Goal: Task Accomplishment & Management: Complete application form

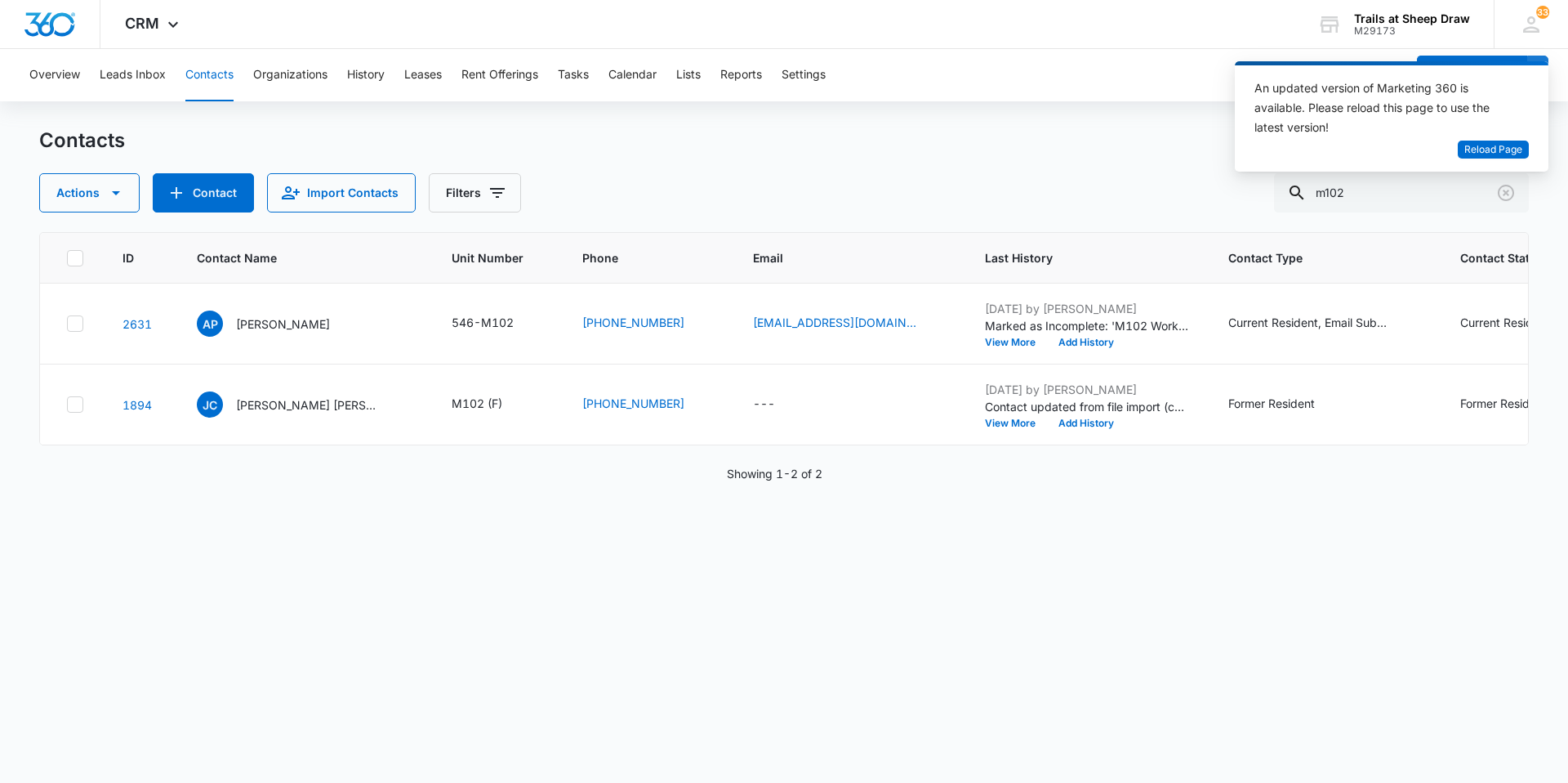
drag, startPoint x: 217, startPoint y: 76, endPoint x: 230, endPoint y: 78, distance: 13.2
click at [217, 76] on button "Contacts" at bounding box center [209, 76] width 49 height 52
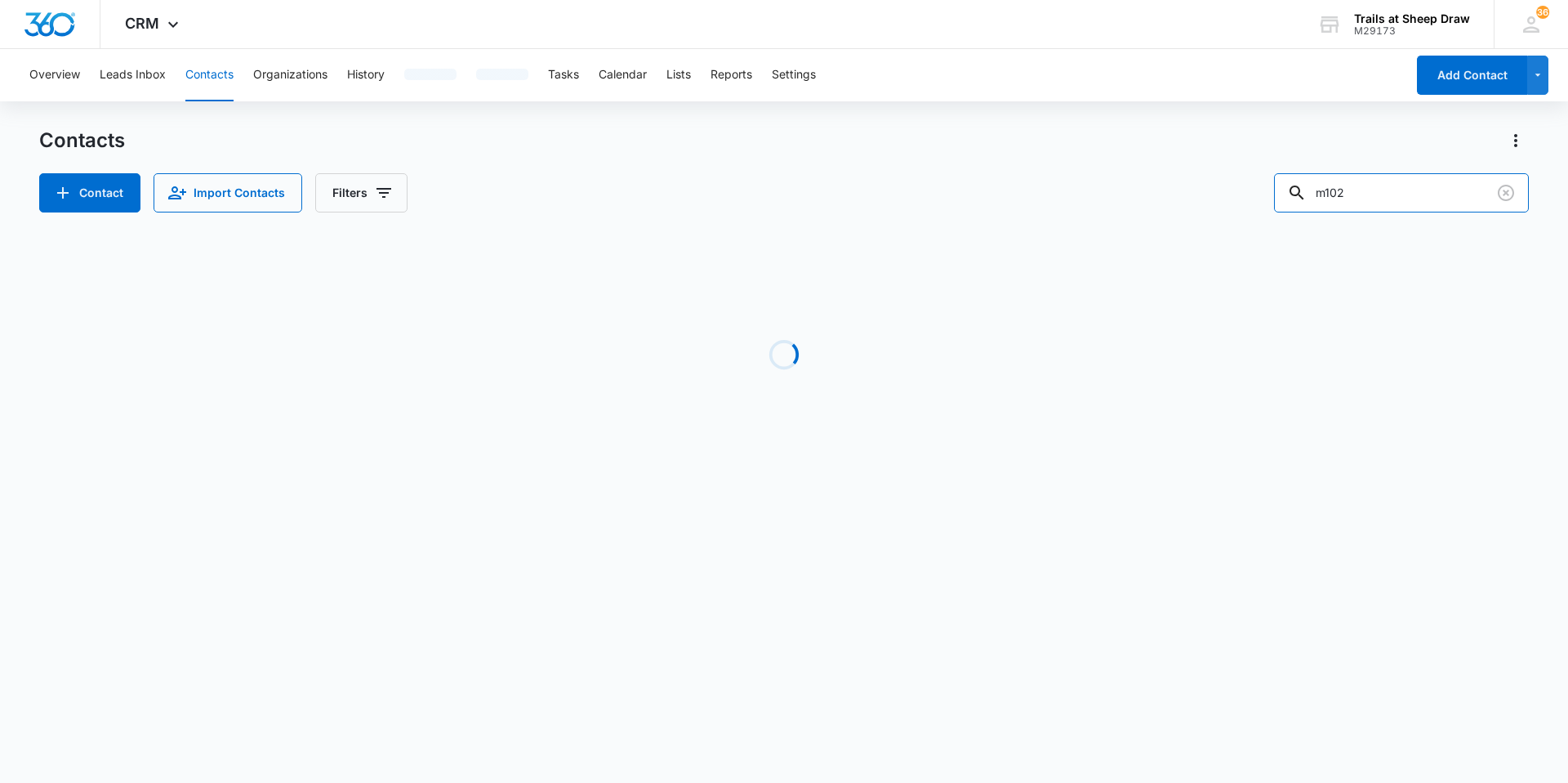
drag, startPoint x: 1373, startPoint y: 183, endPoint x: 1138, endPoint y: 213, distance: 236.9
click at [1138, 213] on div "Contacts Contact Import Contacts Filters m102 Loading No Results" at bounding box center [784, 312] width 1490 height 369
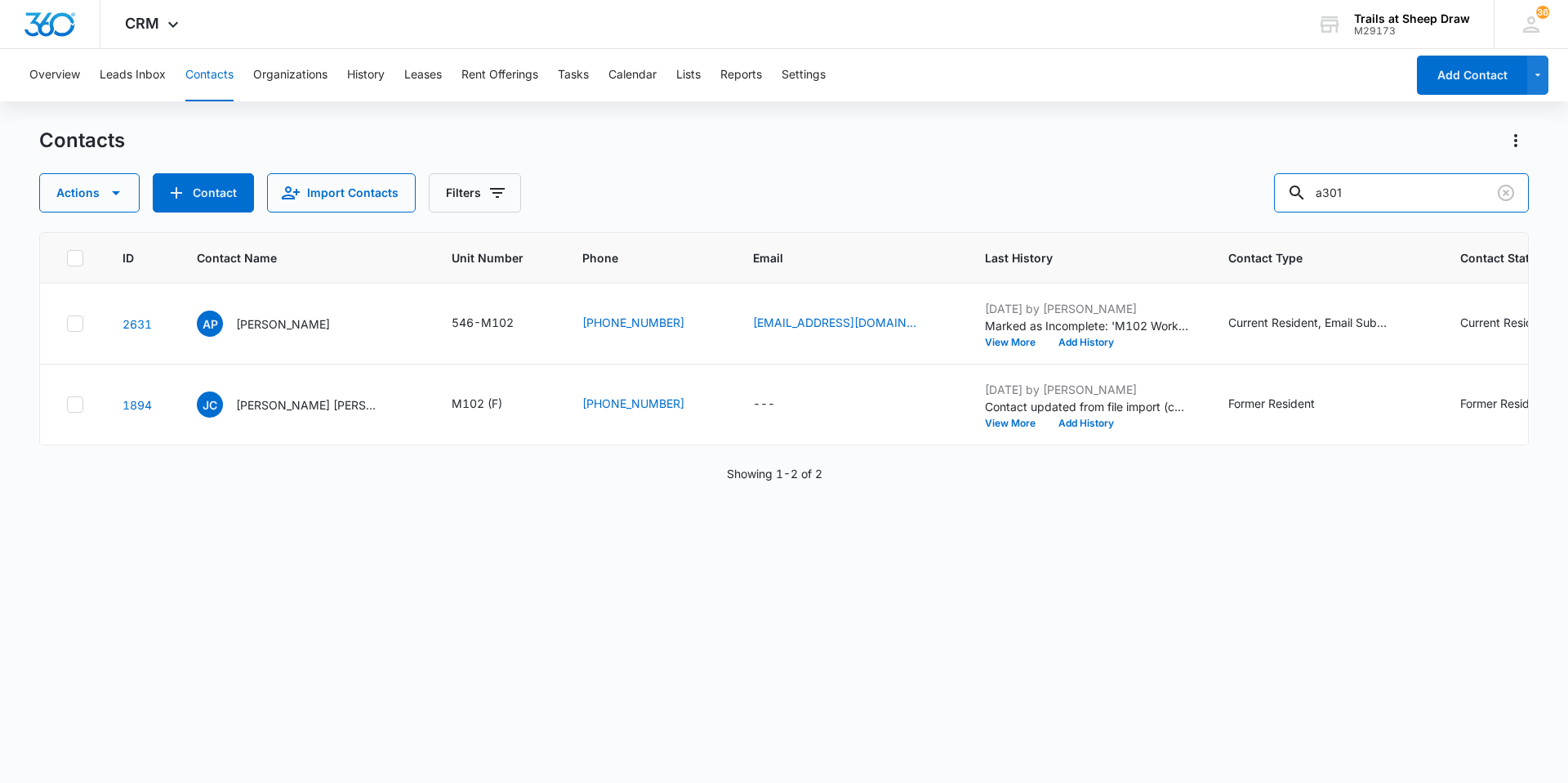
type input "a301"
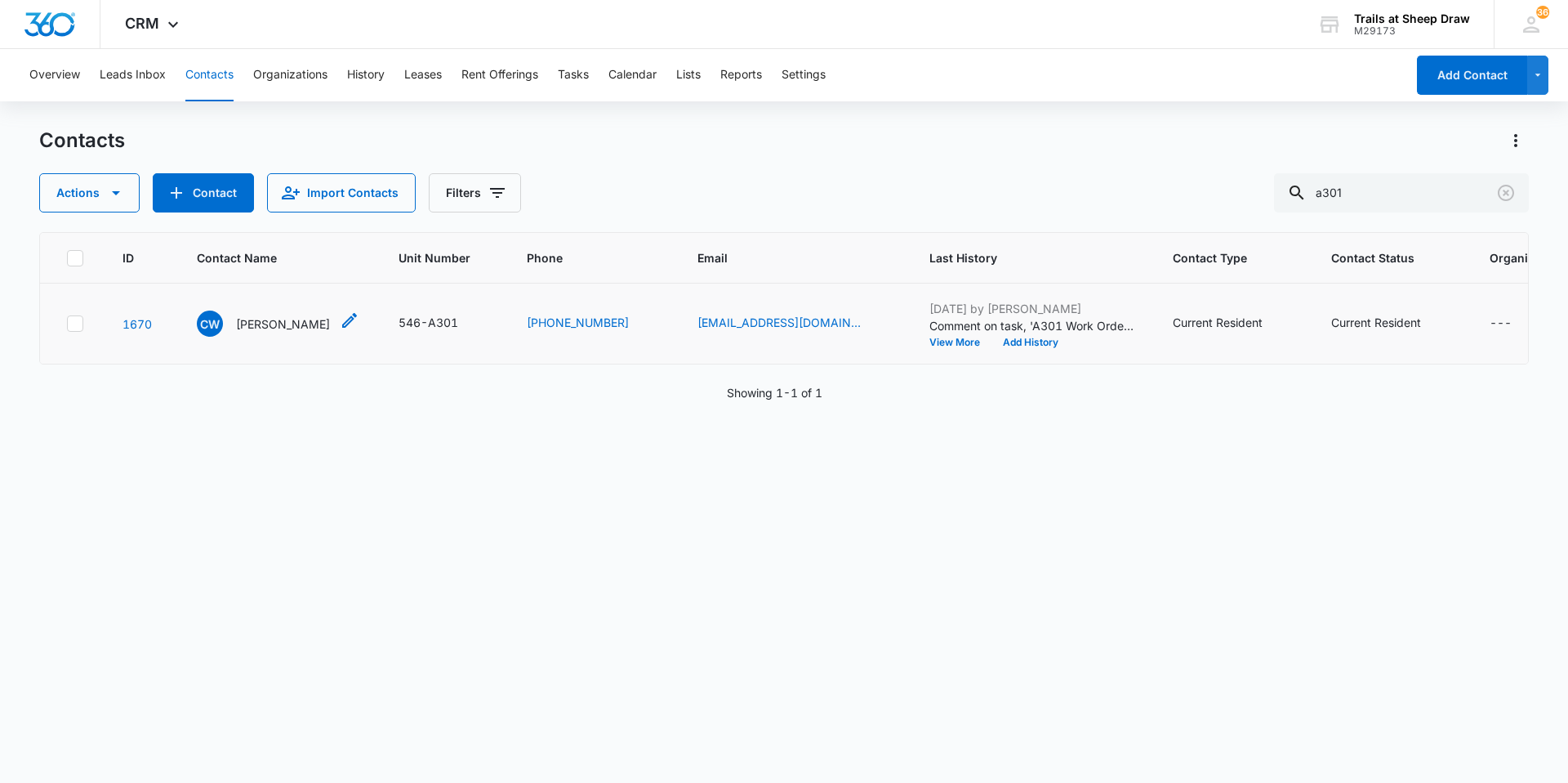
click at [289, 324] on p "[PERSON_NAME]" at bounding box center [283, 324] width 94 height 17
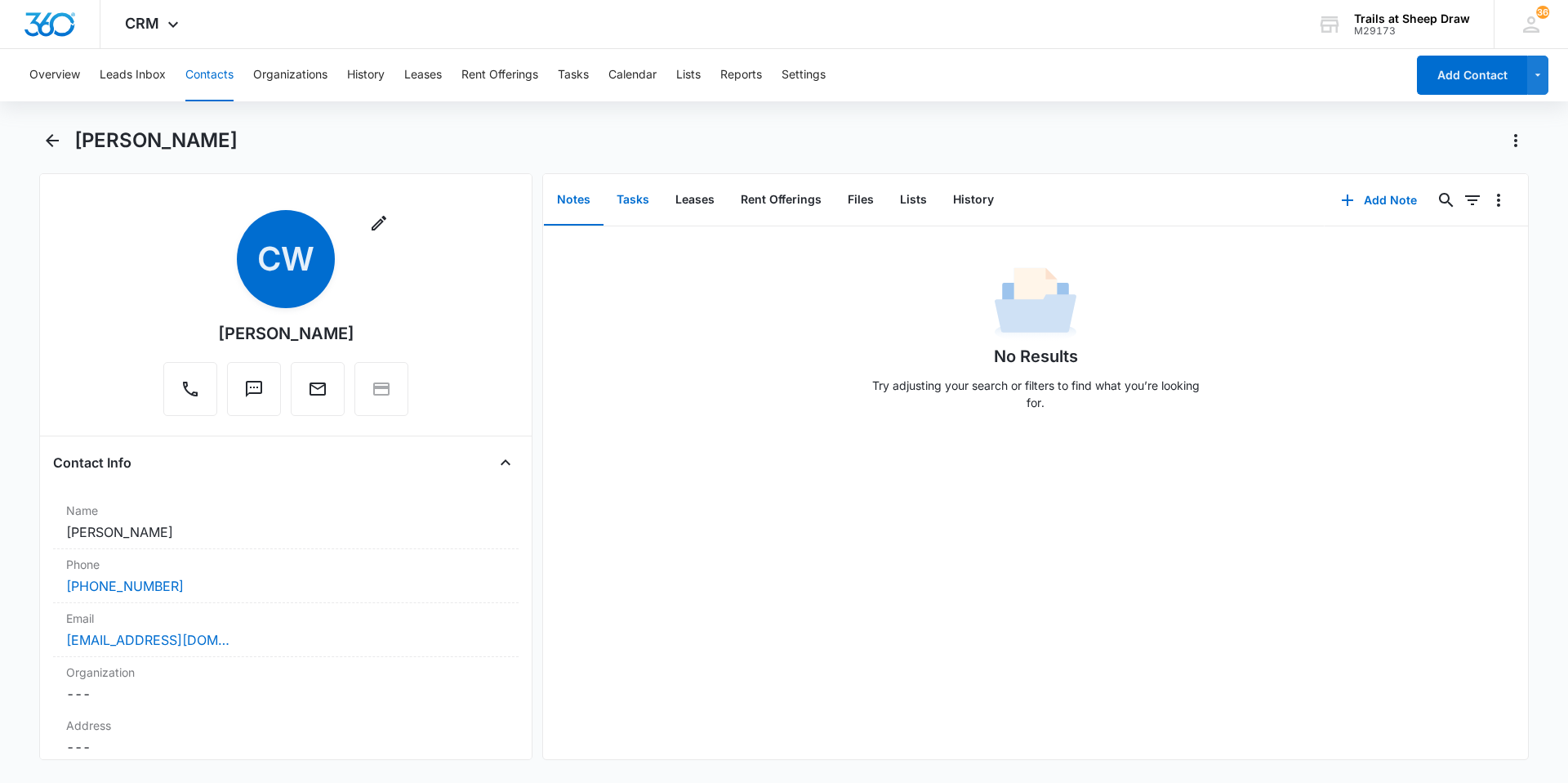
click at [632, 217] on button "Tasks" at bounding box center [633, 200] width 58 height 50
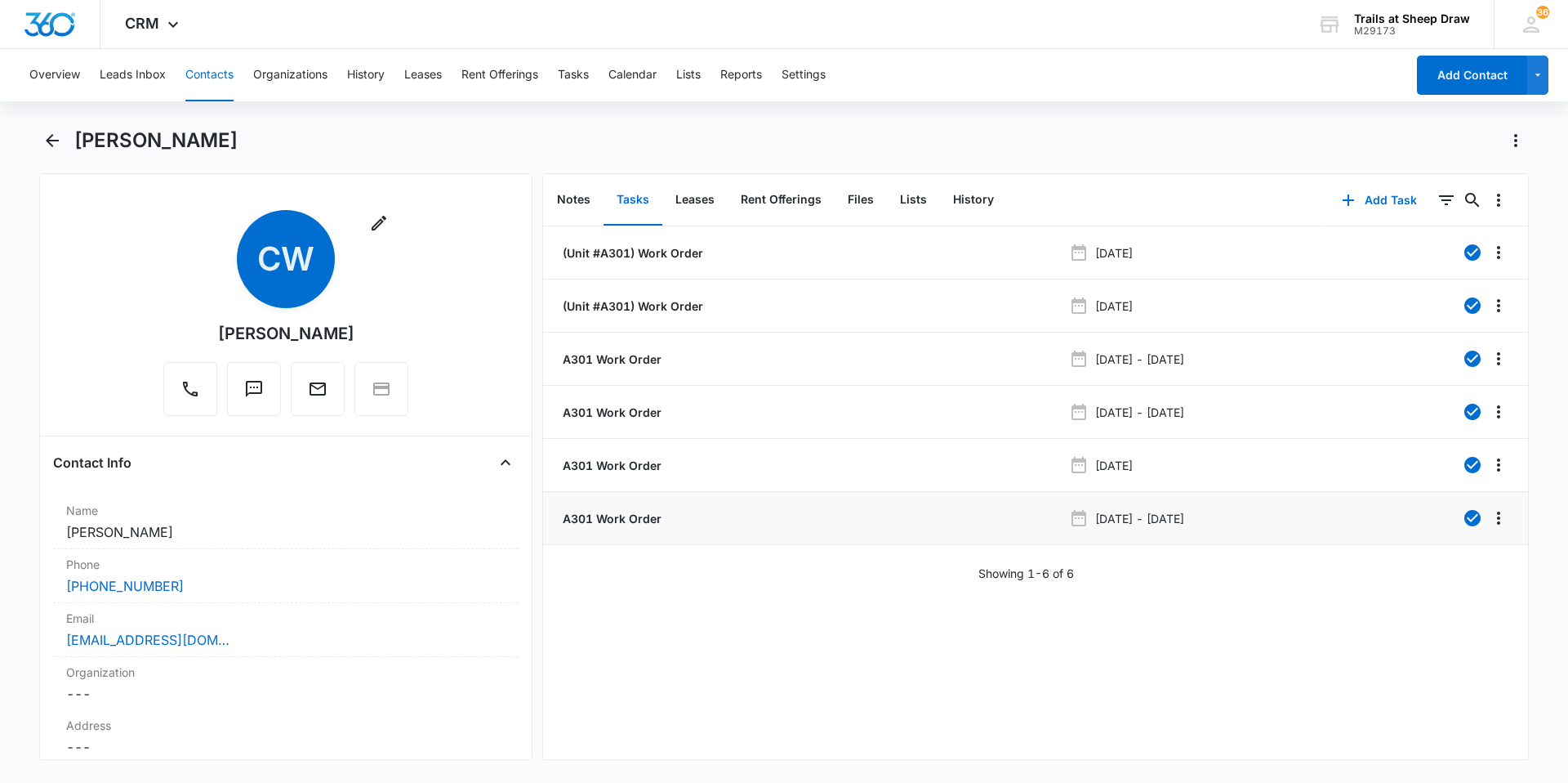
click at [624, 512] on p "A301 Work Order" at bounding box center [611, 518] width 102 height 17
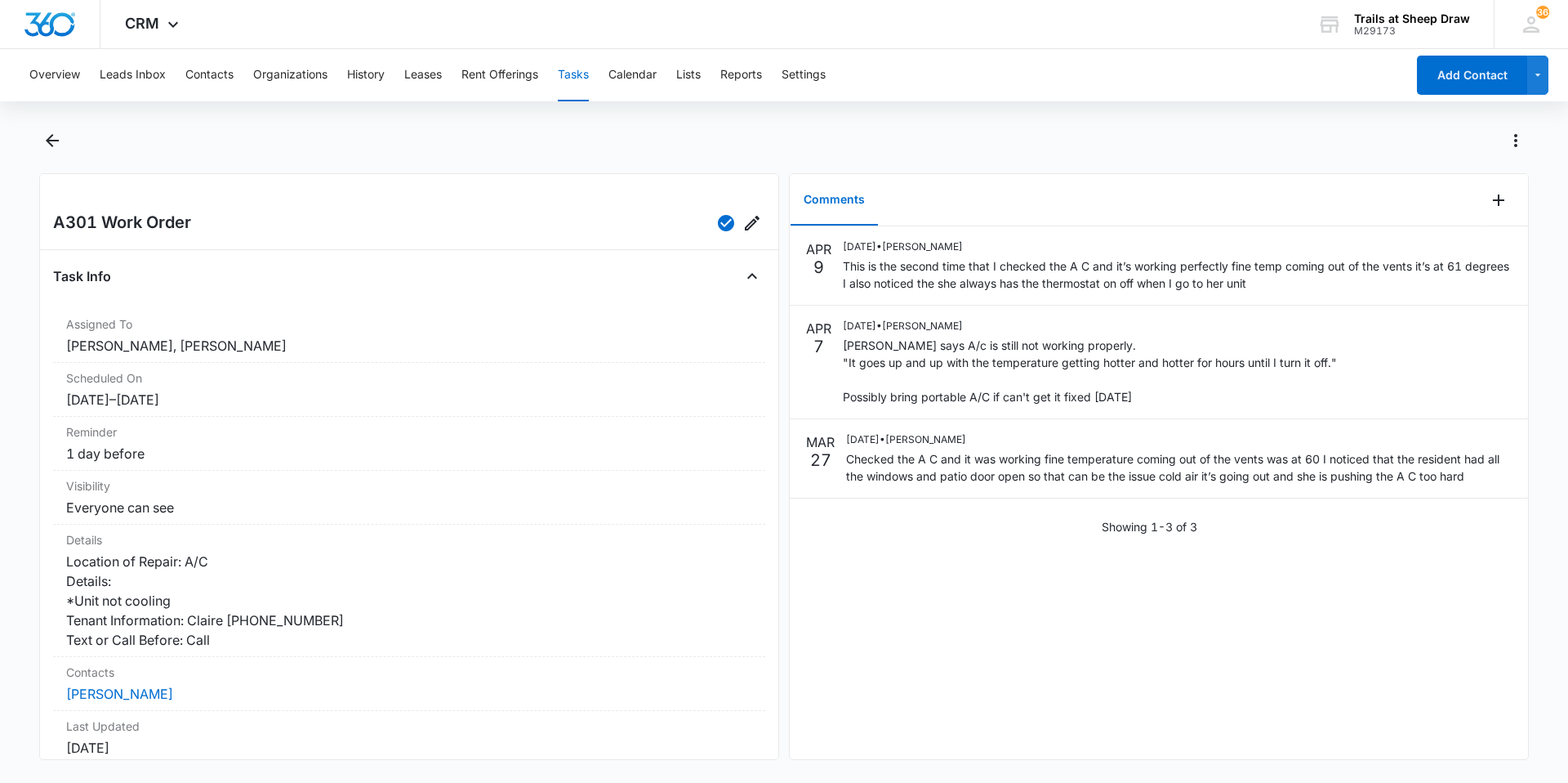
click at [576, 89] on button "Tasks" at bounding box center [573, 76] width 31 height 52
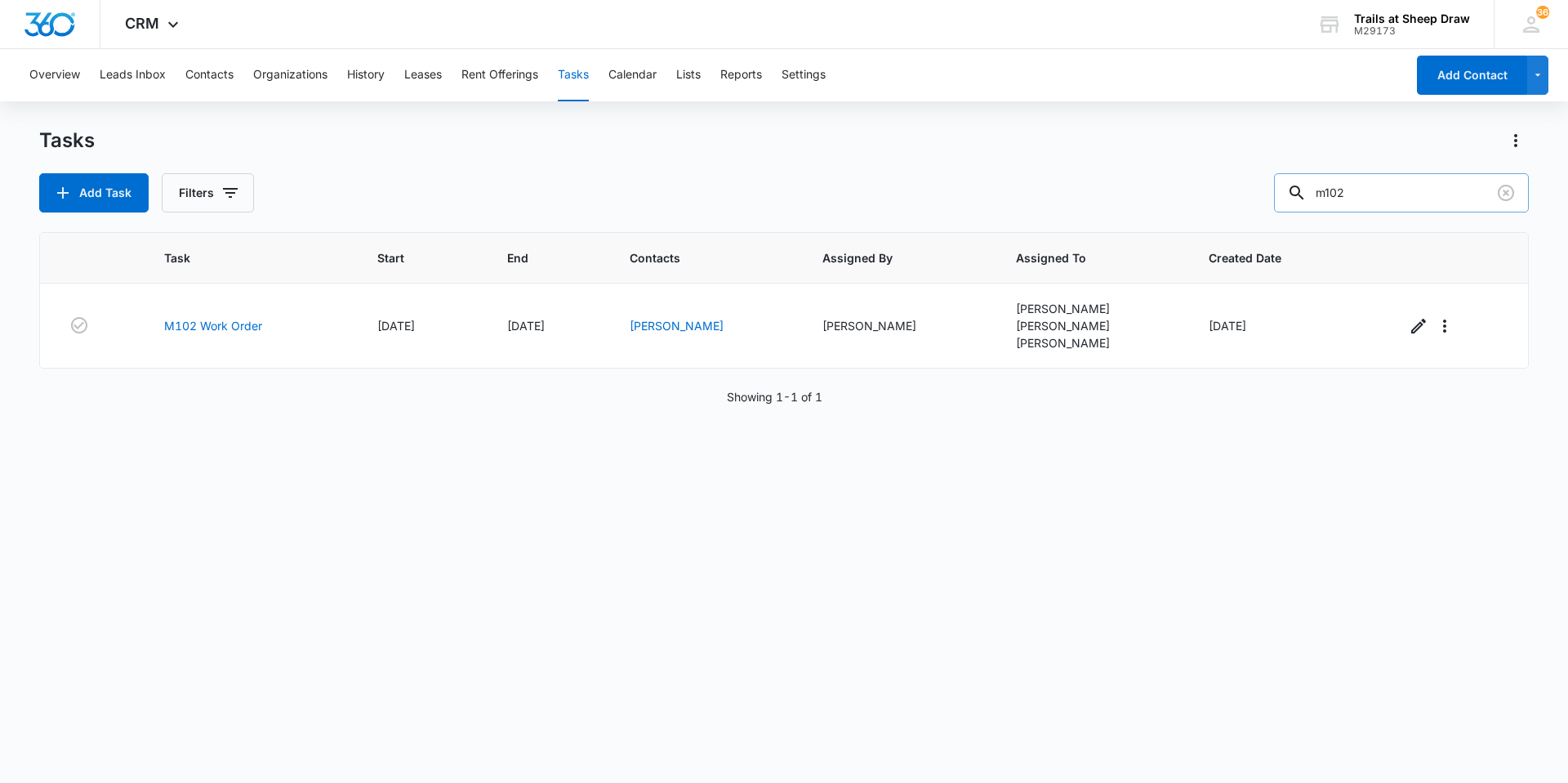
click at [1453, 190] on input "m102" at bounding box center [1402, 193] width 255 height 40
click at [224, 76] on button "Contacts" at bounding box center [209, 76] width 49 height 52
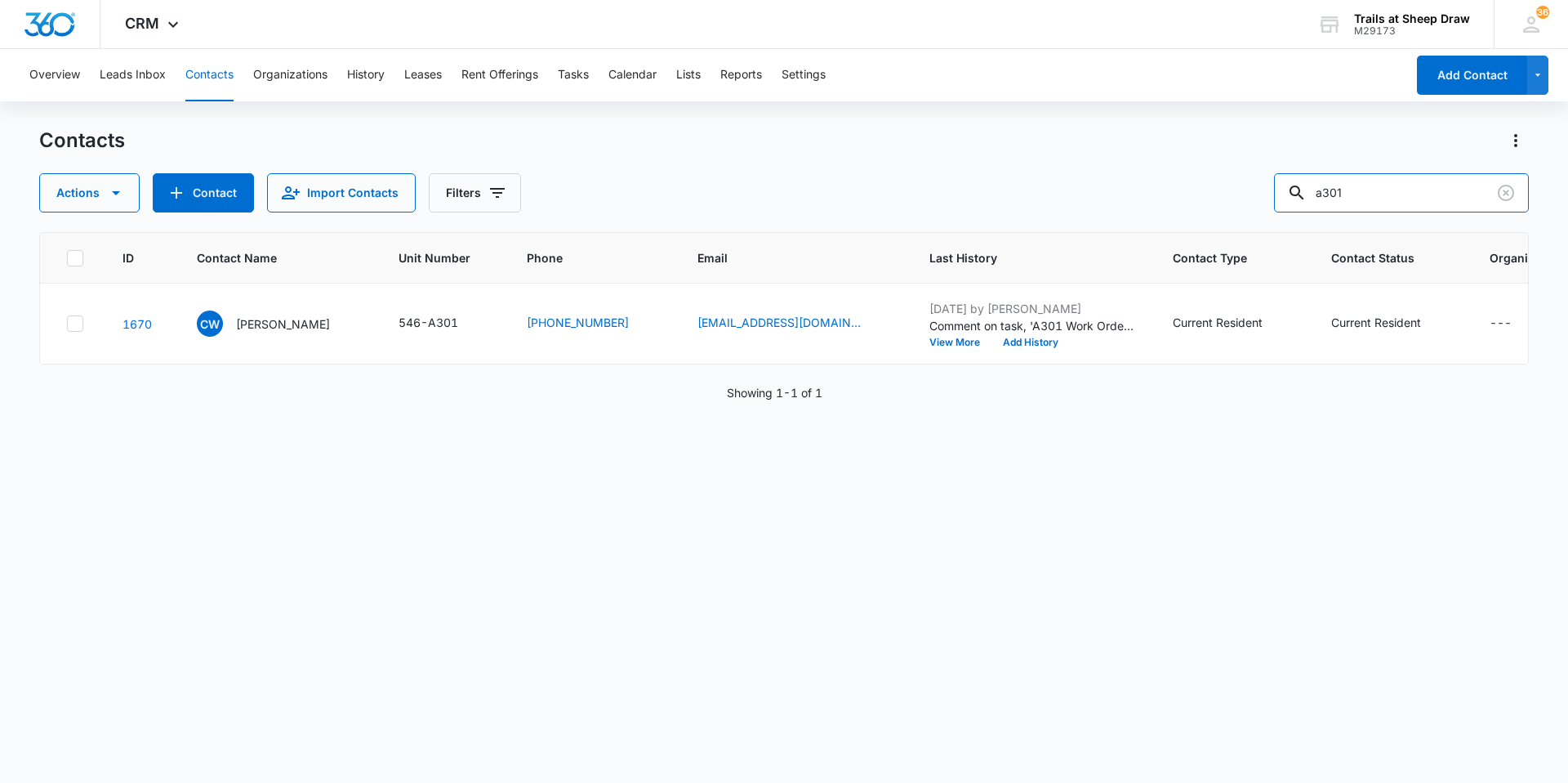
drag, startPoint x: 1472, startPoint y: 201, endPoint x: 1178, endPoint y: 195, distance: 294.1
click at [1178, 195] on div "Actions Contact Import Contacts Filters a301" at bounding box center [784, 193] width 1490 height 40
type input "a104"
click at [291, 329] on p "[PERSON_NAME]" at bounding box center [283, 324] width 94 height 17
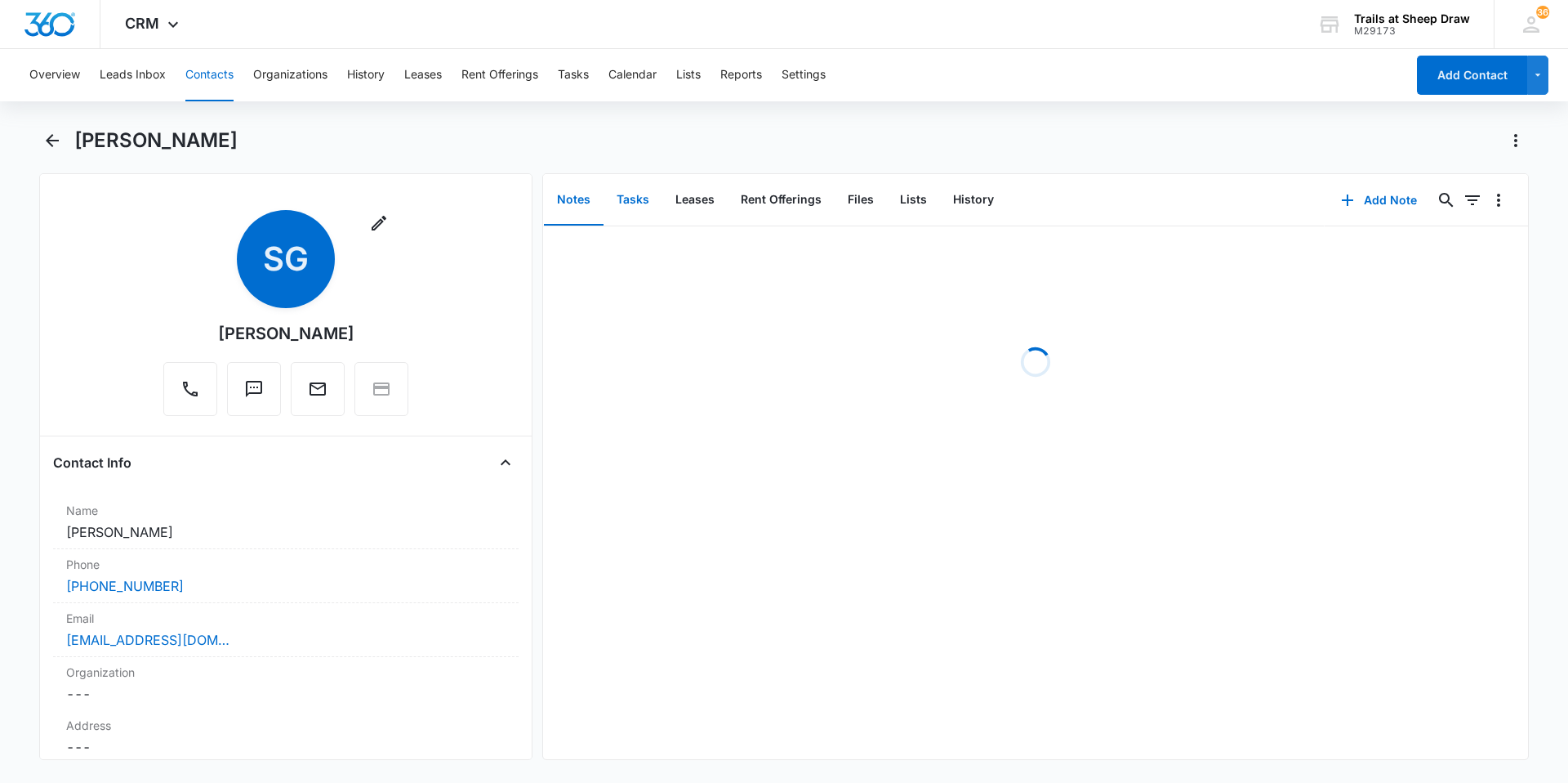
click at [632, 189] on button "Tasks" at bounding box center [633, 200] width 58 height 50
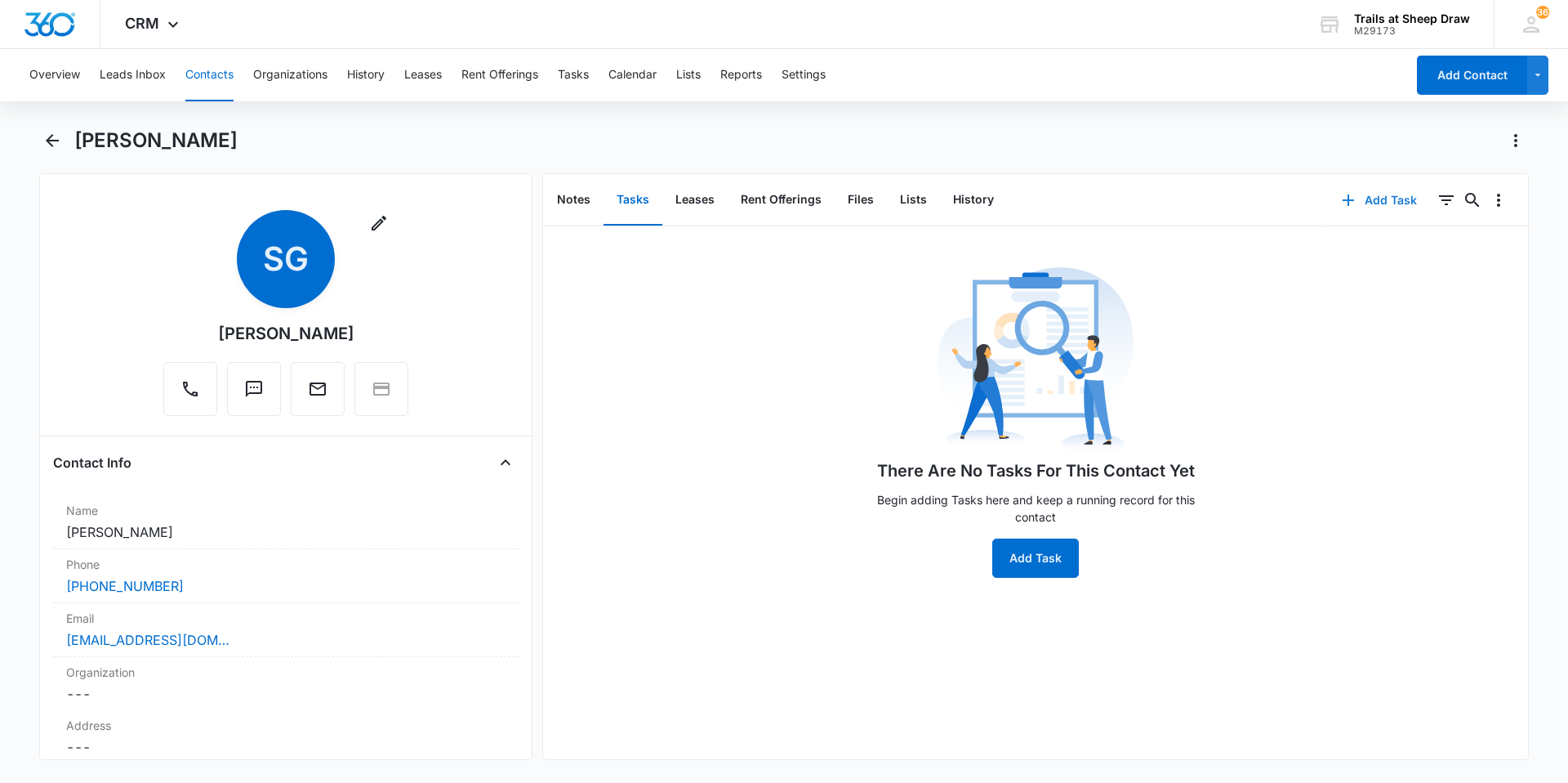
click at [1382, 194] on button "Add Task" at bounding box center [1379, 200] width 108 height 40
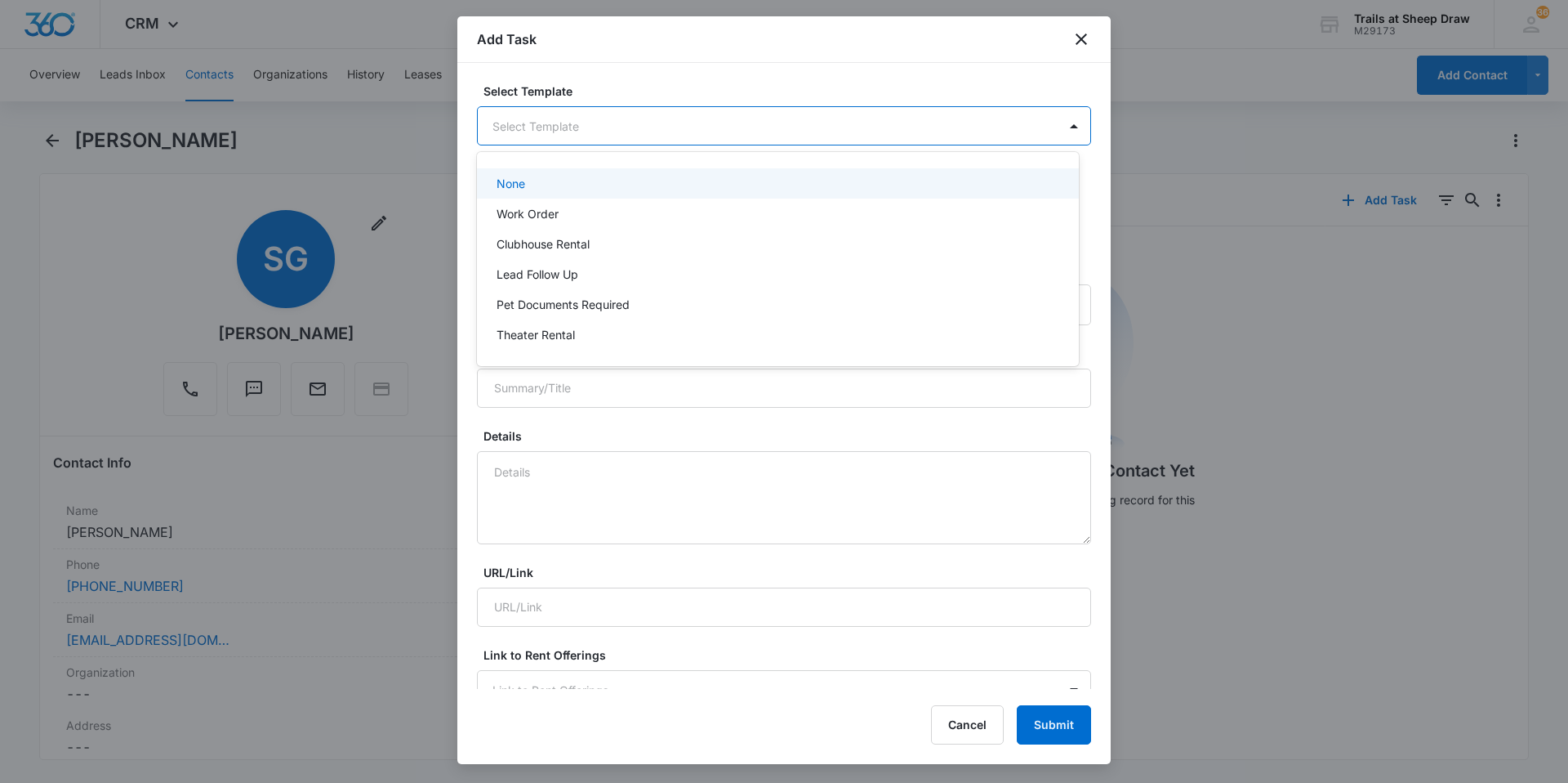
click at [625, 126] on body "CRM Apps Reputation Websites Forms CRM Email Social Content Ads Intelligence Fi…" at bounding box center [784, 391] width 1568 height 783
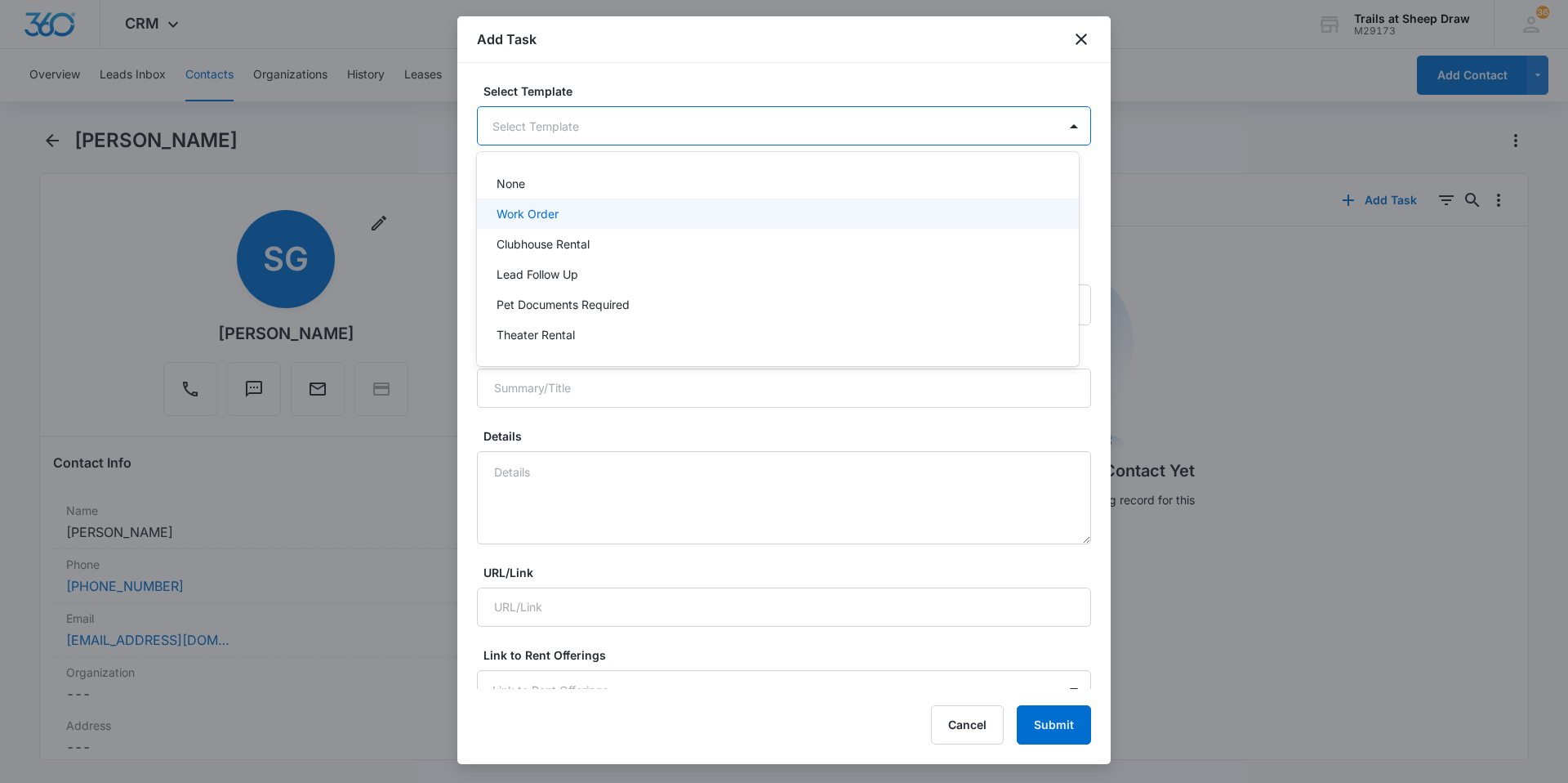
click at [548, 224] on div "Work Order" at bounding box center [778, 214] width 602 height 31
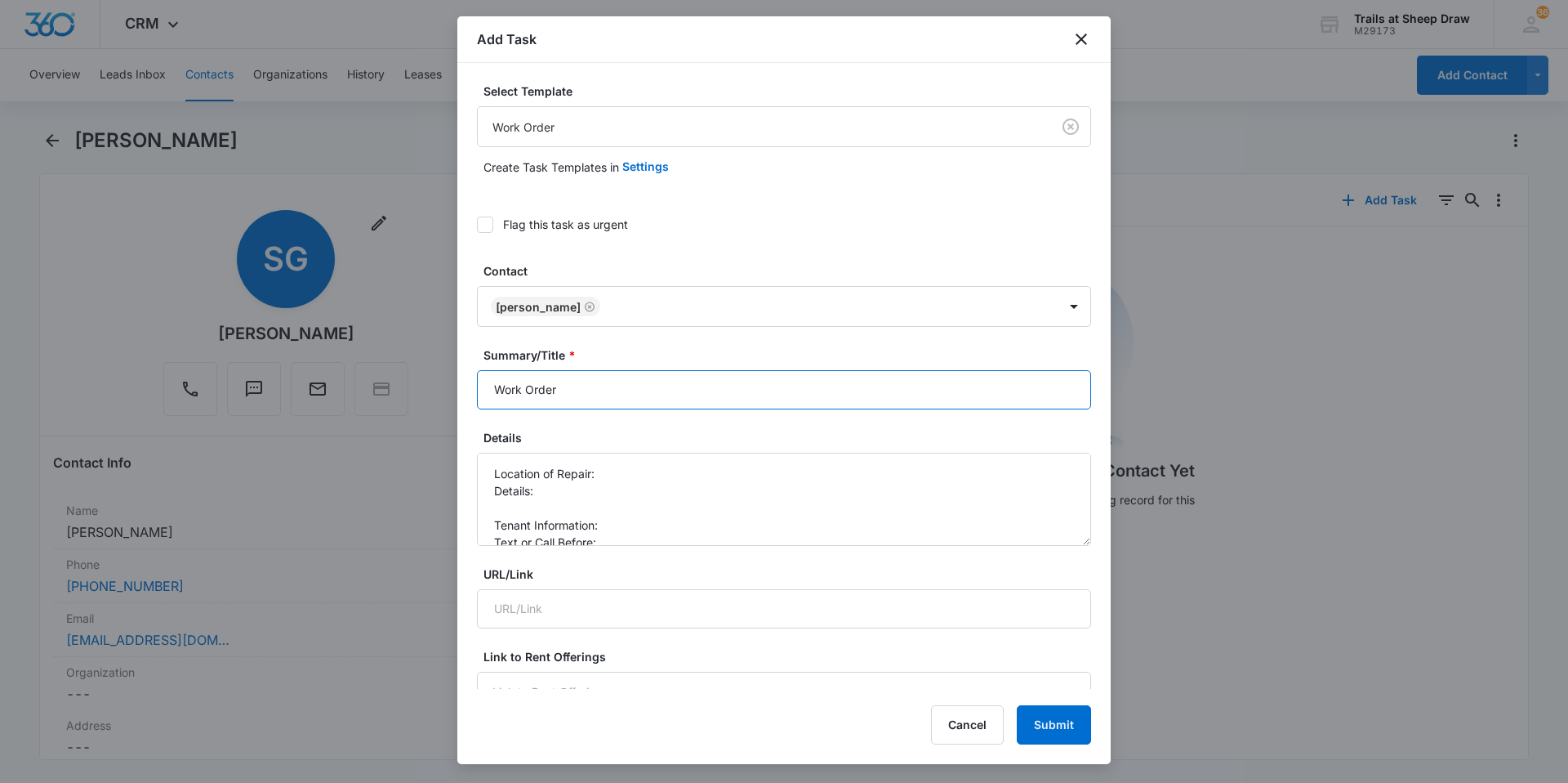
click at [484, 387] on input "Work Order" at bounding box center [784, 390] width 614 height 40
type input "A104 Work Order"
click at [655, 472] on textarea "Location of Repair: Details: Tenant Information: Text or Call Before:" at bounding box center [784, 500] width 614 height 93
click at [517, 500] on textarea "Location of Repair: Bathroom Details: Tenant Information: Text or Call Before:" at bounding box center [784, 500] width 614 height 93
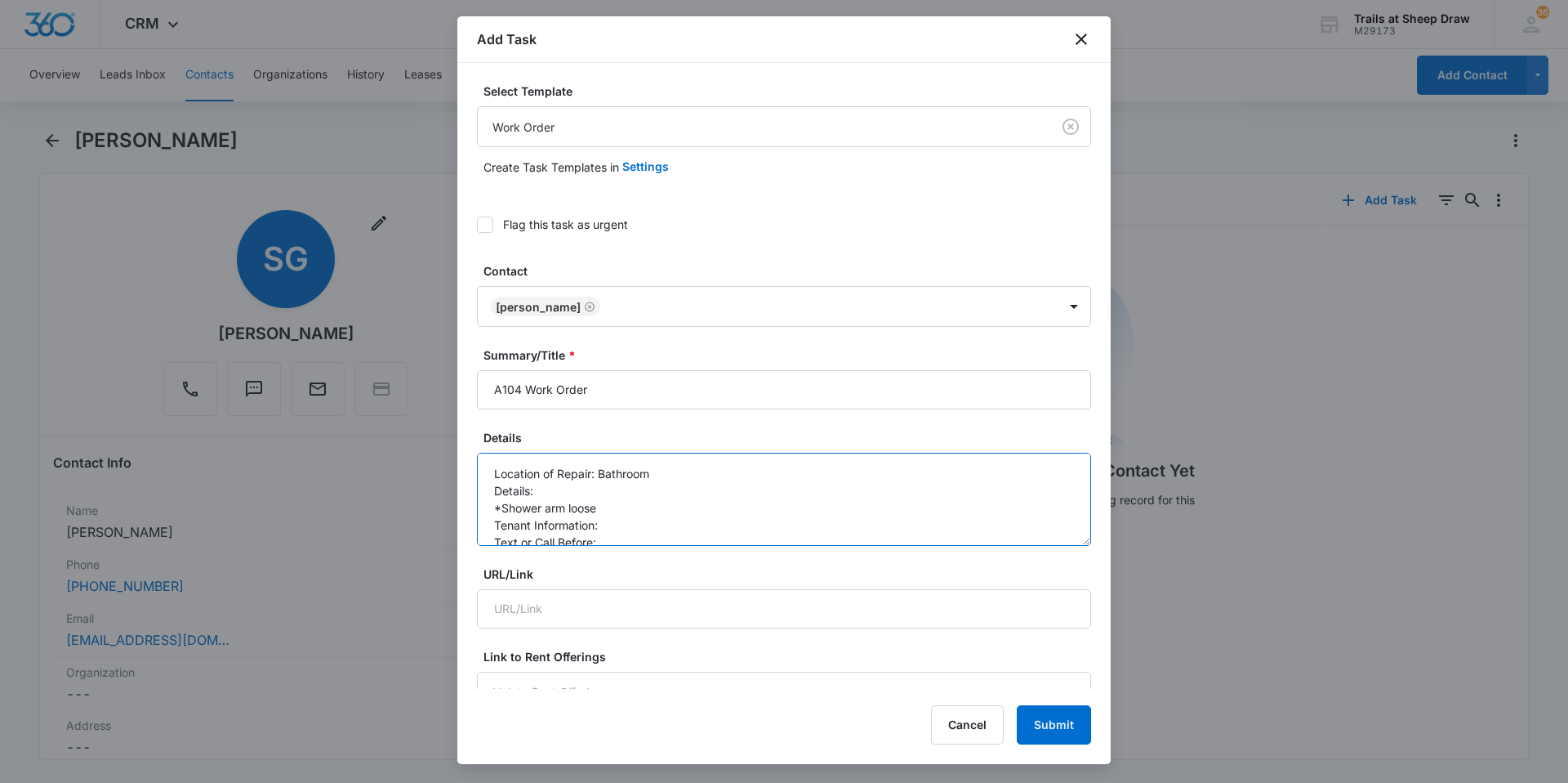
click at [618, 507] on textarea "Location of Repair: Bathroom Details: *Shower arm loose Tenant Information: Tex…" at bounding box center [784, 500] width 614 height 93
click at [654, 506] on textarea "Location of Repair: Bathroom Details: *Shower arm loose. Please tighten/secure …" at bounding box center [784, 500] width 614 height 93
click at [625, 531] on textarea "Location of Repair: Bathroom Details: *Shower arm loose. Please tighten/secure …" at bounding box center [784, 500] width 614 height 93
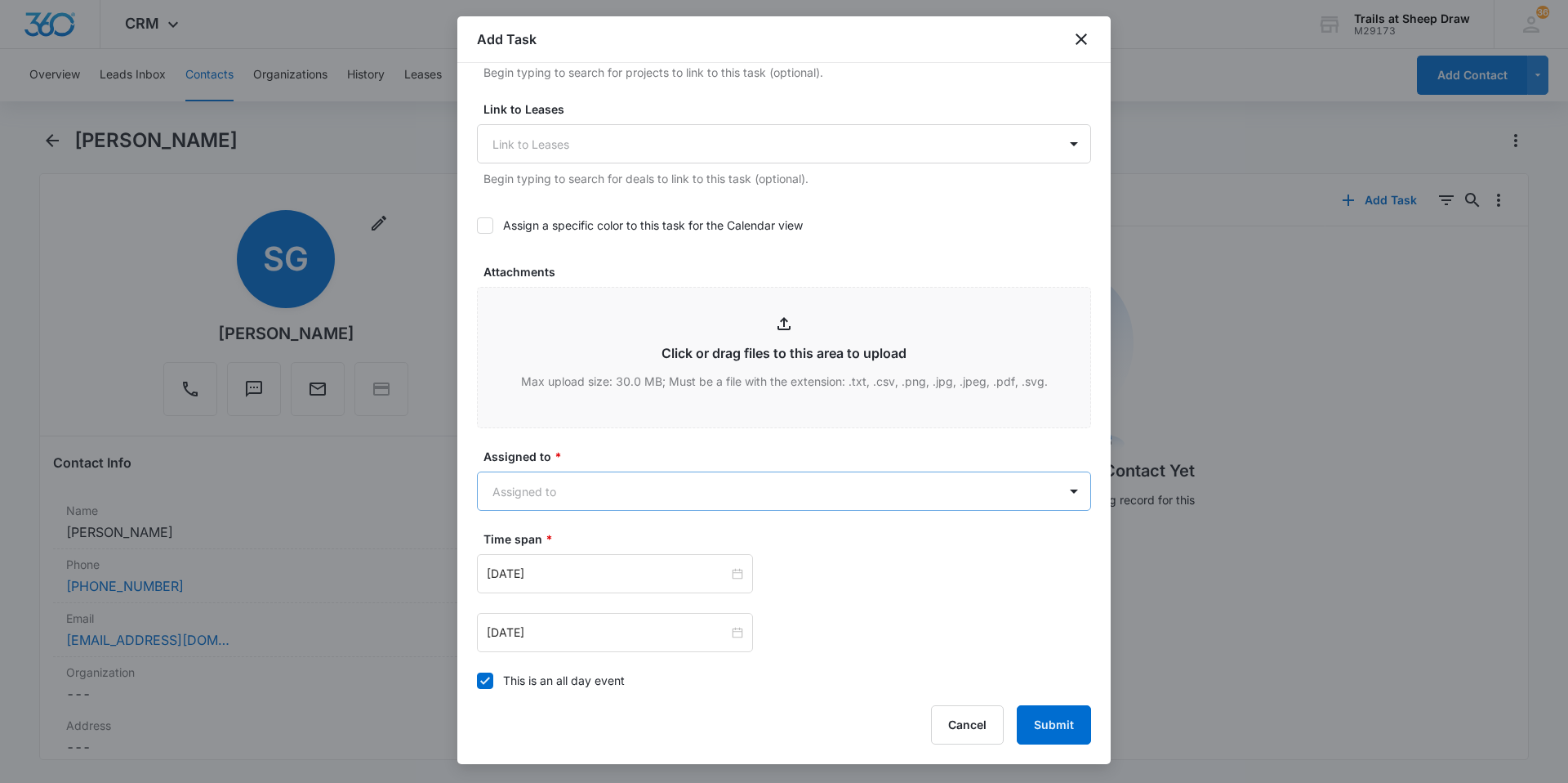
type textarea "Location of Repair: Bathroom Details: *Shower arm loose. Please tighten/secure …"
click at [660, 505] on body "CRM Apps Reputation Websites Forms CRM Email Social Content Ads Intelligence Fi…" at bounding box center [784, 391] width 1568 height 783
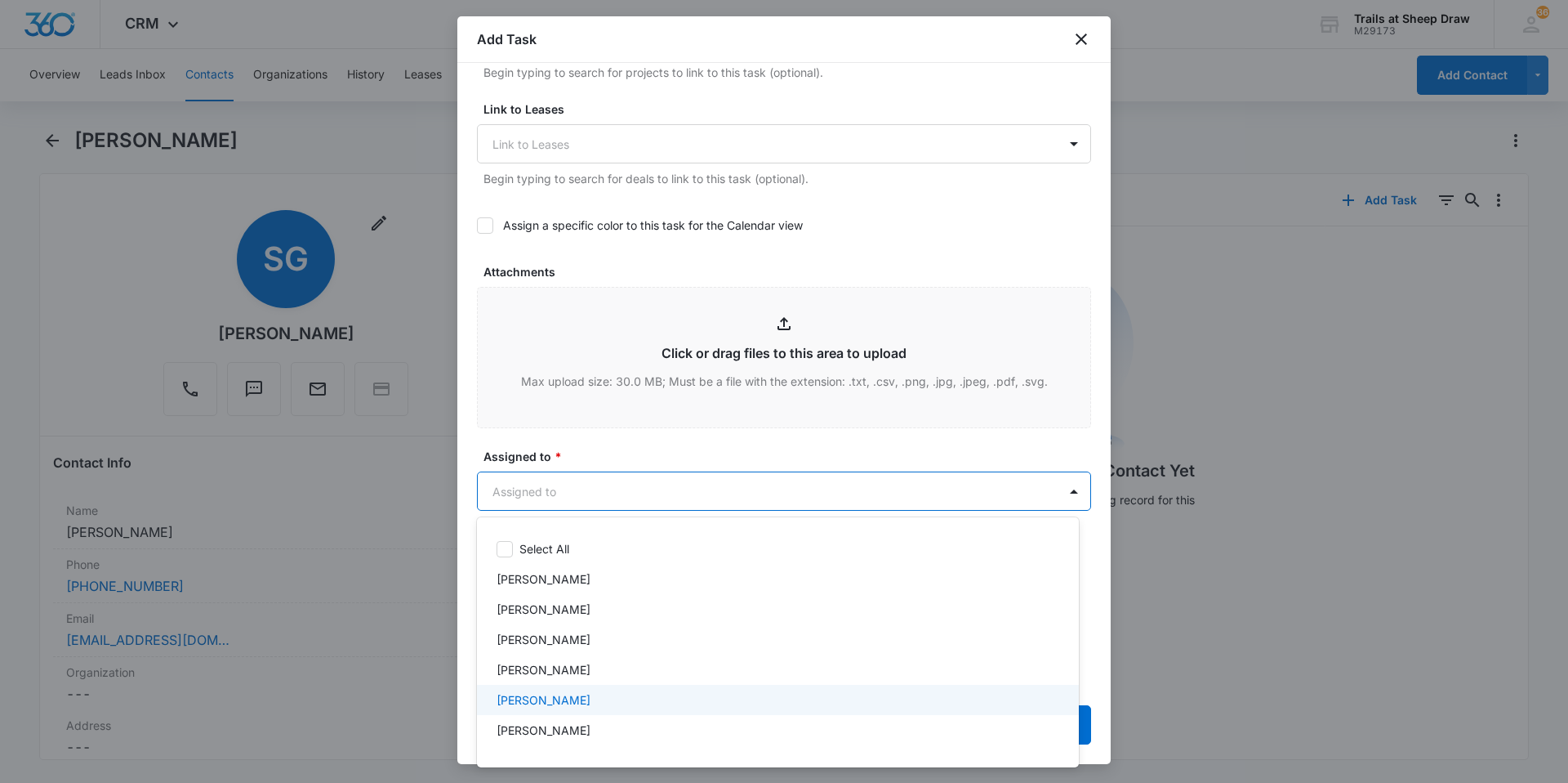
click at [560, 699] on p "[PERSON_NAME]" at bounding box center [544, 699] width 94 height 17
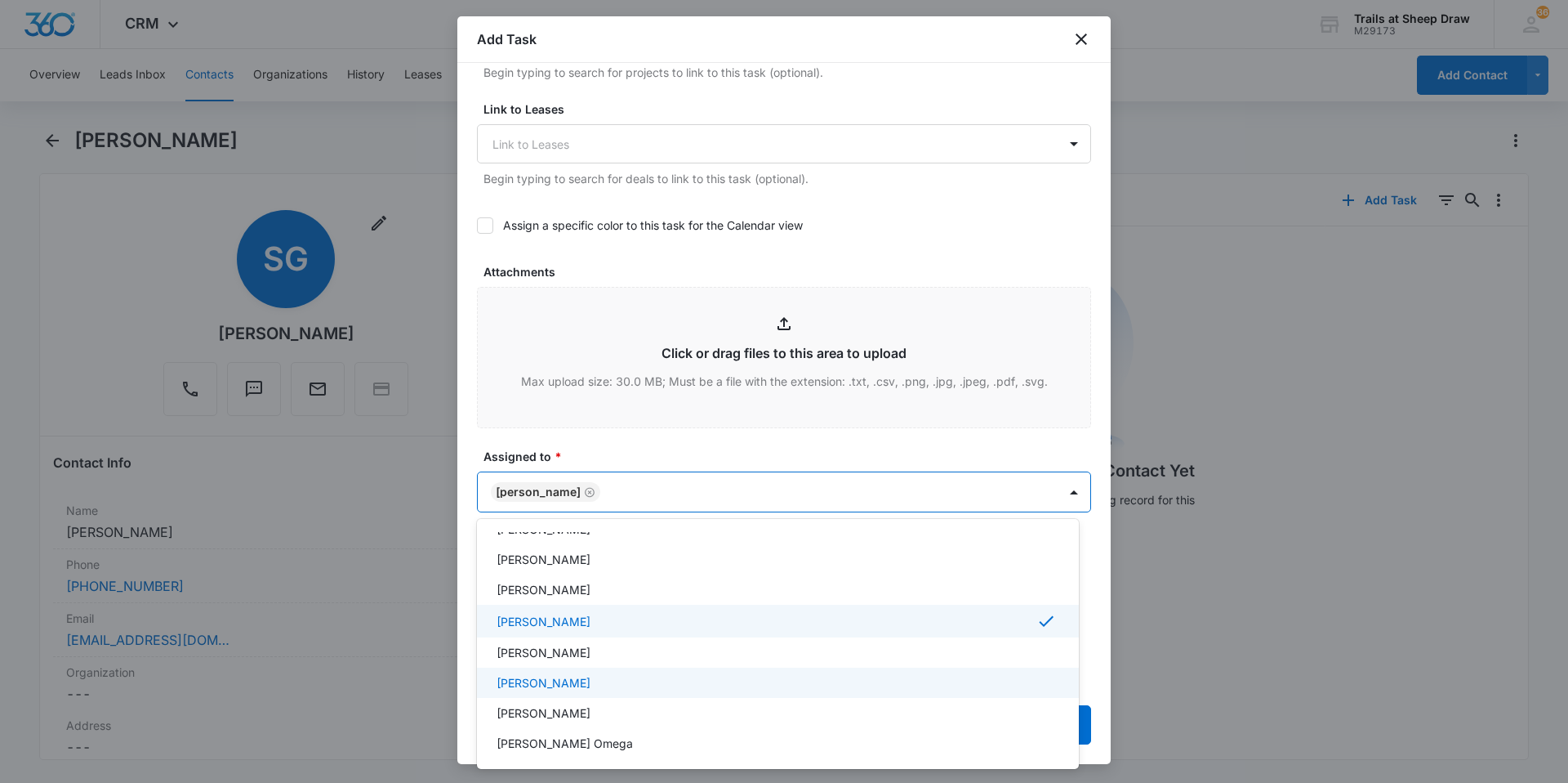
click at [577, 690] on p "[PERSON_NAME]" at bounding box center [544, 682] width 94 height 17
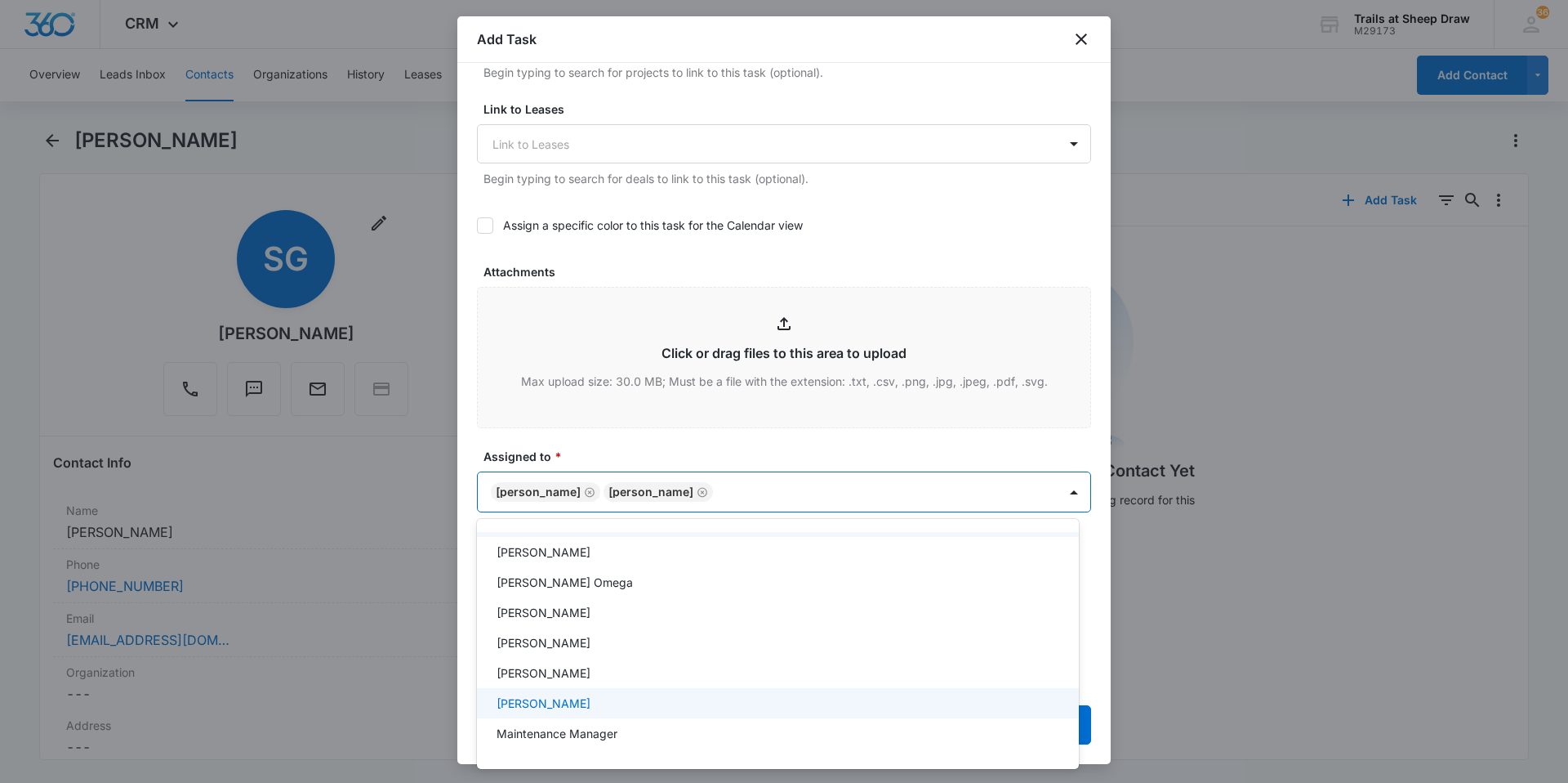
scroll to position [327, 0]
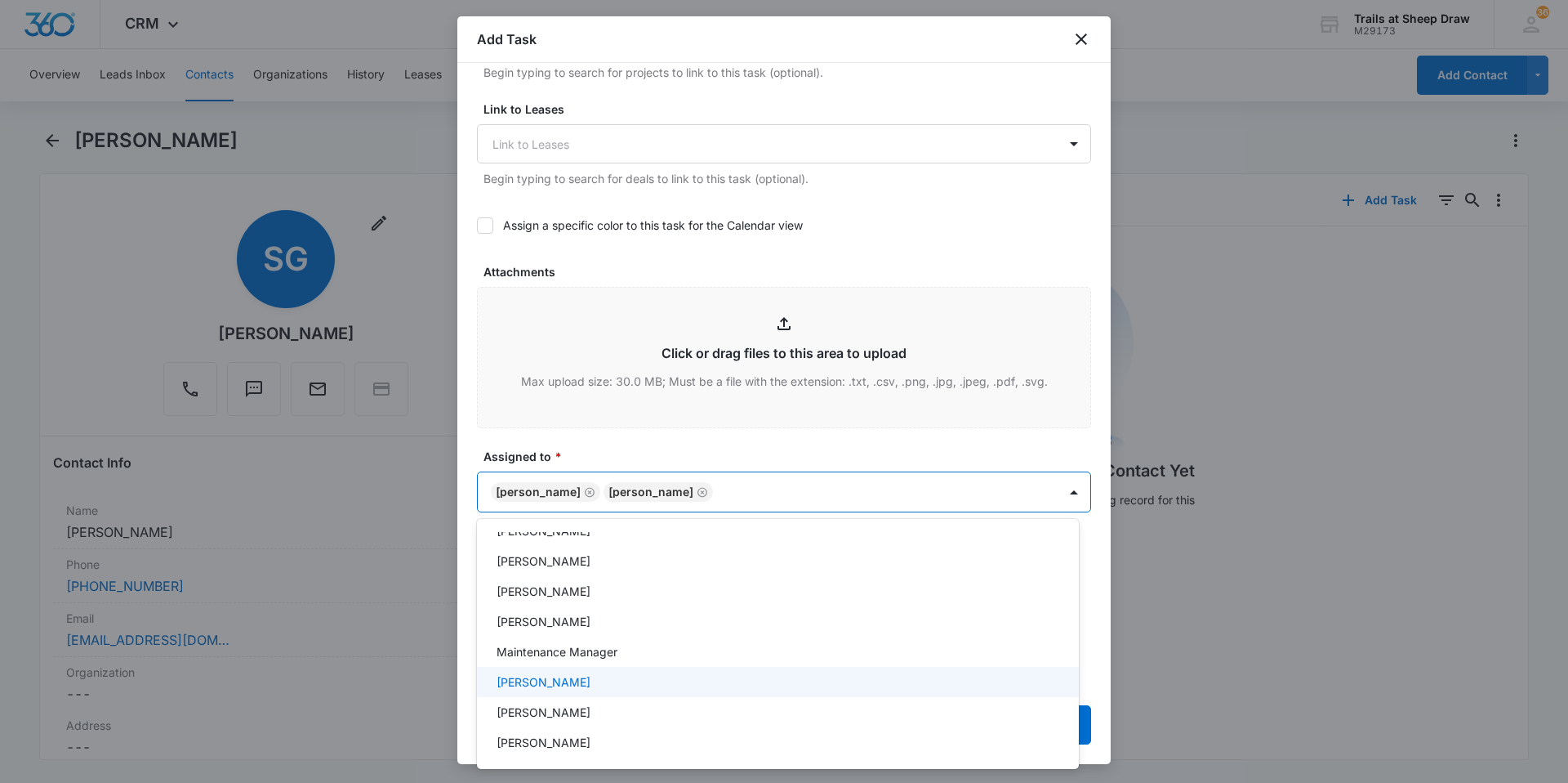
click at [572, 694] on div "[PERSON_NAME]" at bounding box center [778, 682] width 602 height 31
click at [955, 494] on div at bounding box center [784, 391] width 1568 height 783
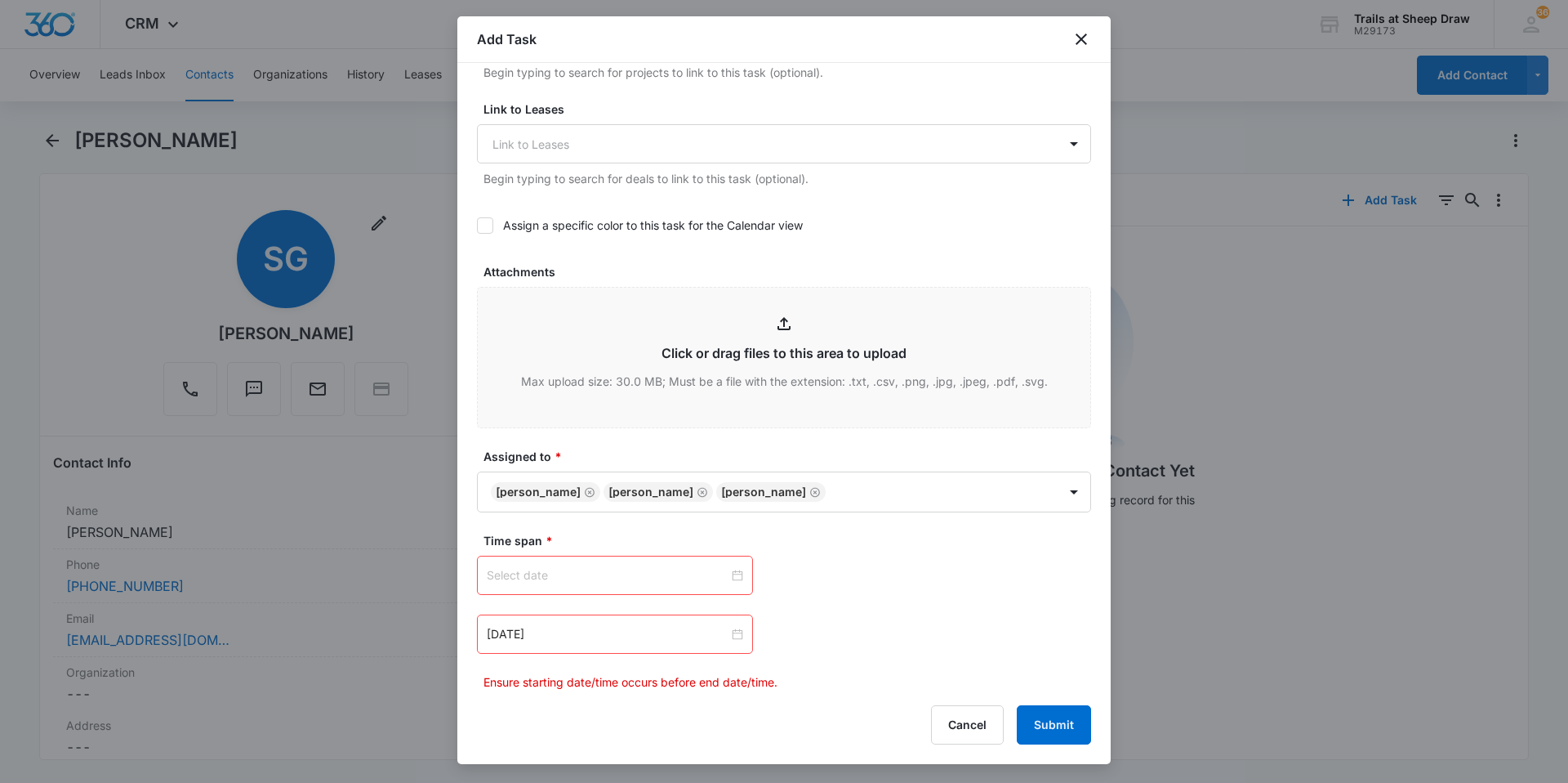
click at [730, 573] on div at bounding box center [615, 575] width 256 height 18
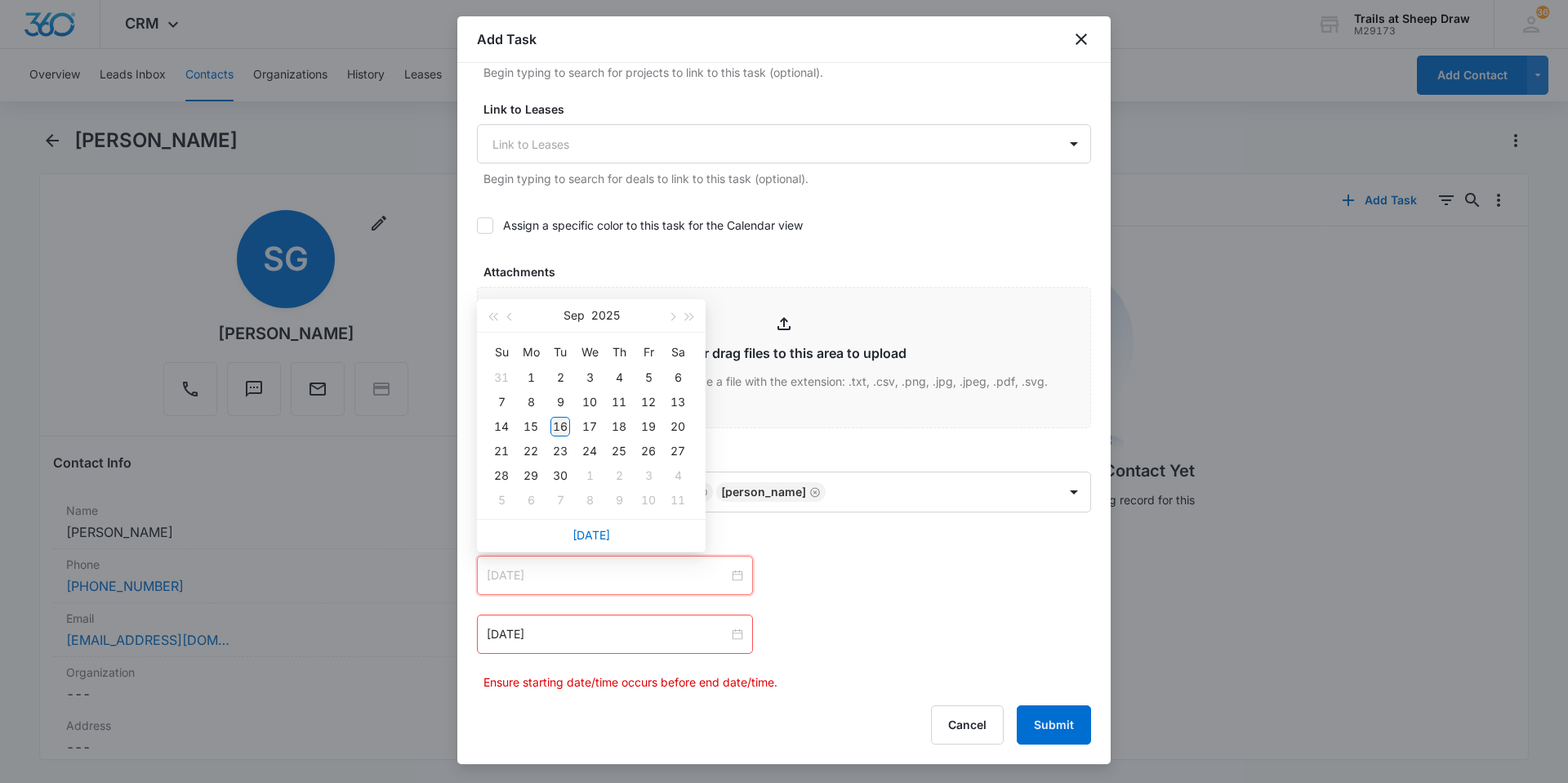
type input "[DATE]"
click at [569, 426] on div "16" at bounding box center [561, 427] width 20 height 20
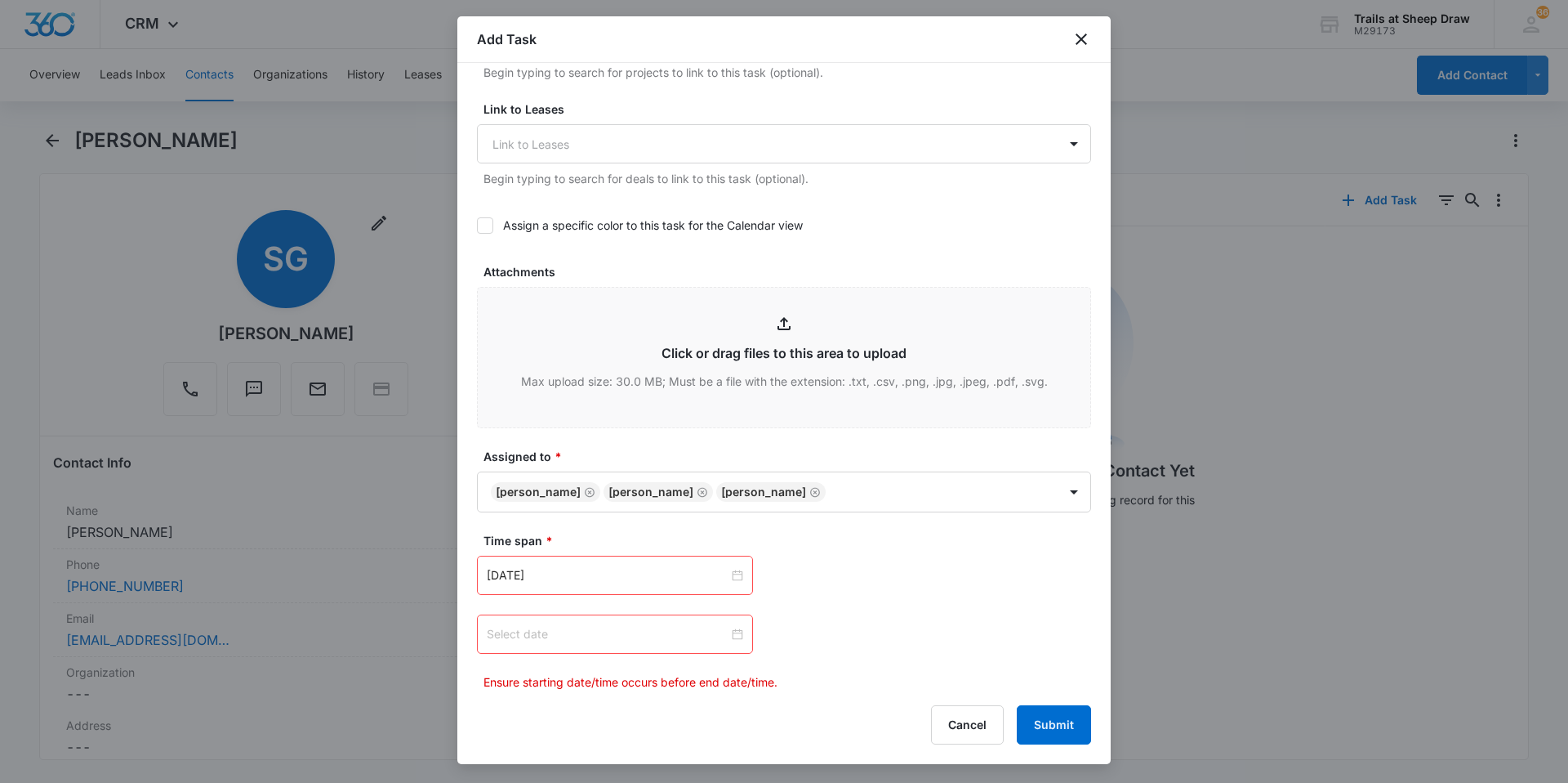
click at [733, 632] on div at bounding box center [615, 634] width 256 height 18
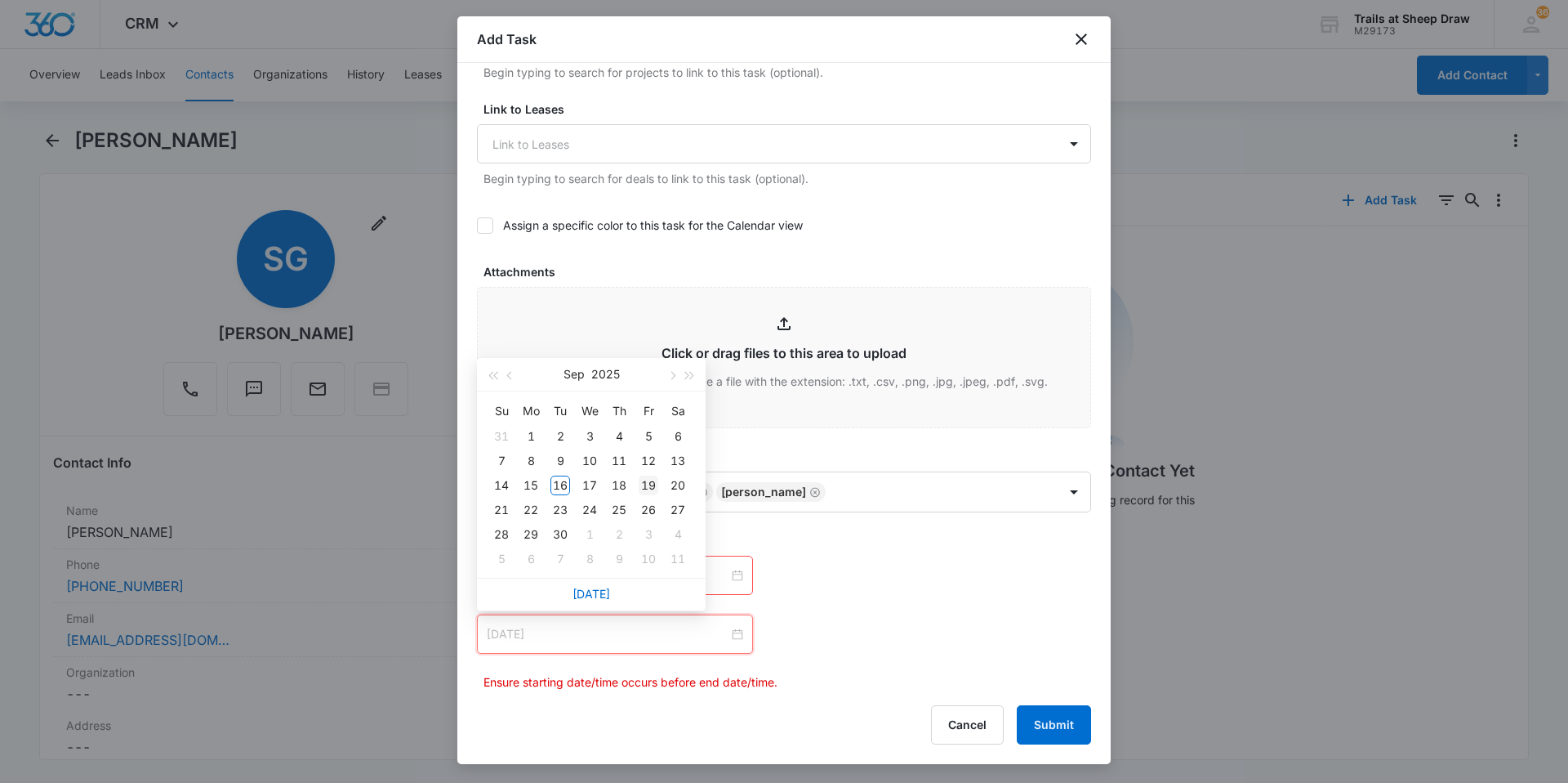
type input "[DATE]"
click at [656, 485] on div "19" at bounding box center [649, 485] width 20 height 20
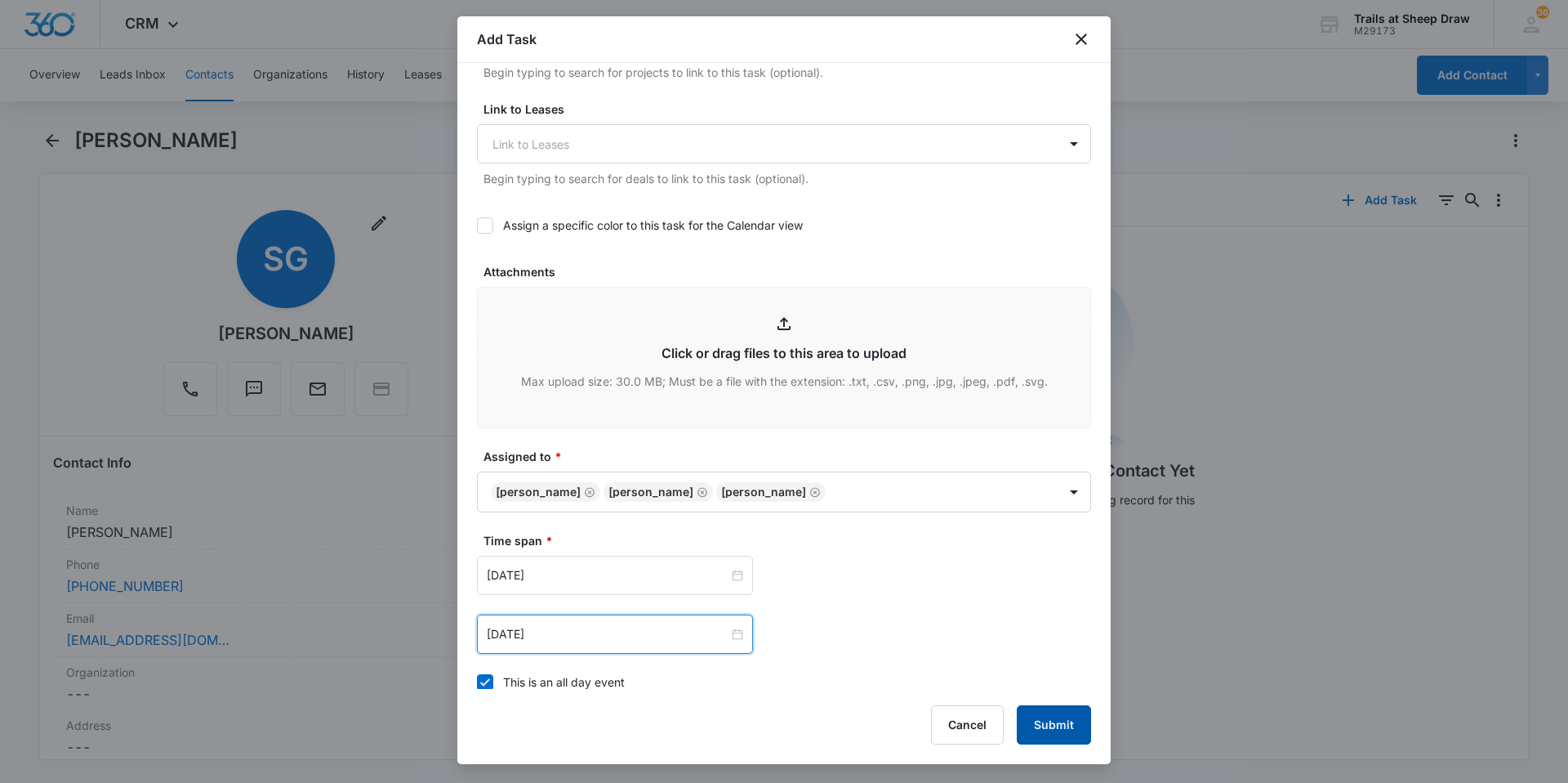
click at [1067, 729] on button "Submit" at bounding box center [1054, 725] width 75 height 40
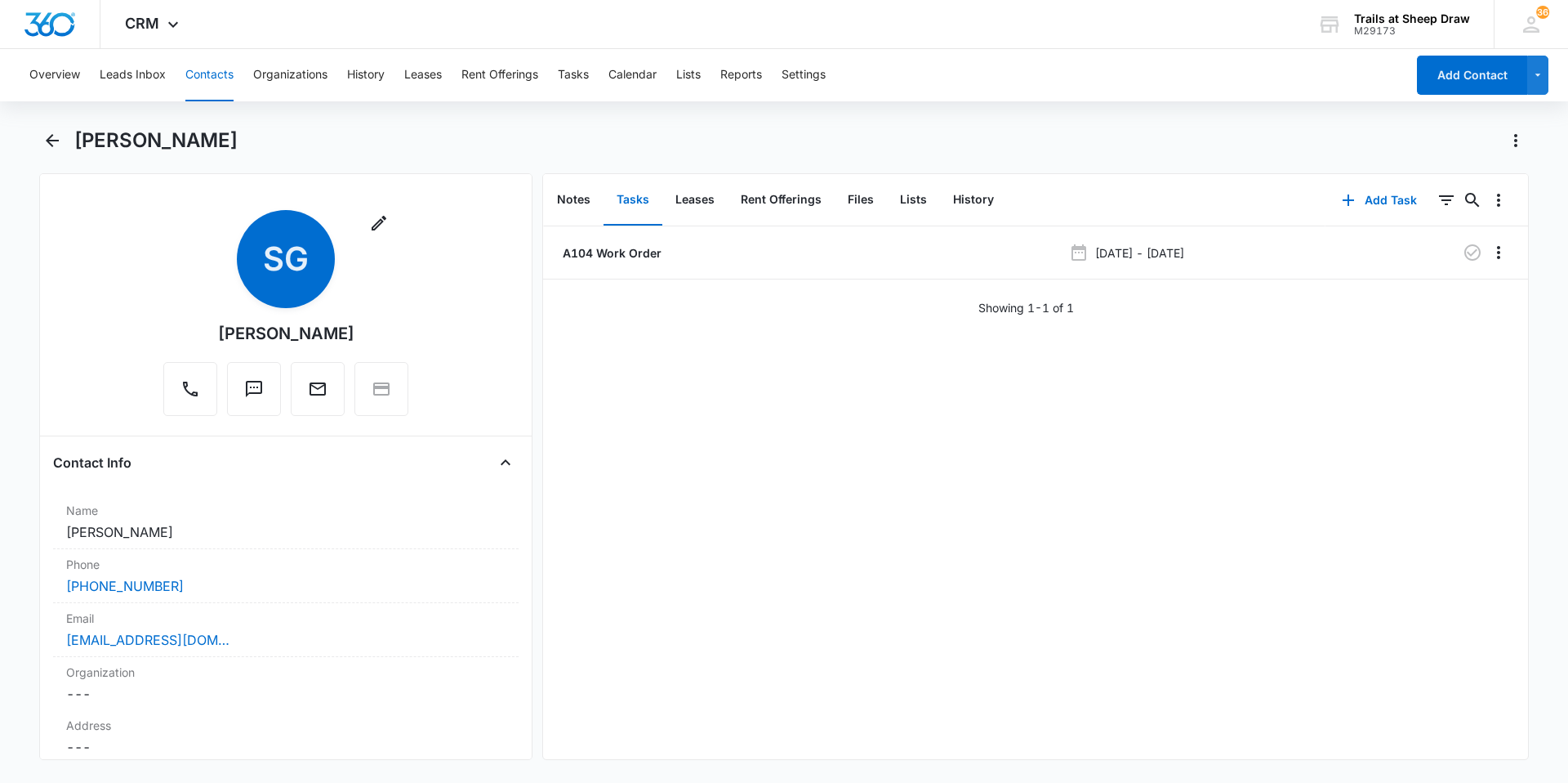
click at [205, 70] on button "Contacts" at bounding box center [209, 76] width 49 height 52
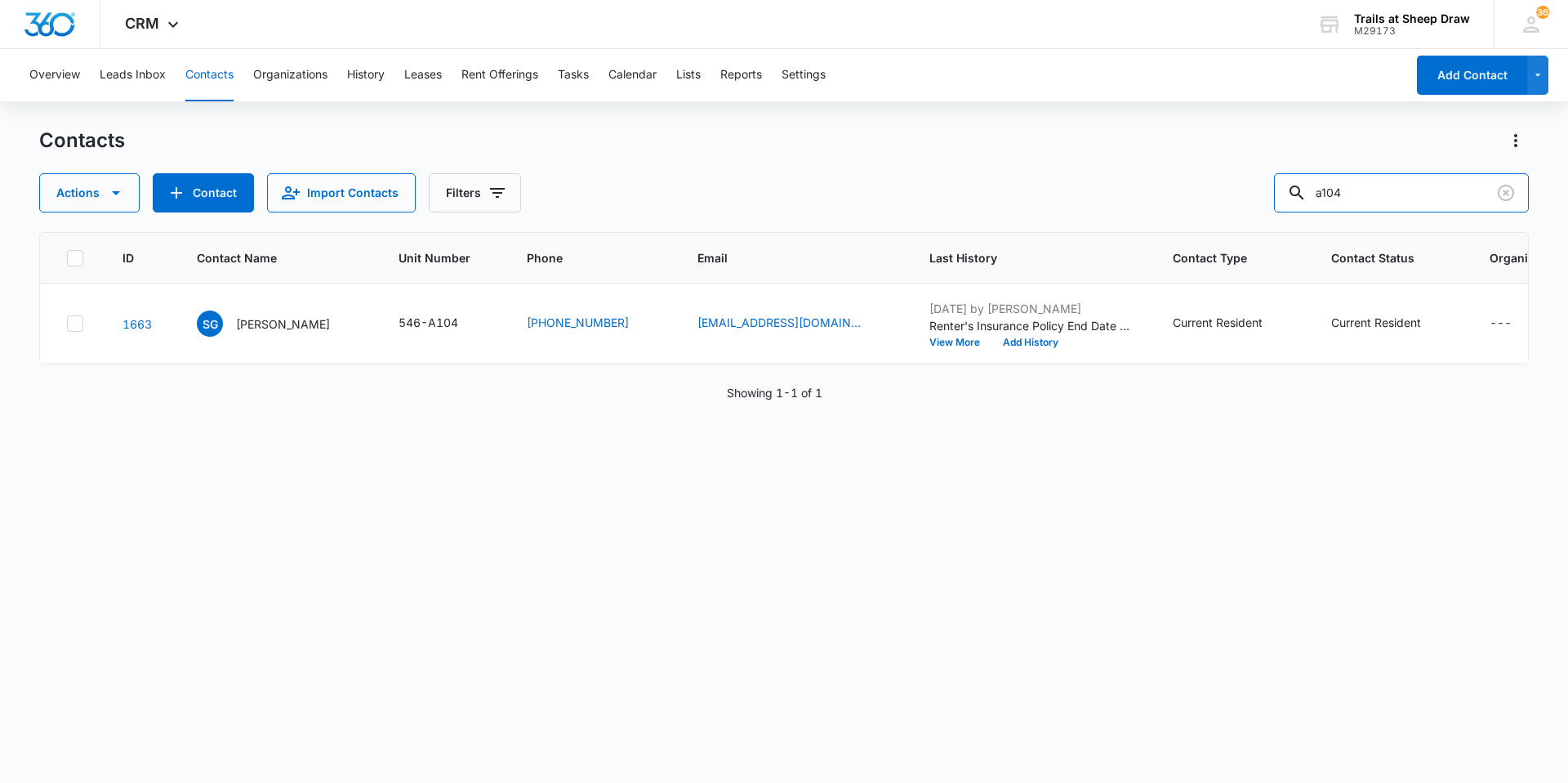
drag, startPoint x: 1396, startPoint y: 210, endPoint x: 1075, endPoint y: 248, distance: 323.2
click at [1077, 246] on div "Contacts Actions Contact Import Contacts Filters a104 ID Contact Name Unit Numb…" at bounding box center [784, 454] width 1490 height 654
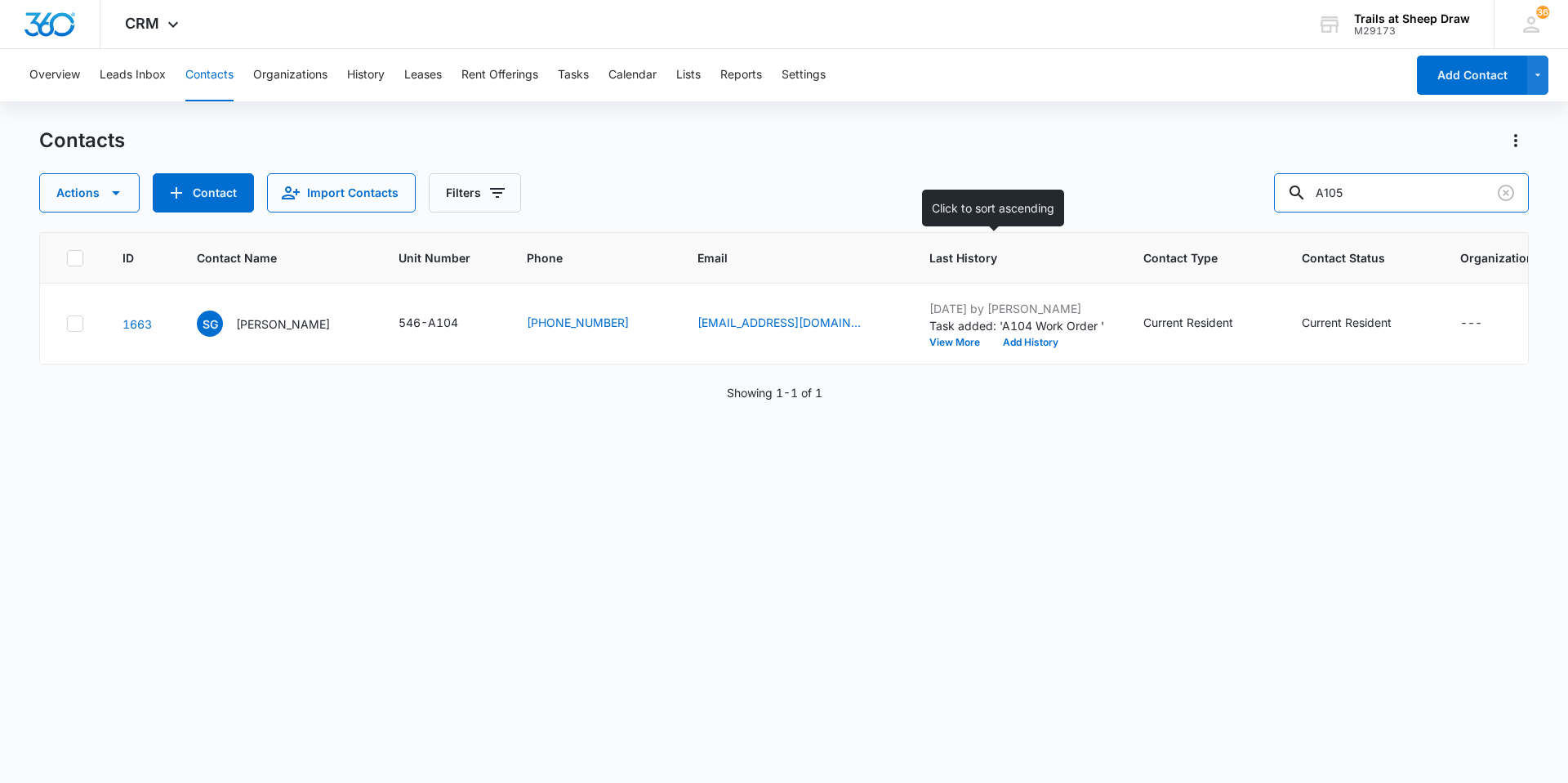
type input "A105"
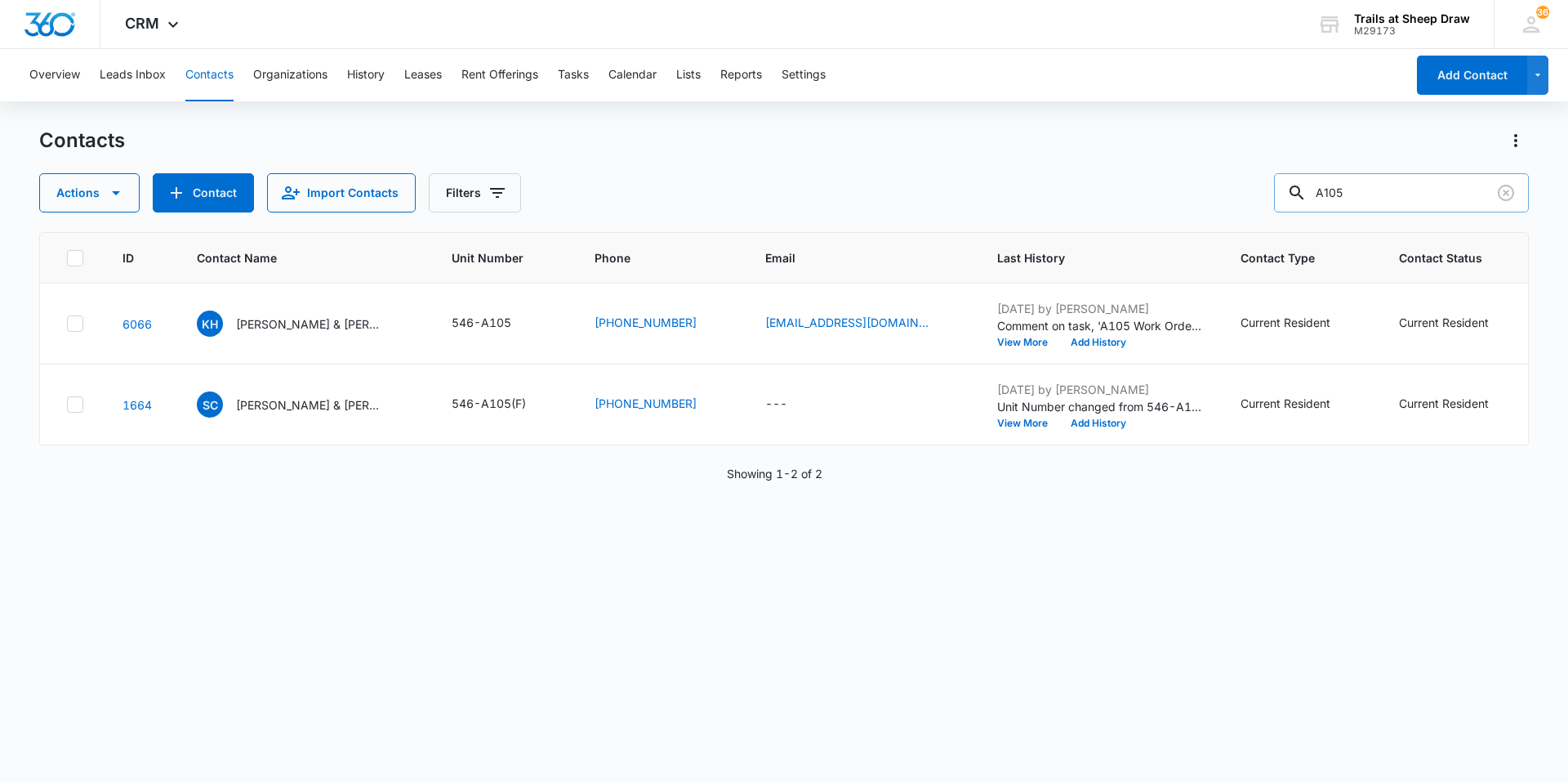
click at [1395, 197] on input "A105" at bounding box center [1402, 193] width 255 height 40
click at [328, 326] on p "[PERSON_NAME] & [PERSON_NAME]" at bounding box center [310, 324] width 147 height 17
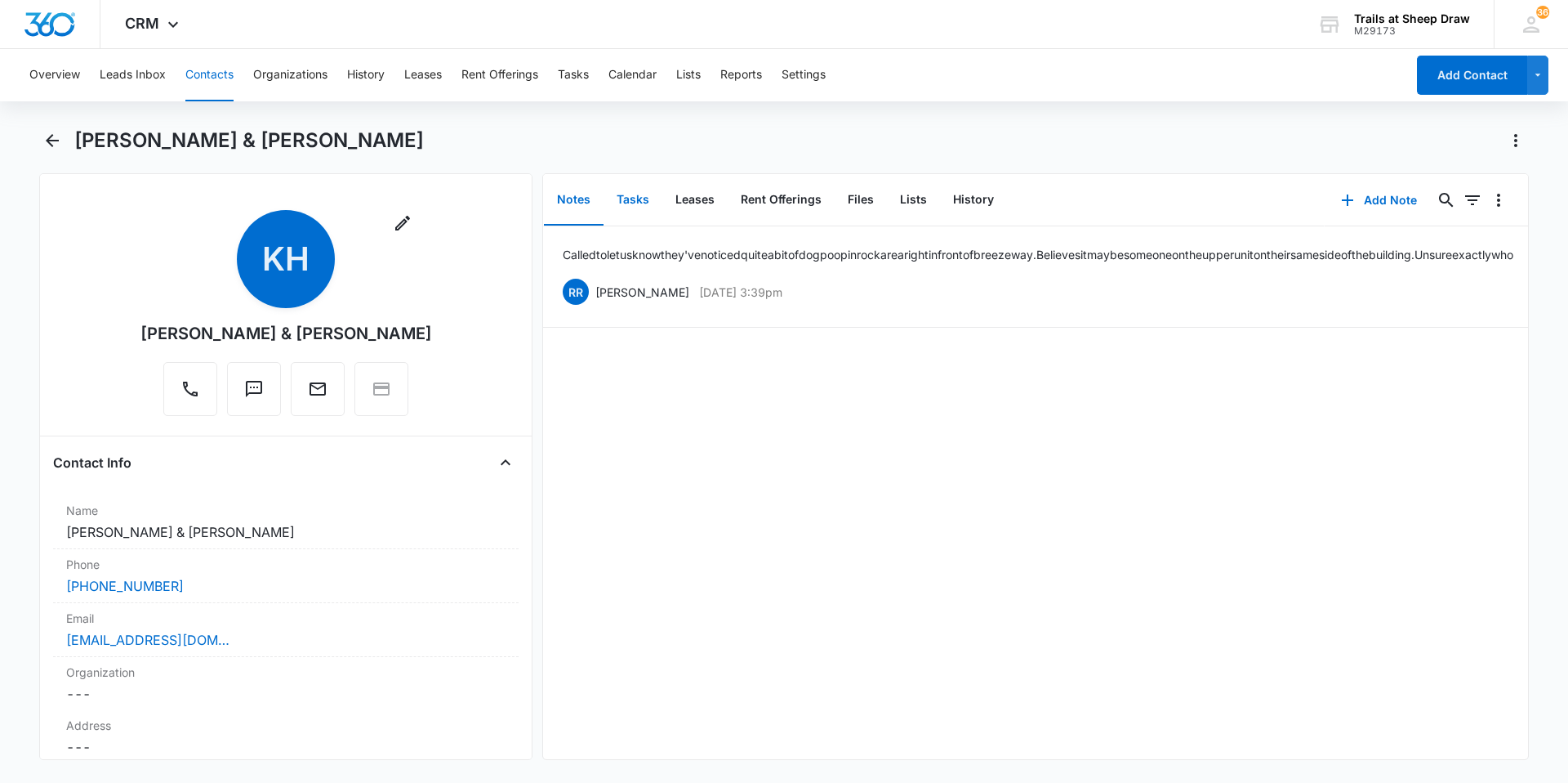
click at [632, 200] on button "Tasks" at bounding box center [633, 200] width 58 height 50
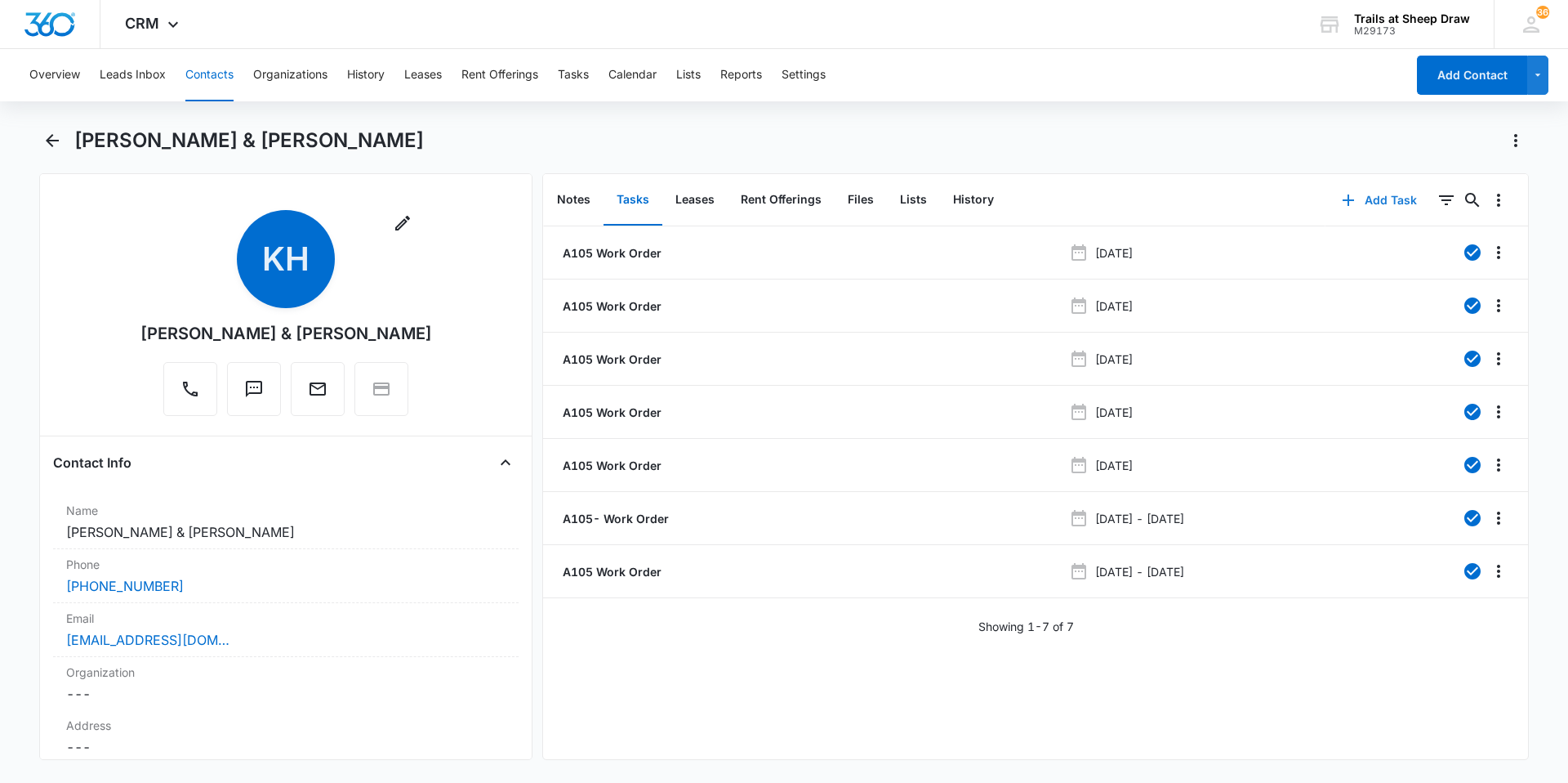
click at [1376, 194] on button "Add Task" at bounding box center [1379, 200] width 108 height 40
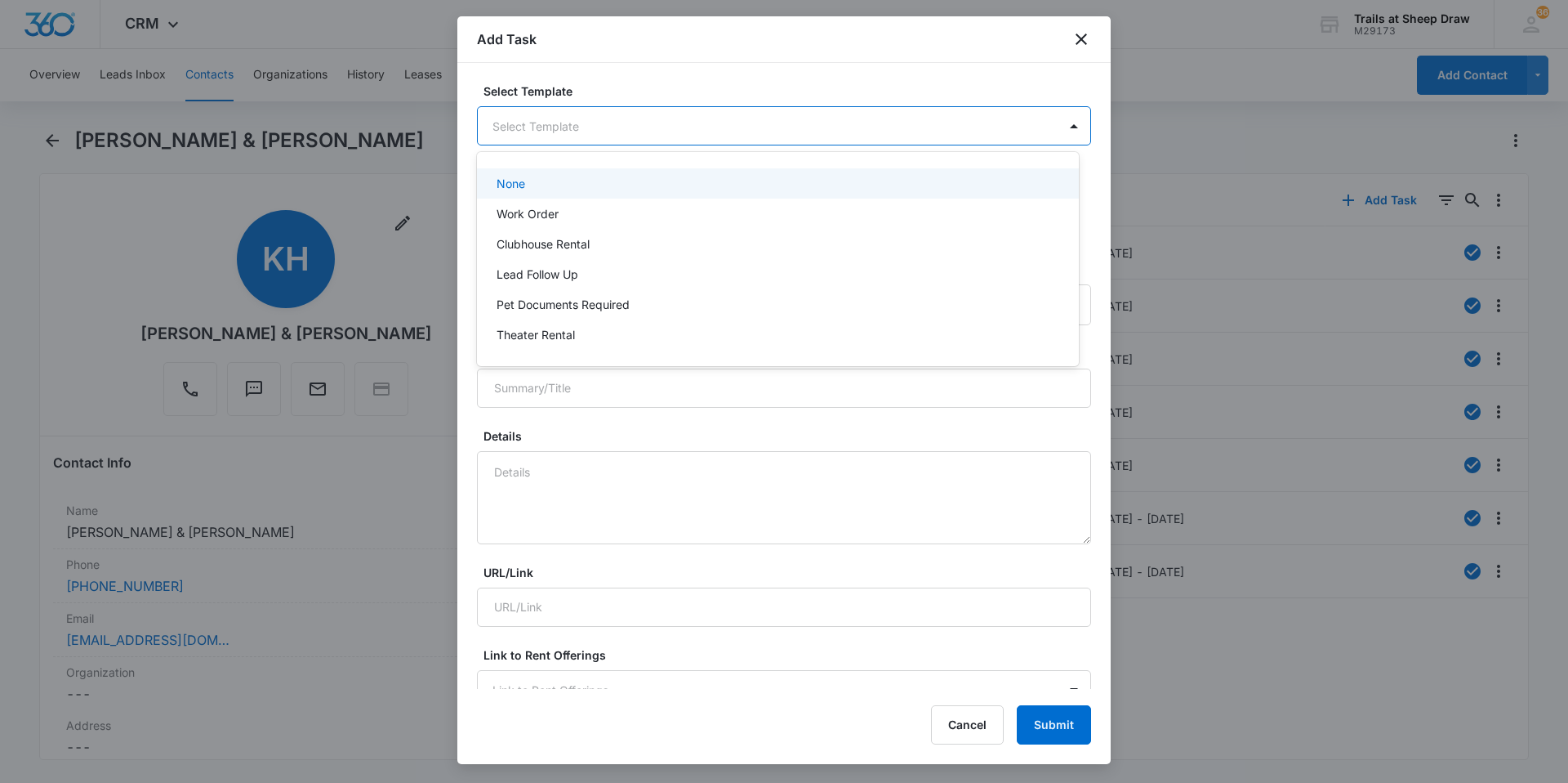
click at [642, 137] on body "CRM Apps Reputation Websites Forms CRM Email Social Content Ads Intelligence Fi…" at bounding box center [784, 391] width 1568 height 783
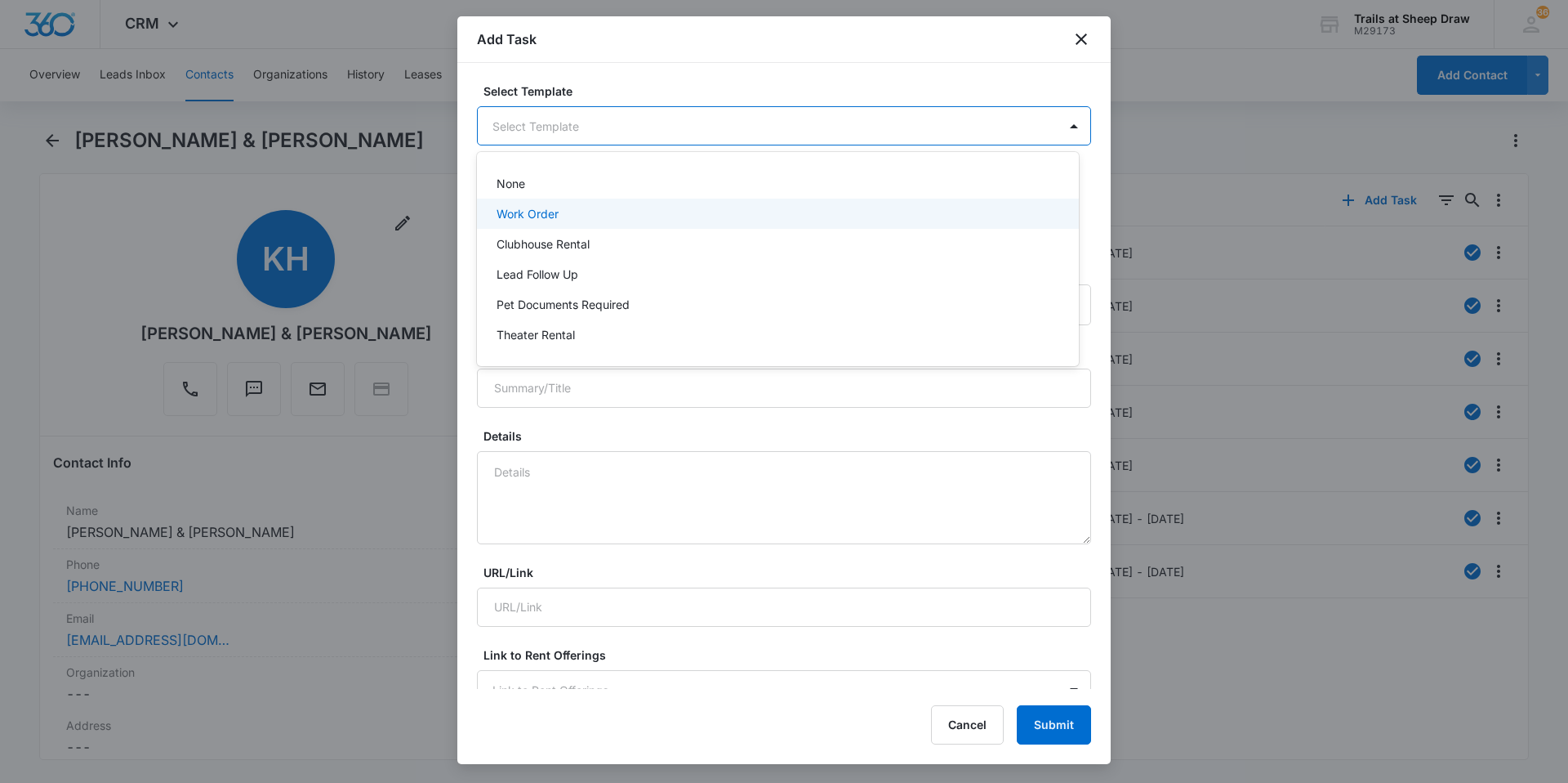
click at [558, 209] on p "Work Order" at bounding box center [527, 213] width 62 height 17
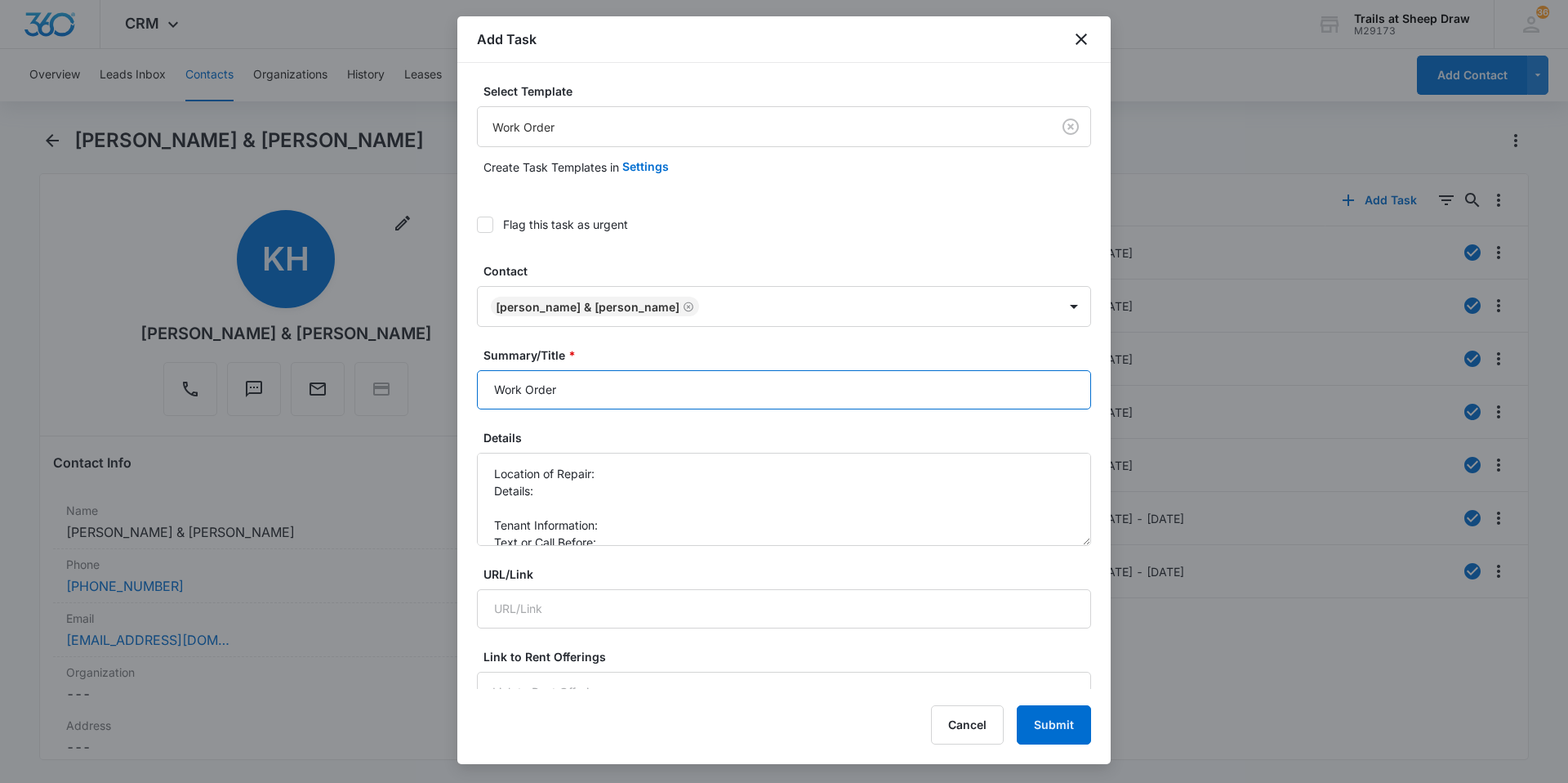
click at [489, 390] on input "Work Order" at bounding box center [784, 390] width 614 height 40
type input "A105 Work Order"
click at [625, 472] on textarea "Location of Repair: Details: Tenant Information: Text or Call Before:" at bounding box center [784, 500] width 614 height 93
click at [498, 499] on textarea "Location of Repair: Bathroom Details: Tenant Information: Text or Call Before:" at bounding box center [784, 500] width 614 height 93
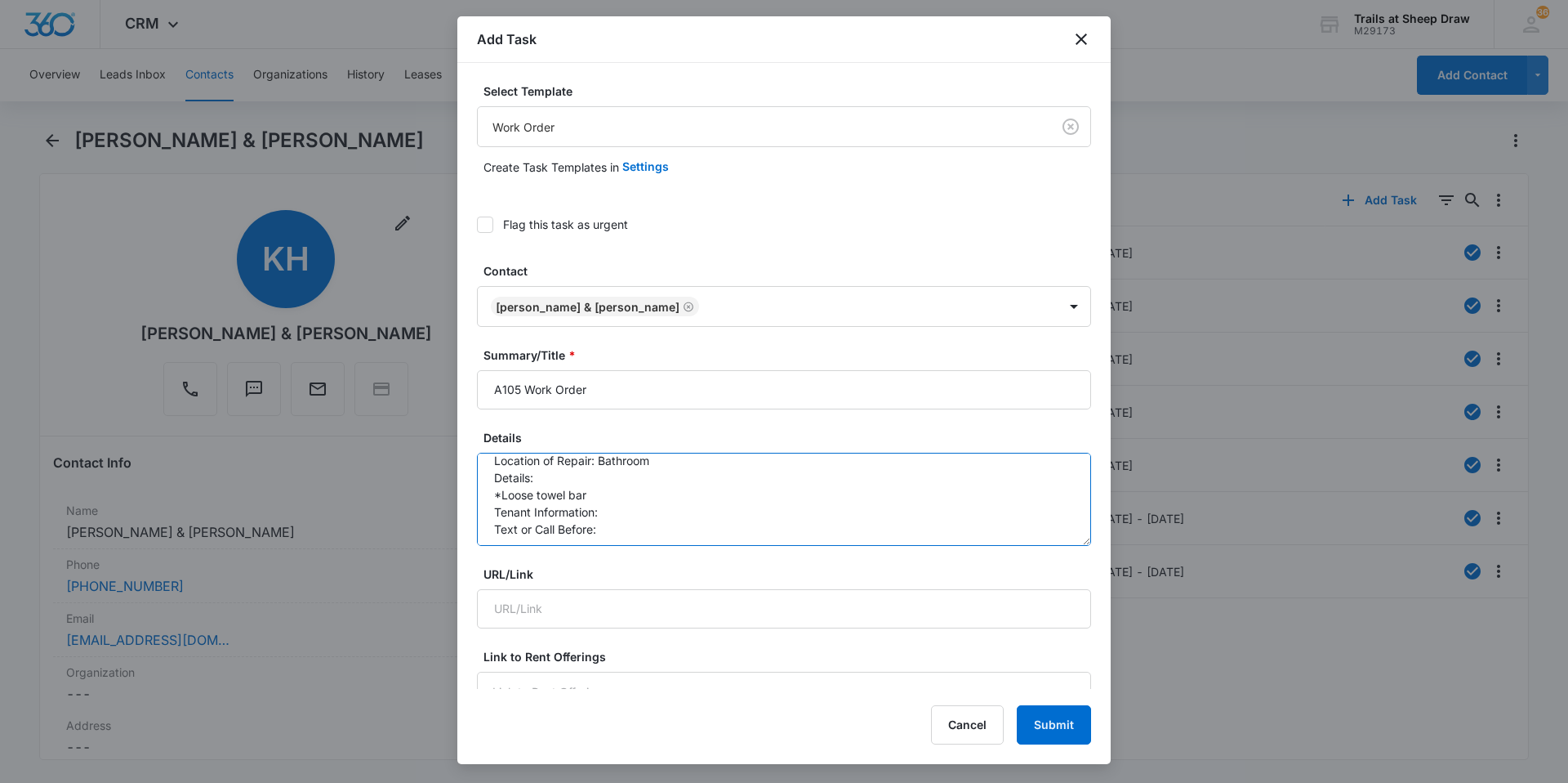
scroll to position [17, 0]
click at [632, 511] on textarea "Location of Repair: Bathroom Details: *Loose towel bar Tenant Information: Text…" at bounding box center [784, 500] width 614 height 93
click at [652, 542] on textarea "Location of Repair: Bathroom Details: *Loose towel bar Tenant Information: [PER…" at bounding box center [784, 500] width 614 height 93
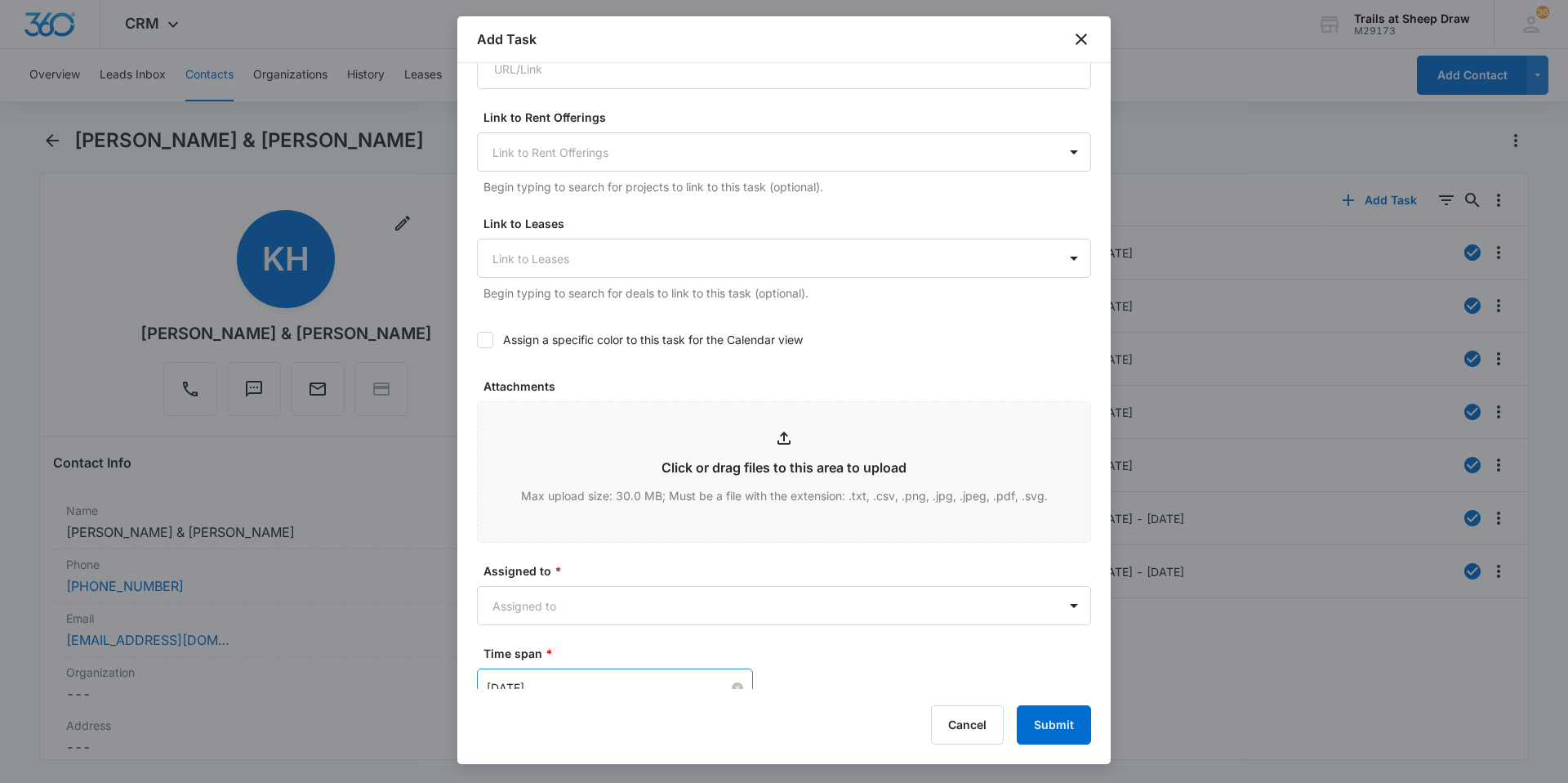
scroll to position [735, 0]
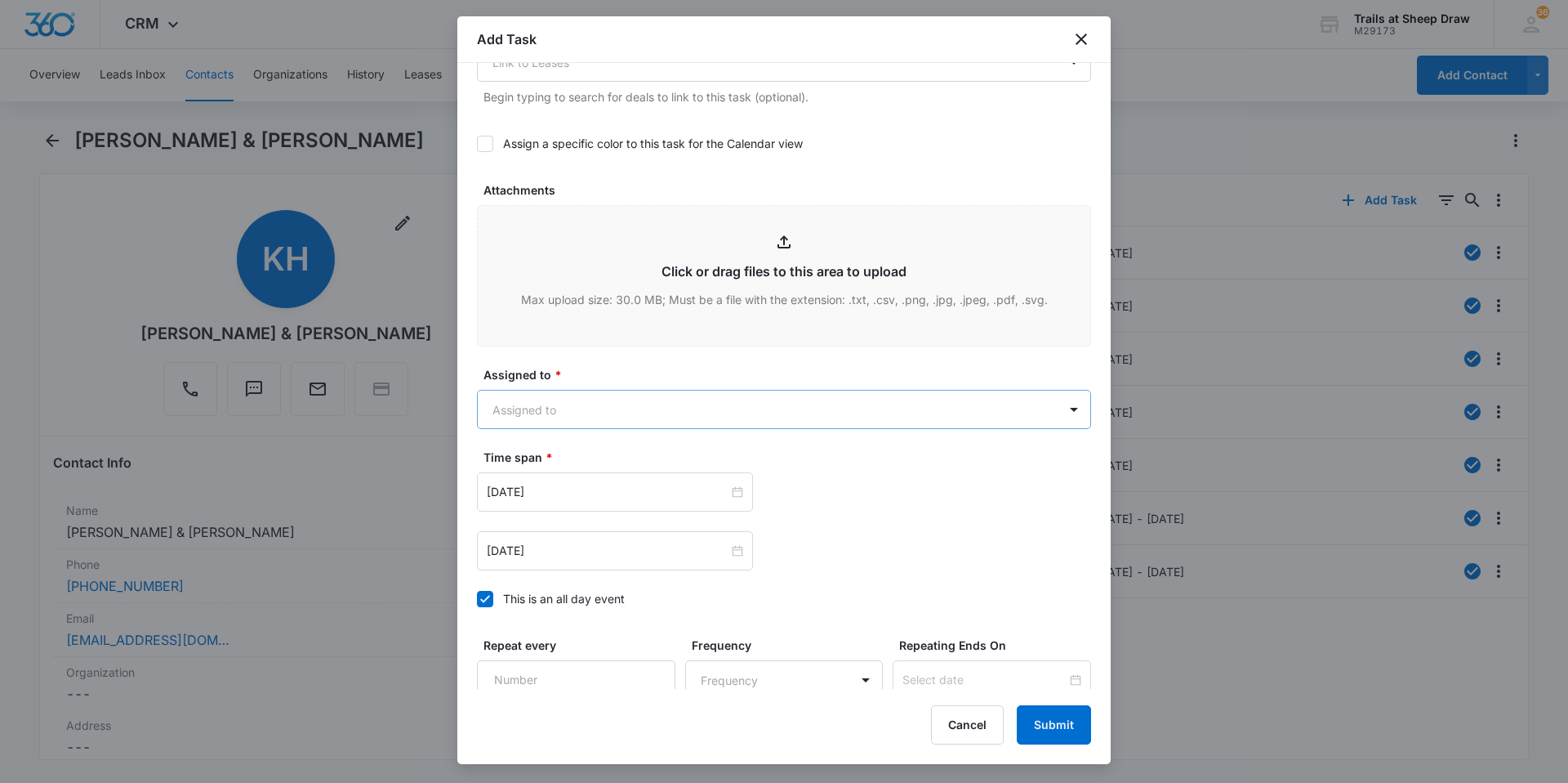
type textarea "Location of Repair: Bathroom Details: *Loose towel bar Tenant Information: [PER…"
click at [616, 421] on body "CRM Apps Reputation Websites Forms CRM Email Social Content Ads Intelligence Fi…" at bounding box center [784, 391] width 1568 height 783
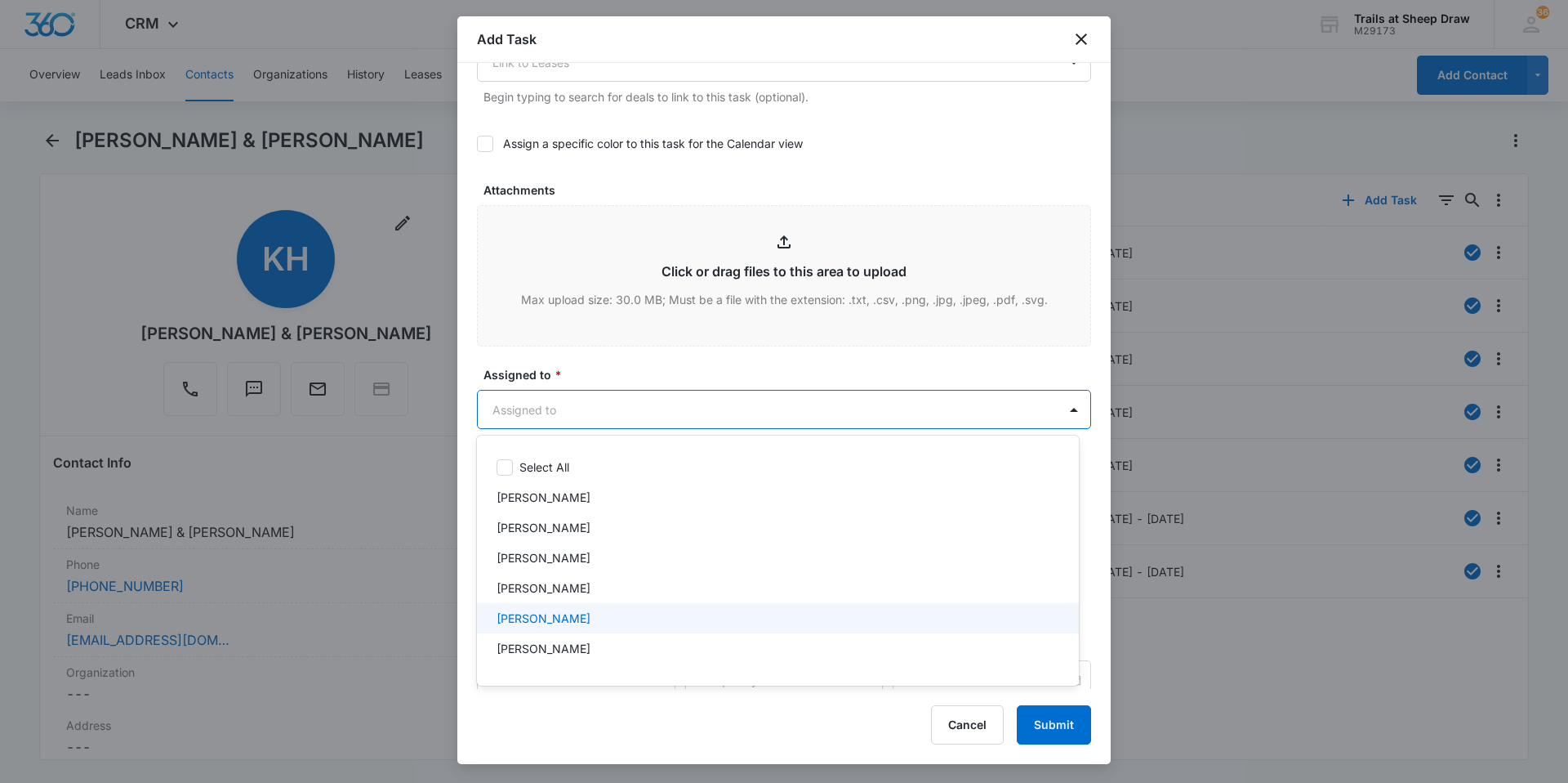
click at [524, 622] on p "[PERSON_NAME]" at bounding box center [544, 618] width 94 height 17
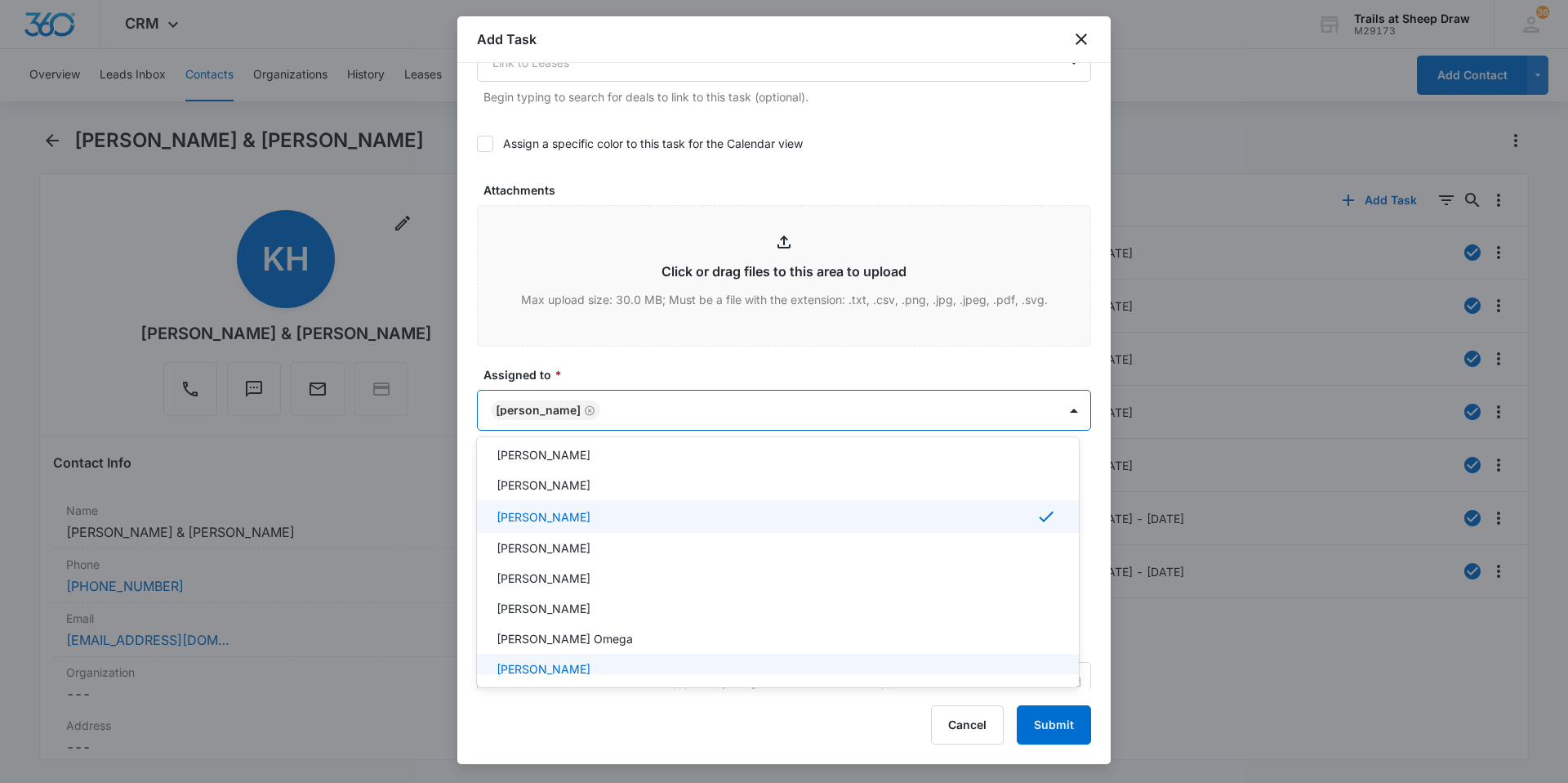
scroll to position [164, 0]
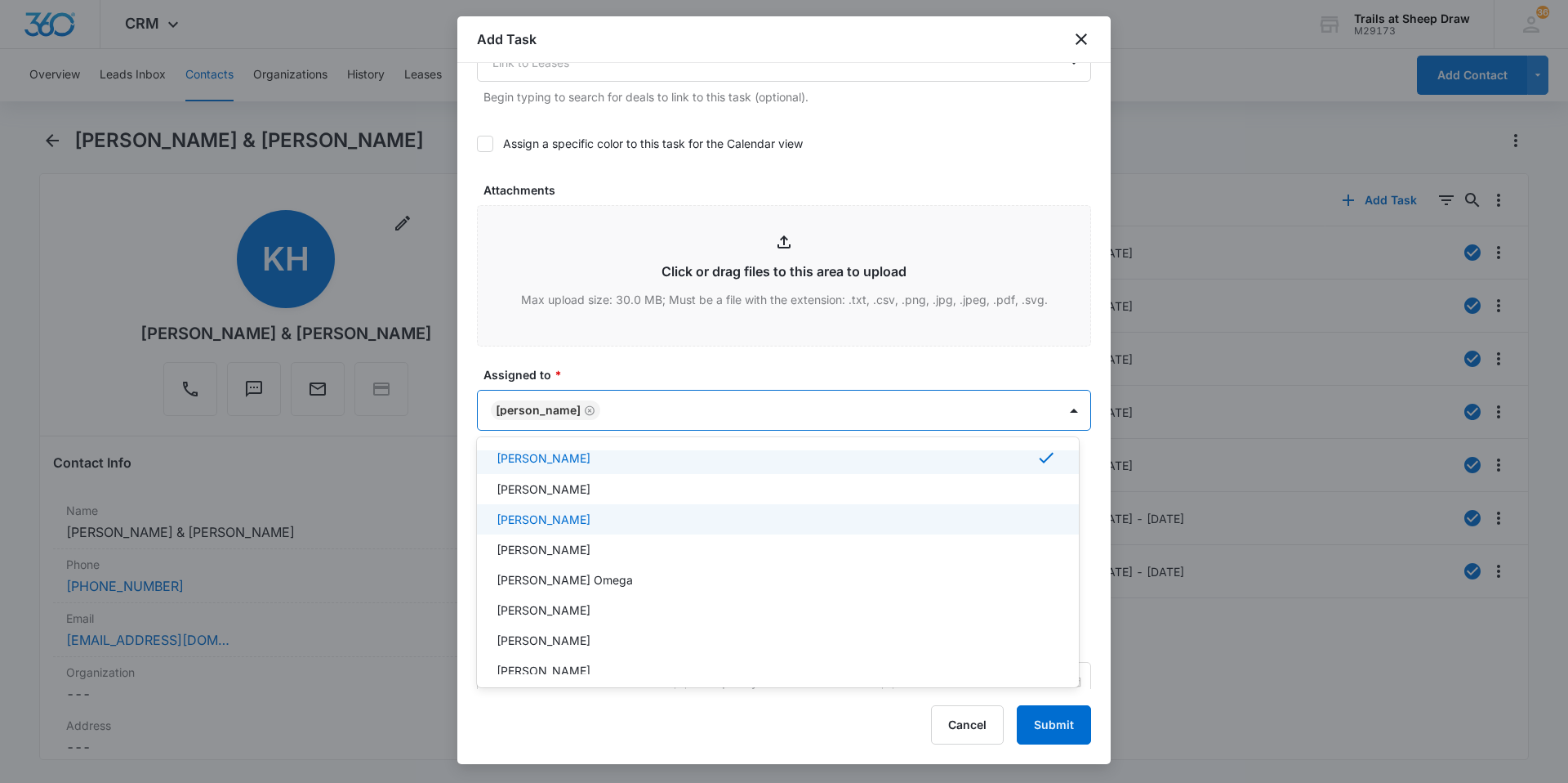
click at [542, 519] on p "[PERSON_NAME]" at bounding box center [544, 519] width 94 height 17
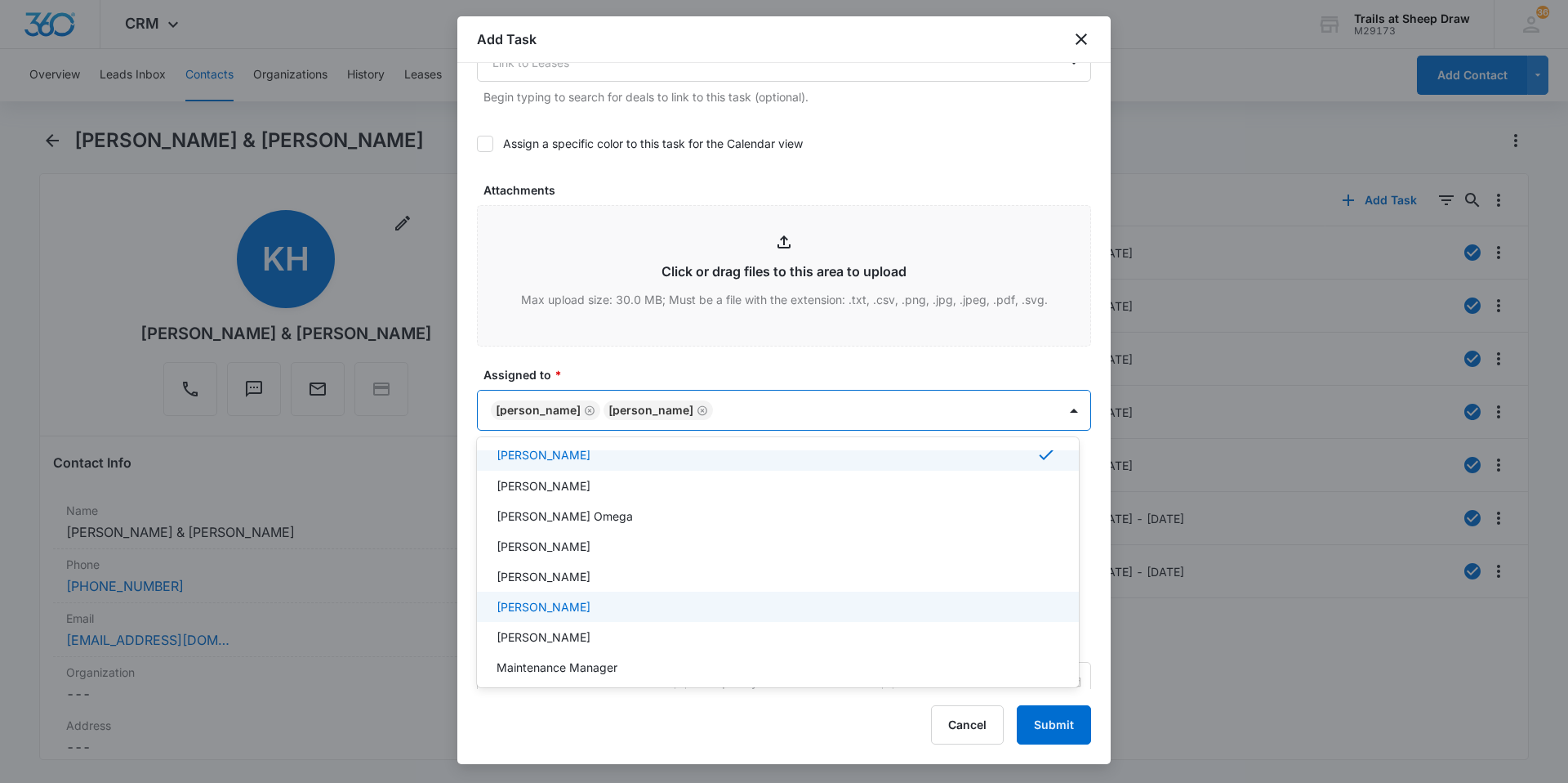
scroll to position [327, 0]
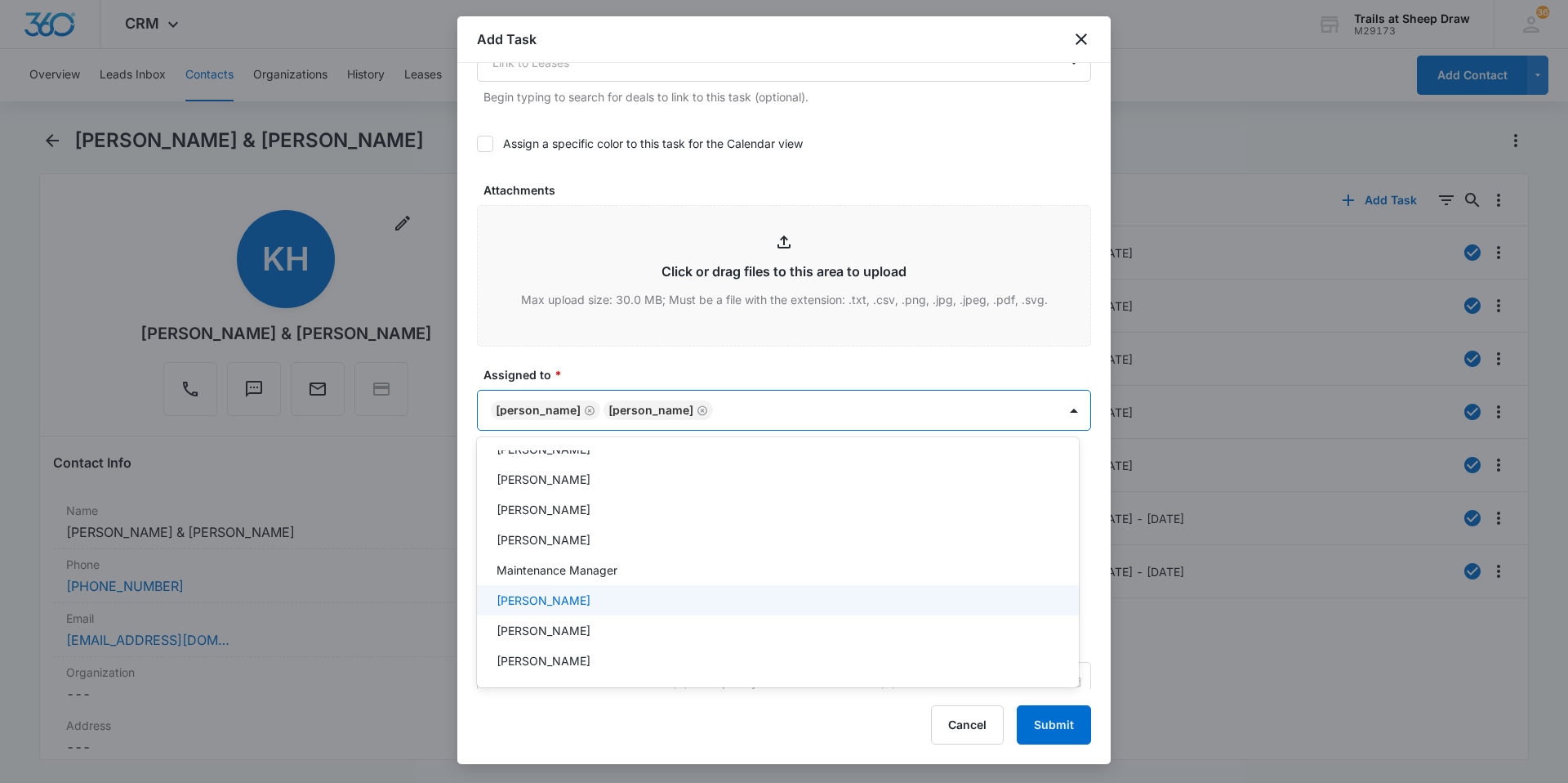
click at [544, 602] on p "[PERSON_NAME]" at bounding box center [544, 600] width 94 height 17
click at [934, 407] on div at bounding box center [784, 391] width 1568 height 783
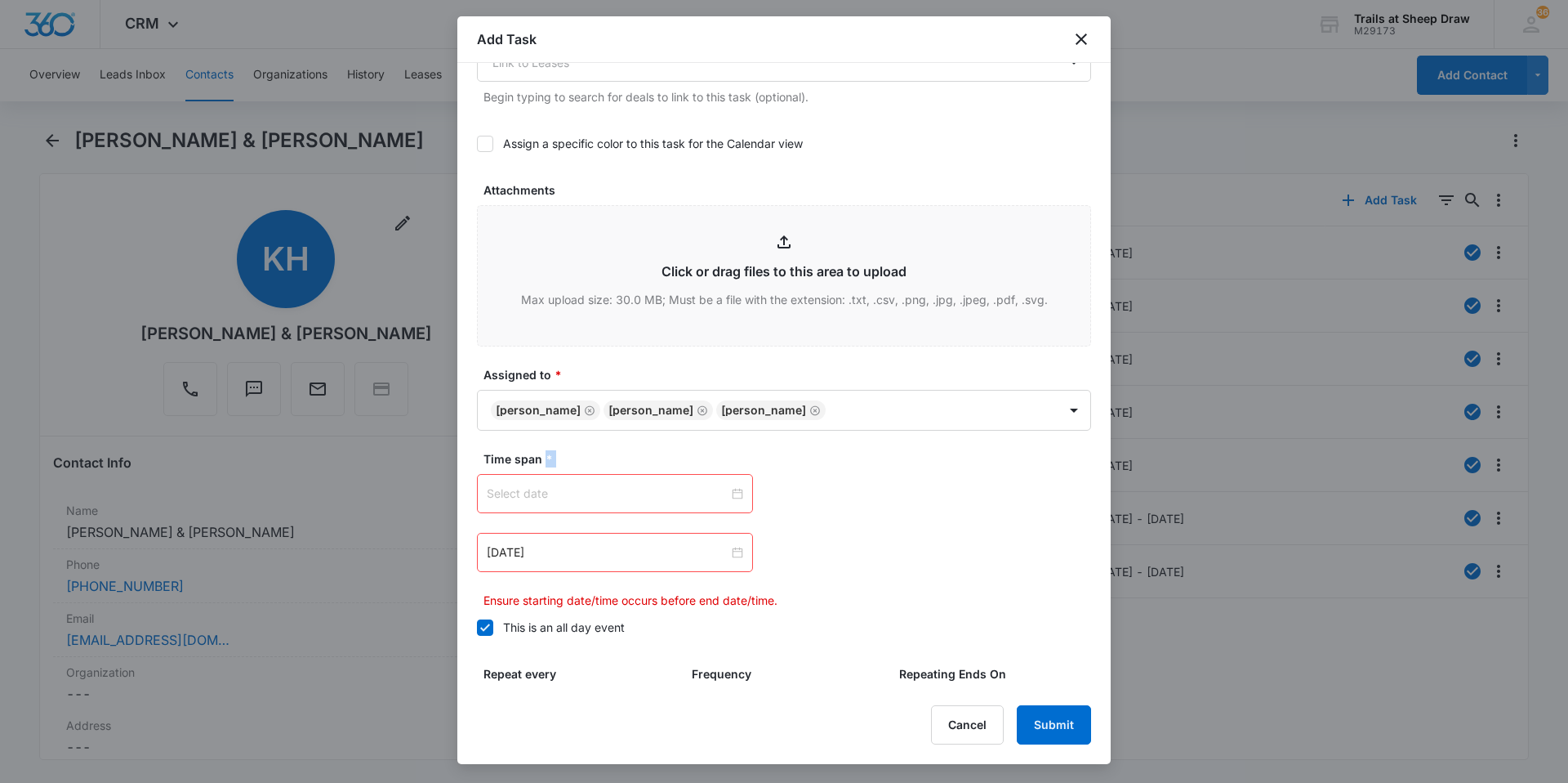
click at [733, 494] on div at bounding box center [615, 494] width 256 height 18
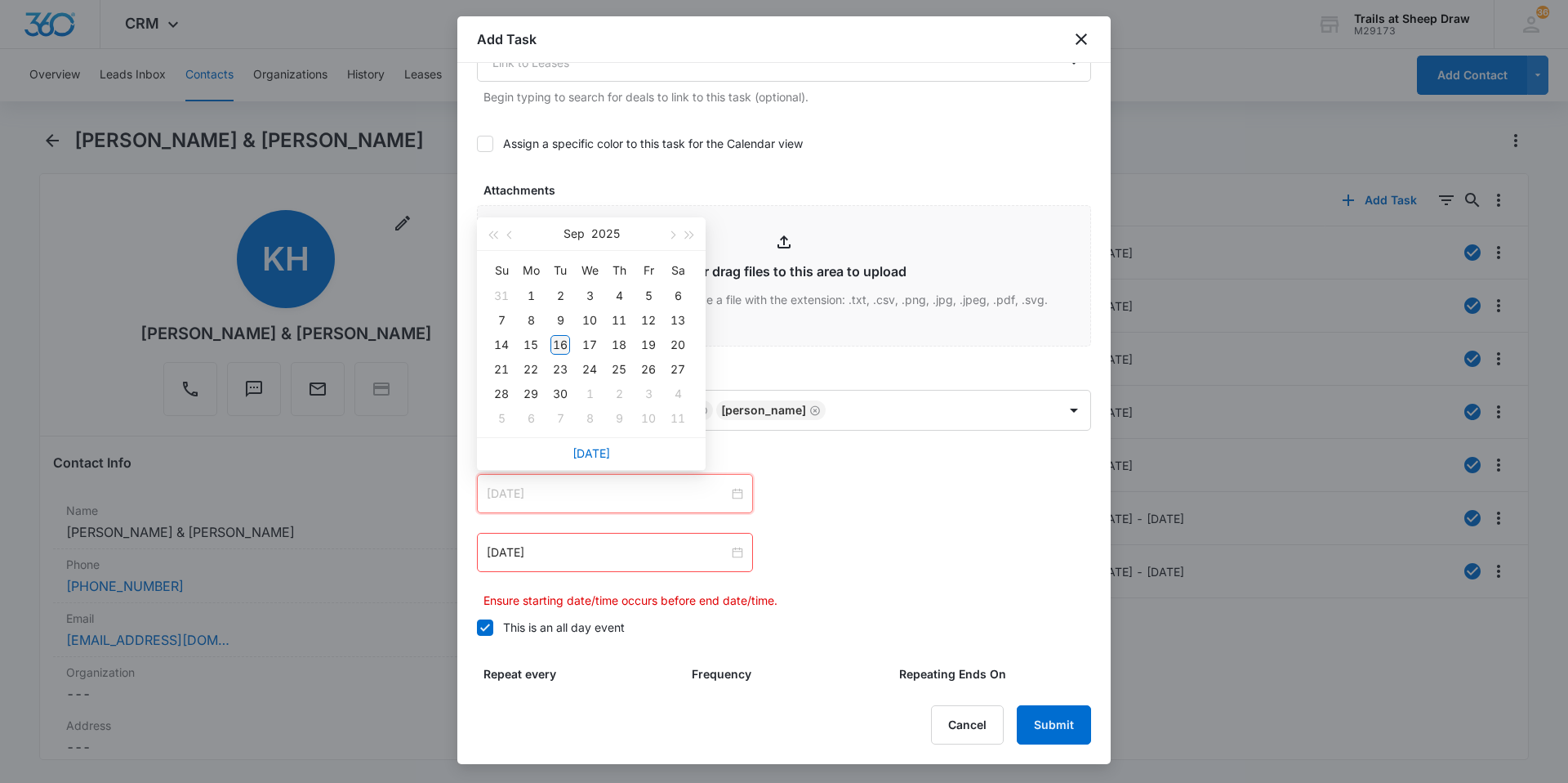
type input "[DATE]"
click at [565, 336] on div "16" at bounding box center [561, 345] width 20 height 20
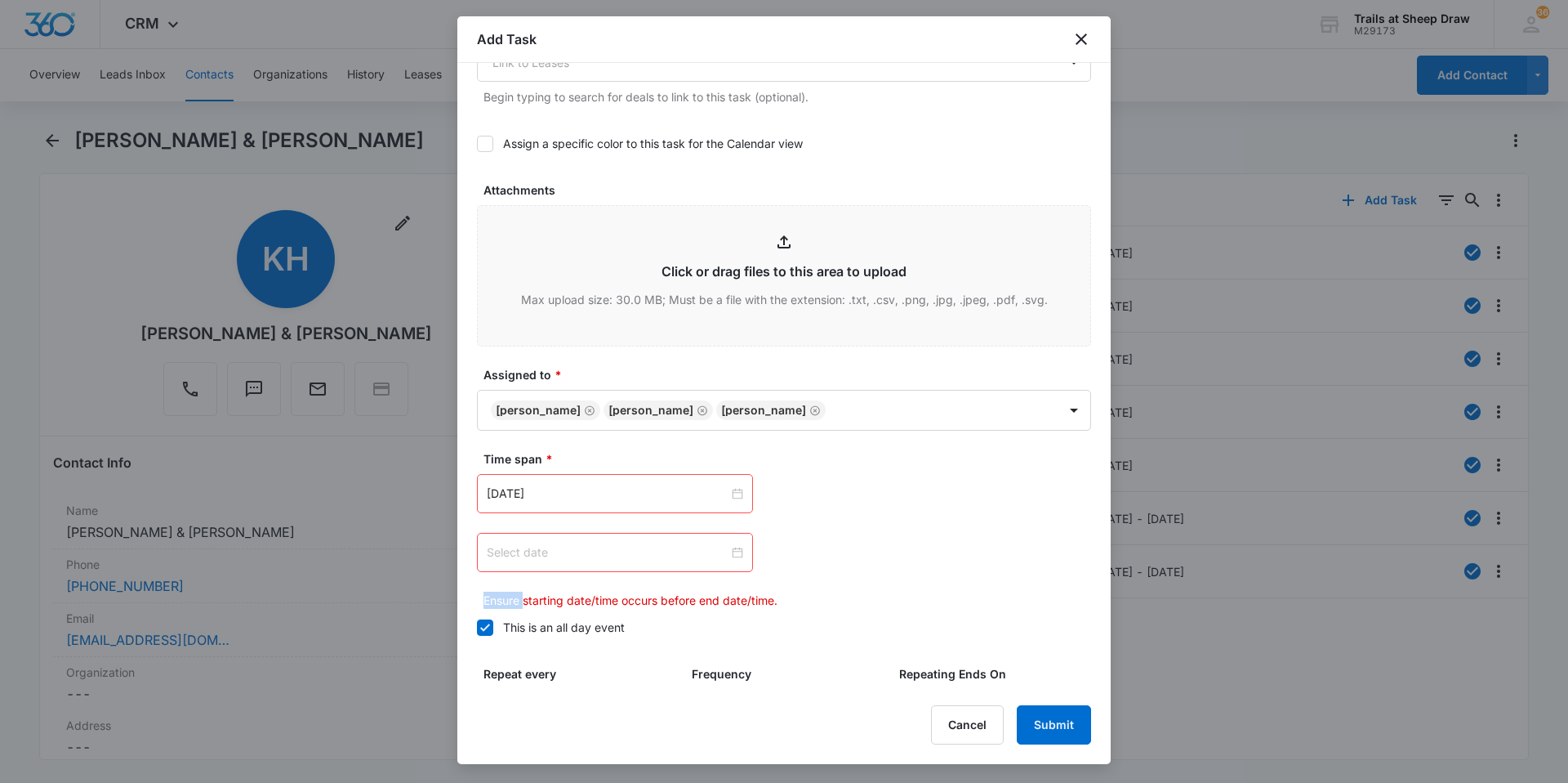
click at [732, 553] on div at bounding box center [615, 552] width 256 height 18
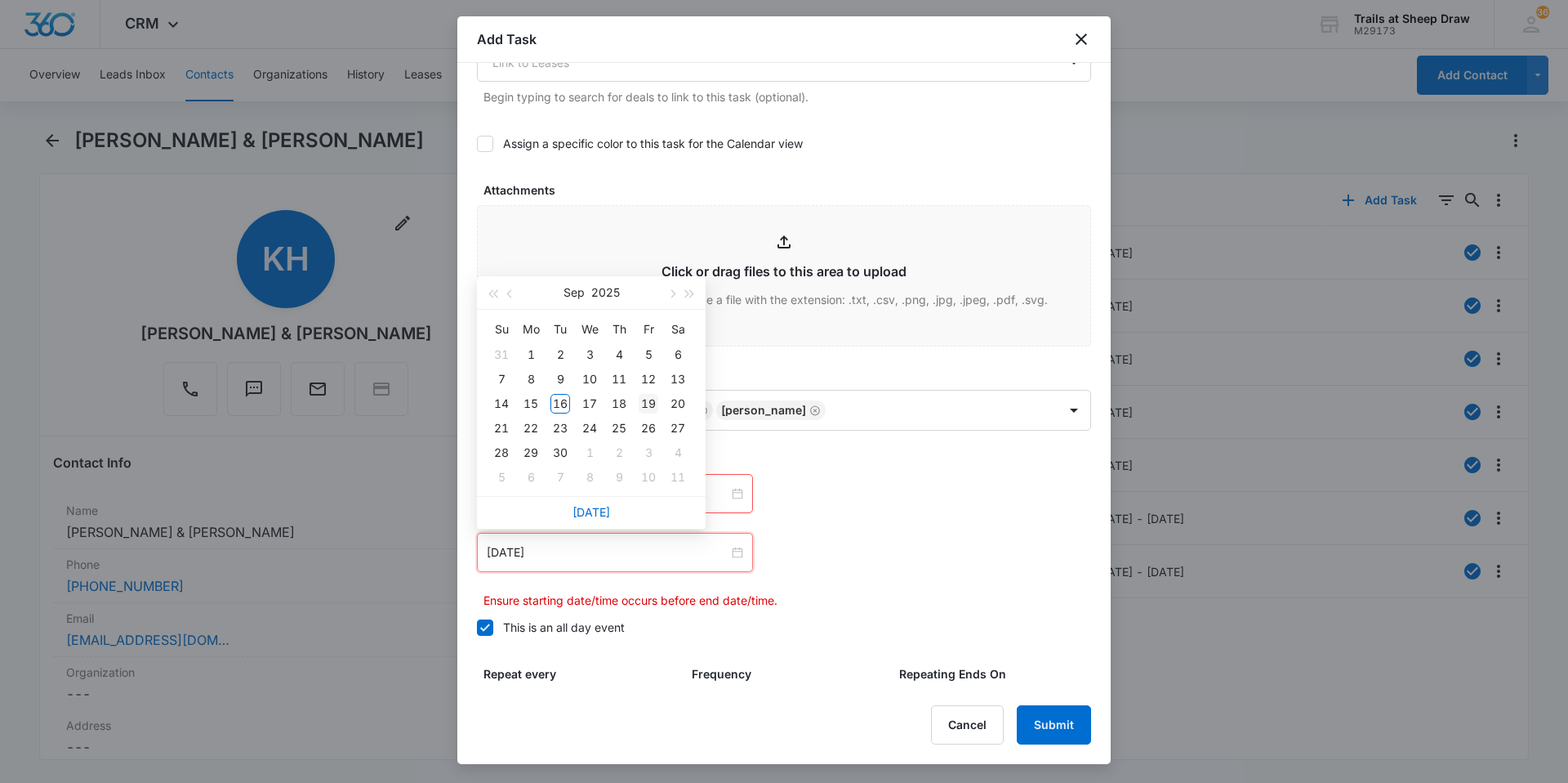
type input "[DATE]"
click at [648, 405] on div "19" at bounding box center [649, 404] width 20 height 20
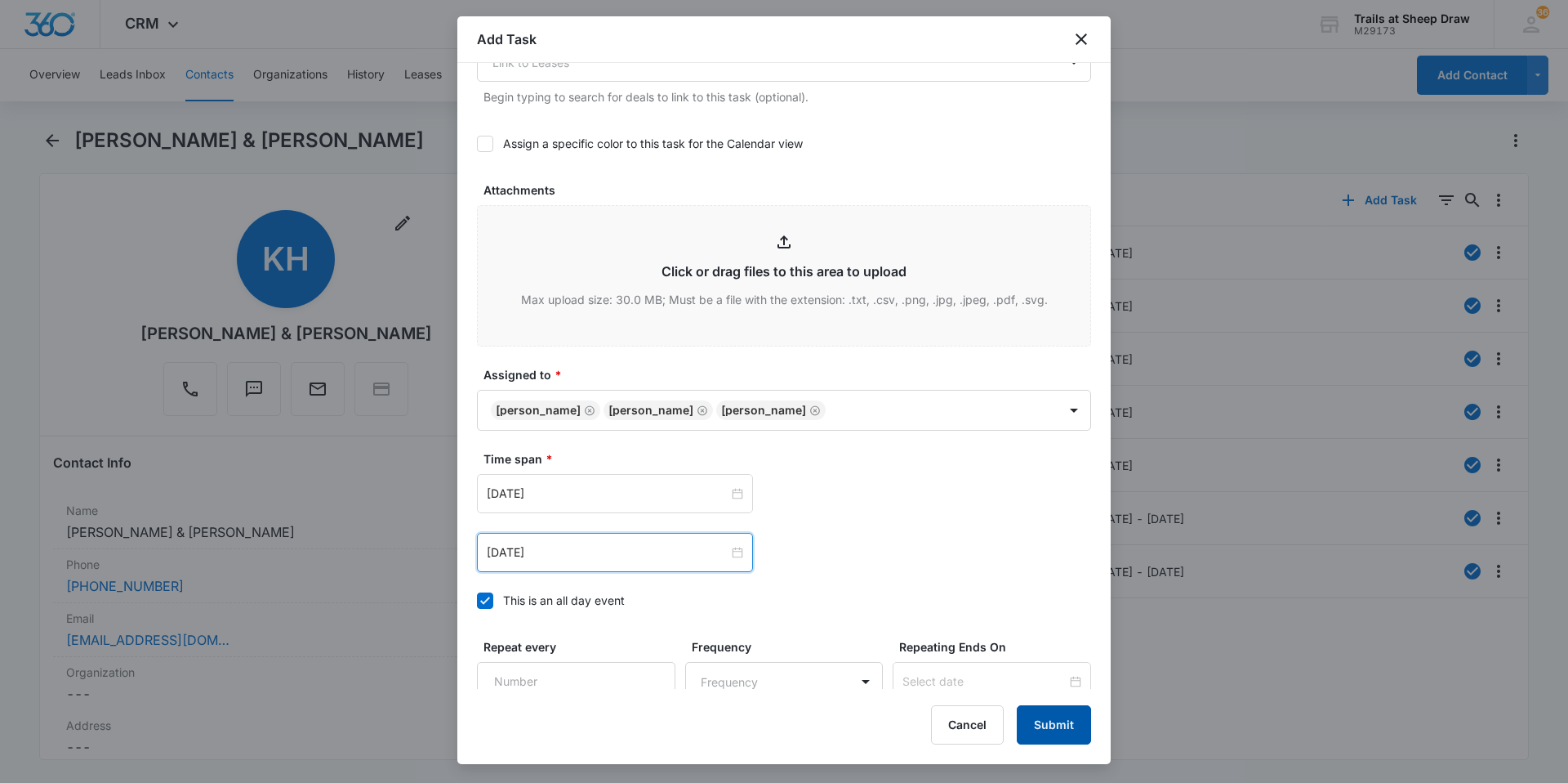
click at [1029, 720] on button "Submit" at bounding box center [1054, 725] width 75 height 40
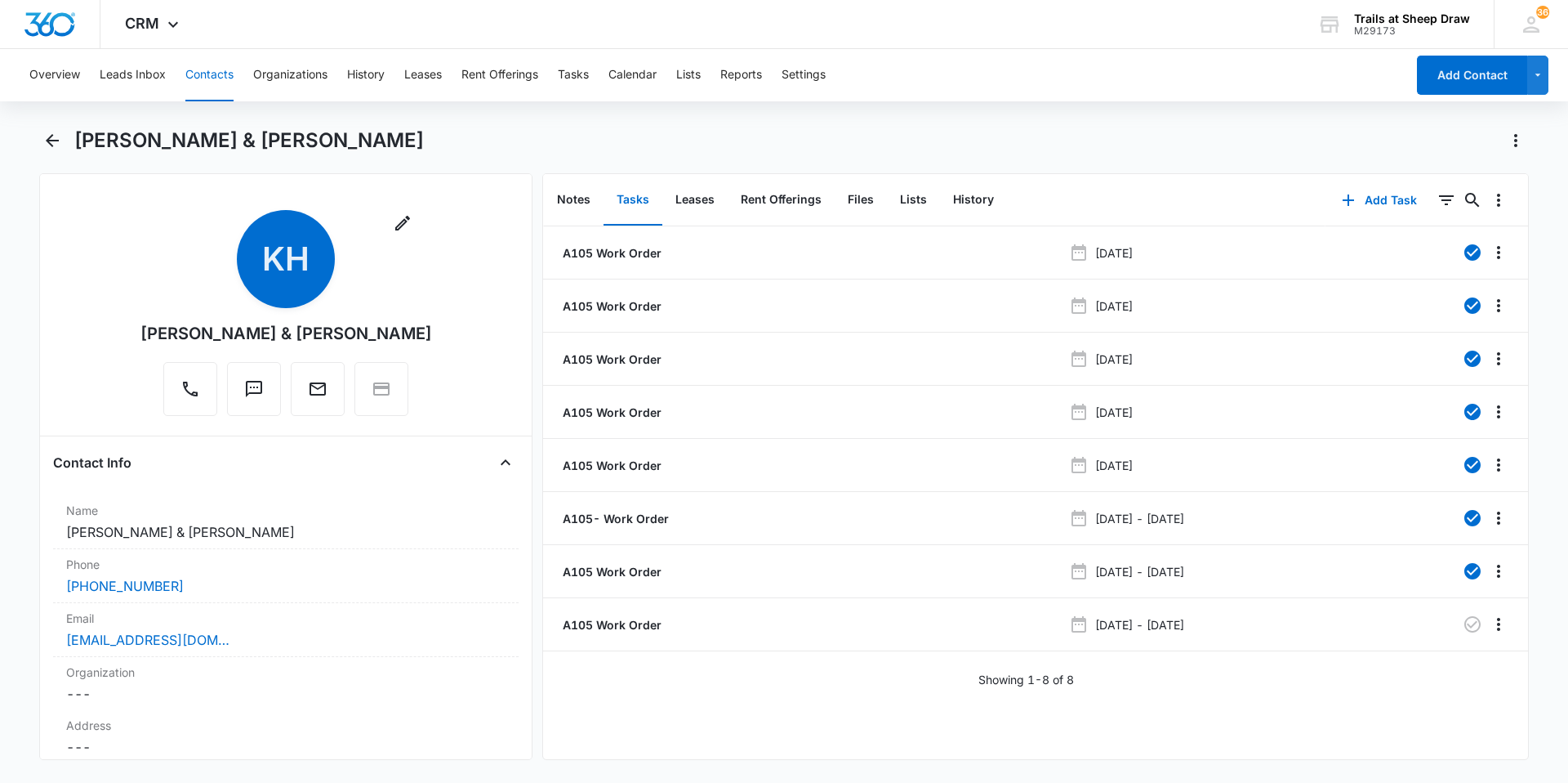
click at [210, 72] on button "Contacts" at bounding box center [209, 76] width 49 height 52
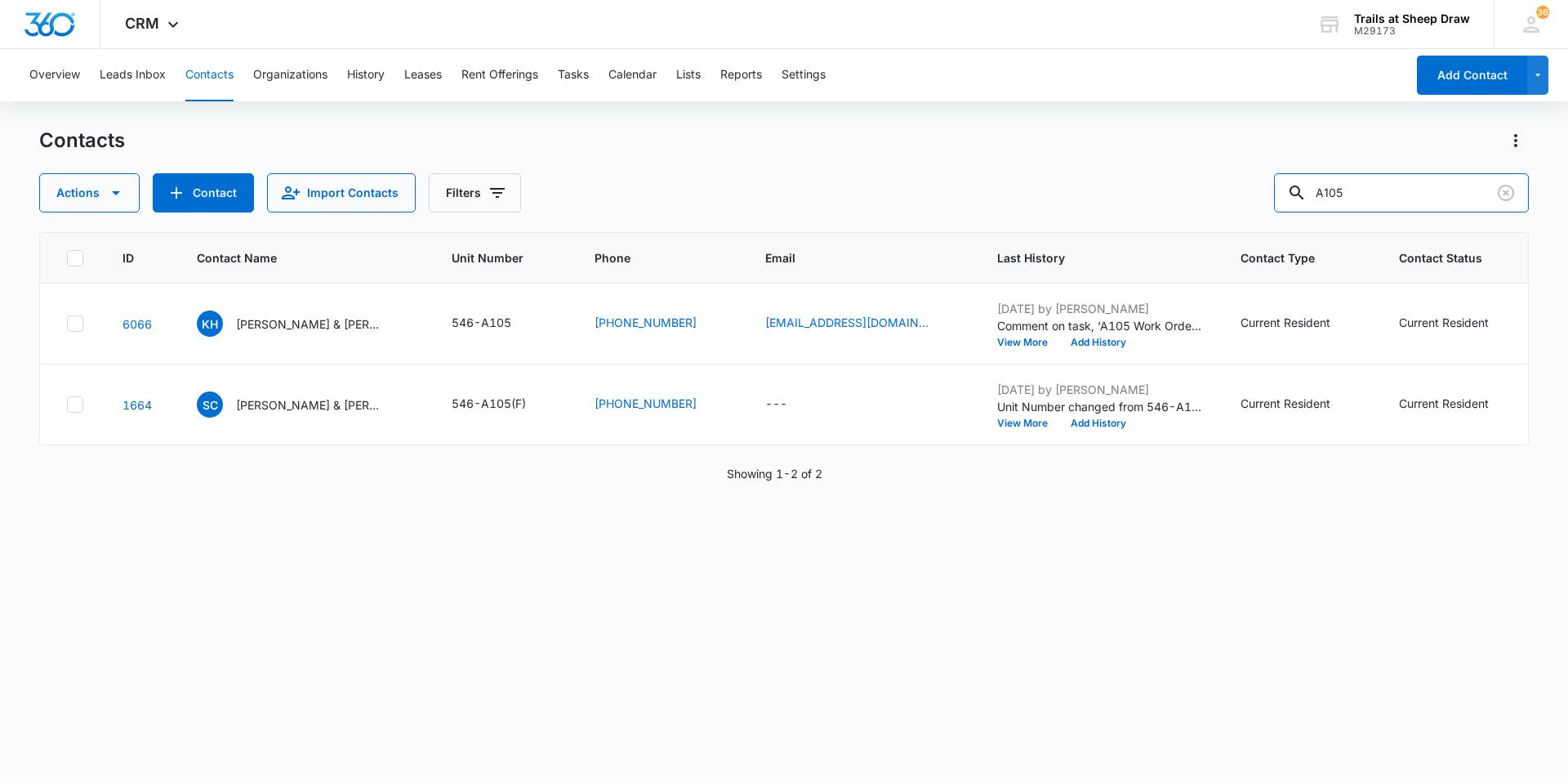
drag, startPoint x: 1429, startPoint y: 177, endPoint x: 1209, endPoint y: 215, distance: 223.3
click at [1219, 209] on div "Actions Contact Import Contacts Filters A105" at bounding box center [784, 193] width 1490 height 40
type input "a203"
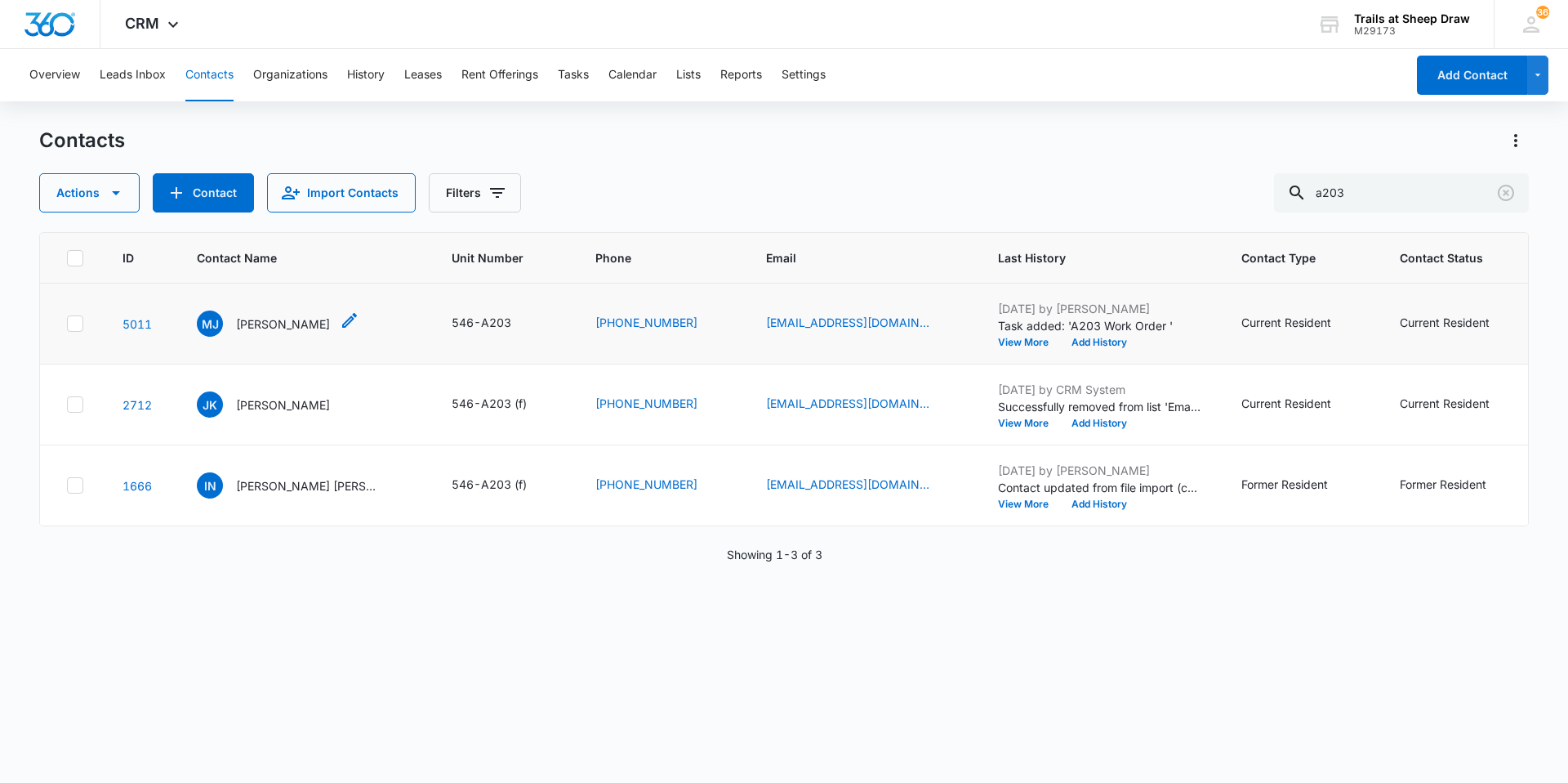
click at [295, 316] on p "[PERSON_NAME]" at bounding box center [283, 324] width 94 height 17
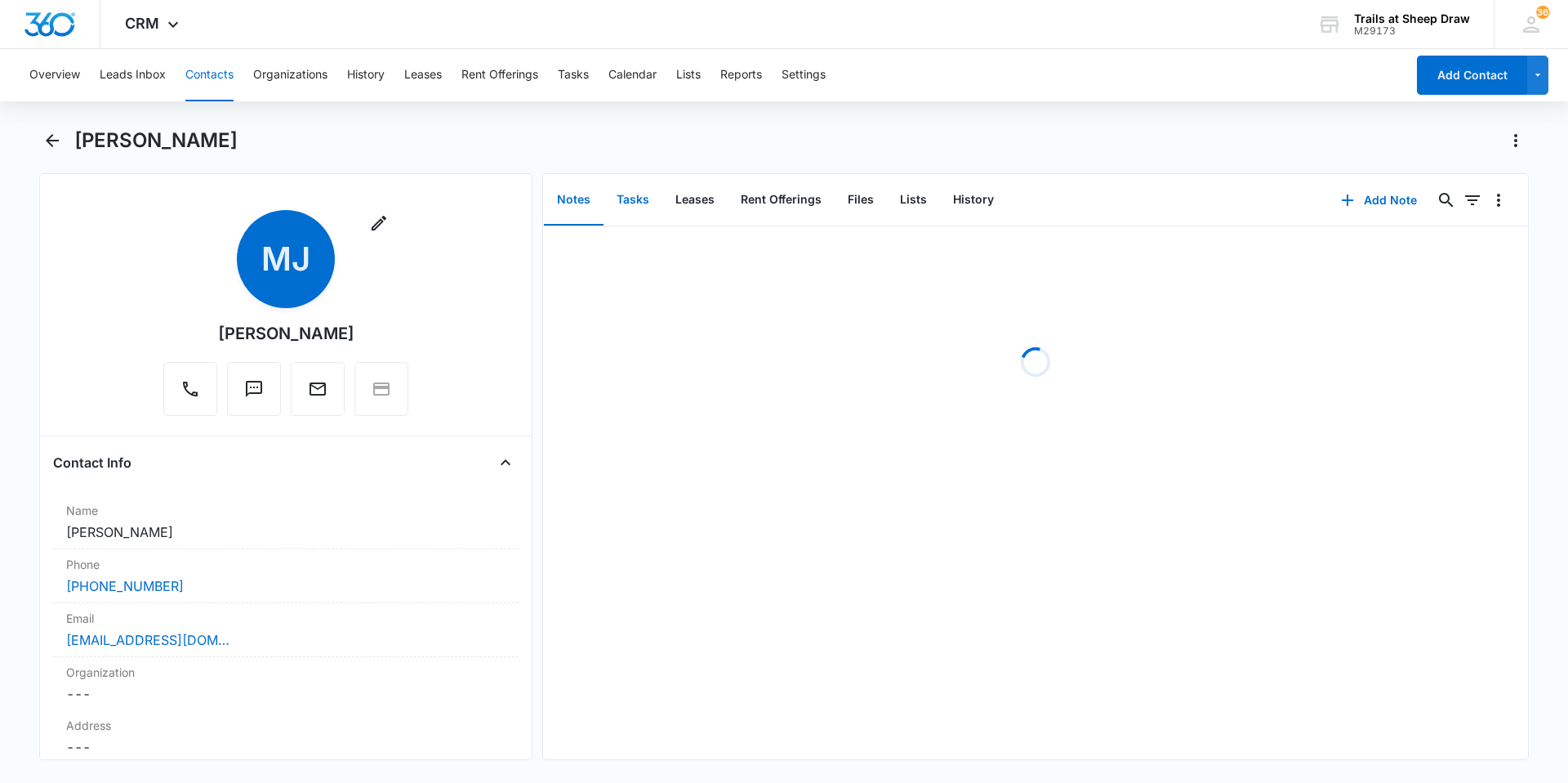
click at [646, 206] on button "Tasks" at bounding box center [633, 200] width 58 height 50
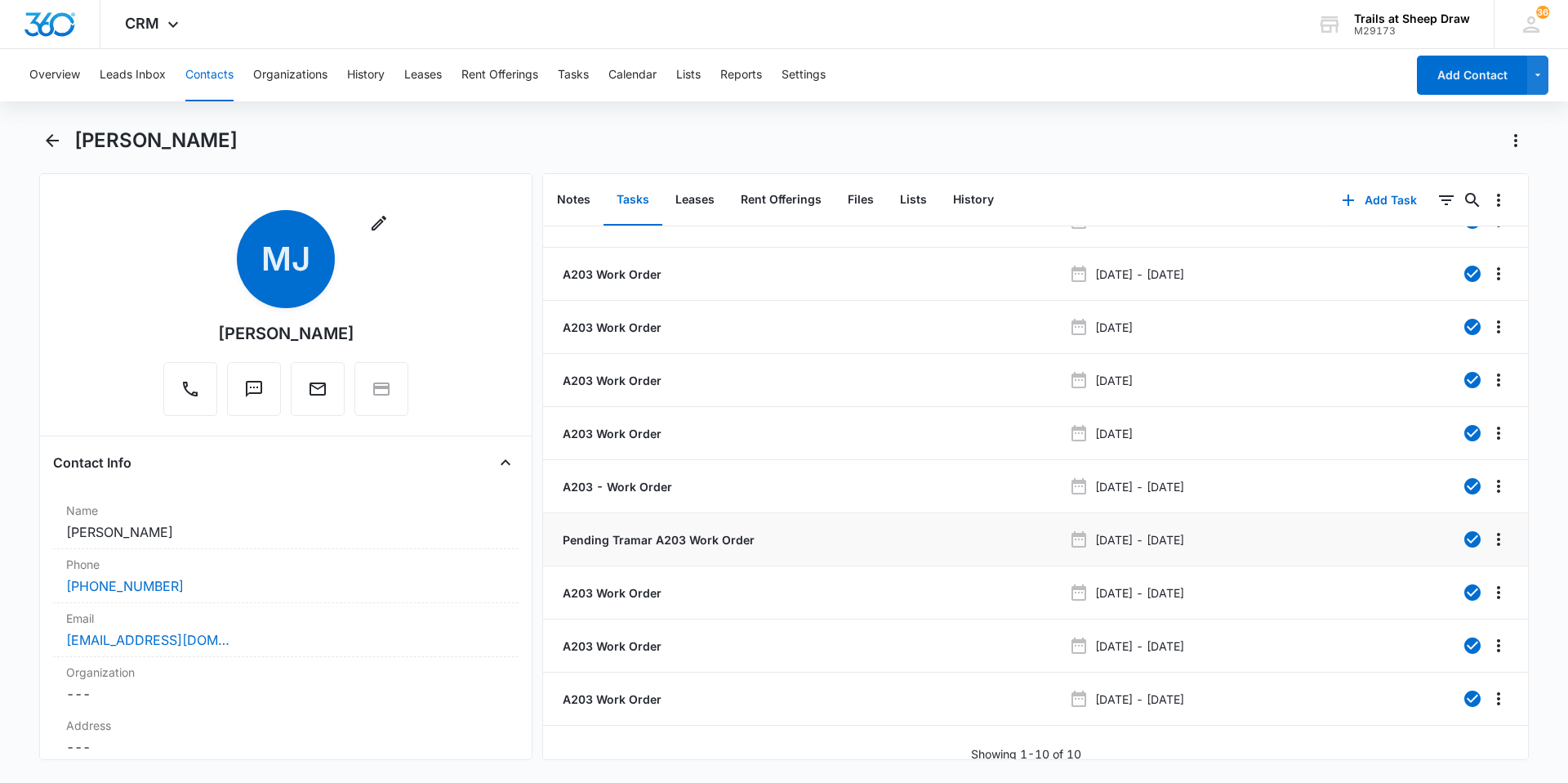
scroll to position [48, 0]
click at [621, 687] on p "A203 Work Order" at bounding box center [611, 695] width 102 height 17
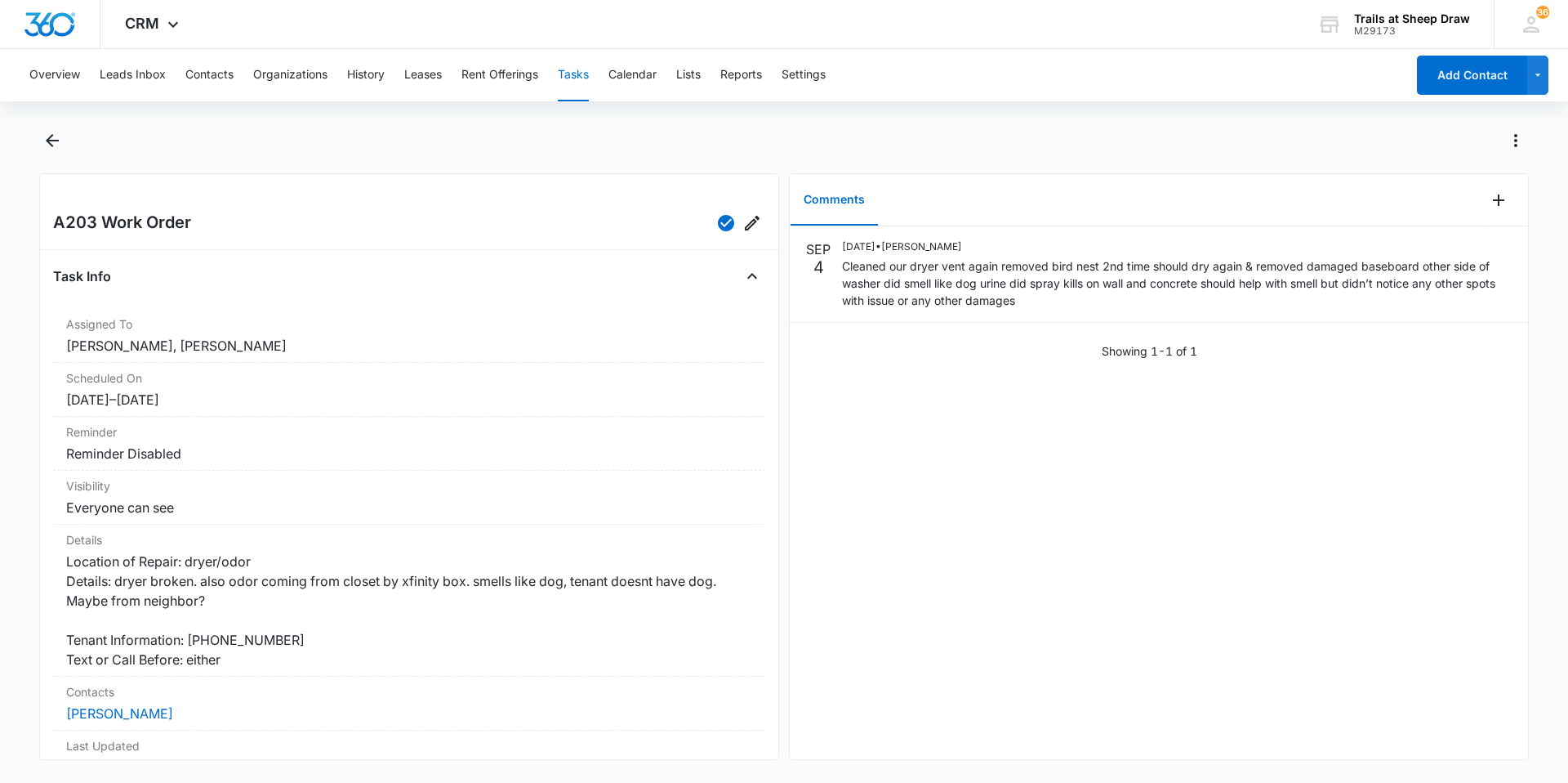
click at [586, 75] on button "Tasks" at bounding box center [573, 76] width 31 height 52
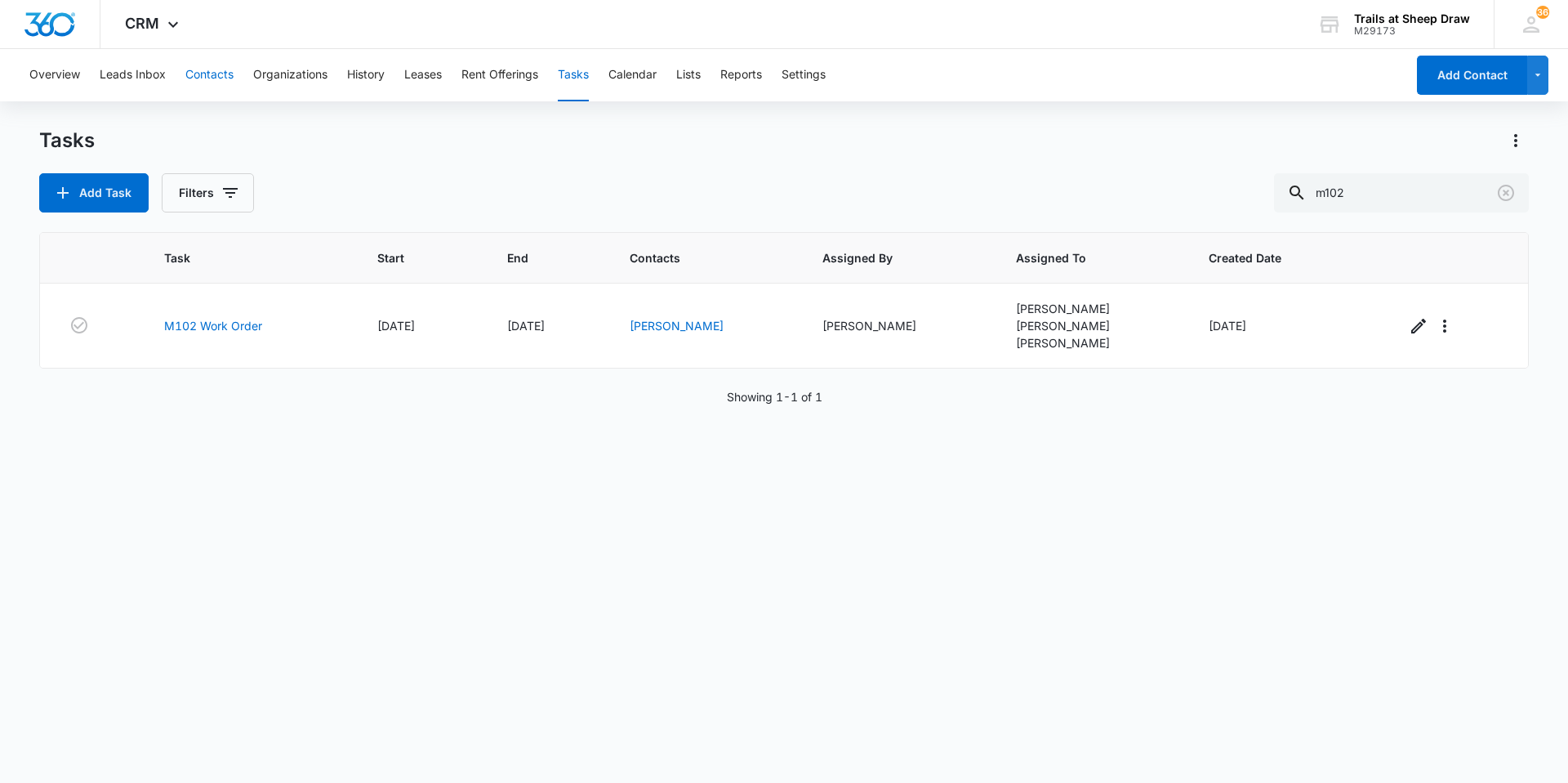
click at [210, 66] on button "Contacts" at bounding box center [209, 76] width 49 height 52
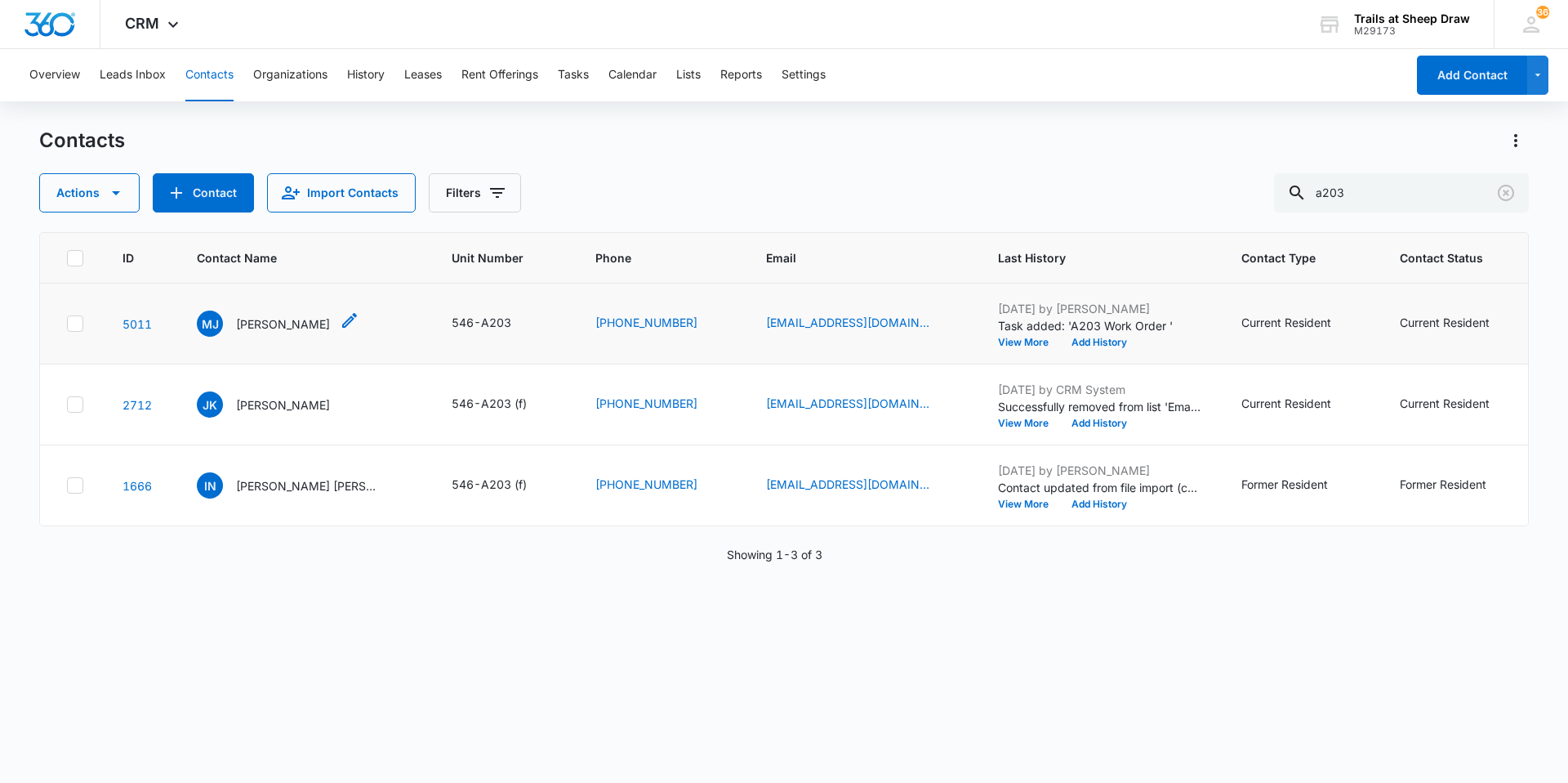
click at [312, 318] on p "[PERSON_NAME]" at bounding box center [283, 324] width 94 height 17
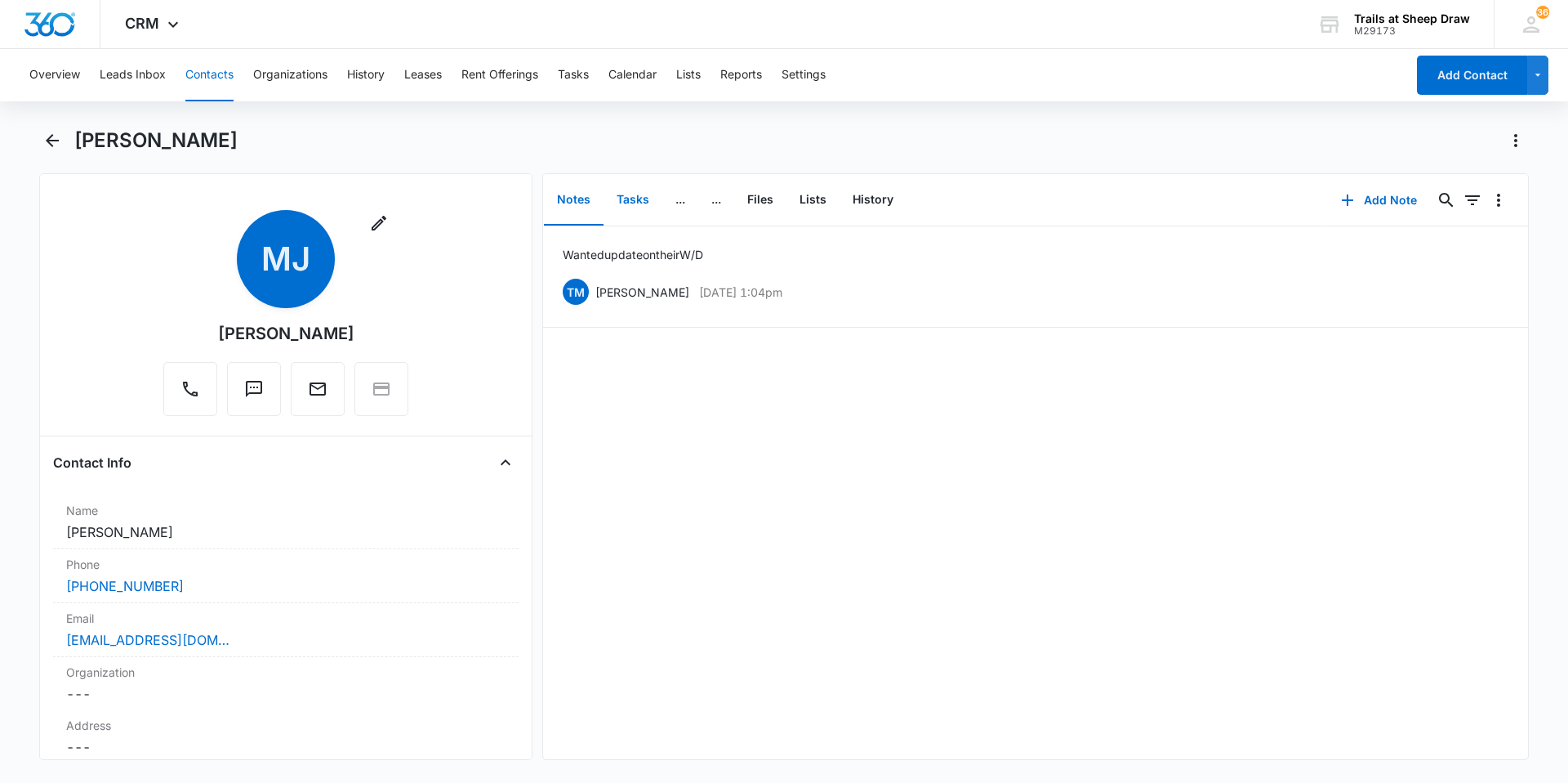
click at [632, 201] on button "Tasks" at bounding box center [633, 200] width 58 height 50
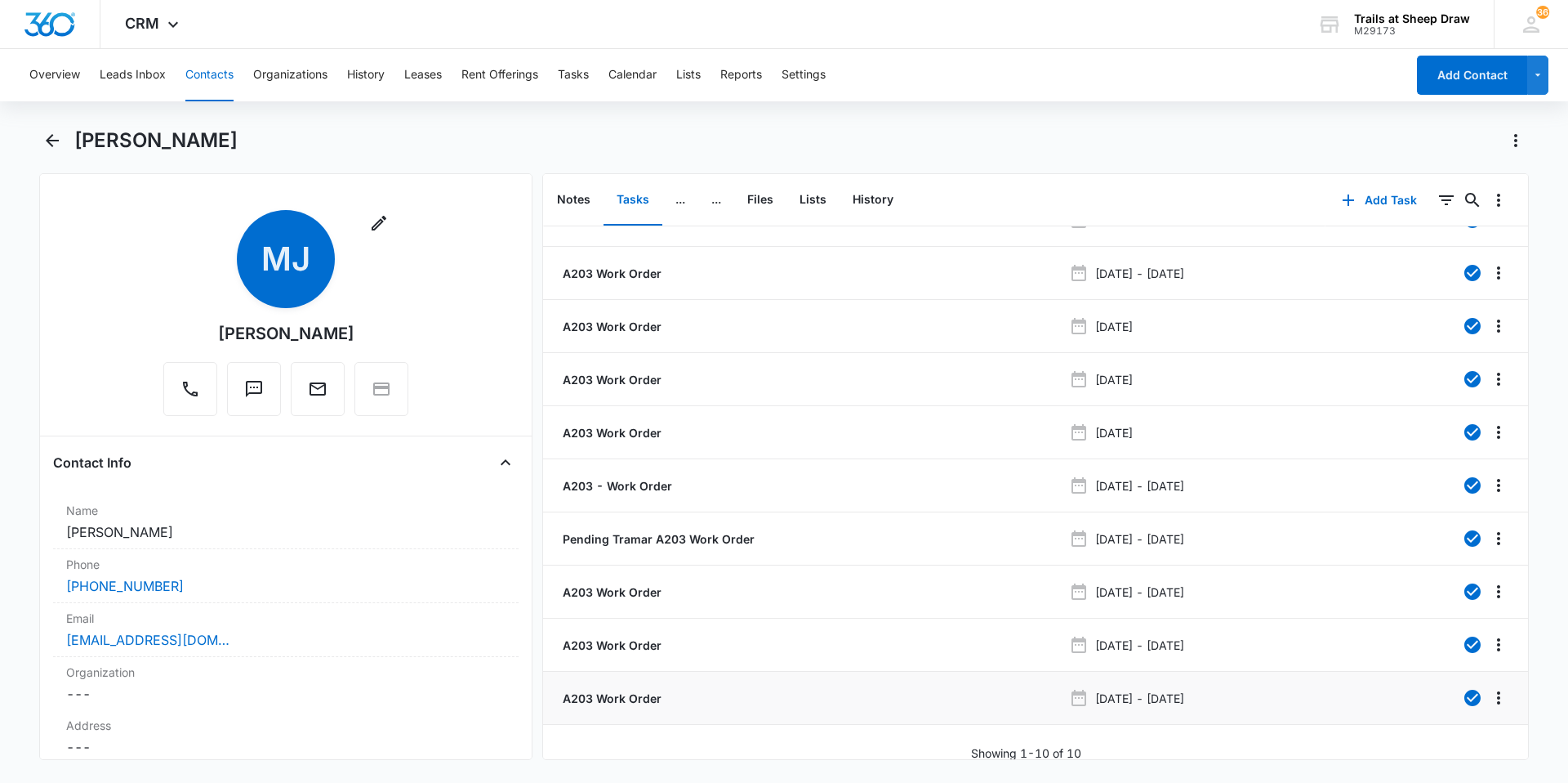
scroll to position [48, 0]
click at [581, 634] on p "A203 Work Order" at bounding box center [611, 642] width 102 height 17
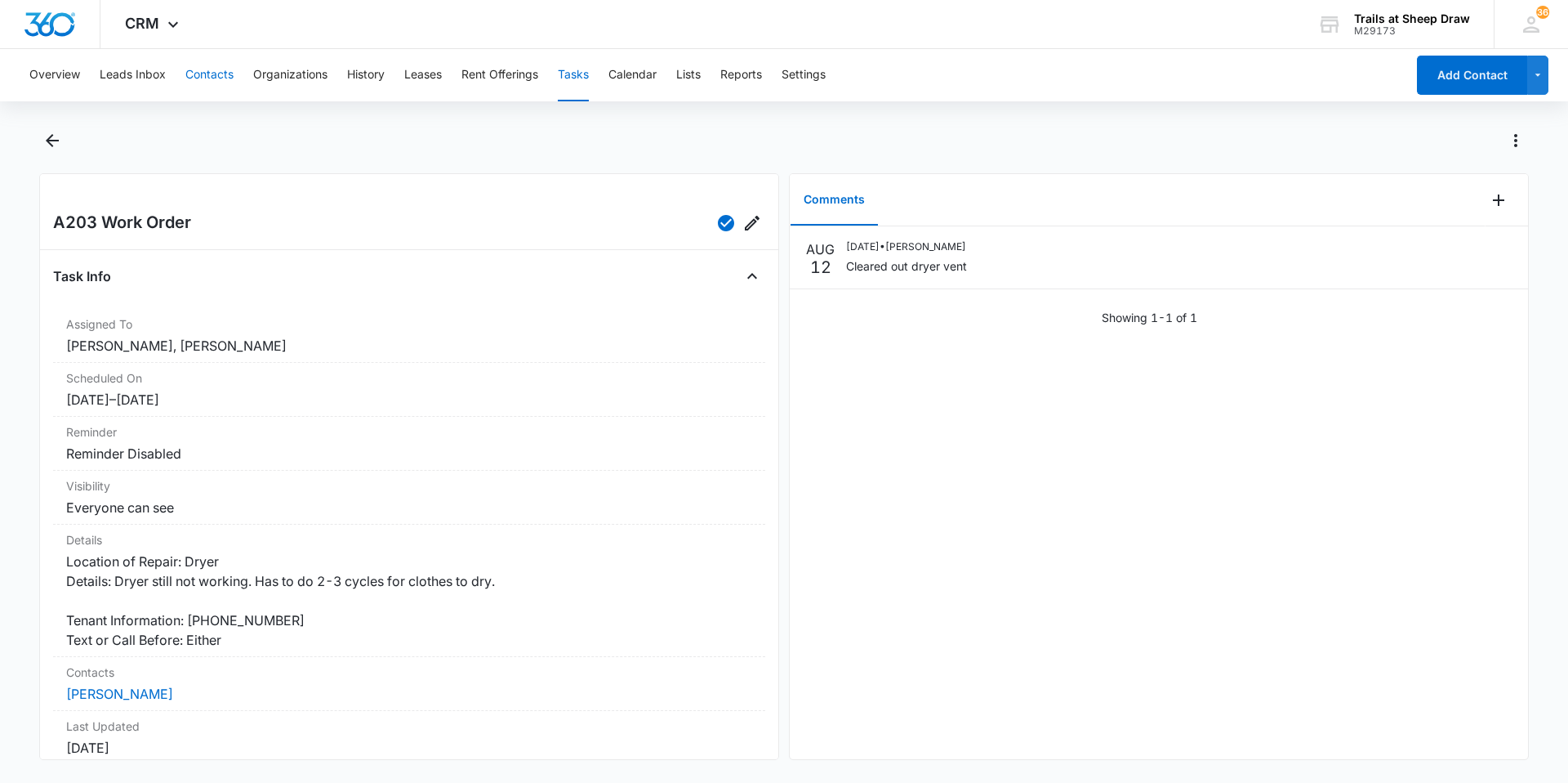
click at [199, 81] on button "Contacts" at bounding box center [209, 76] width 49 height 52
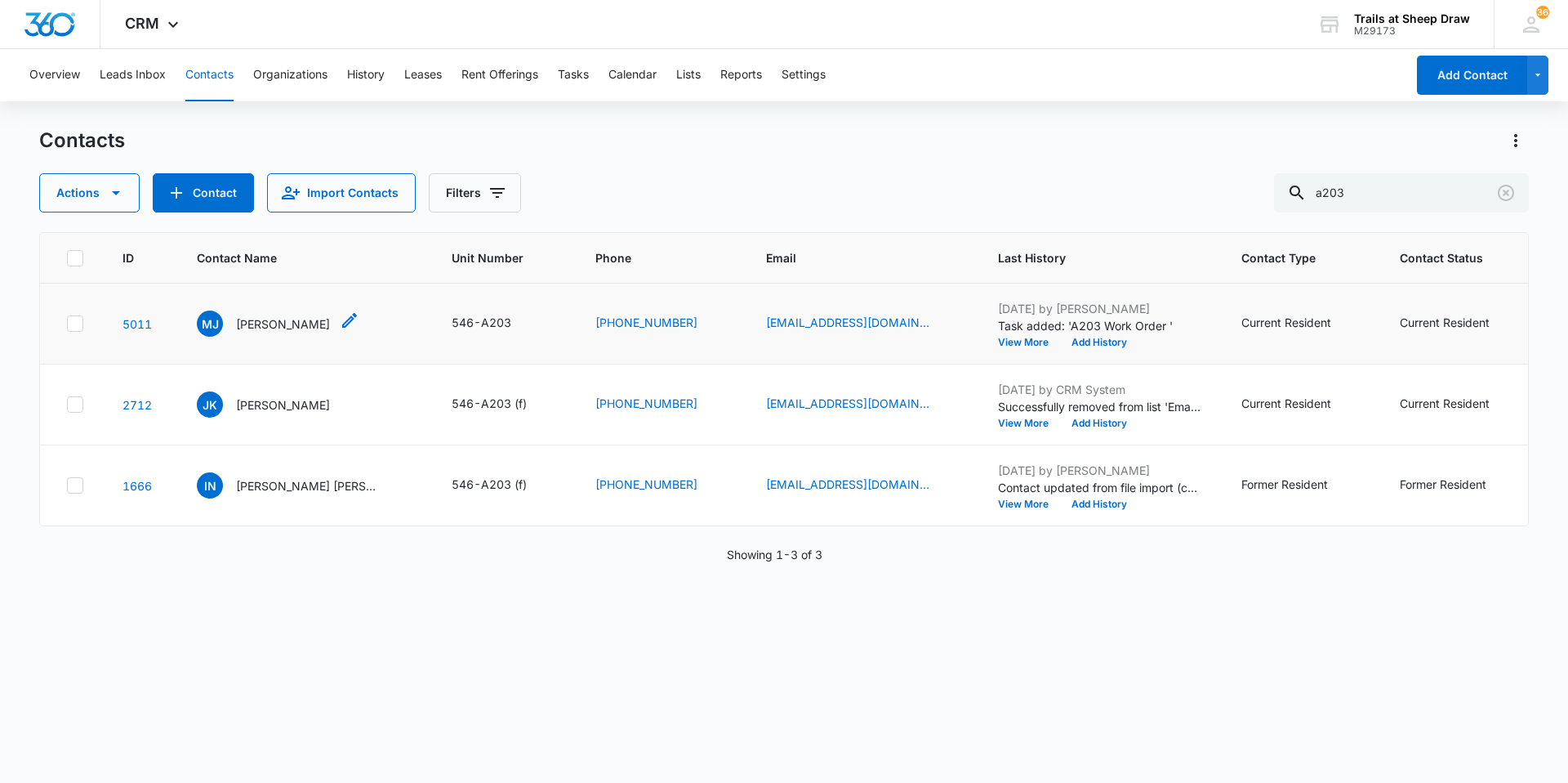
click at [249, 326] on p "[PERSON_NAME]" at bounding box center [283, 324] width 94 height 17
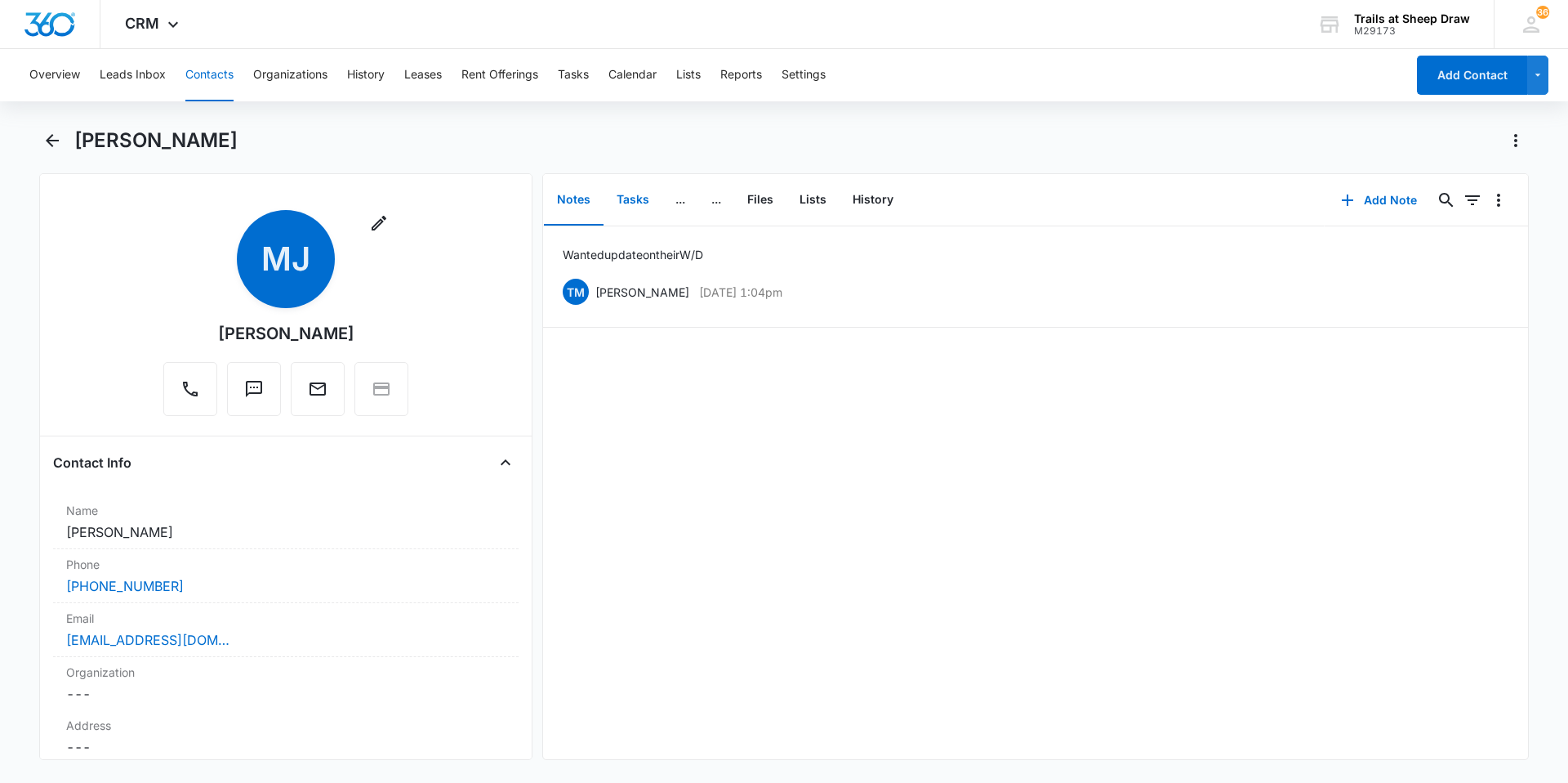
click at [630, 197] on button "Tasks" at bounding box center [633, 200] width 58 height 50
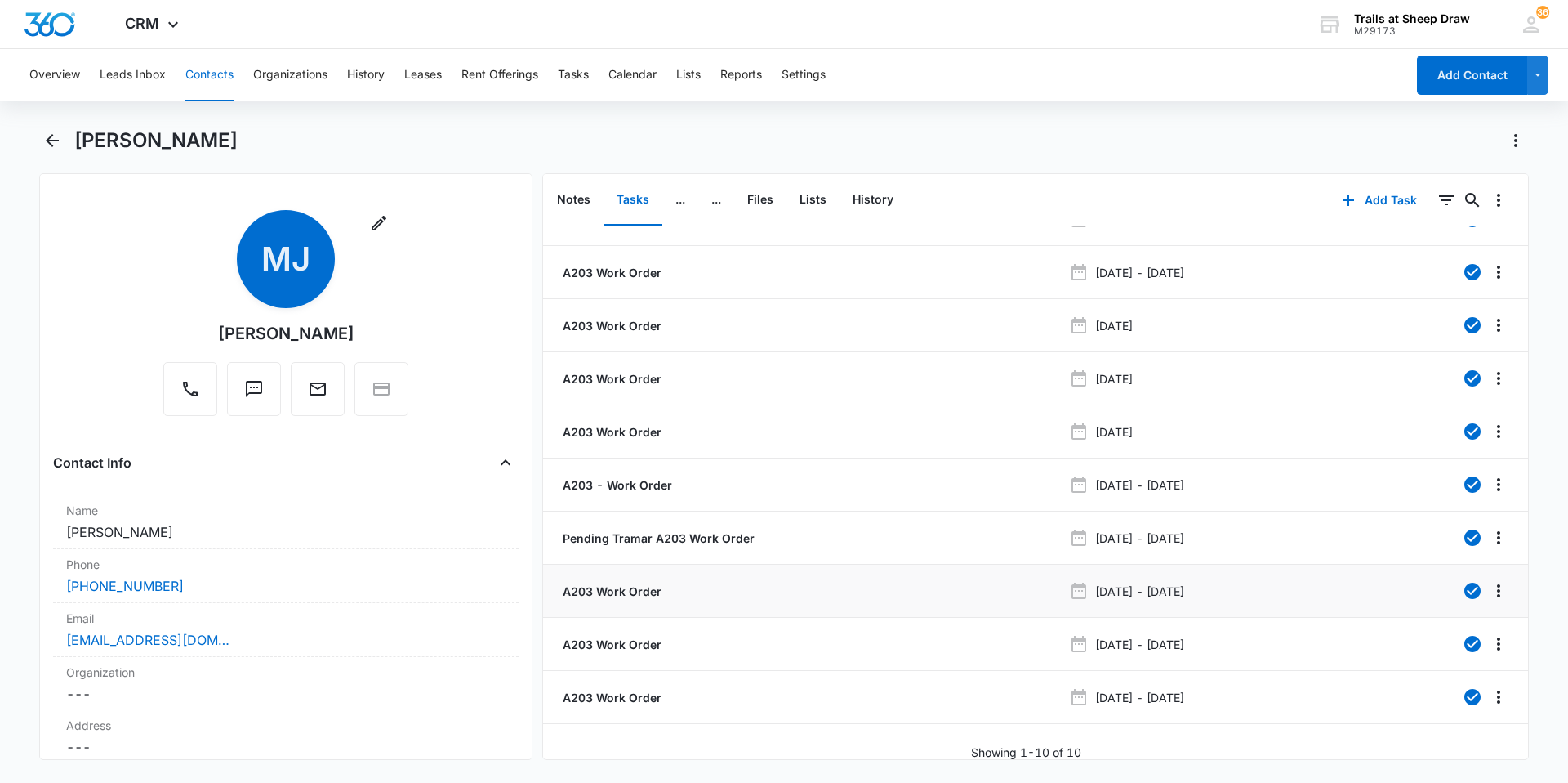
scroll to position [48, 0]
click at [636, 582] on p "A203 Work Order" at bounding box center [611, 589] width 102 height 17
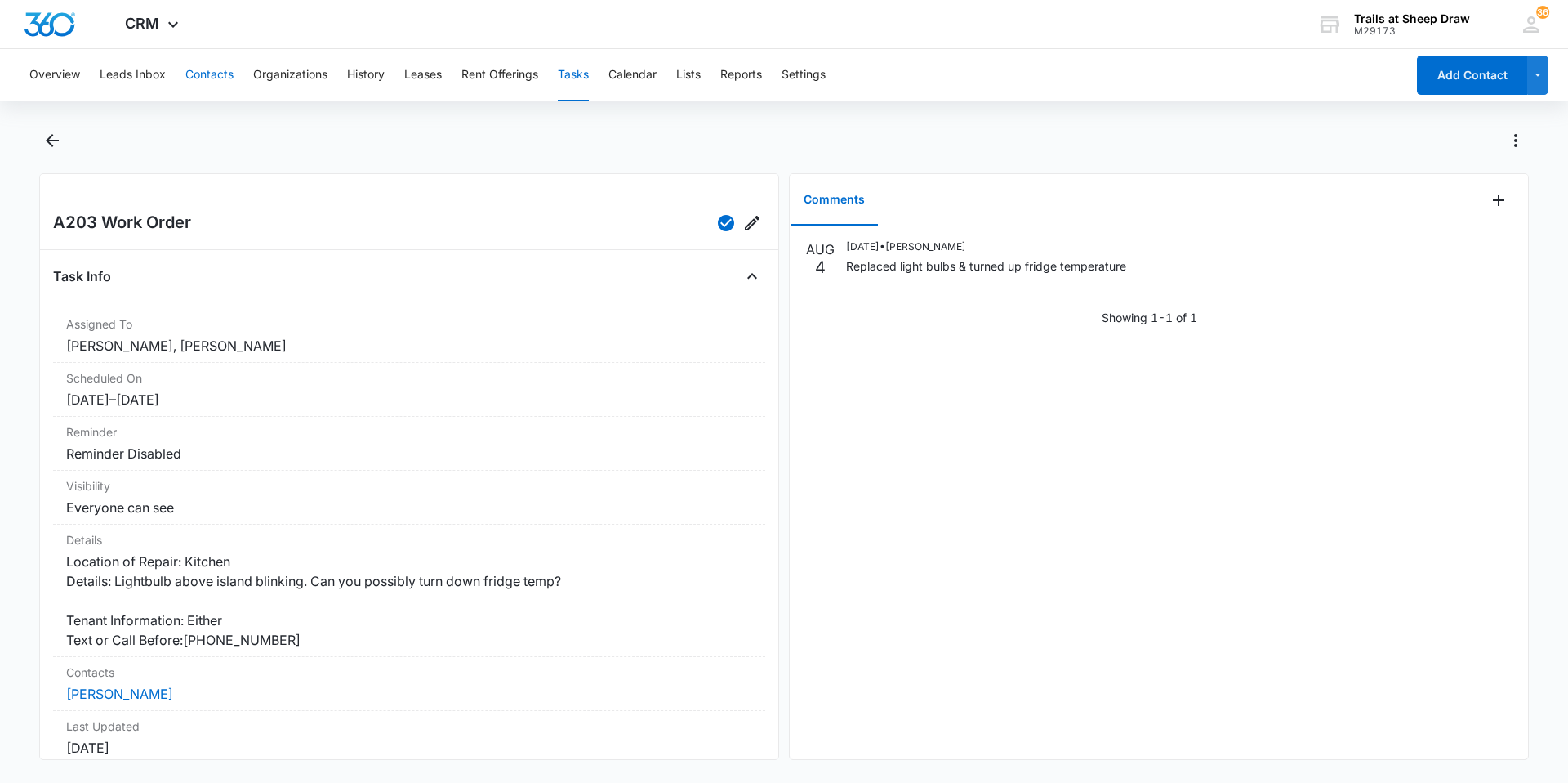
click at [209, 70] on button "Contacts" at bounding box center [209, 76] width 49 height 52
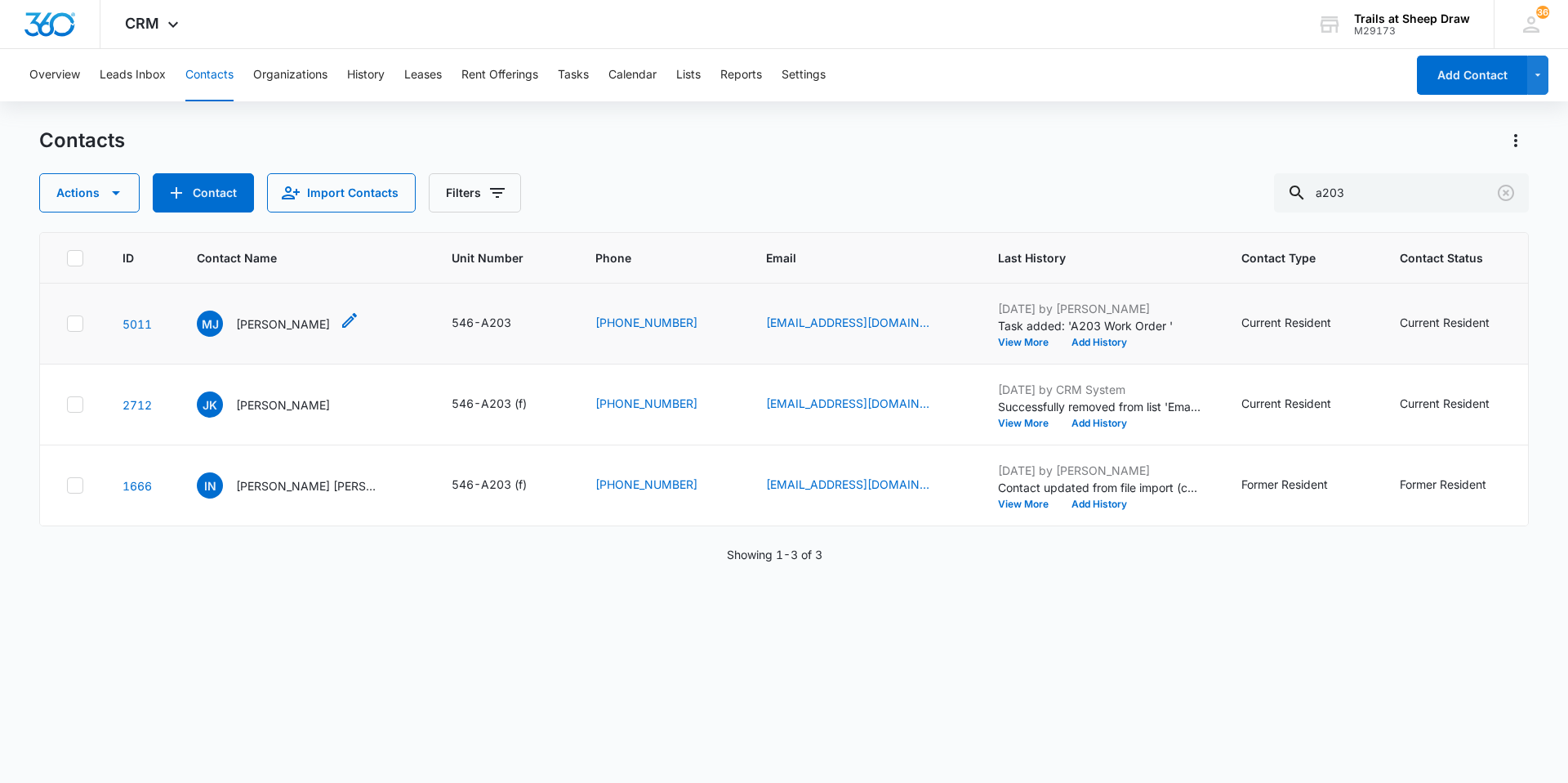
click at [325, 325] on p "[PERSON_NAME]" at bounding box center [283, 324] width 94 height 17
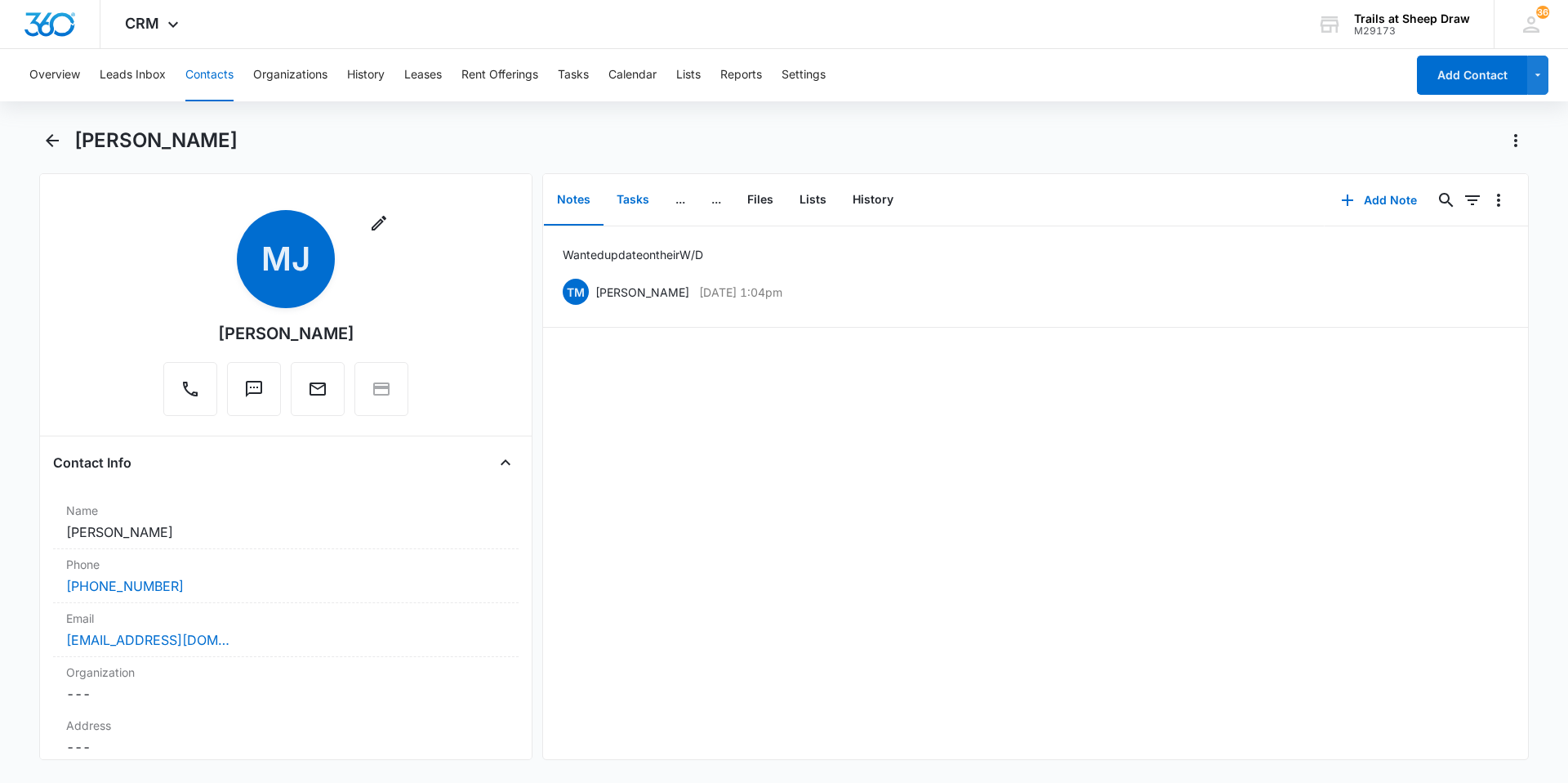
click at [625, 203] on button "Tasks" at bounding box center [633, 200] width 58 height 50
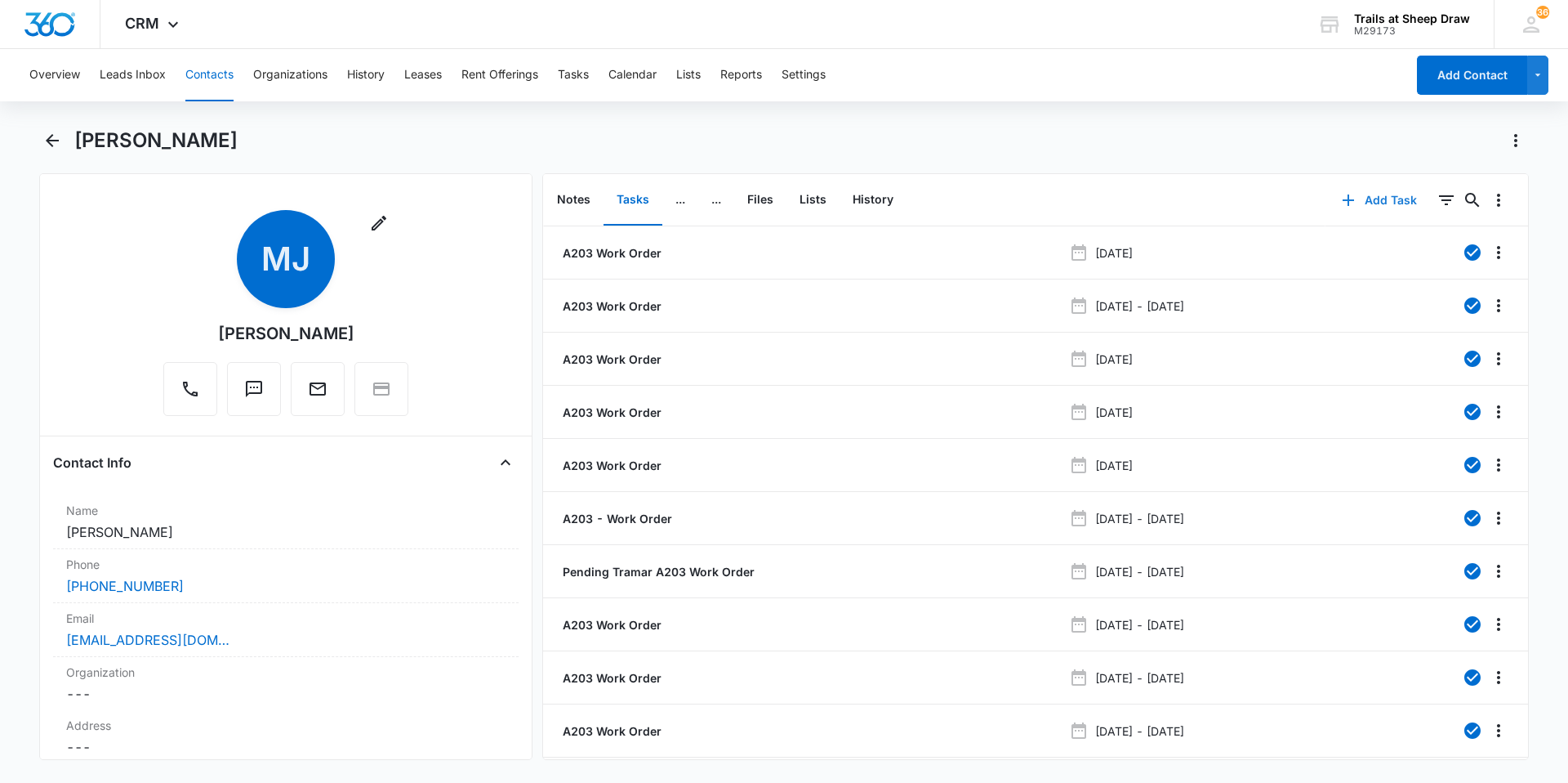
click at [1367, 194] on button "Add Task" at bounding box center [1379, 200] width 108 height 40
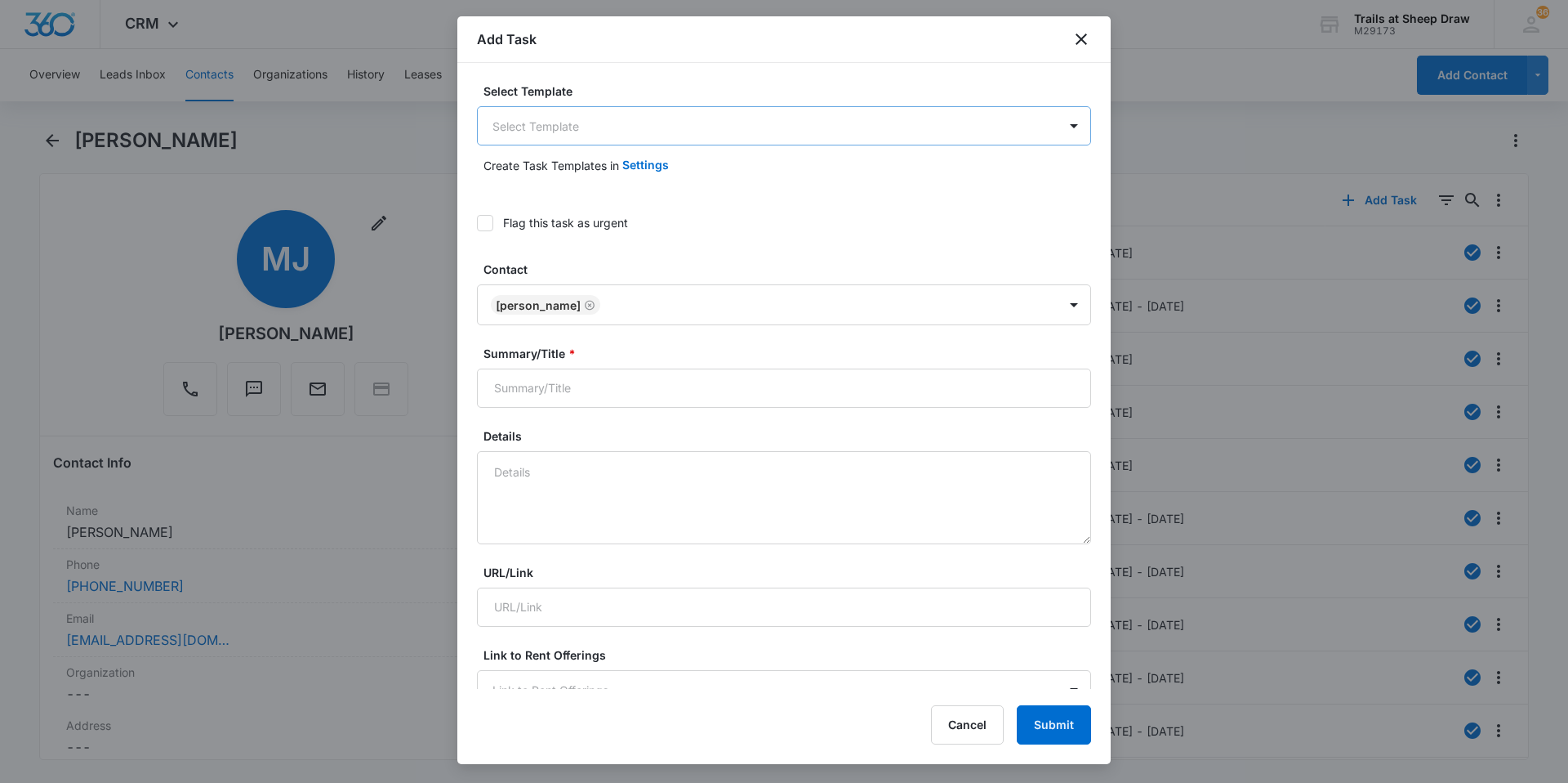
click at [614, 114] on body "CRM Apps Reputation Websites Forms CRM Email Social Content Ads Intelligence Fi…" at bounding box center [784, 391] width 1568 height 783
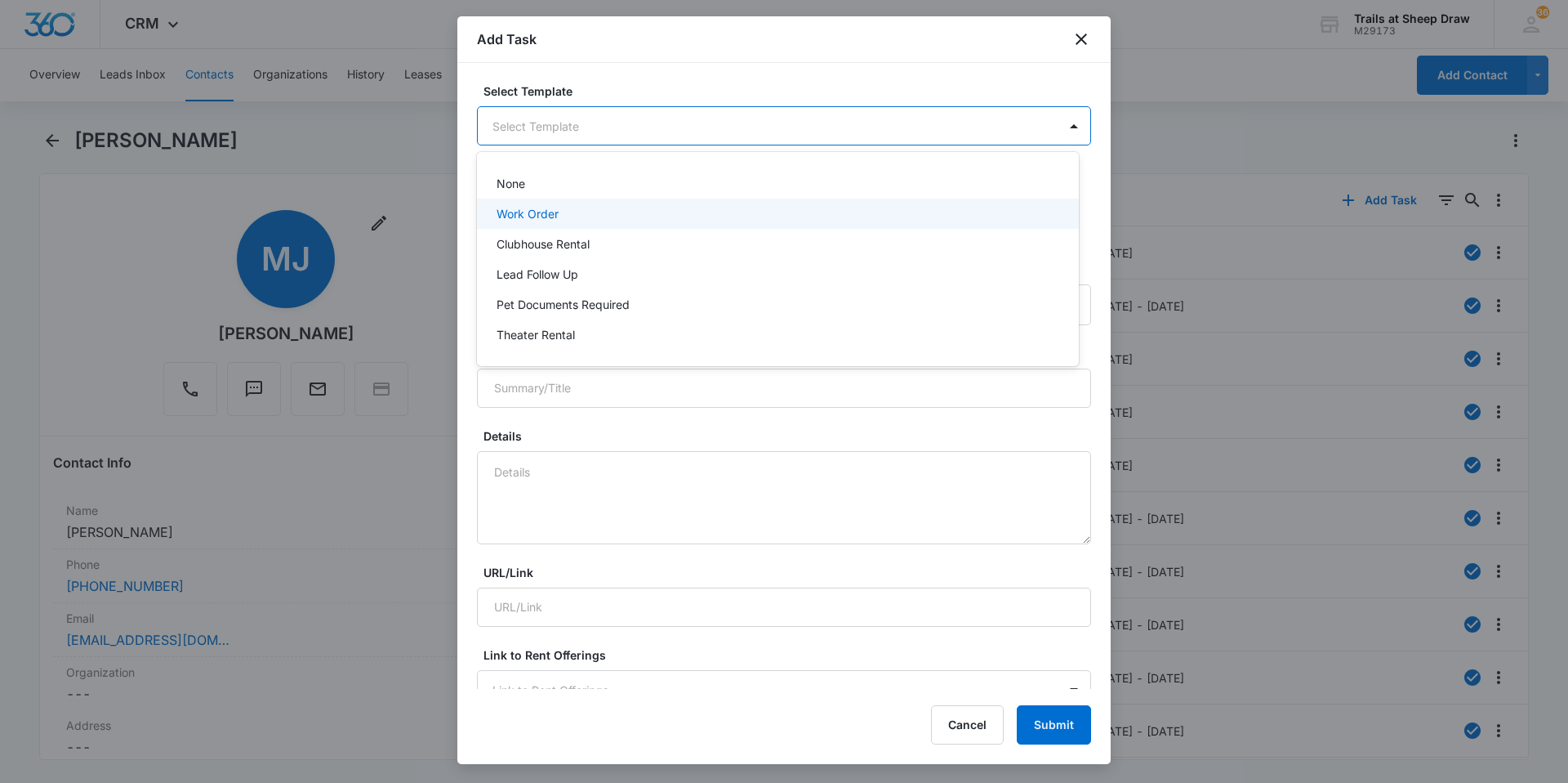
click at [531, 219] on p "Work Order" at bounding box center [527, 213] width 62 height 17
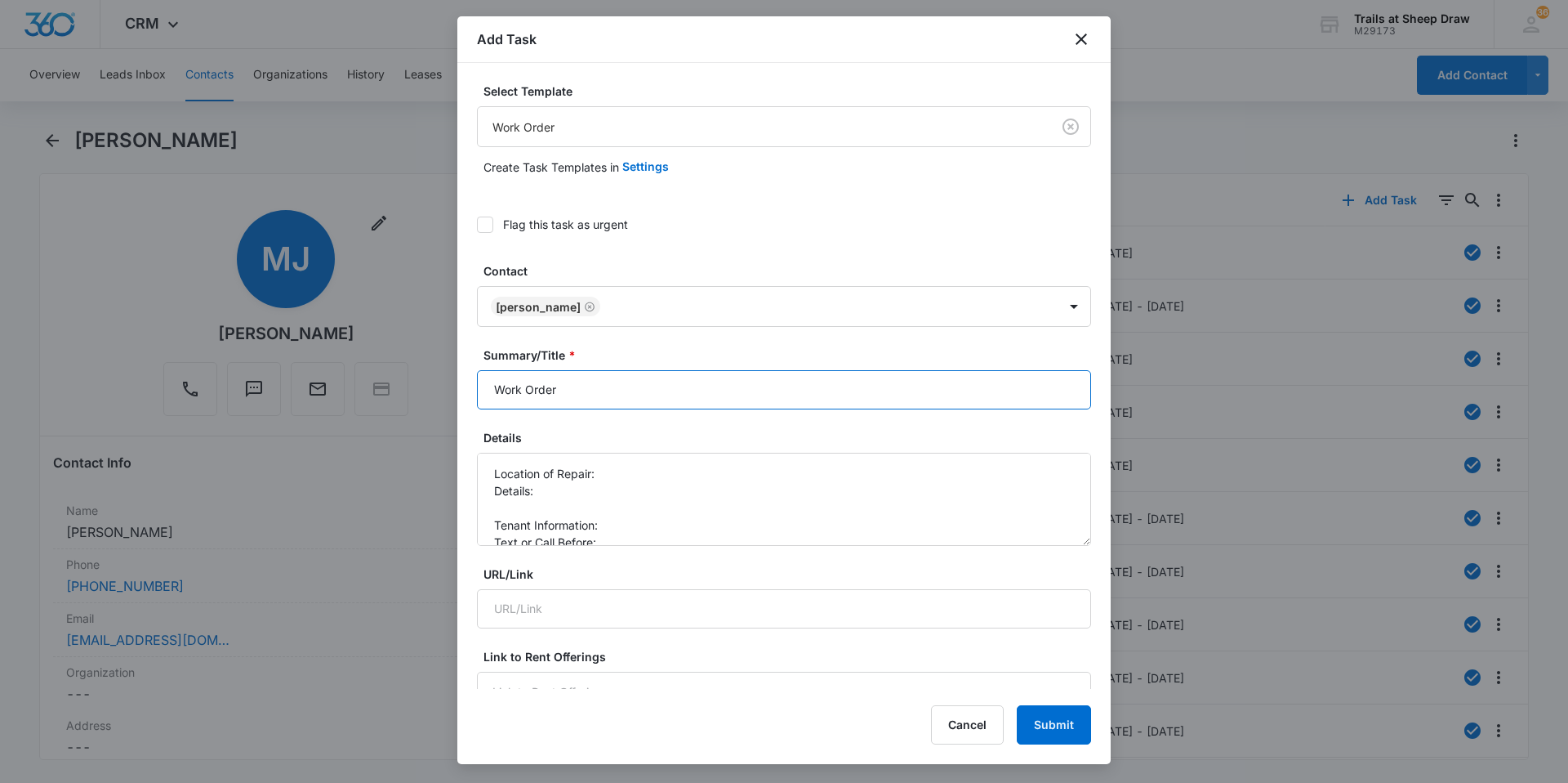
click at [489, 393] on input "Work Order" at bounding box center [784, 390] width 614 height 40
type input "A203 Work Order"
click at [678, 461] on textarea "Location of Repair: Details: Tenant Information: Text or Call Before:" at bounding box center [784, 500] width 614 height 93
click at [531, 509] on textarea "Location of Repair: Bathroom Details: Tenant Information: Text or Call Before:" at bounding box center [784, 500] width 614 height 93
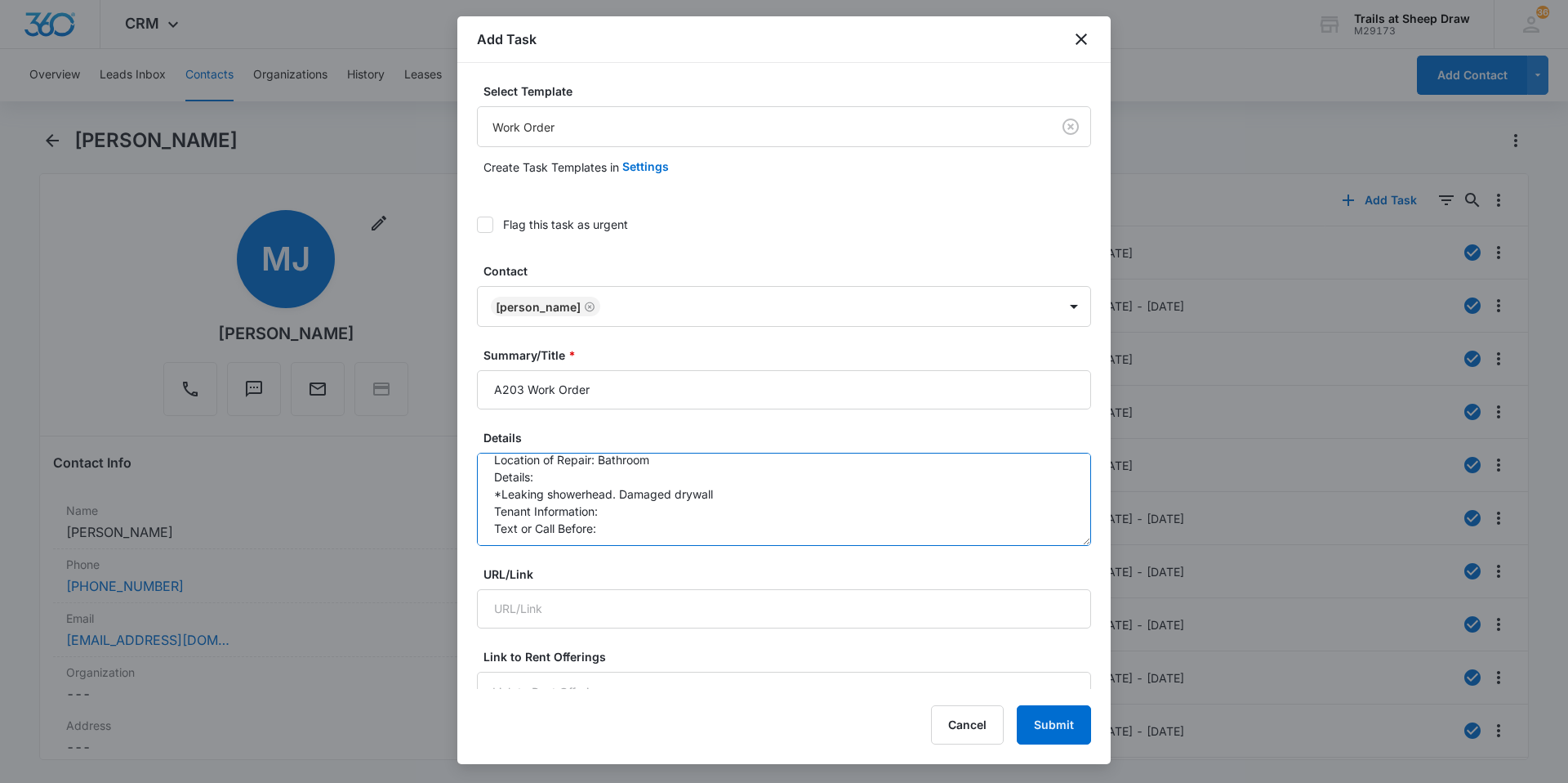
scroll to position [17, 0]
click at [621, 488] on textarea "Location of Repair: Bathroom Details: *Leaking showerhead. Damaged drywall Tena…" at bounding box center [784, 500] width 614 height 93
click at [681, 503] on textarea "Location of Repair: Bathroom Details: *Leaking showerhead needs replaced. Also …" at bounding box center [784, 500] width 614 height 93
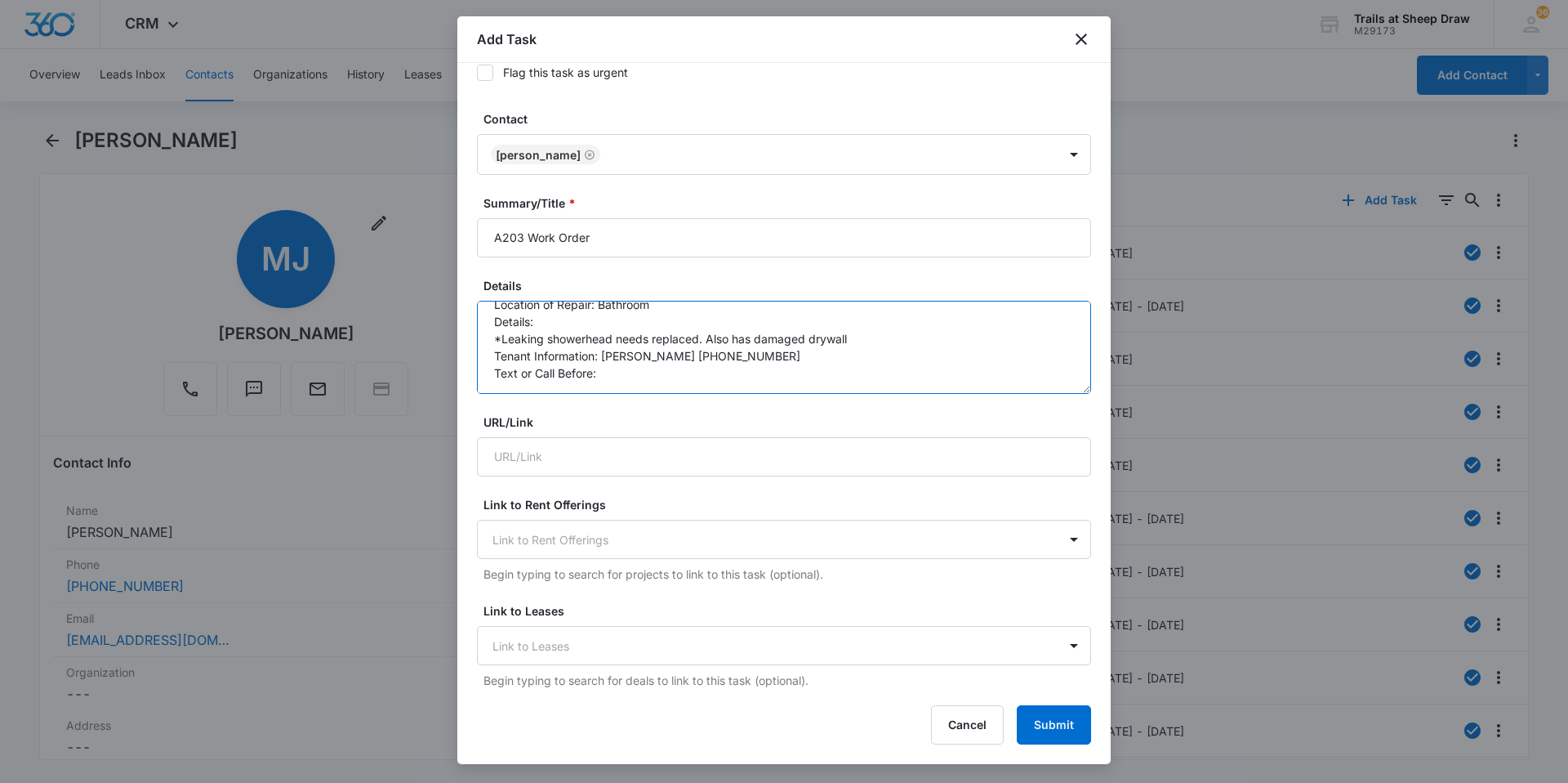
scroll to position [164, 0]
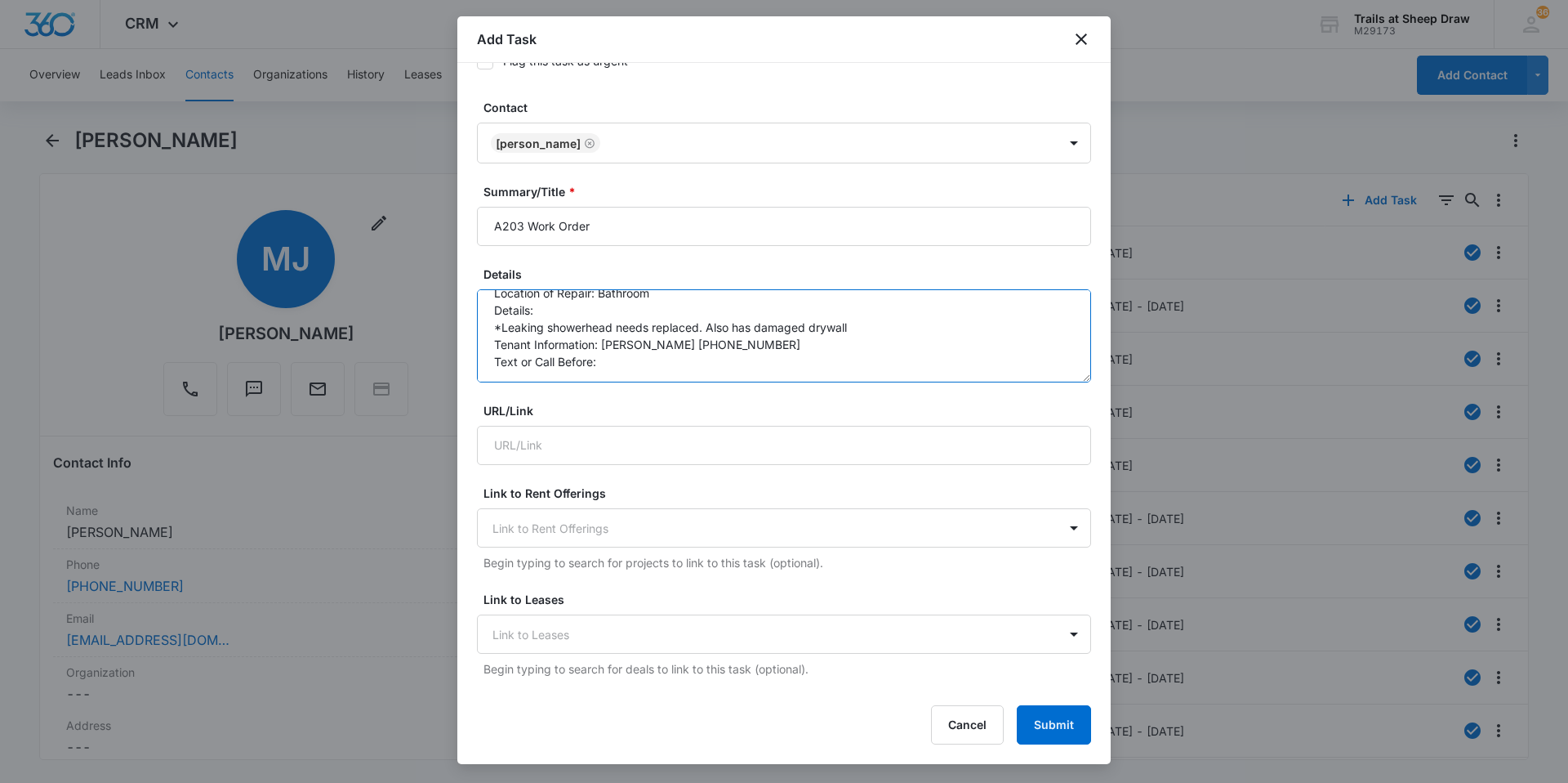
click at [641, 370] on textarea "Location of Repair: Bathroom Details: *Leaking showerhead needs replaced. Also …" at bounding box center [784, 336] width 614 height 93
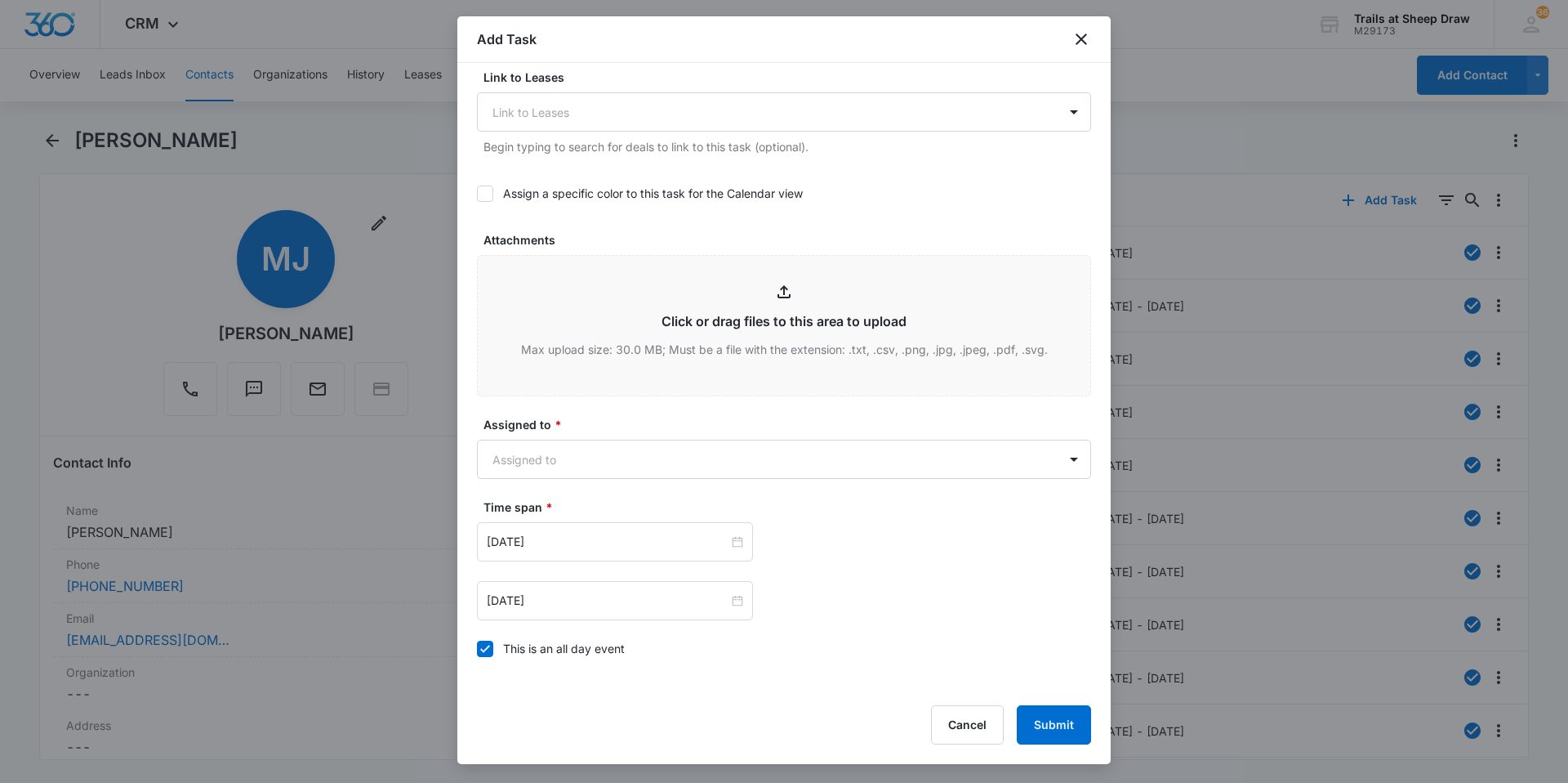
scroll to position [885, 0]
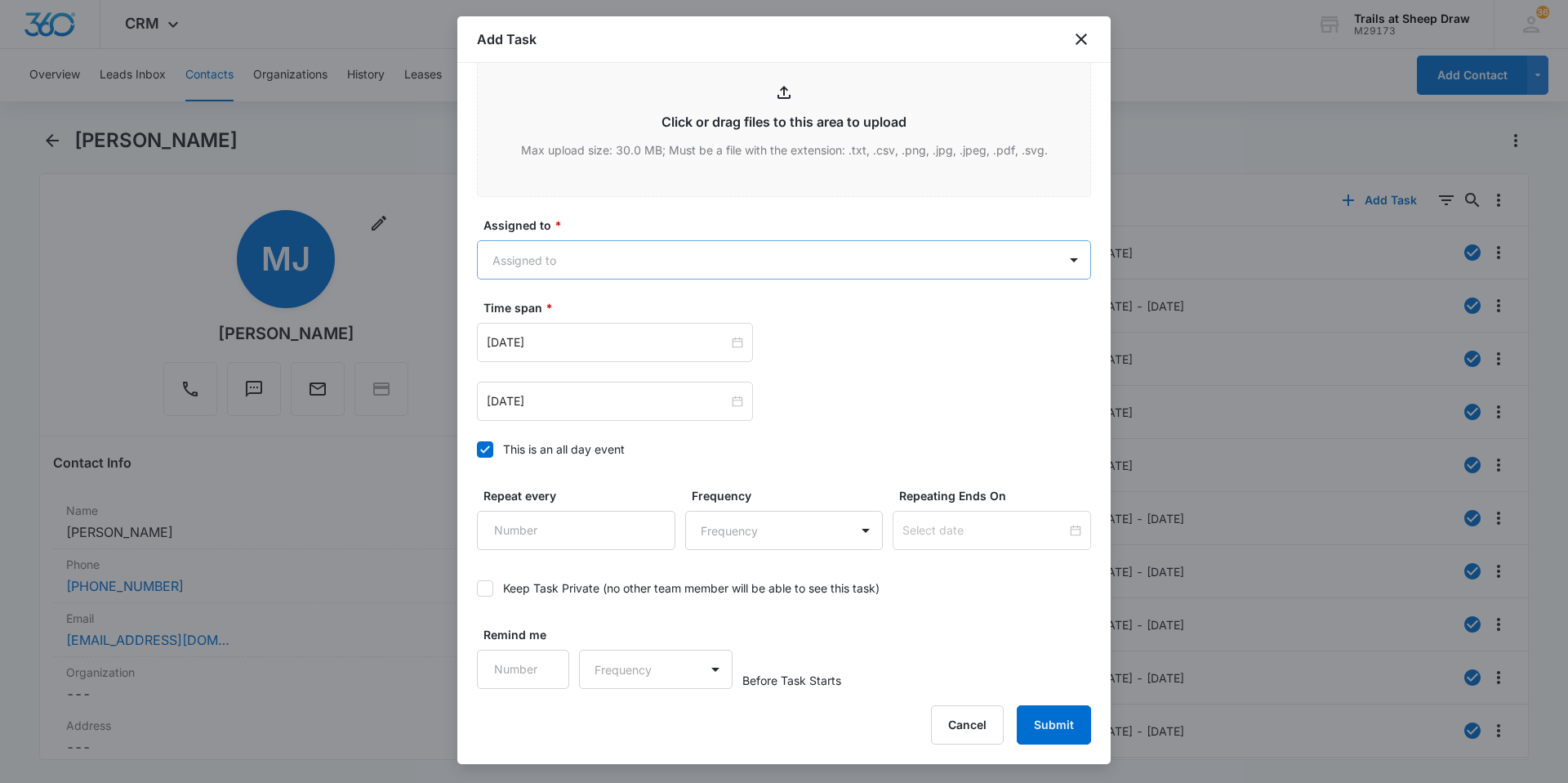
type textarea "Location of Repair: Bathroom Details: *Leaking showerhead needs replaced. Also …"
click at [607, 261] on body "CRM Apps Reputation Websites Forms CRM Email Social Content Ads Intelligence Fi…" at bounding box center [784, 391] width 1568 height 783
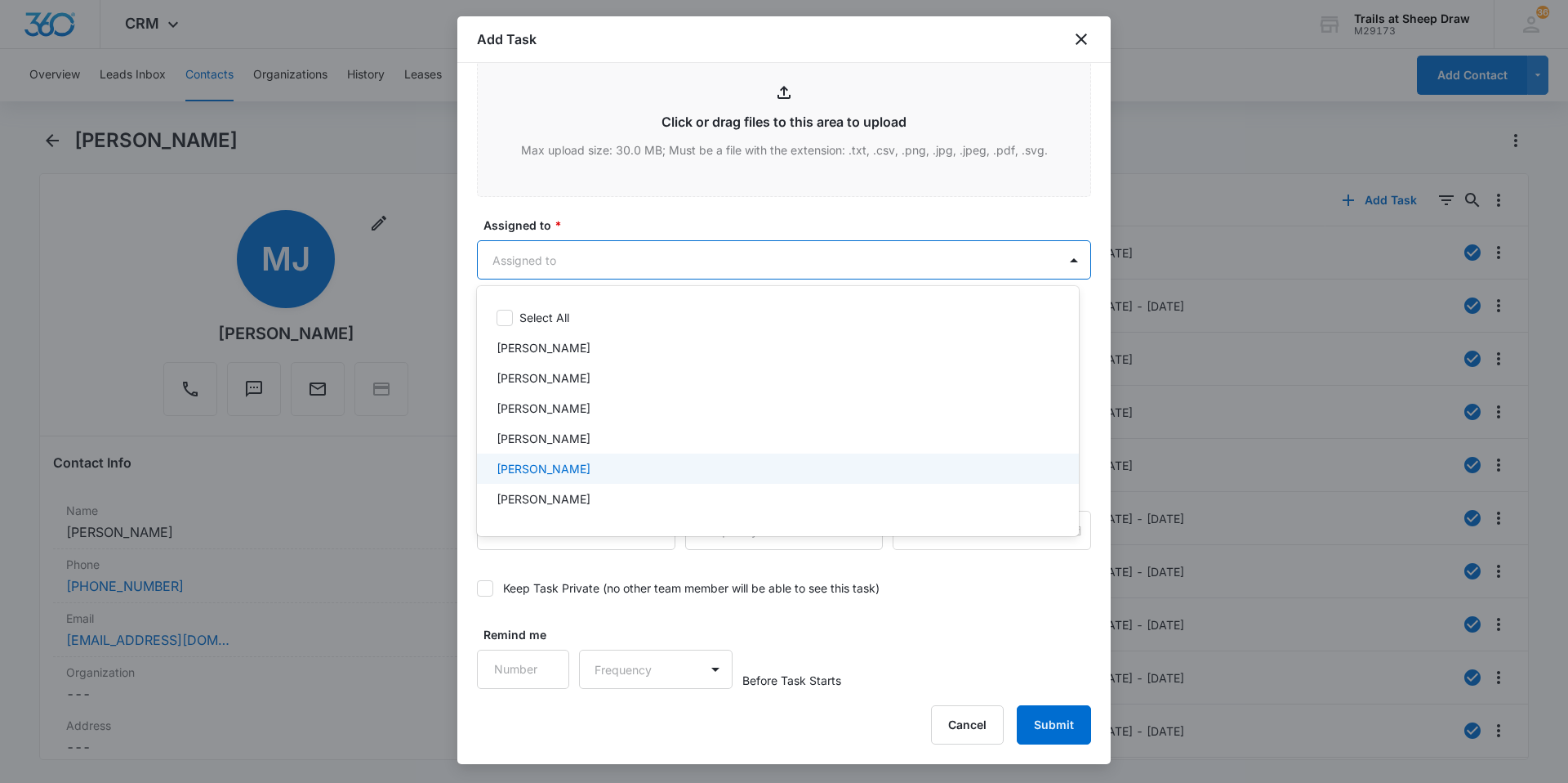
click at [537, 468] on p "[PERSON_NAME]" at bounding box center [544, 468] width 94 height 17
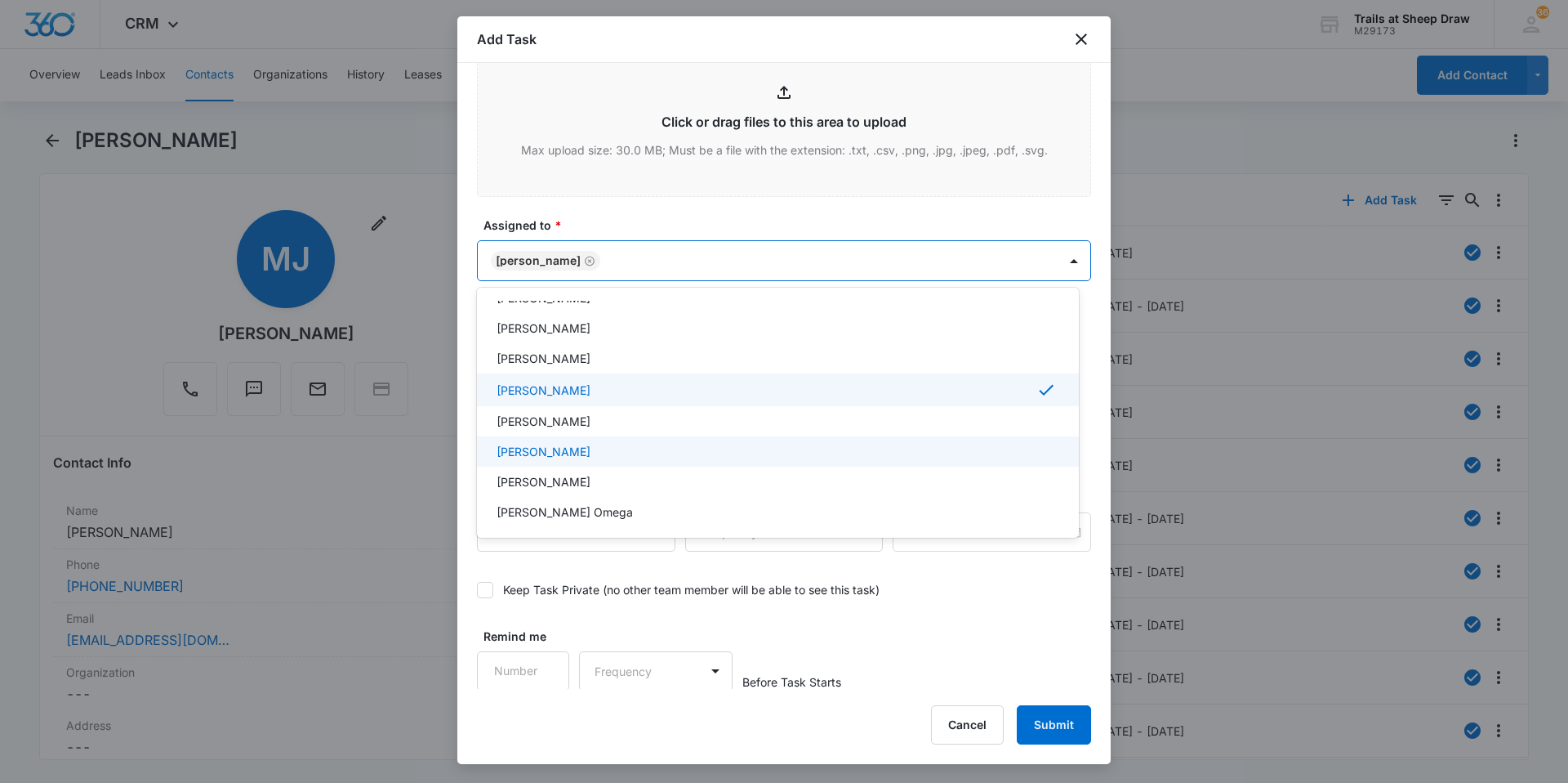
click at [541, 459] on p "[PERSON_NAME]" at bounding box center [544, 451] width 94 height 17
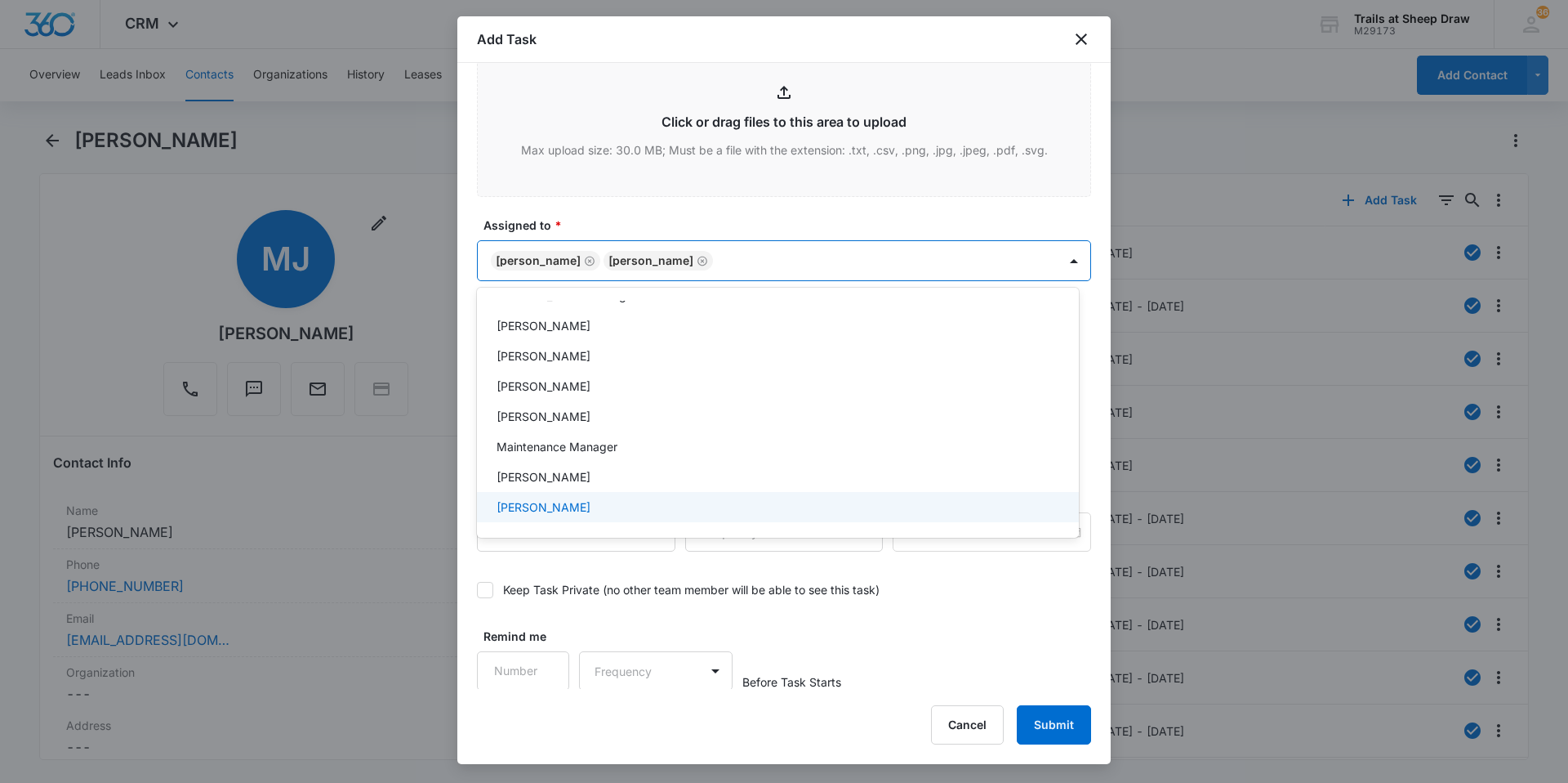
scroll to position [327, 0]
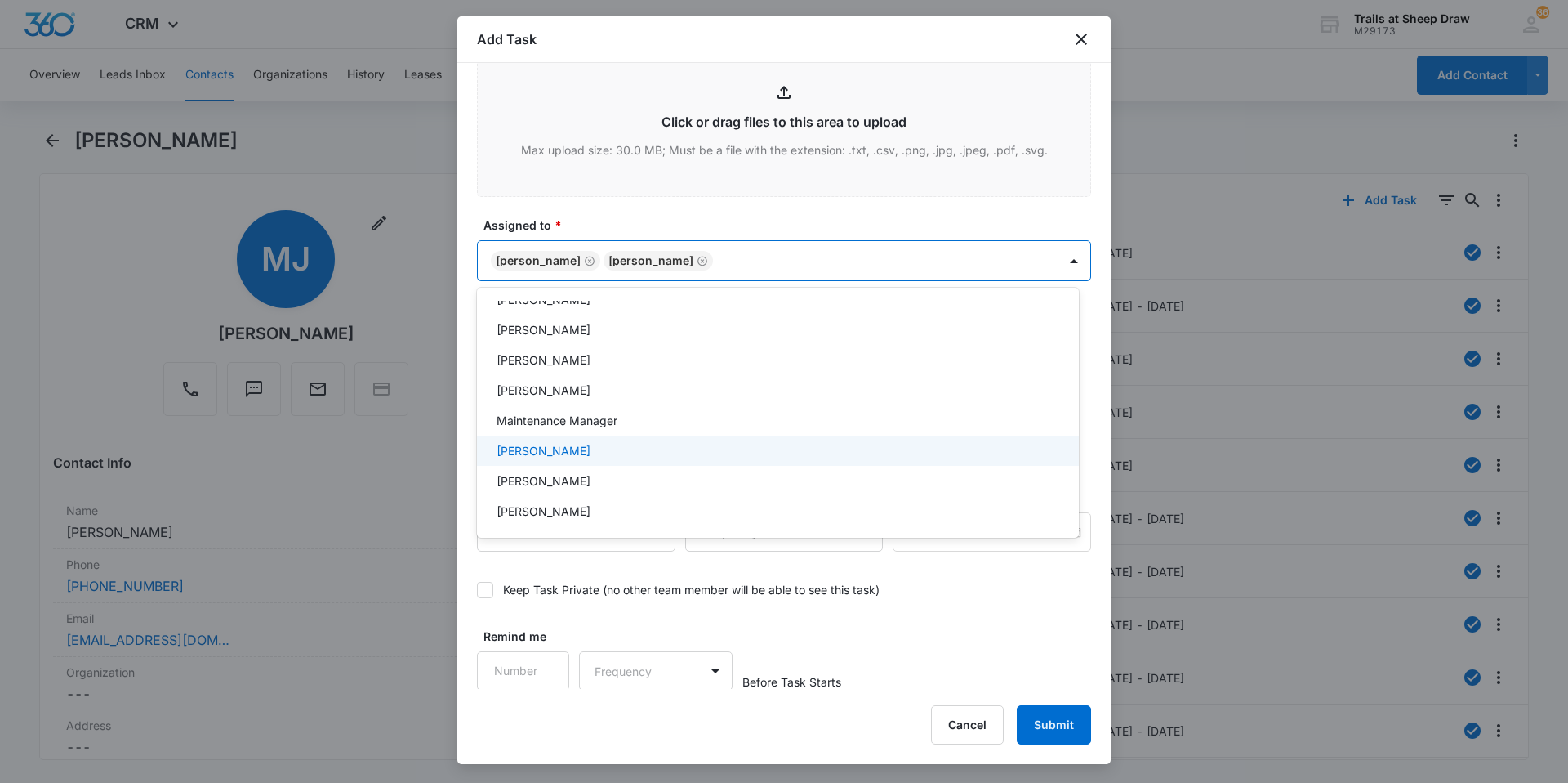
click at [546, 462] on div "[PERSON_NAME]" at bounding box center [778, 450] width 602 height 31
click at [924, 273] on div at bounding box center [784, 391] width 1568 height 783
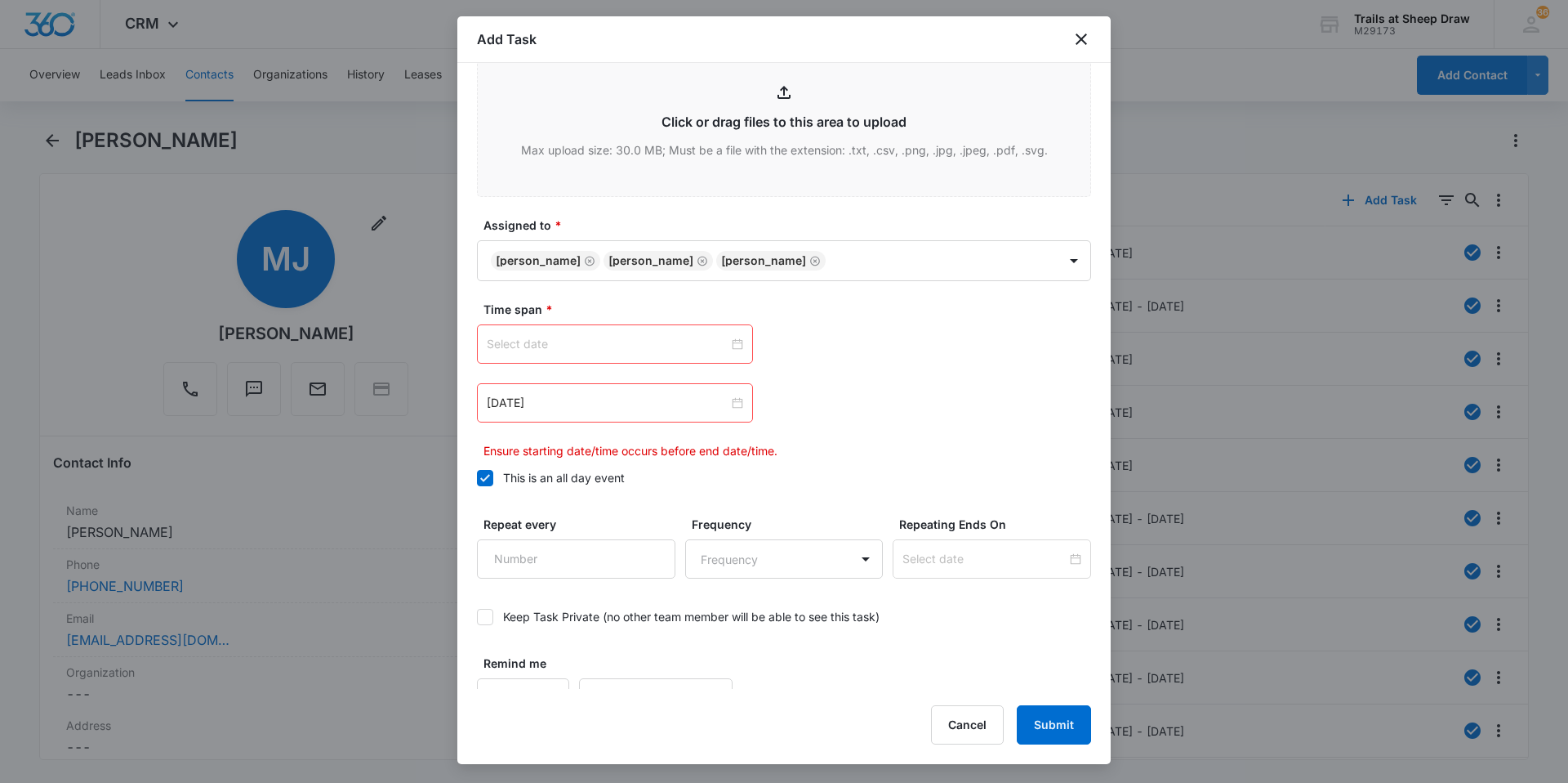
click at [733, 342] on div at bounding box center [615, 344] width 256 height 18
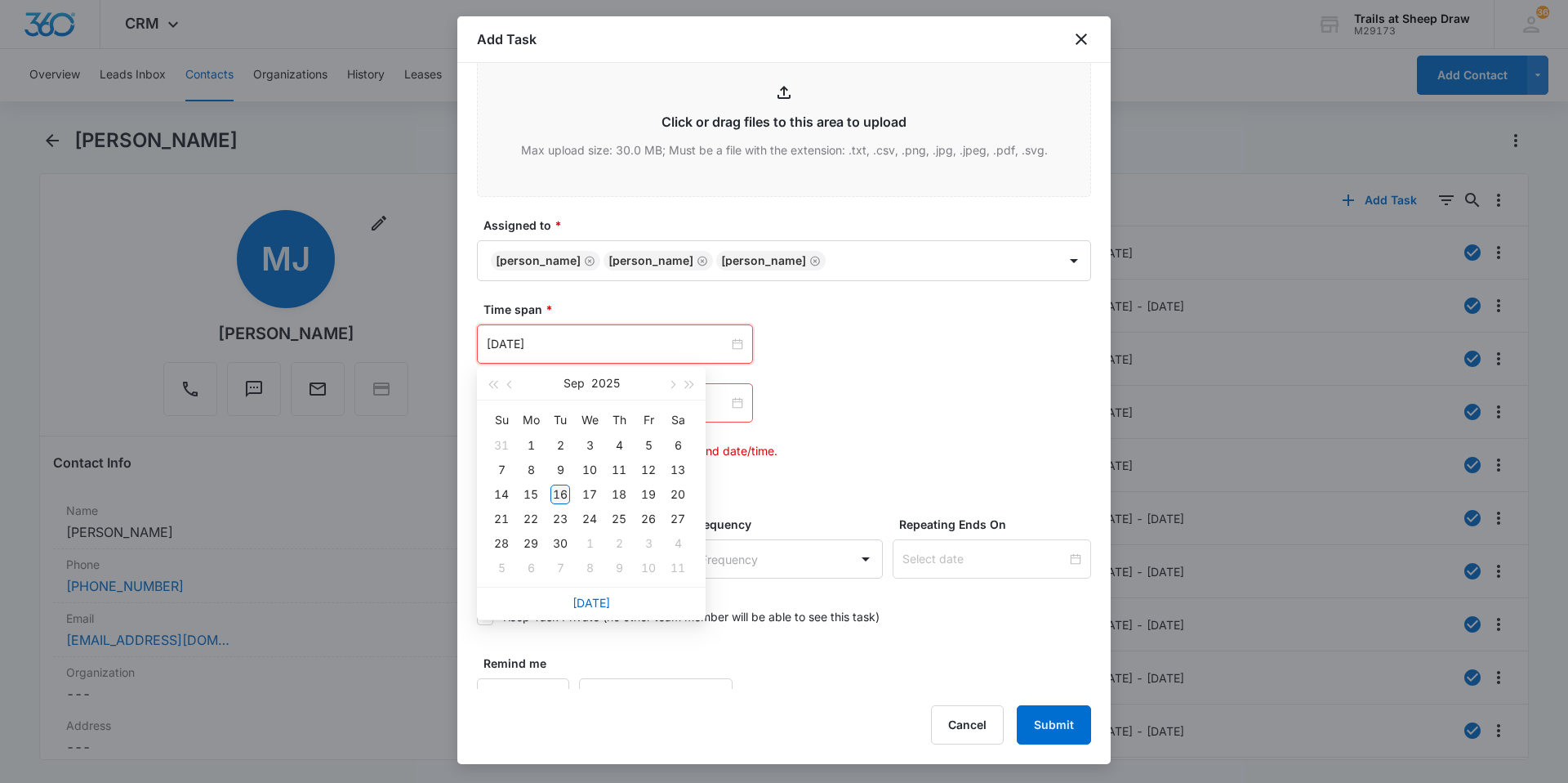
type input "[DATE]"
click at [554, 497] on div "16" at bounding box center [561, 494] width 20 height 20
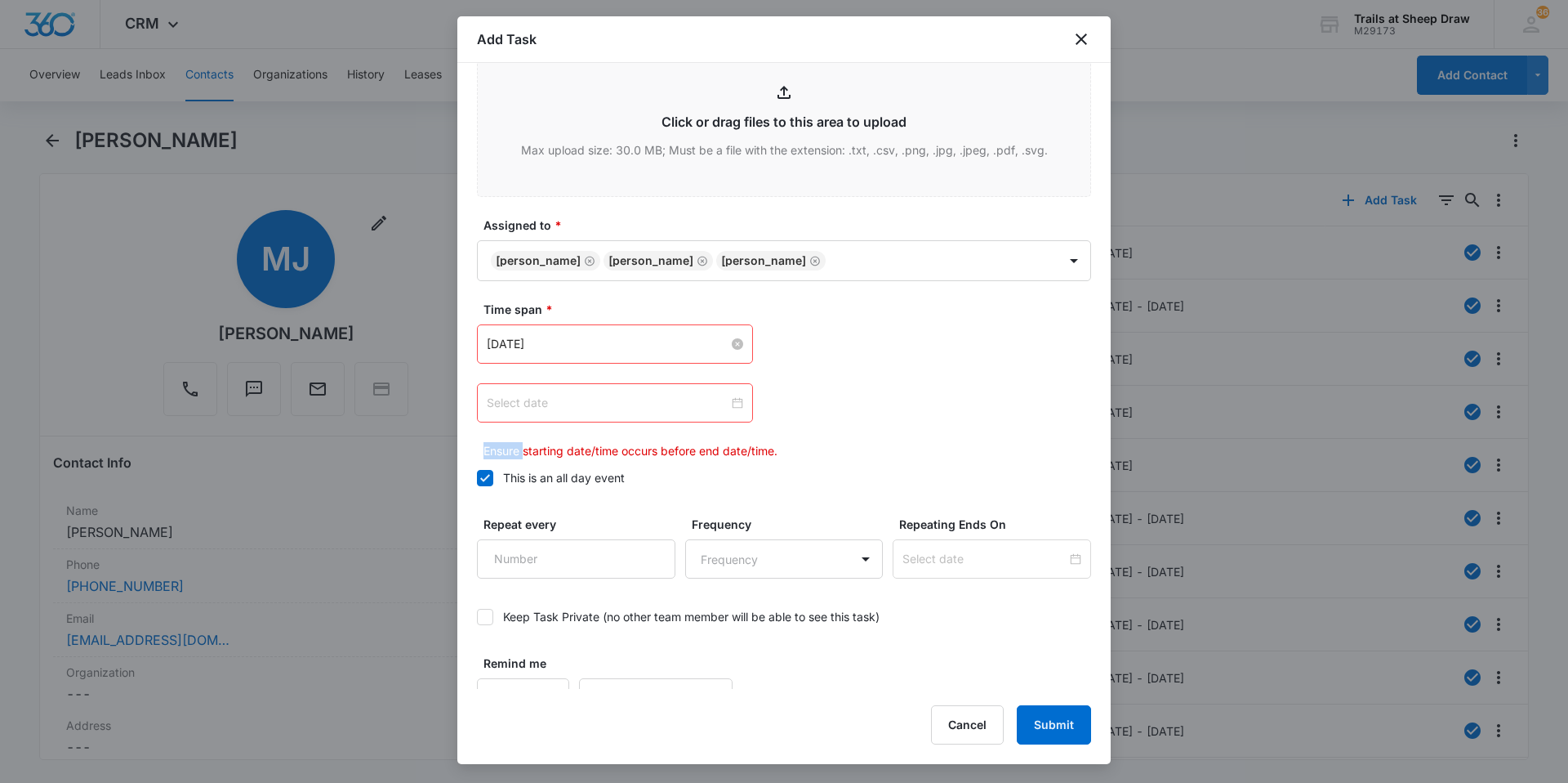
click at [733, 401] on div at bounding box center [615, 403] width 256 height 18
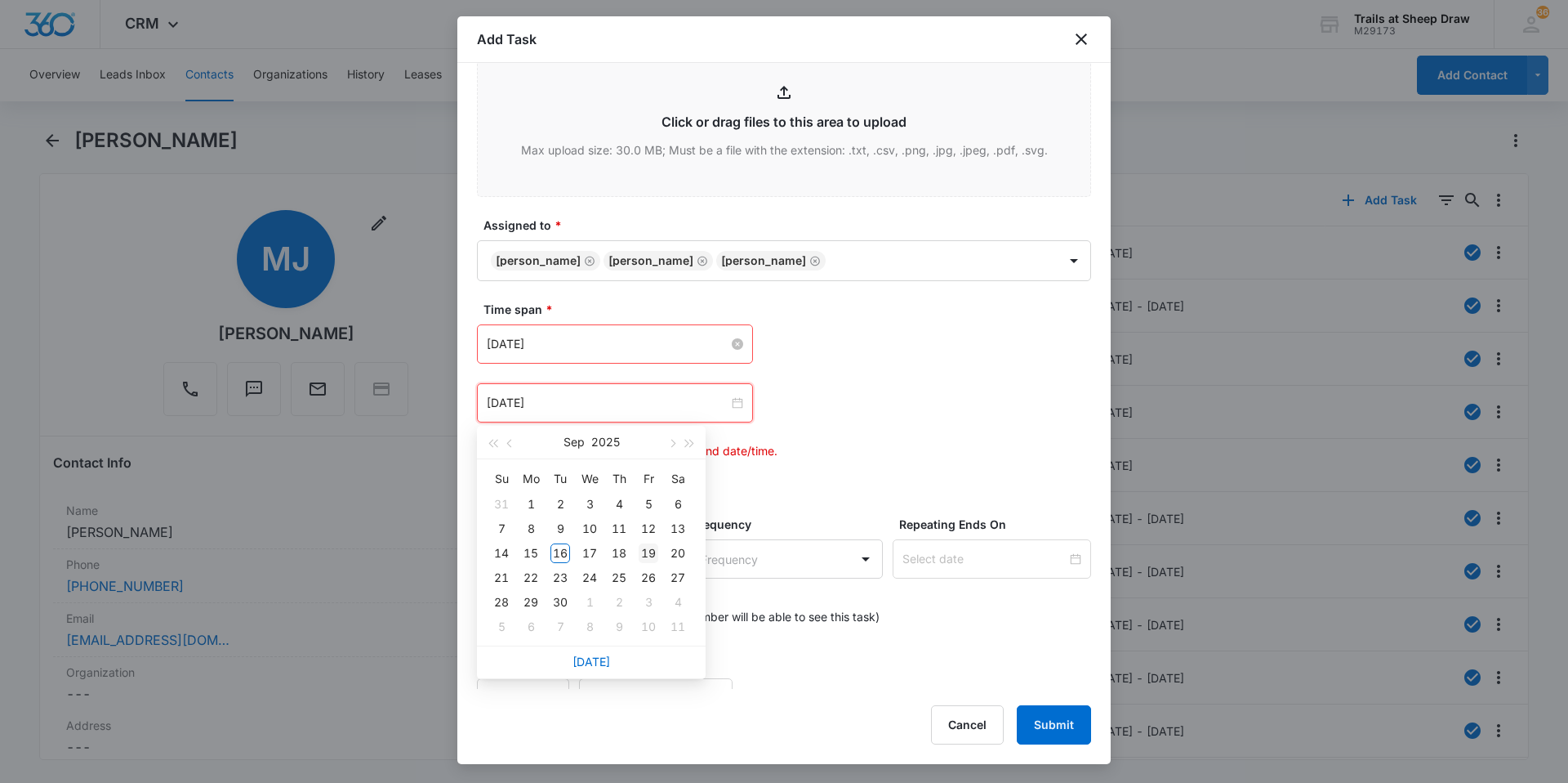
type input "[DATE]"
click at [651, 560] on div "19" at bounding box center [649, 553] width 20 height 20
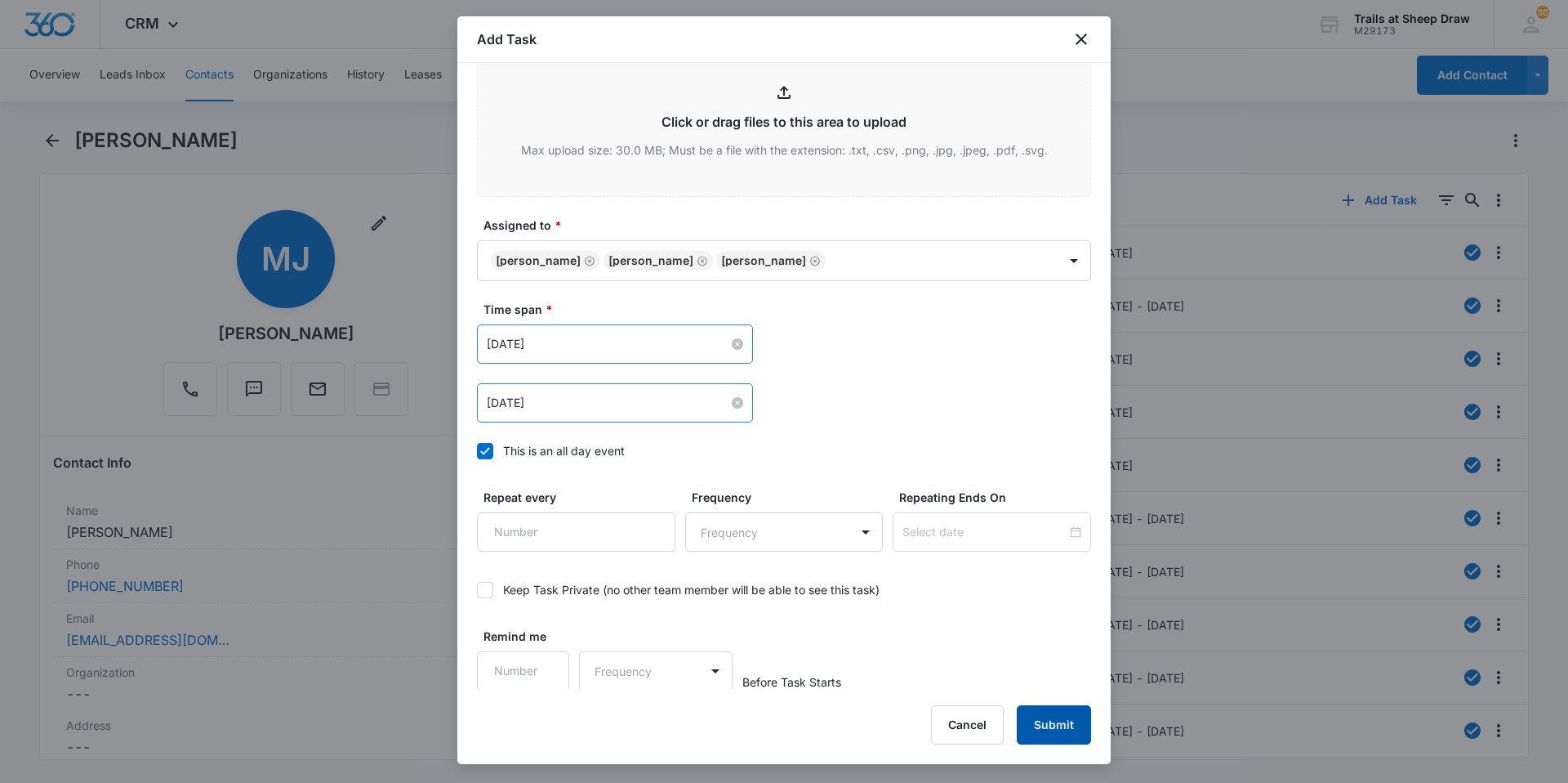
click at [1056, 721] on button "Submit" at bounding box center [1054, 725] width 75 height 40
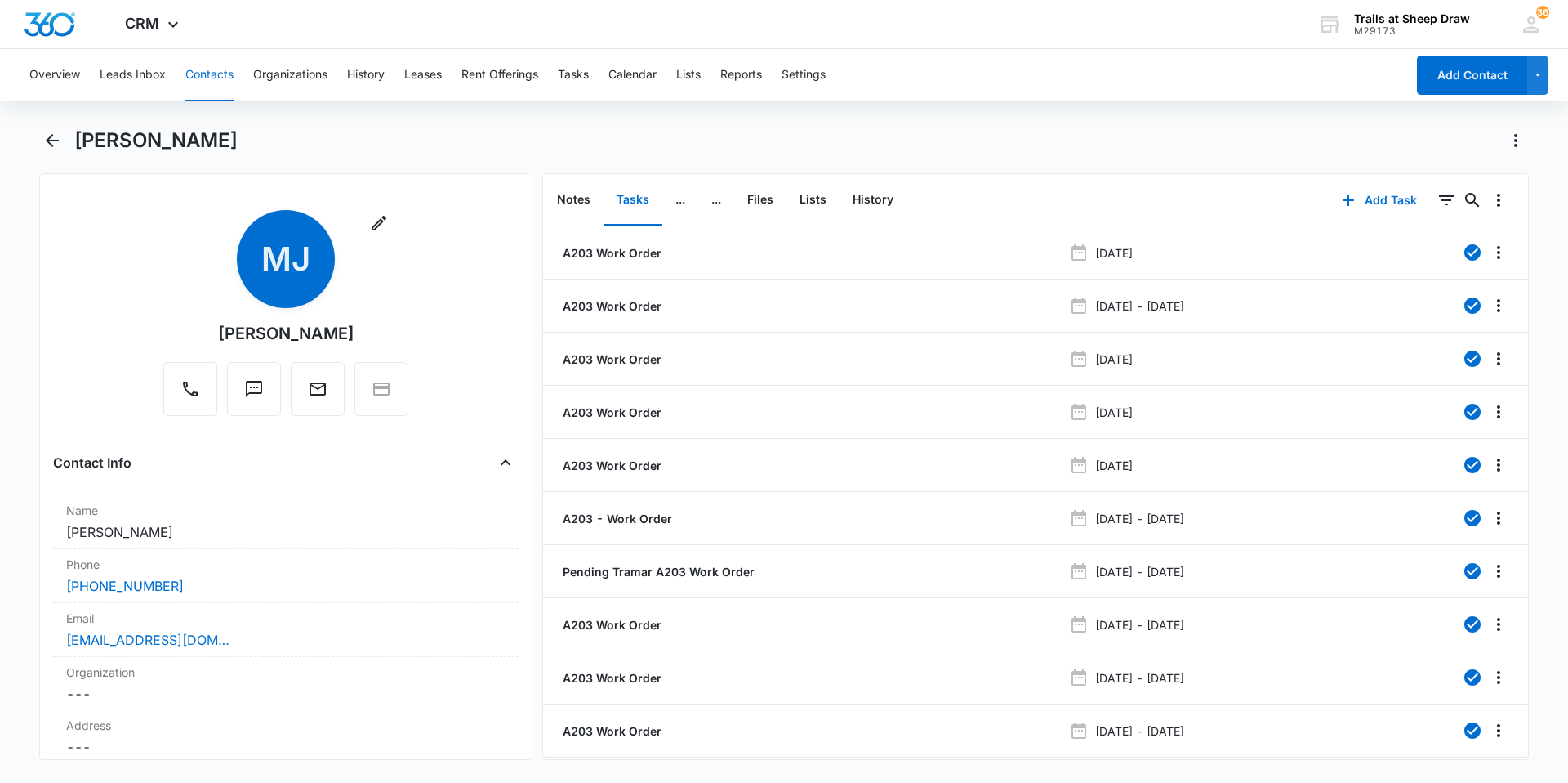
click at [203, 56] on button "Contacts" at bounding box center [209, 76] width 49 height 52
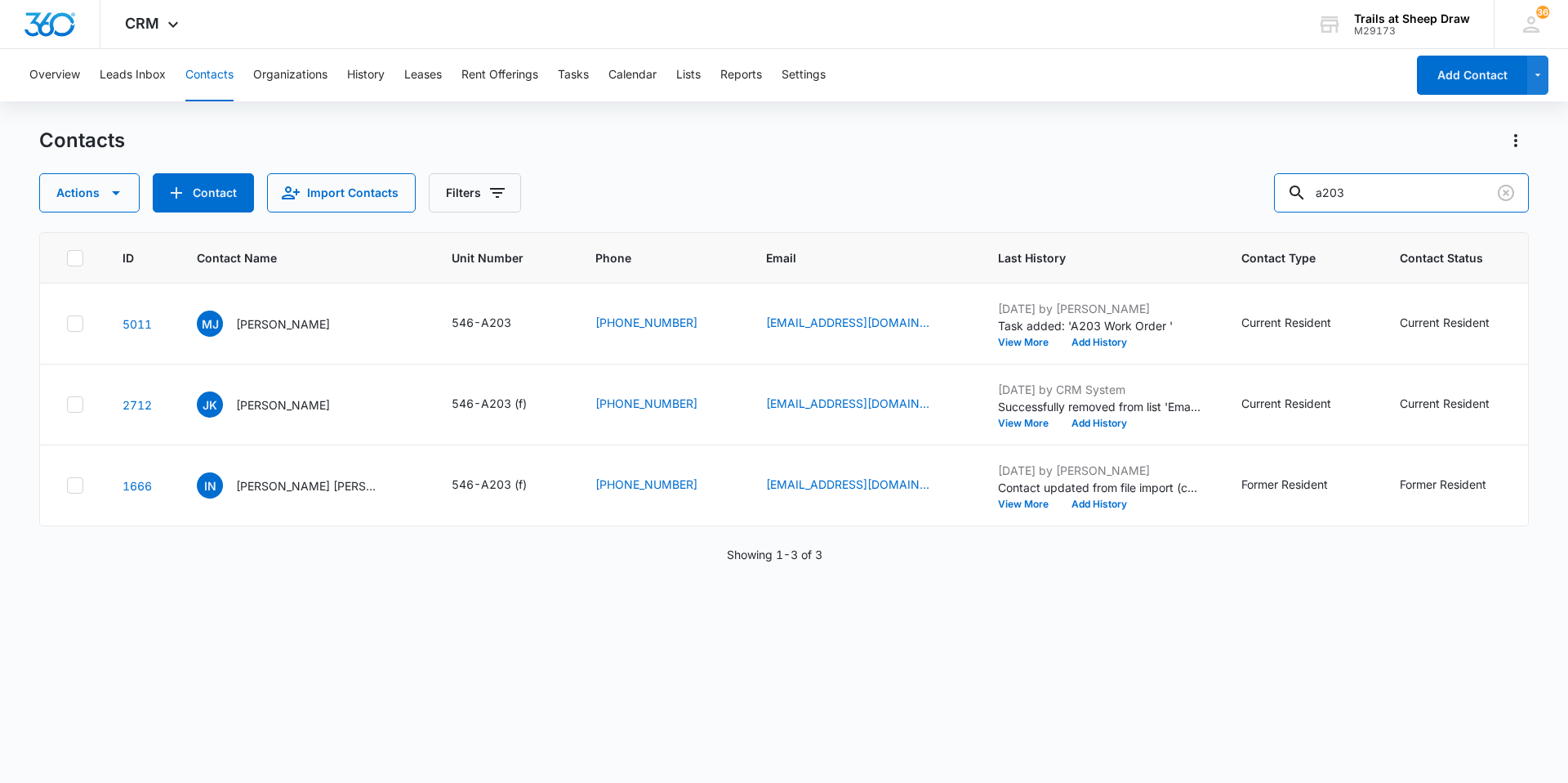
drag, startPoint x: 1382, startPoint y: 191, endPoint x: 1149, endPoint y: 242, distance: 238.5
click at [1155, 236] on div "Contacts Actions Contact Import Contacts Filters a203 ID Contact Name Unit Numb…" at bounding box center [784, 454] width 1490 height 654
type input "a301"
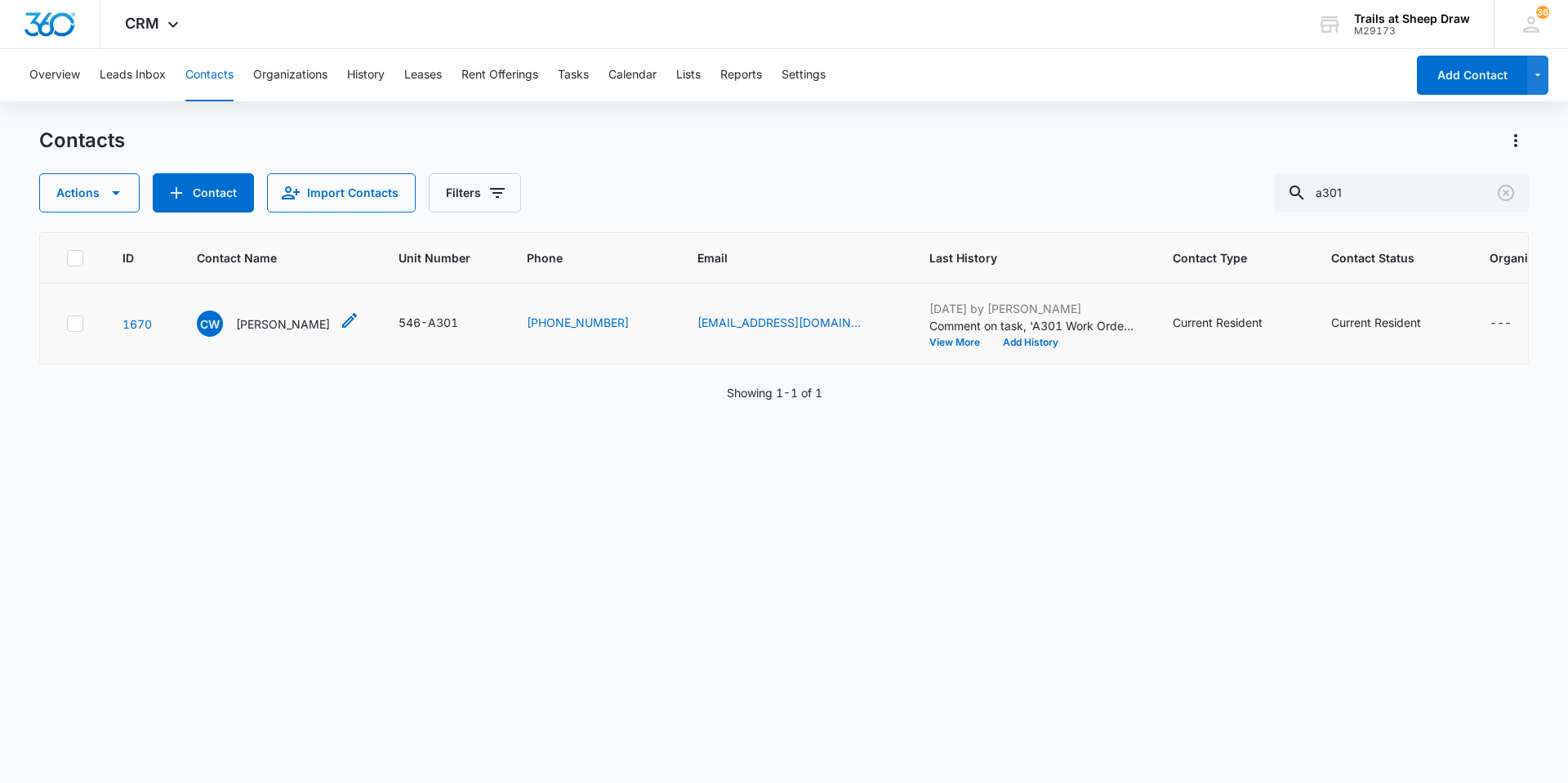
click at [235, 322] on div "CW [PERSON_NAME]" at bounding box center [263, 323] width 133 height 26
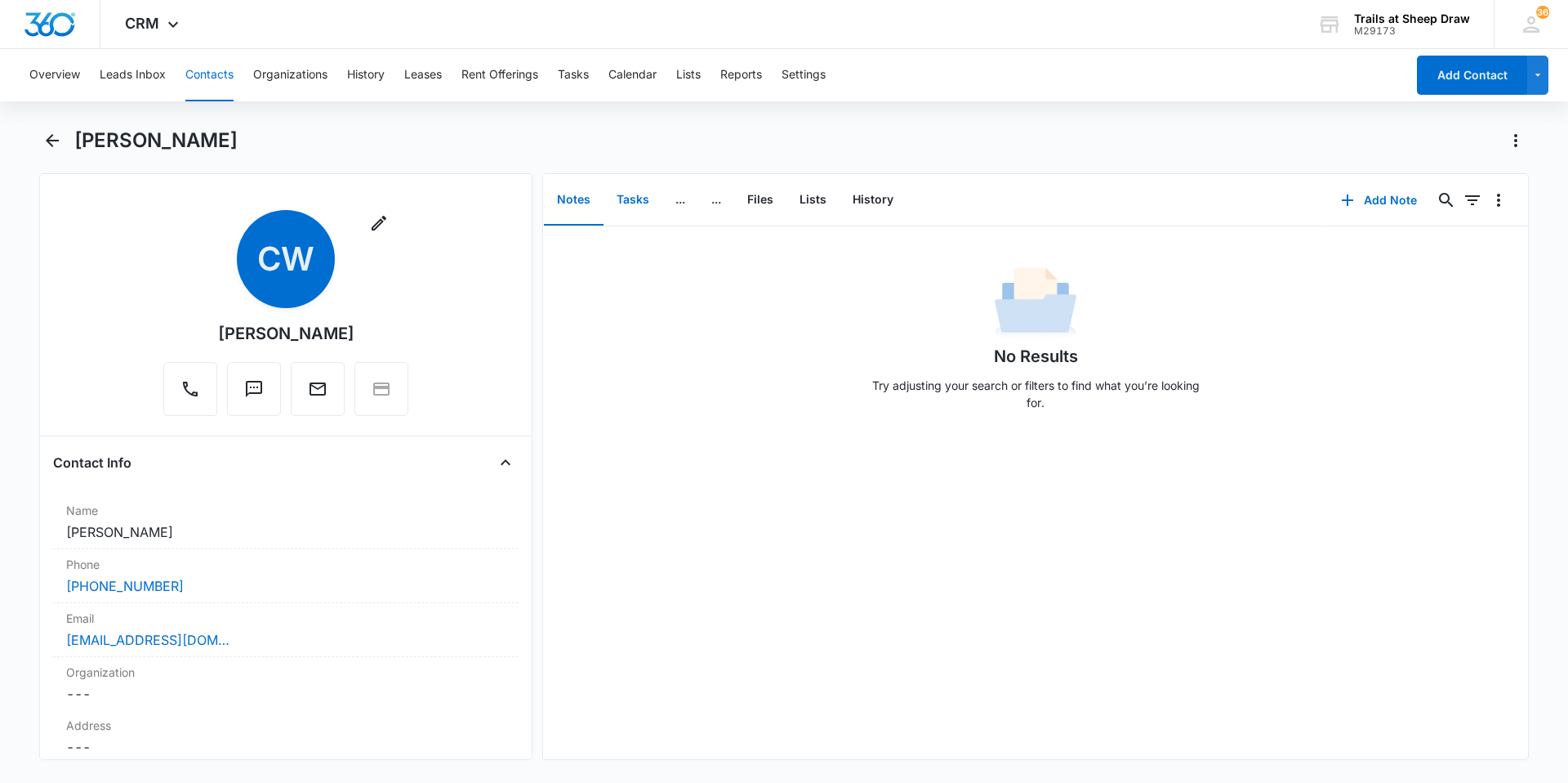
click at [633, 201] on button "Tasks" at bounding box center [633, 200] width 58 height 50
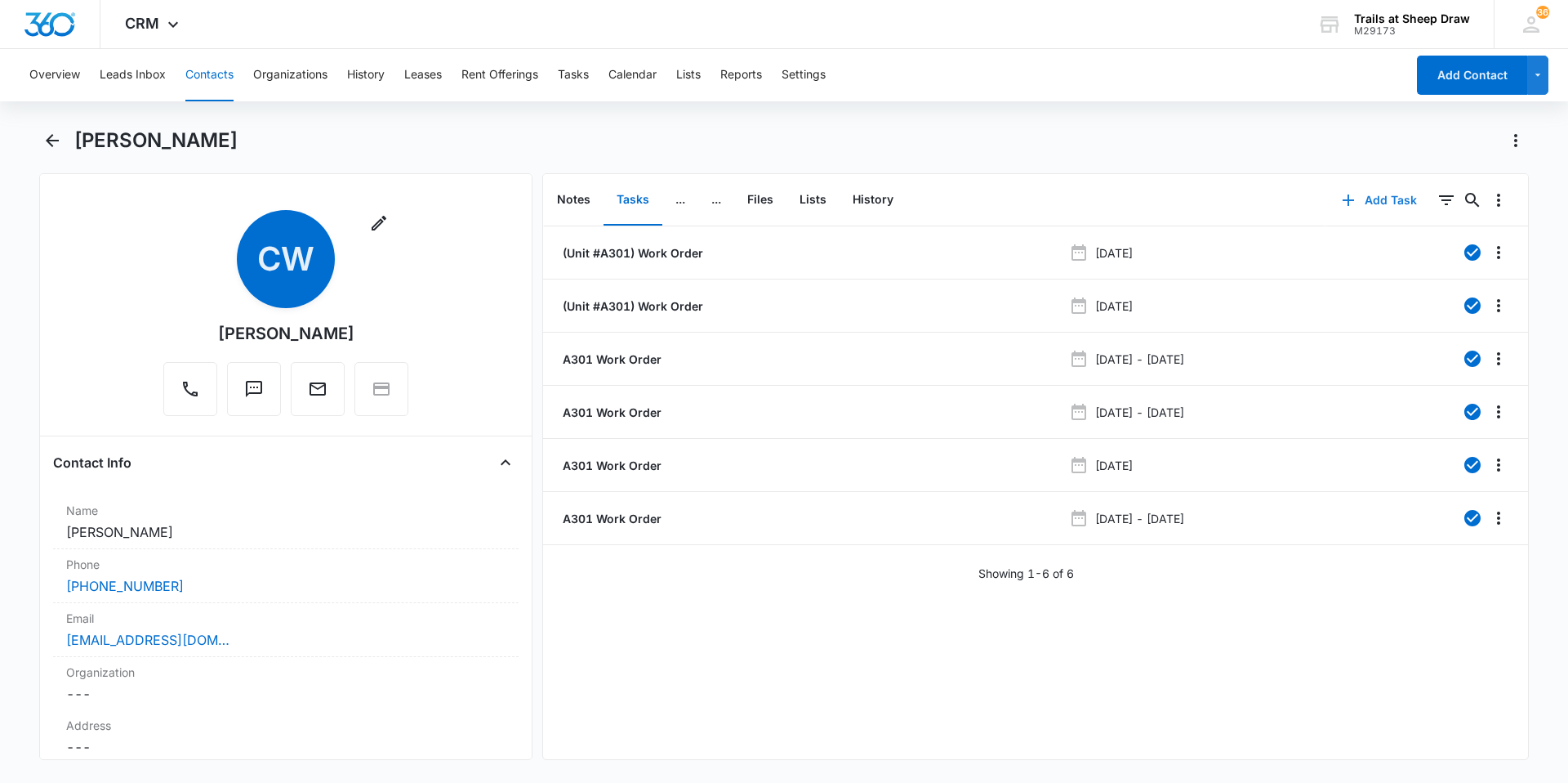
click at [1346, 209] on icon "button" at bounding box center [1349, 200] width 20 height 20
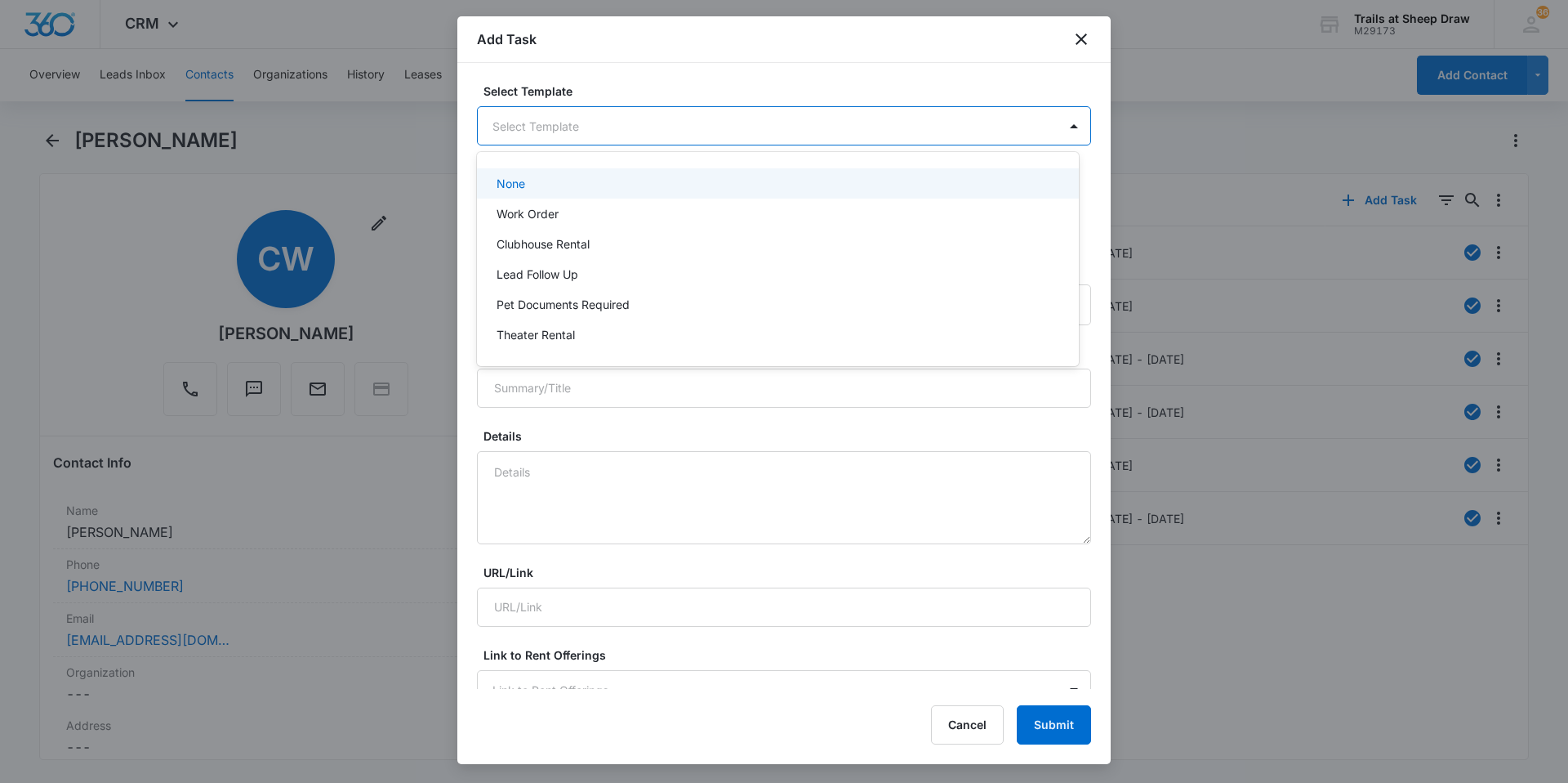
click at [625, 129] on body "CRM Apps Reputation Websites Forms CRM Email Social Content Ads Intelligence Fi…" at bounding box center [784, 391] width 1568 height 783
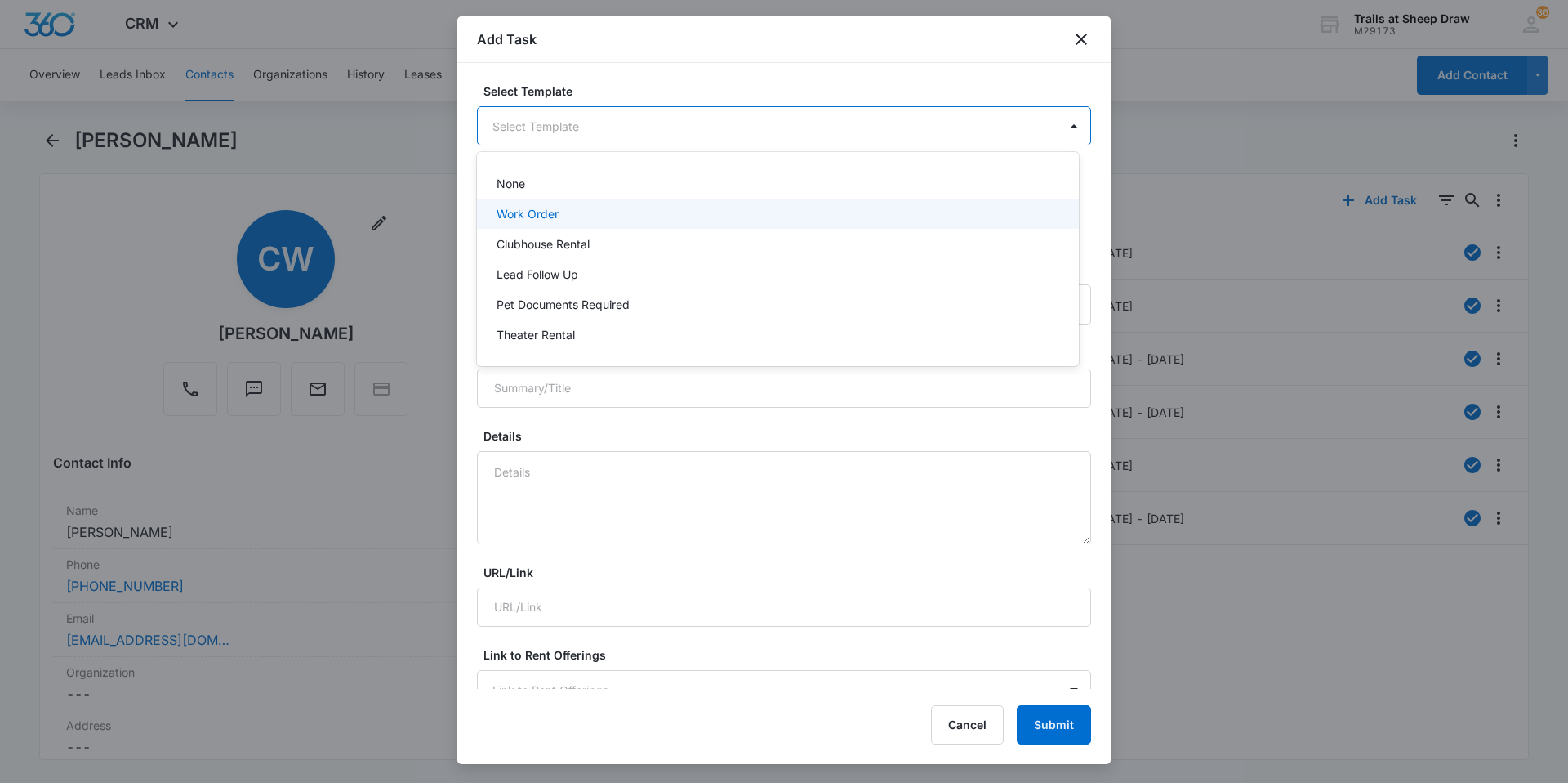
click at [562, 217] on div "Work Order" at bounding box center [776, 213] width 560 height 17
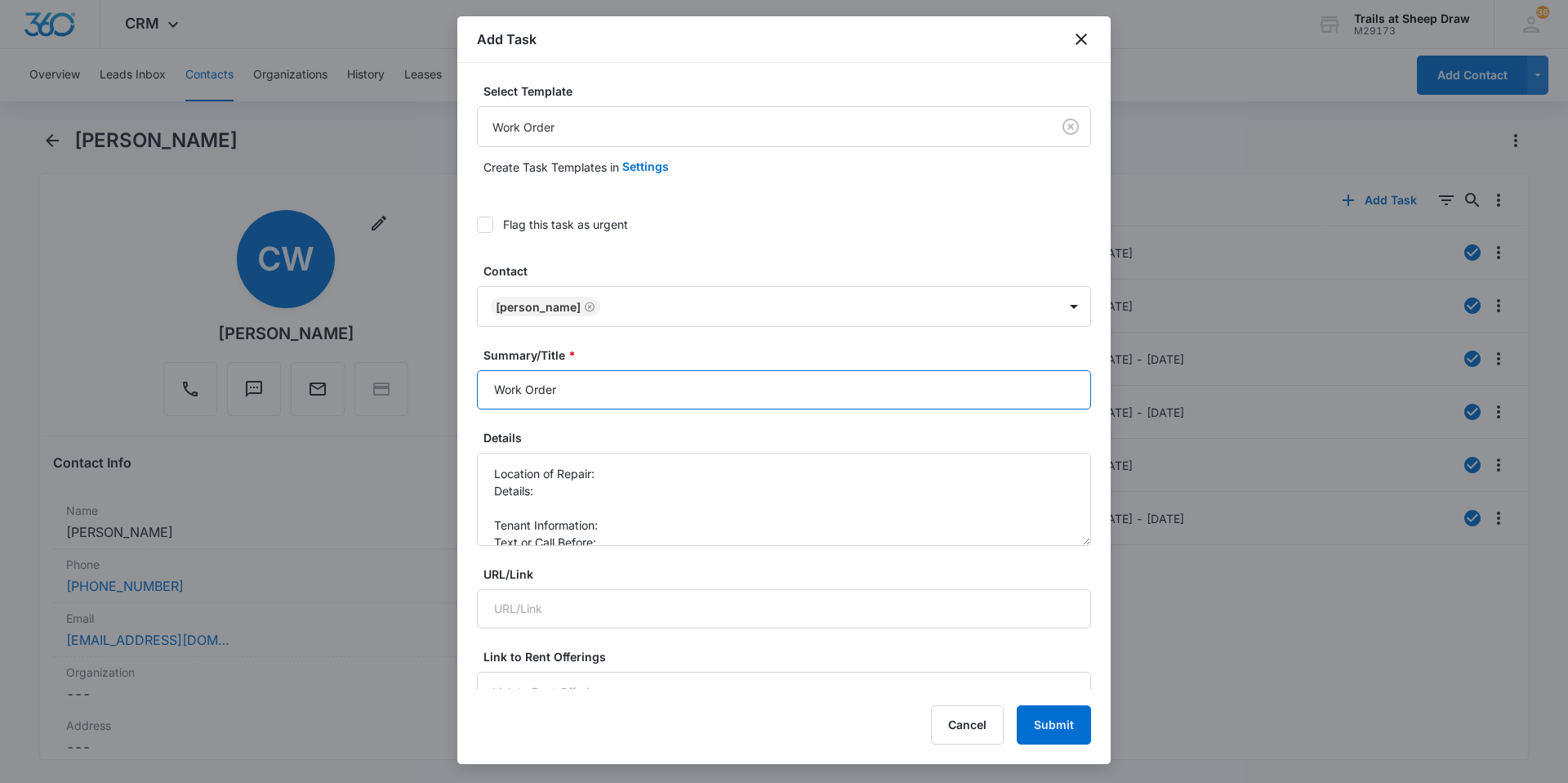
click at [481, 395] on input "Work Order" at bounding box center [784, 390] width 614 height 40
type input "A301 Work Order"
click at [633, 466] on textarea "Location of Repair: Details: Tenant Information: Text or Call Before:" at bounding box center [784, 500] width 614 height 93
click at [496, 504] on textarea "Location of Repair: Details: Tenant Information: Text or Call Before:" at bounding box center [784, 500] width 614 height 93
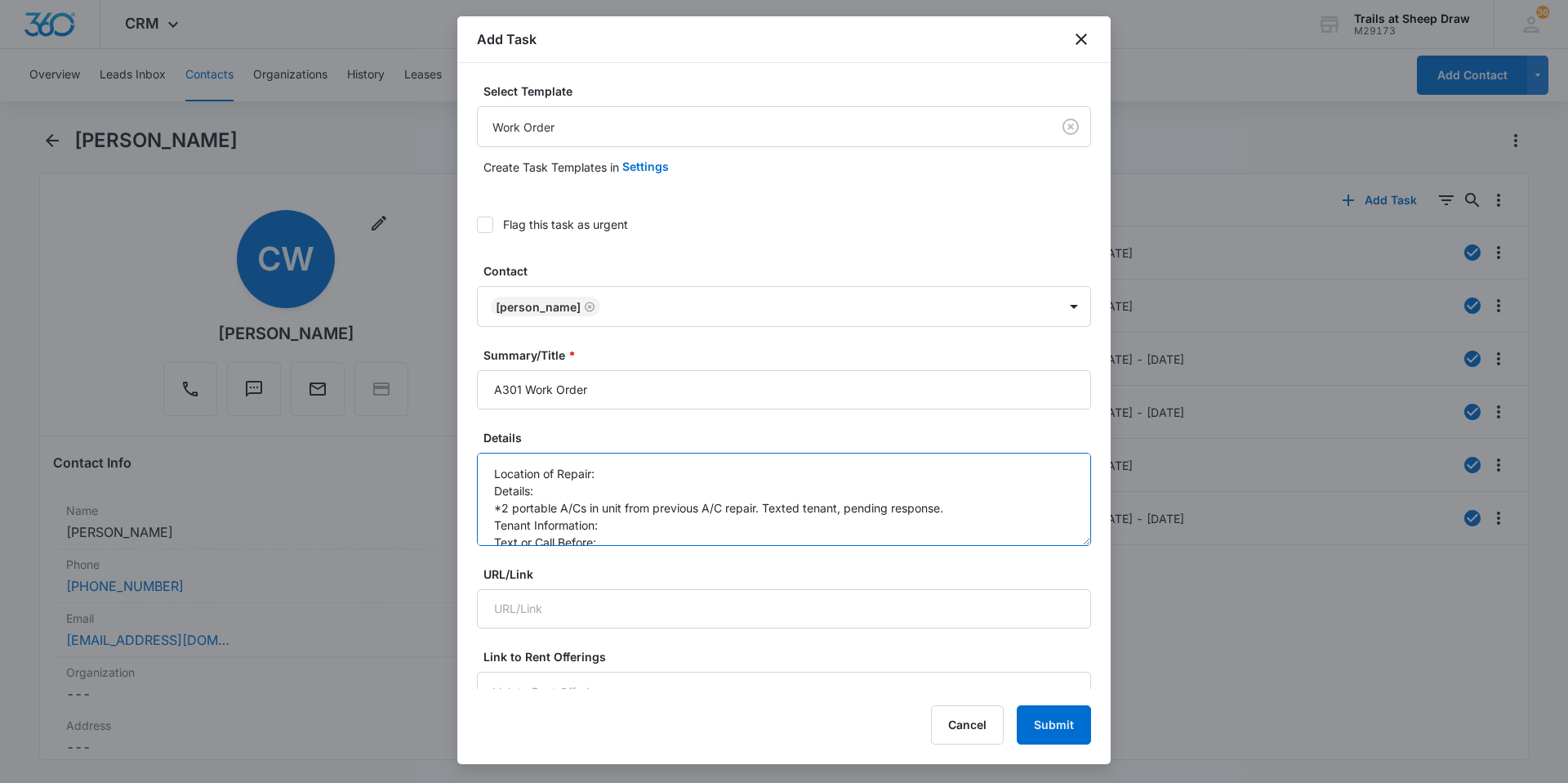
scroll to position [17, 0]
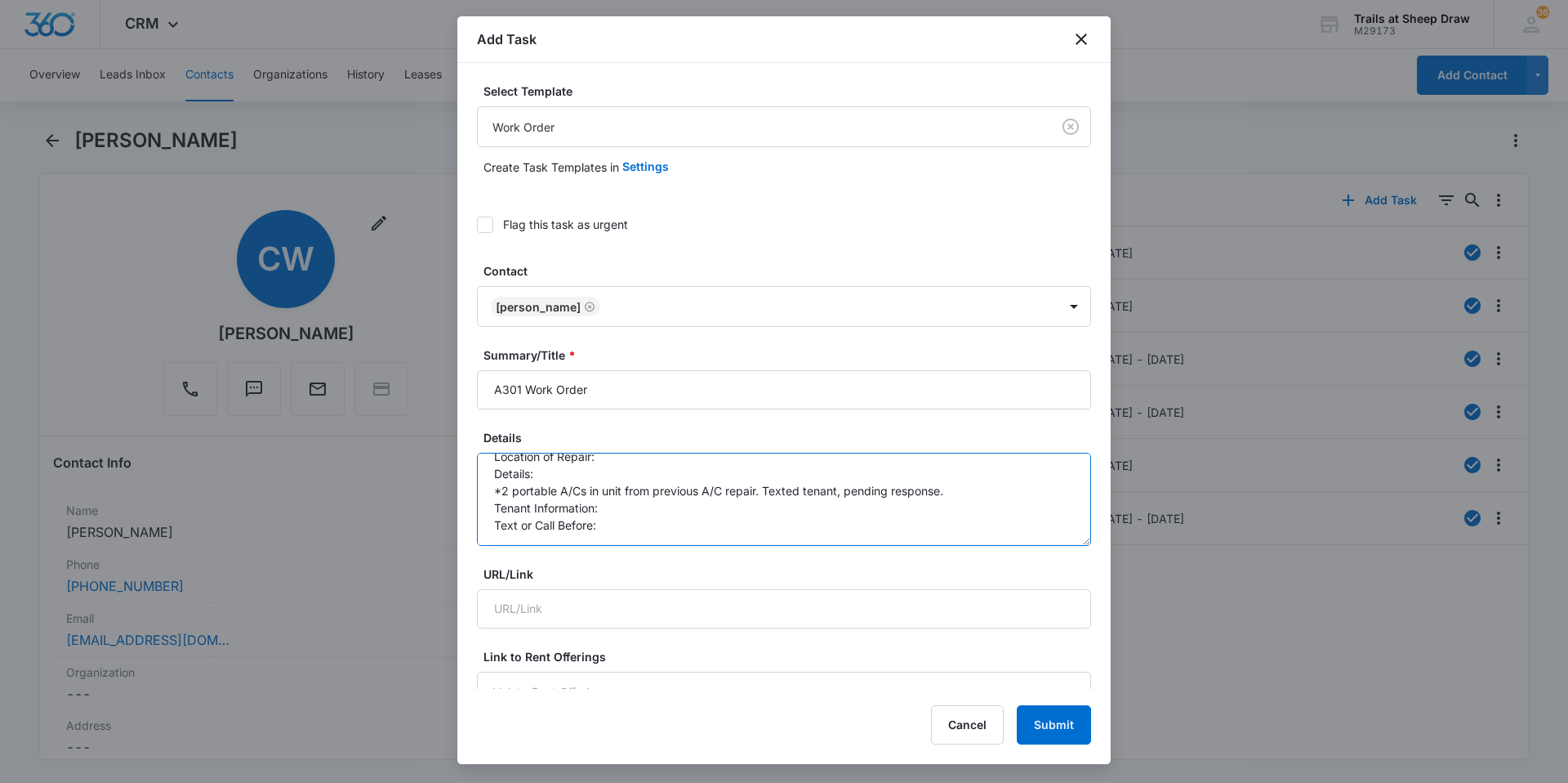
click at [660, 506] on textarea "Location of Repair: Details: *2 portable A/Cs in unit from previous A/C repair.…" at bounding box center [784, 500] width 614 height 93
click at [675, 536] on textarea "Location of Repair: Details: *2 portable A/Cs in unit from previous A/C repair.…" at bounding box center [784, 500] width 614 height 93
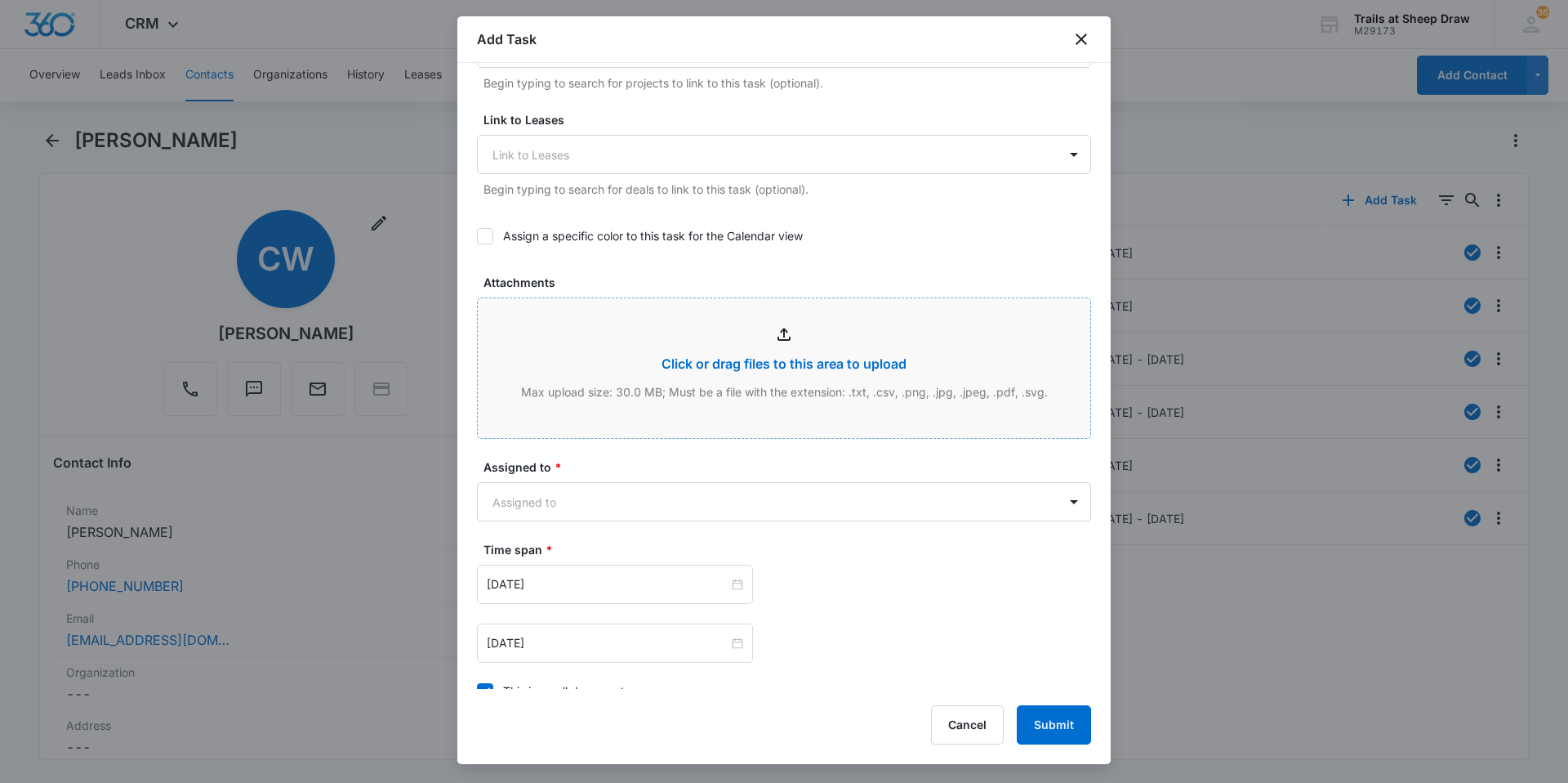
scroll to position [735, 0]
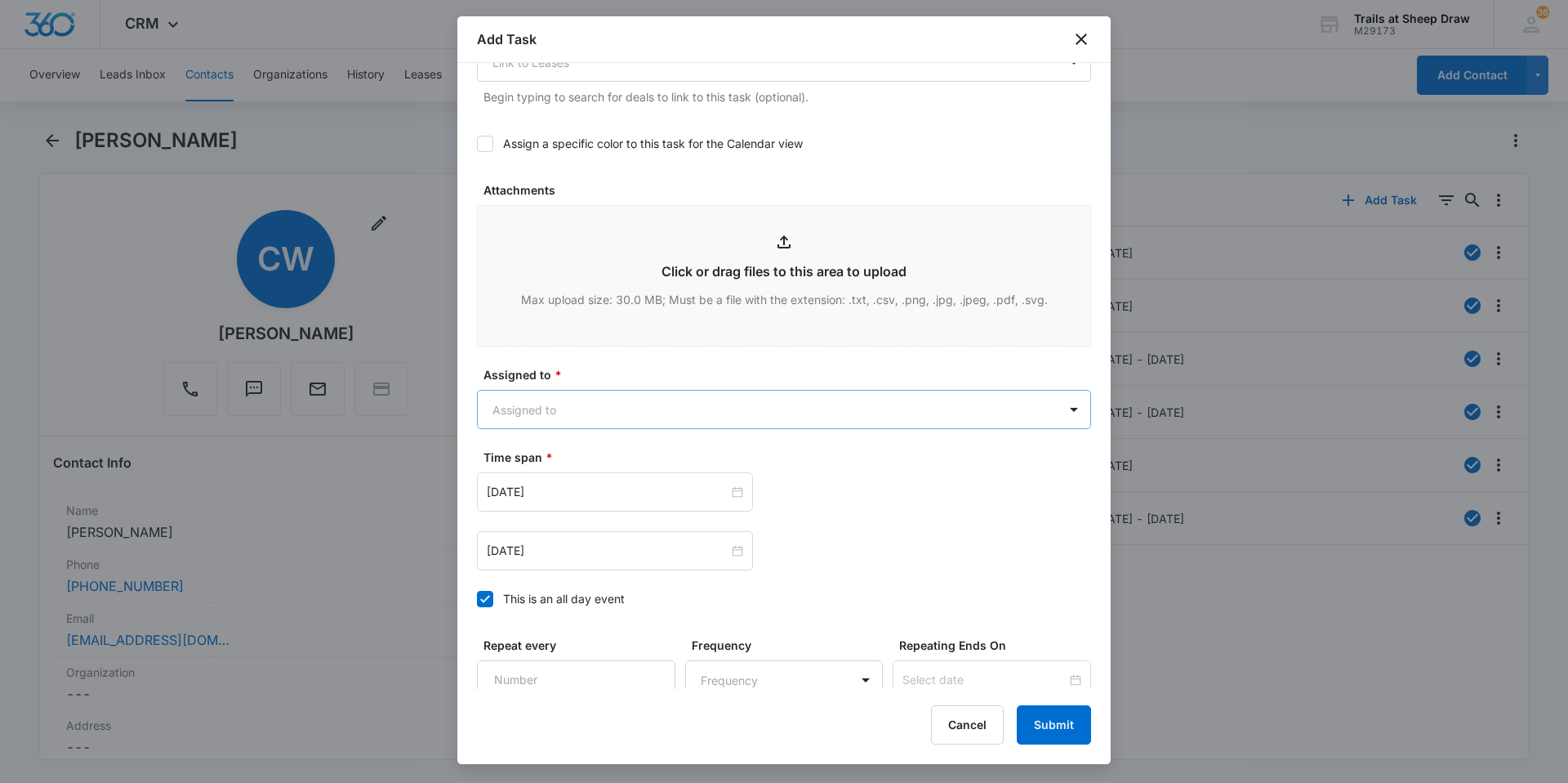
type textarea "Location of Repair: Details: *2 portable A/Cs in unit from previous A/C repair.…"
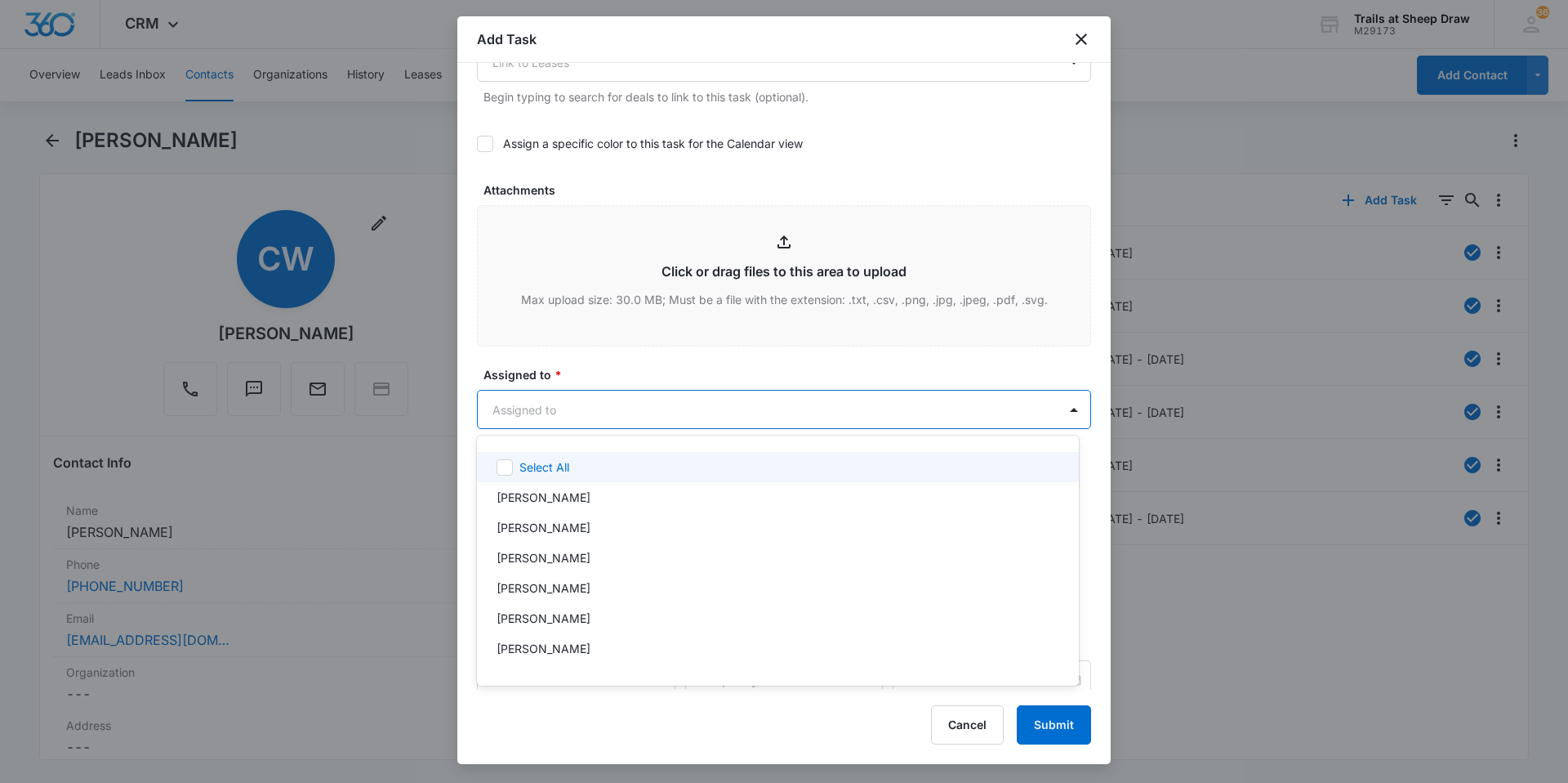
click at [616, 399] on body "CRM Apps Reputation Websites Forms CRM Email Social Content Ads Intelligence Fi…" at bounding box center [784, 391] width 1568 height 783
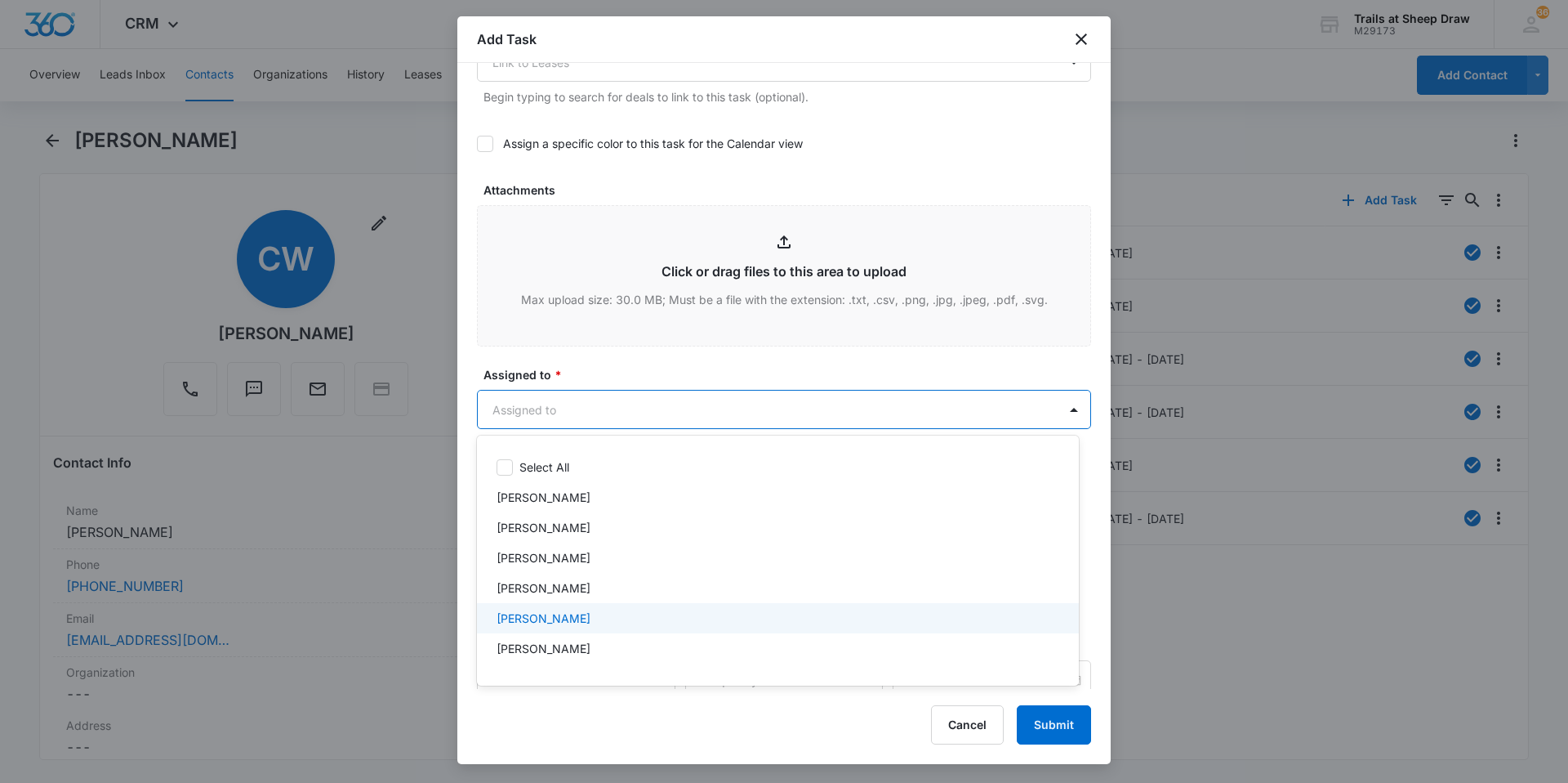
click at [563, 620] on p "[PERSON_NAME]" at bounding box center [544, 618] width 94 height 17
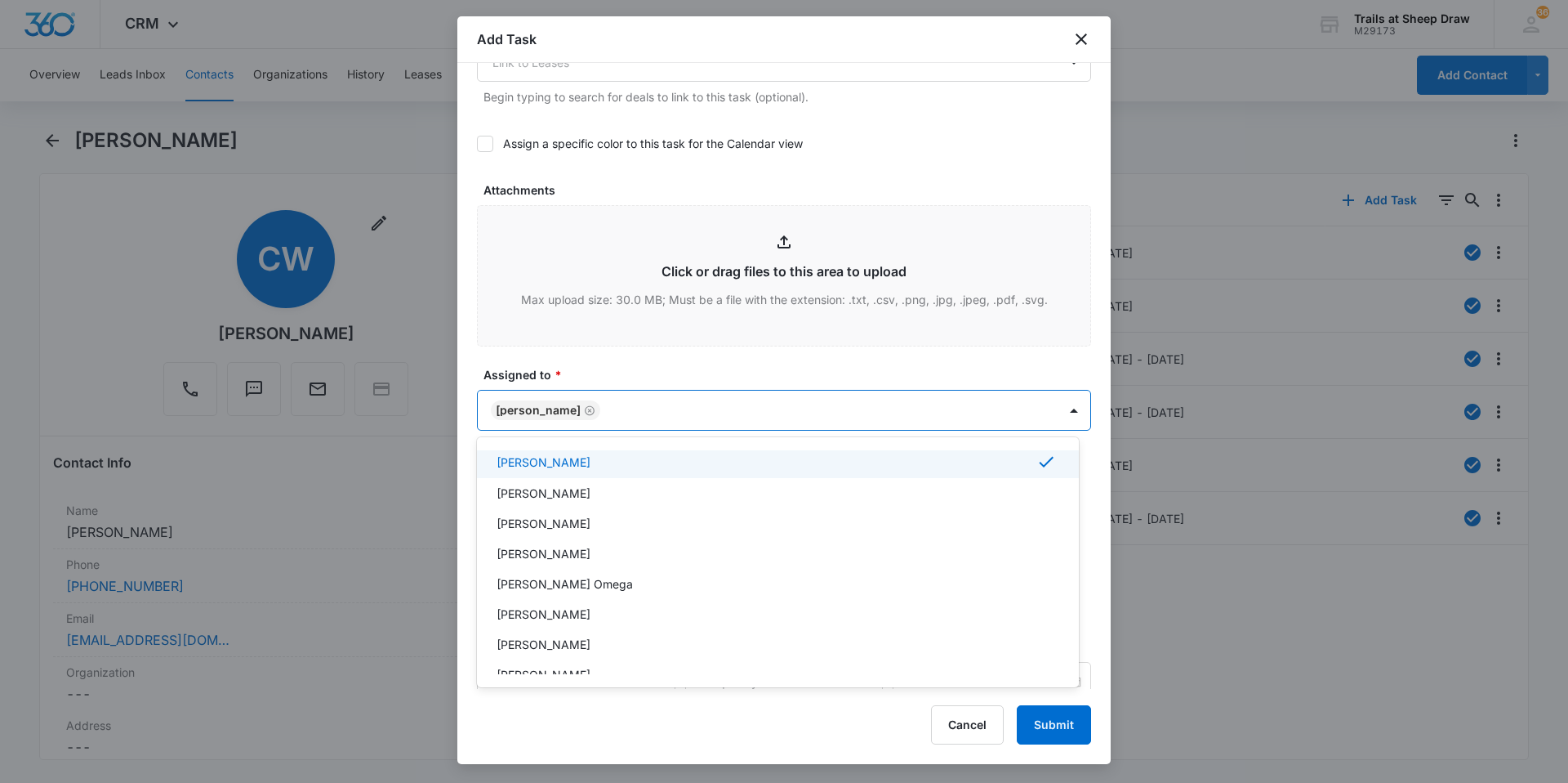
scroll to position [164, 0]
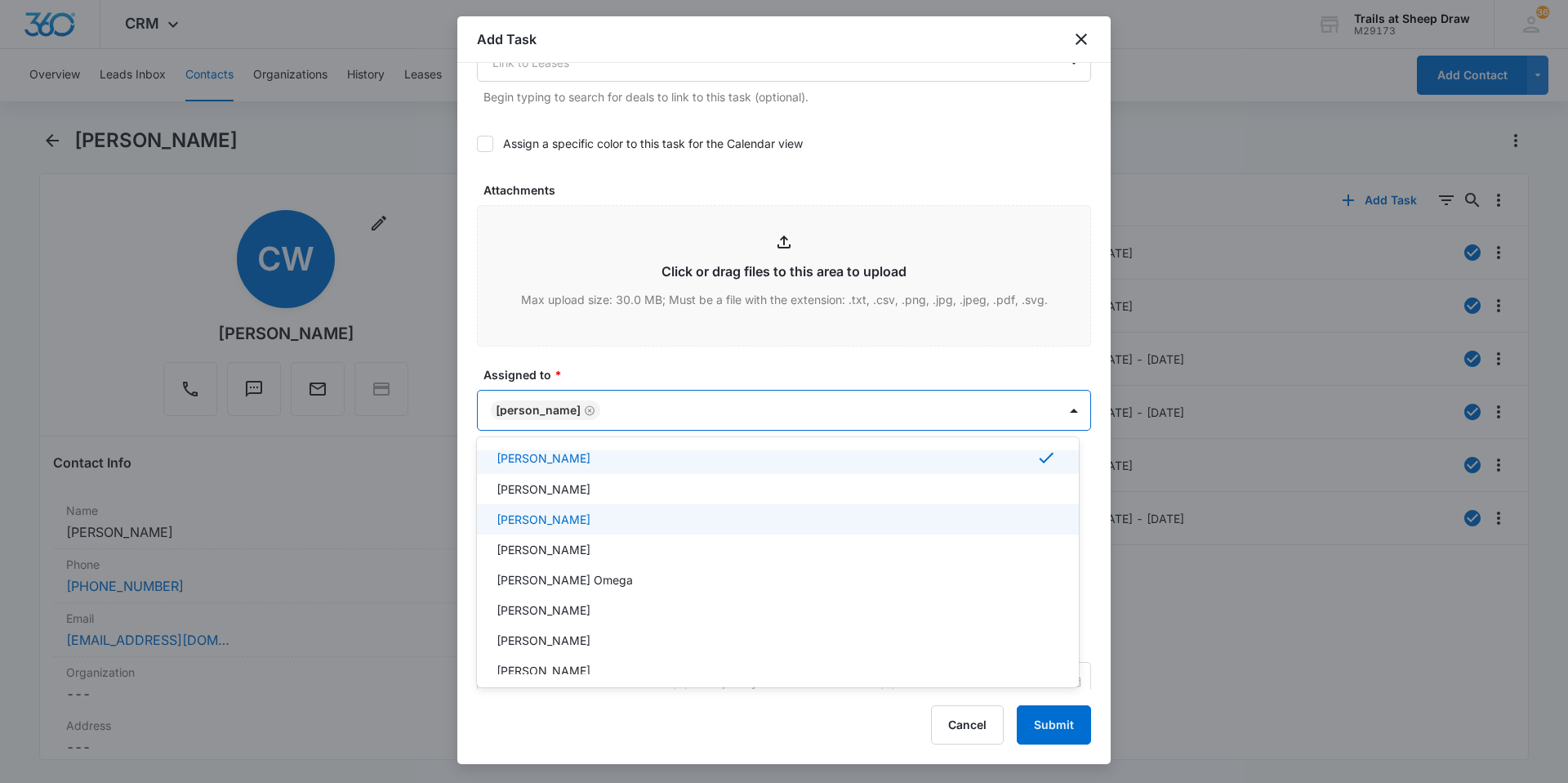
click at [565, 528] on div "[PERSON_NAME]" at bounding box center [778, 520] width 602 height 31
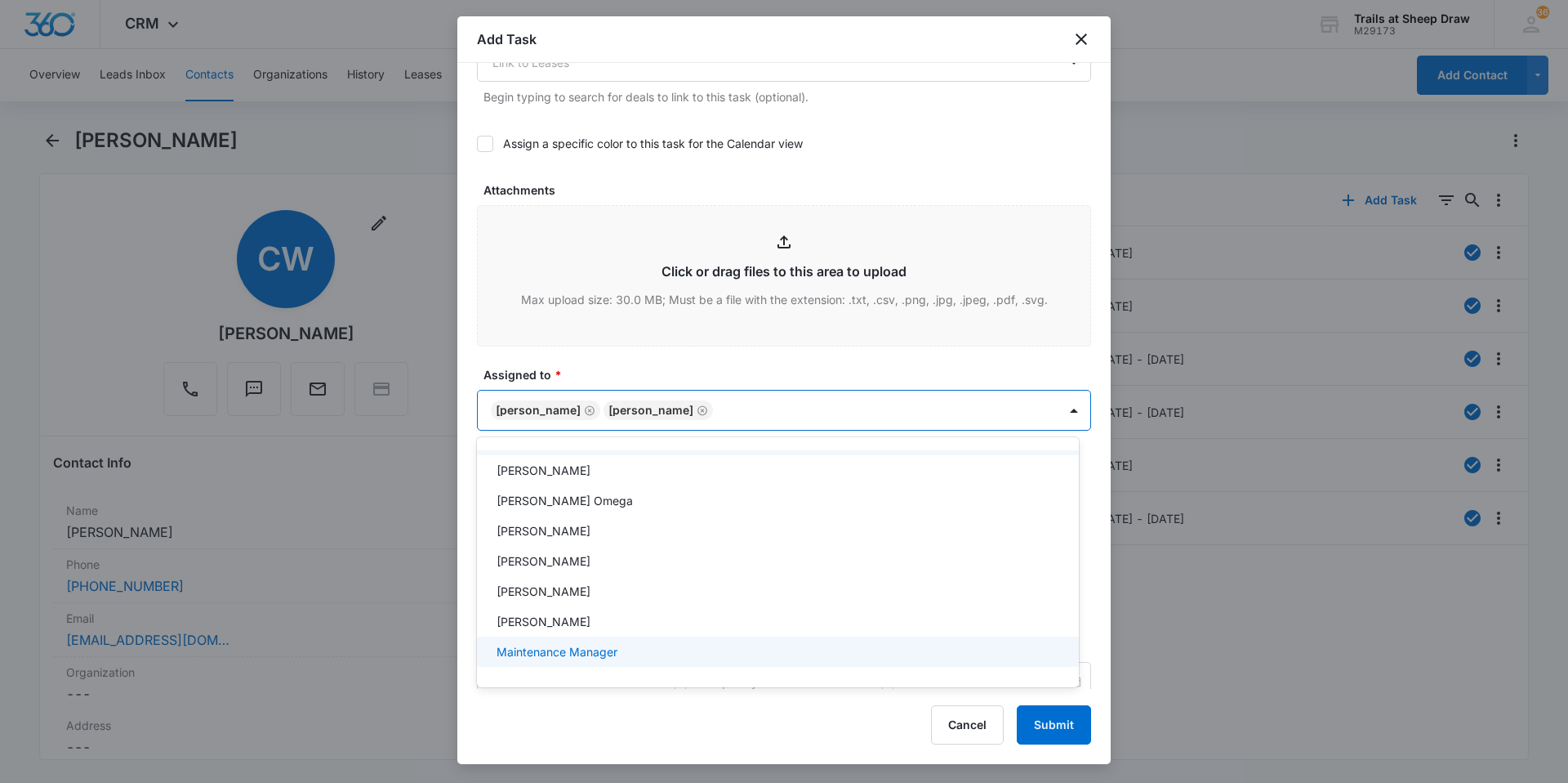
scroll to position [327, 0]
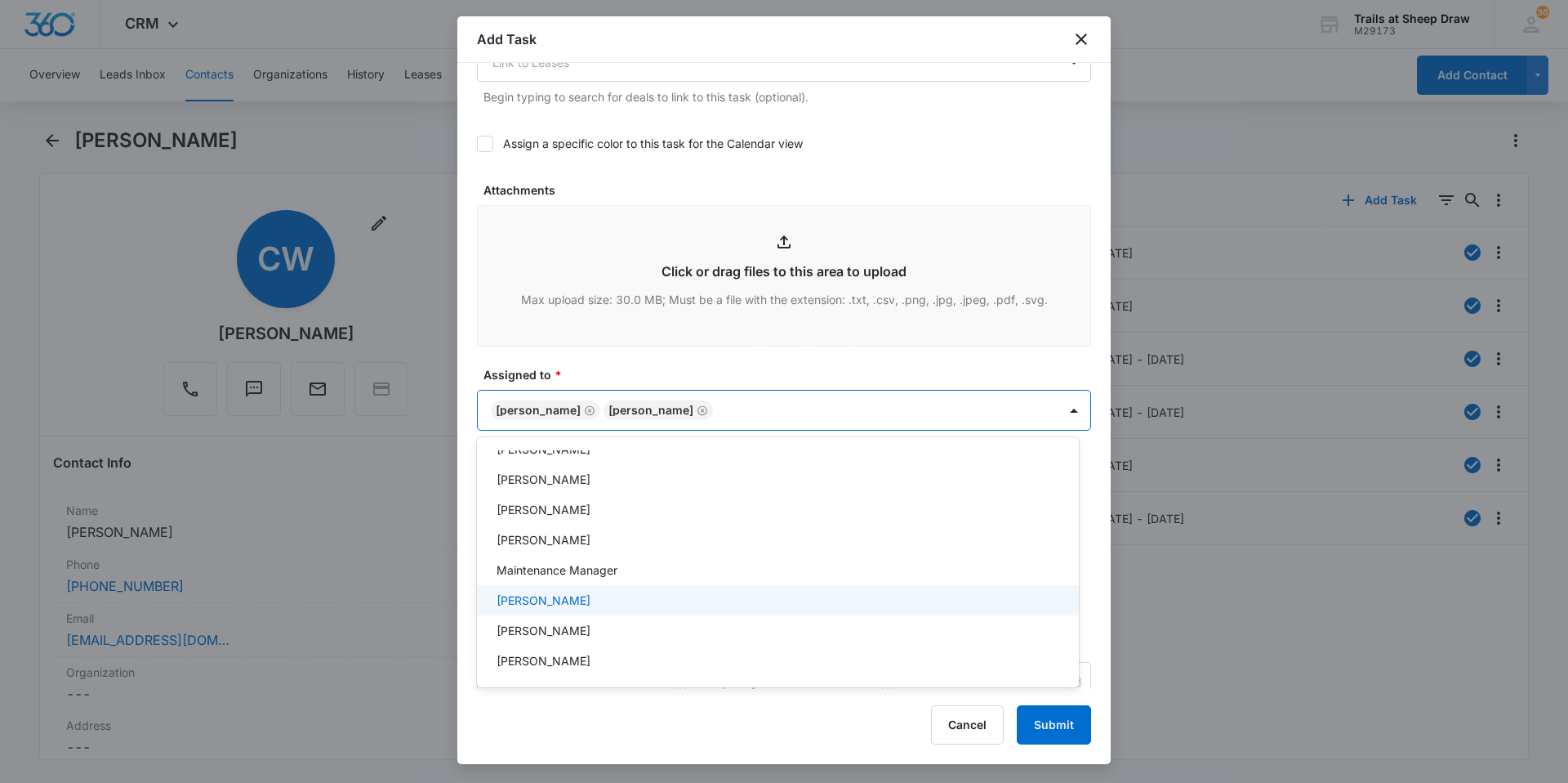
click at [563, 601] on p "[PERSON_NAME]" at bounding box center [544, 600] width 94 height 17
click at [928, 419] on div at bounding box center [784, 391] width 1568 height 783
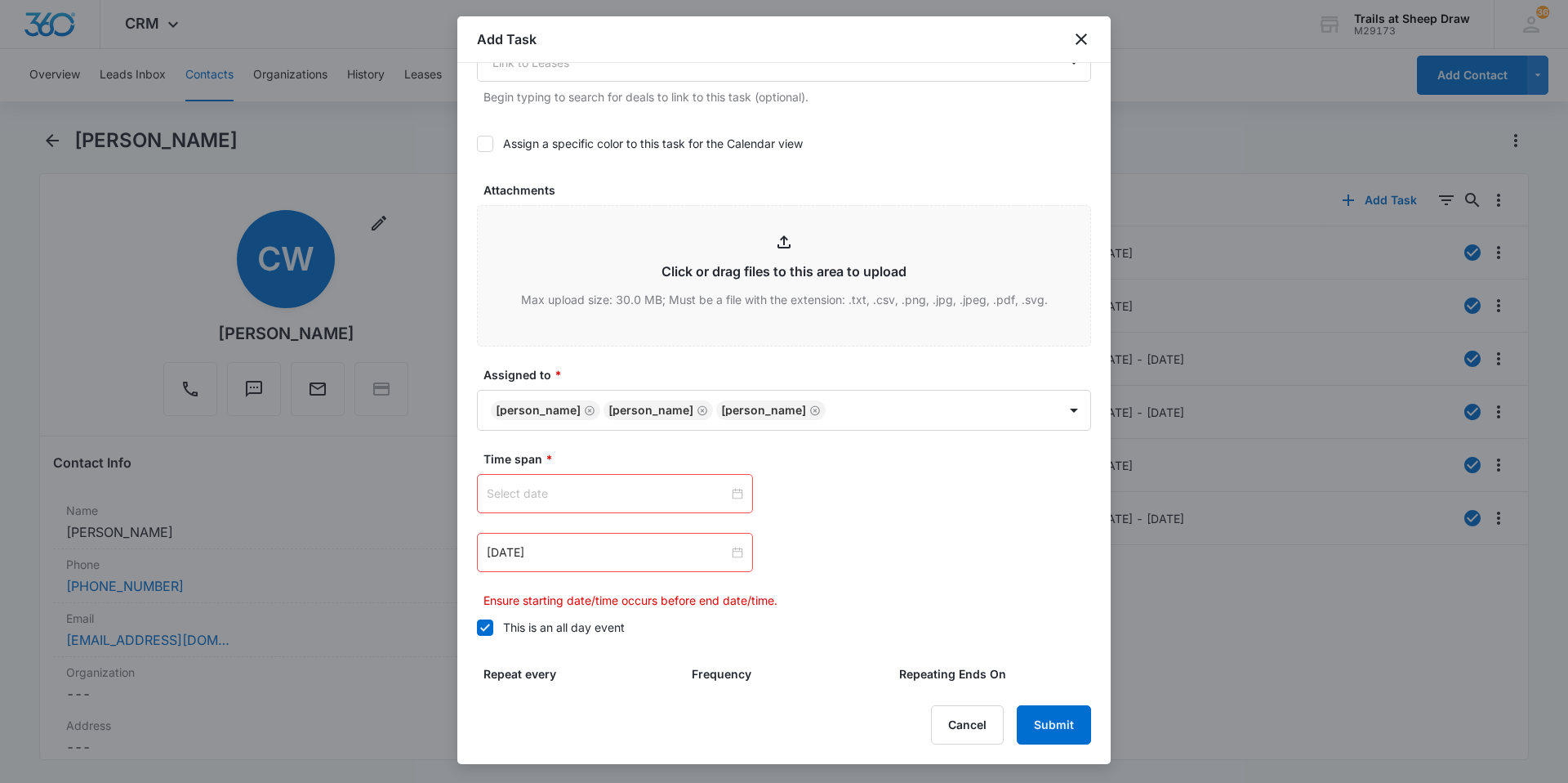
click at [730, 493] on div at bounding box center [615, 494] width 256 height 18
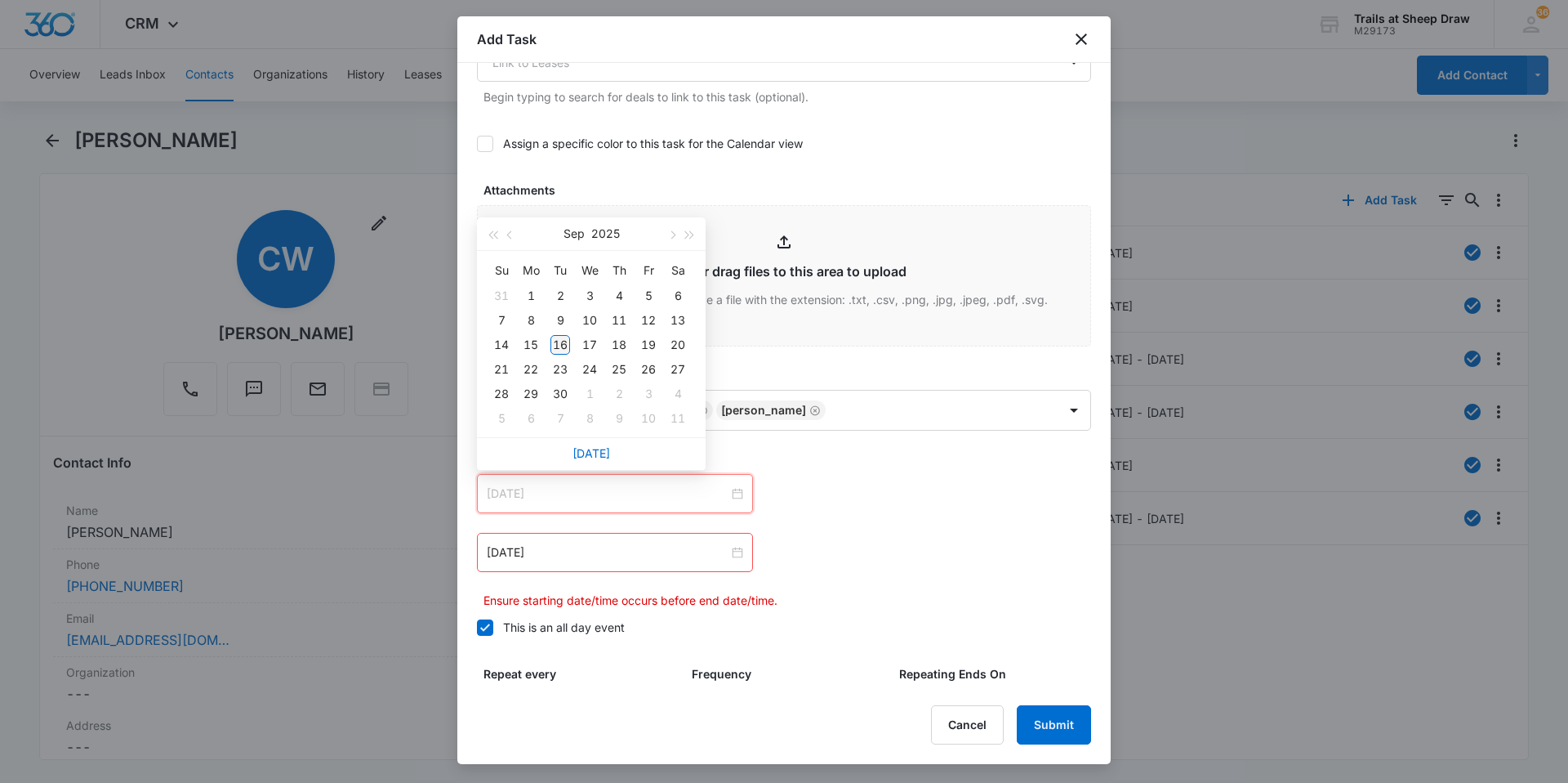
type input "[DATE]"
click at [559, 344] on div "16" at bounding box center [561, 345] width 20 height 20
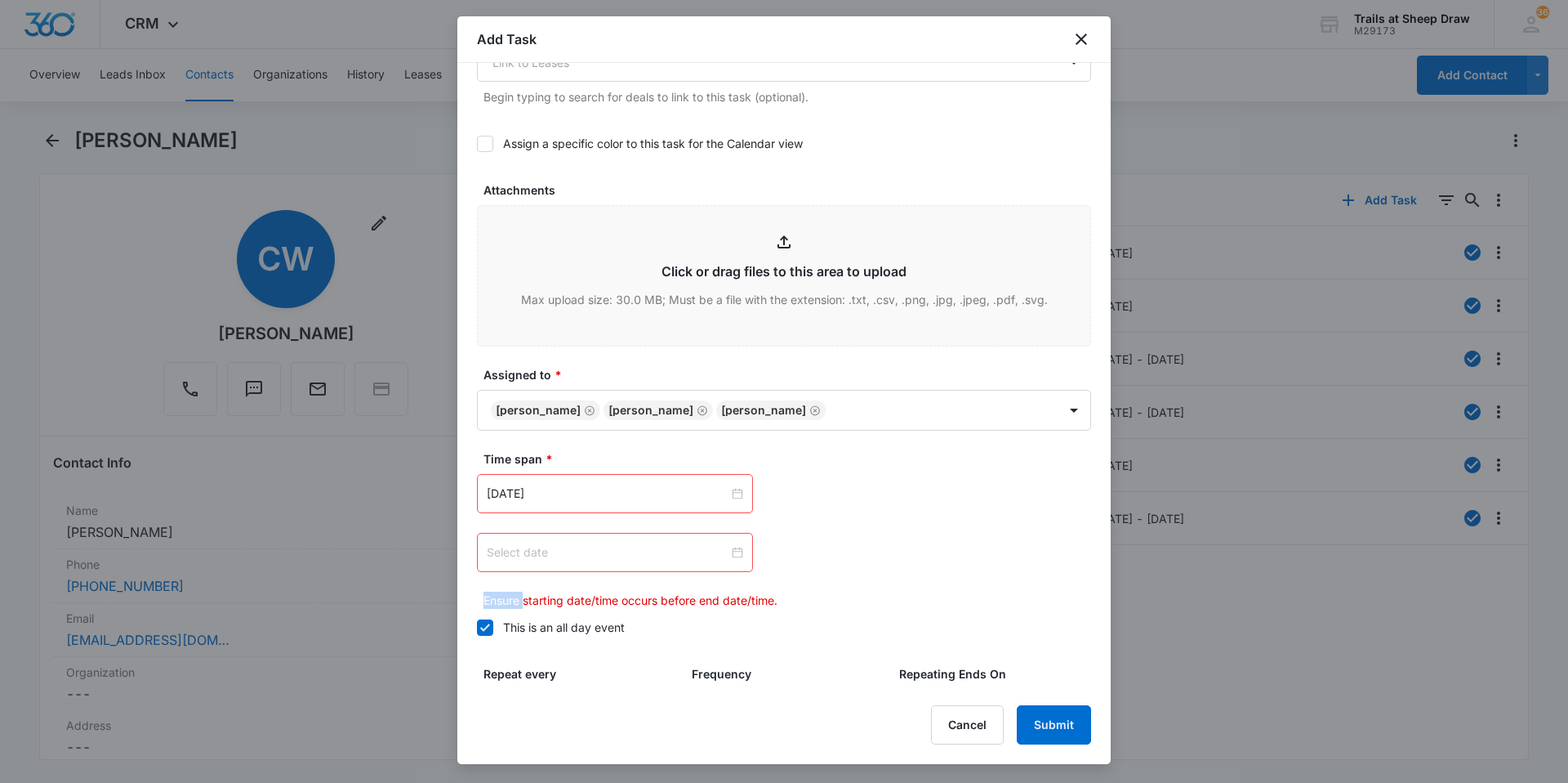
click at [731, 551] on div at bounding box center [615, 552] width 256 height 18
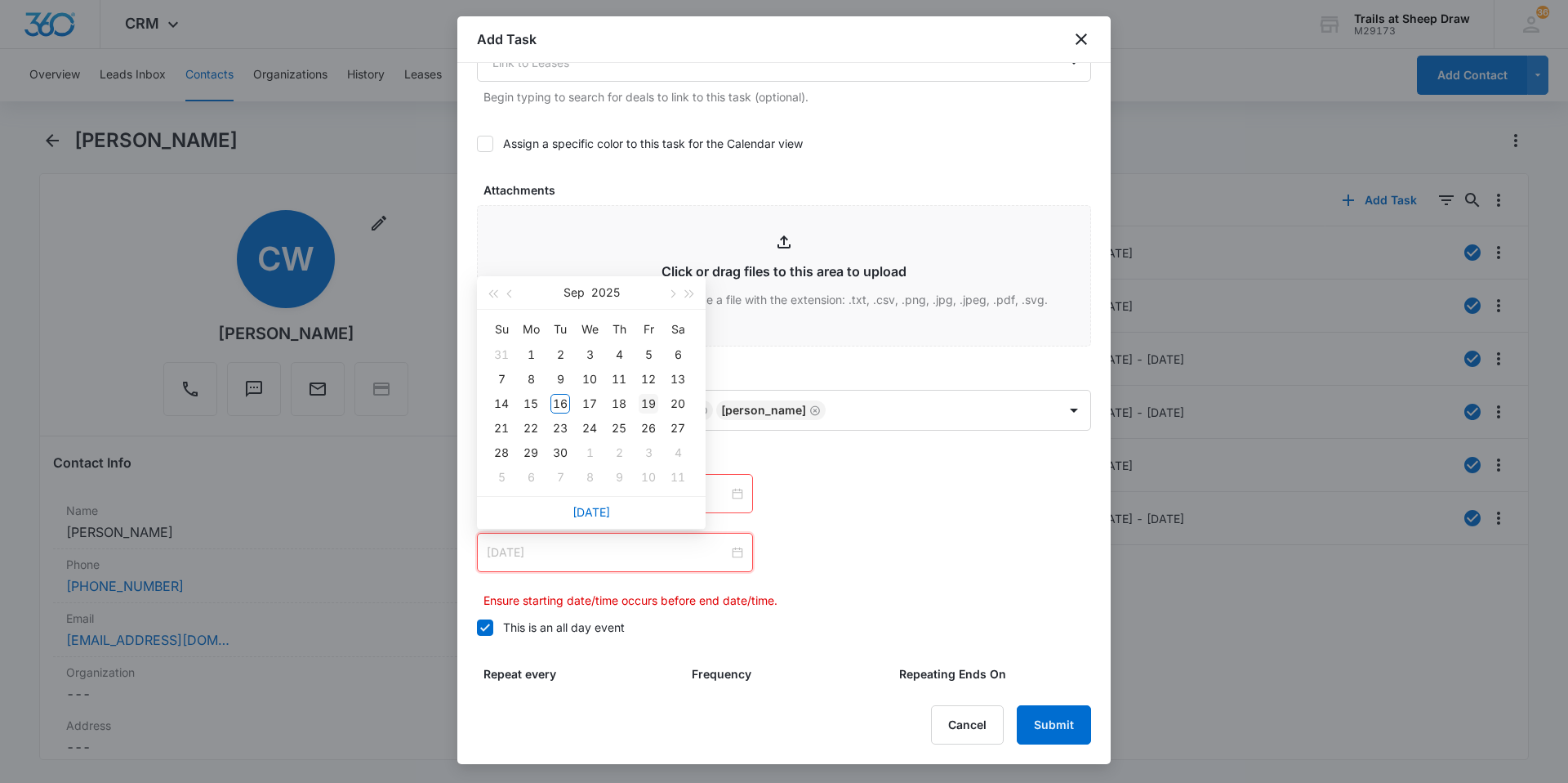
type input "[DATE]"
click at [639, 399] on div "19" at bounding box center [649, 404] width 20 height 20
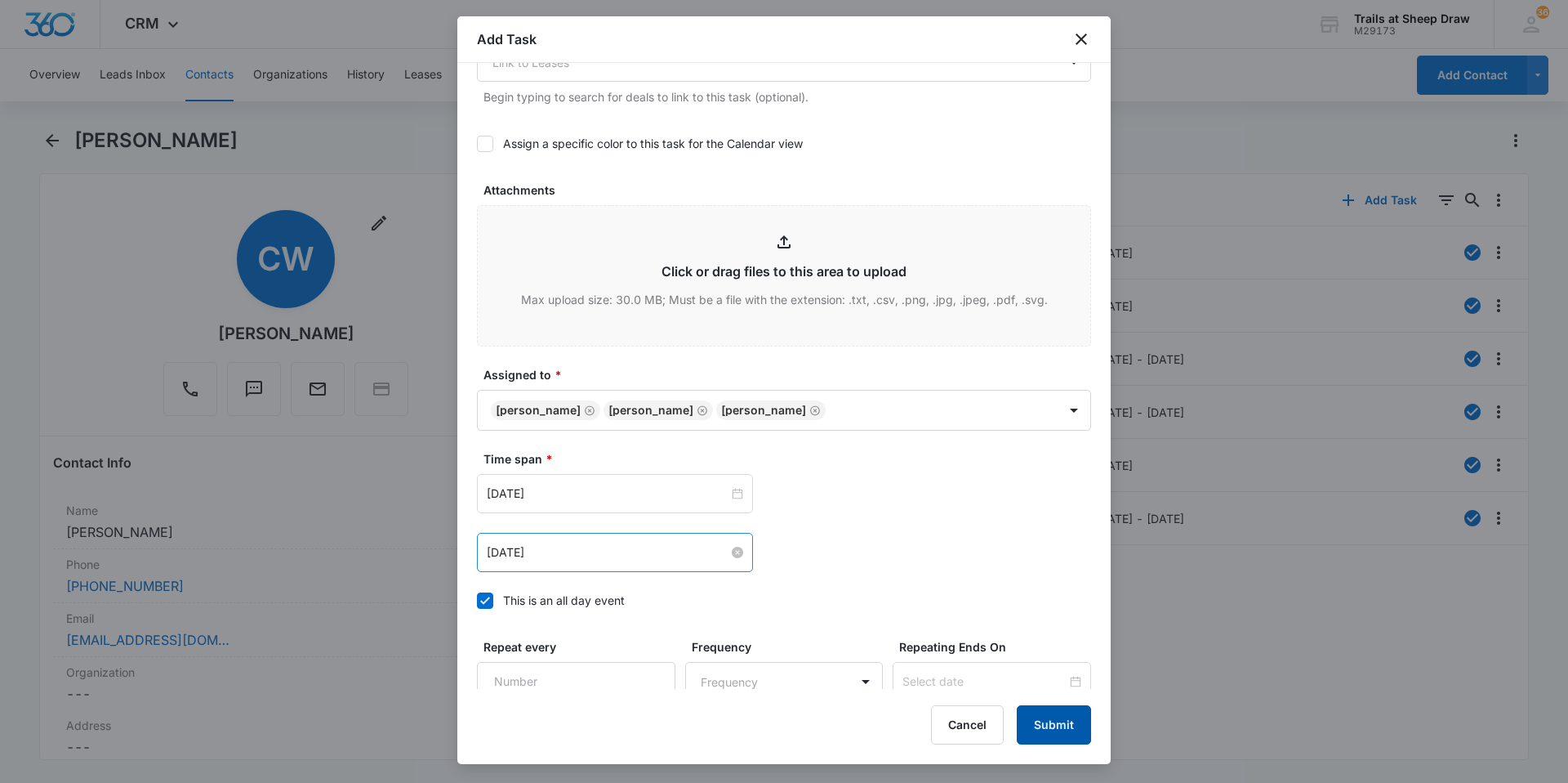
click at [1042, 720] on button "Submit" at bounding box center [1054, 725] width 75 height 40
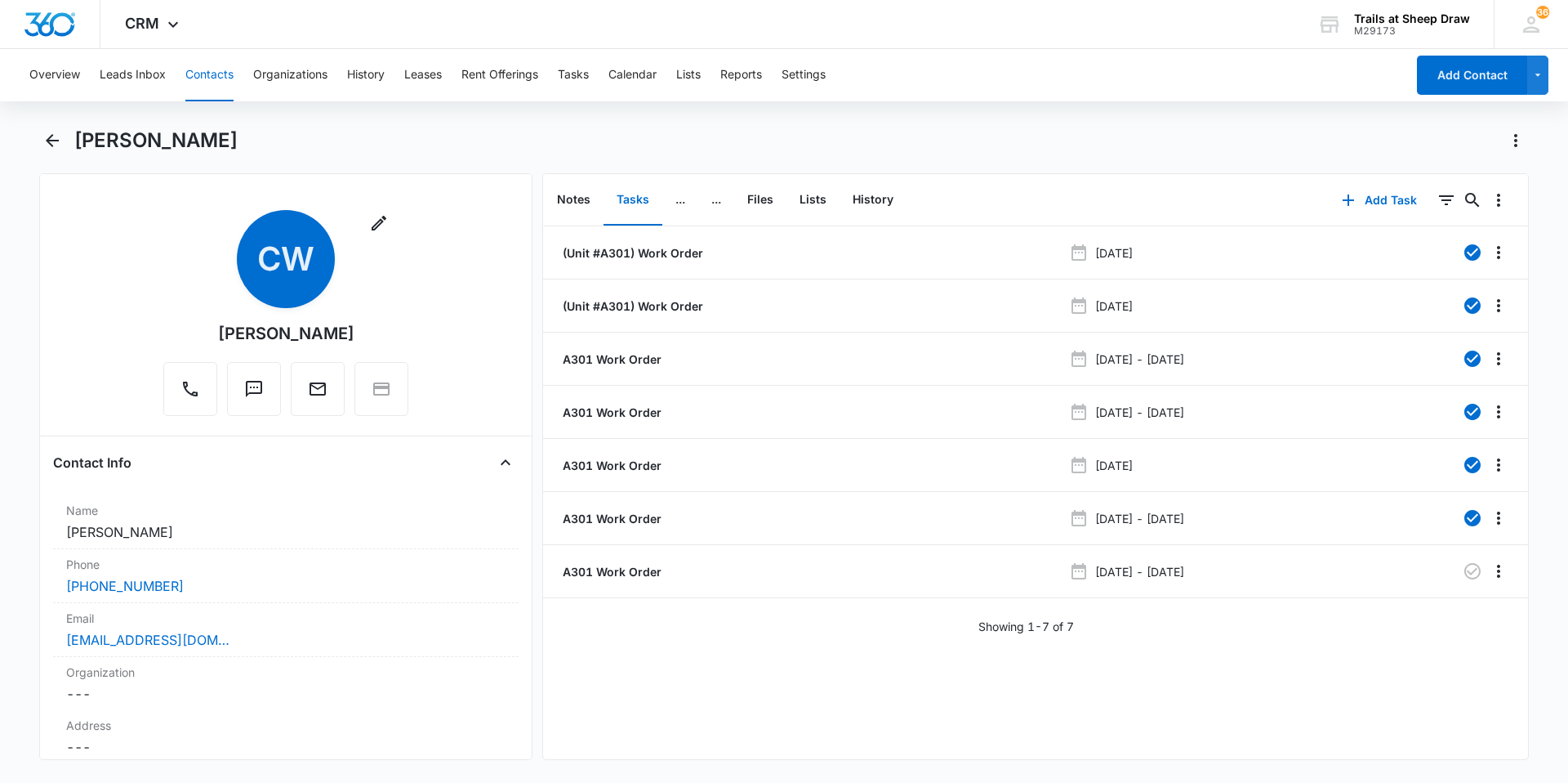
click at [225, 67] on button "Contacts" at bounding box center [209, 76] width 49 height 52
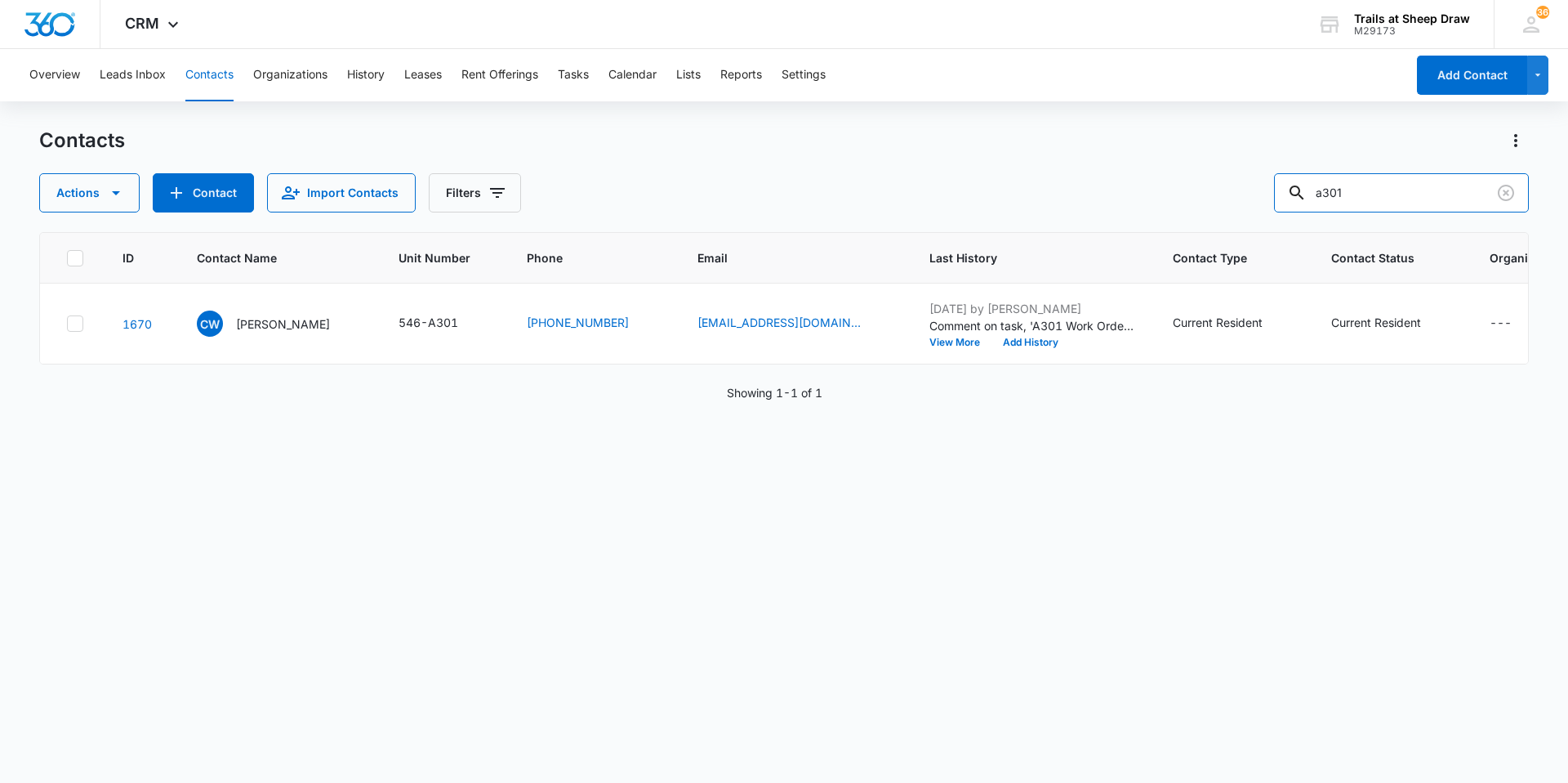
drag, startPoint x: 1405, startPoint y: 192, endPoint x: 1099, endPoint y: 203, distance: 306.2
click at [1099, 203] on div "Actions Contact Import Contacts Filters a301" at bounding box center [784, 193] width 1490 height 40
type input "B307"
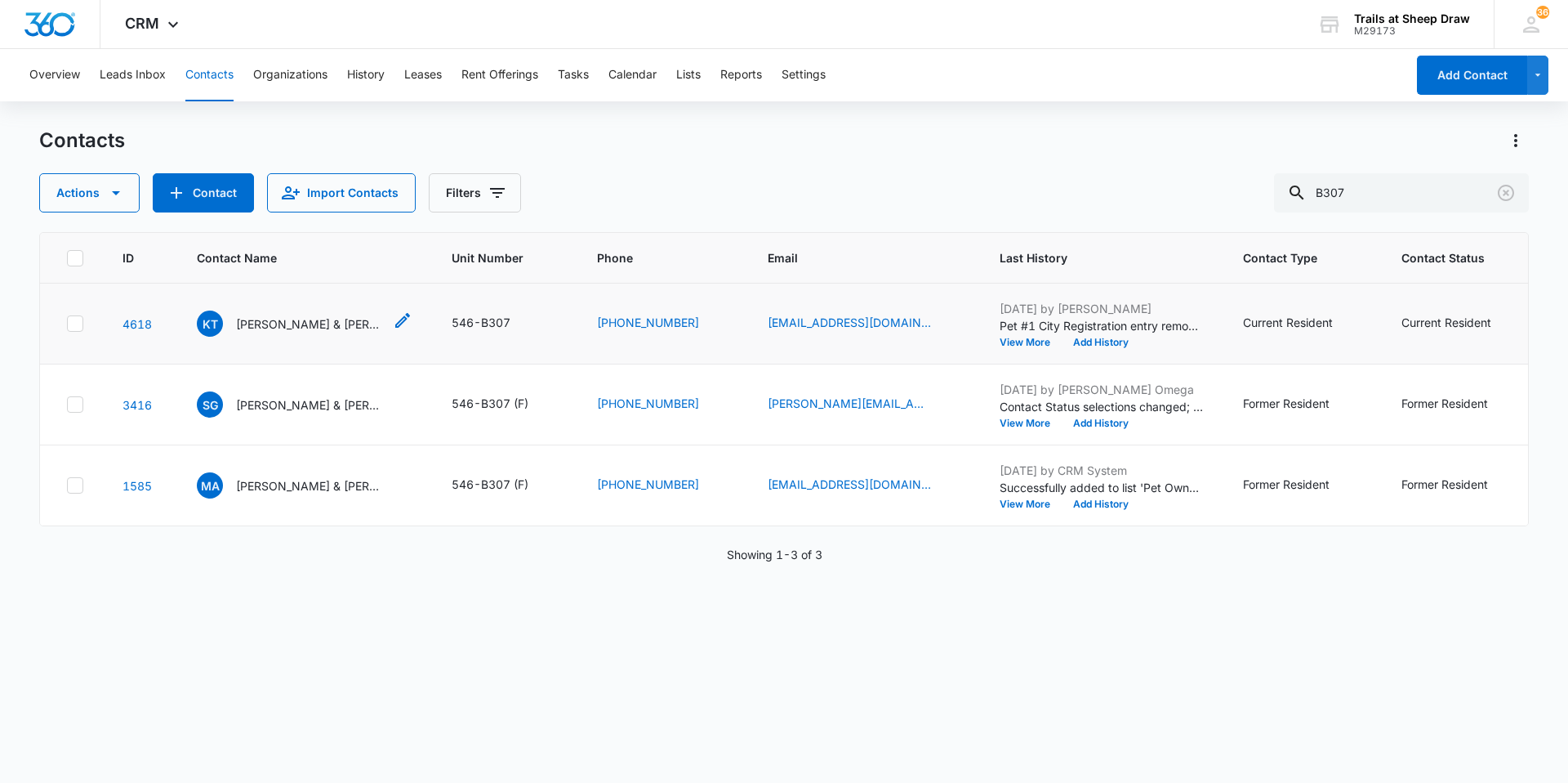
click at [290, 331] on p "[PERSON_NAME] & [PERSON_NAME]" at bounding box center [310, 324] width 147 height 17
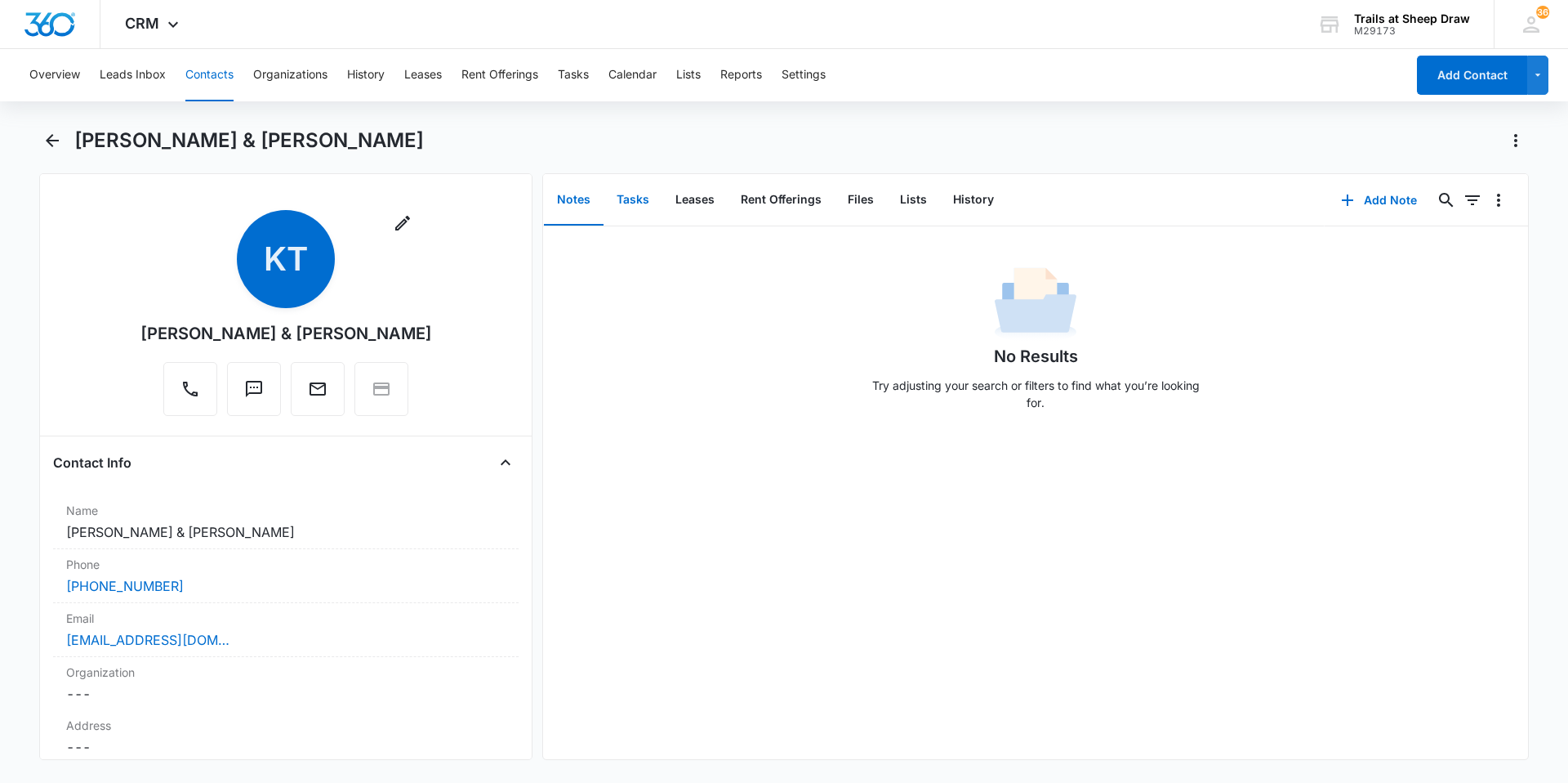
click at [641, 202] on button "Tasks" at bounding box center [633, 200] width 58 height 50
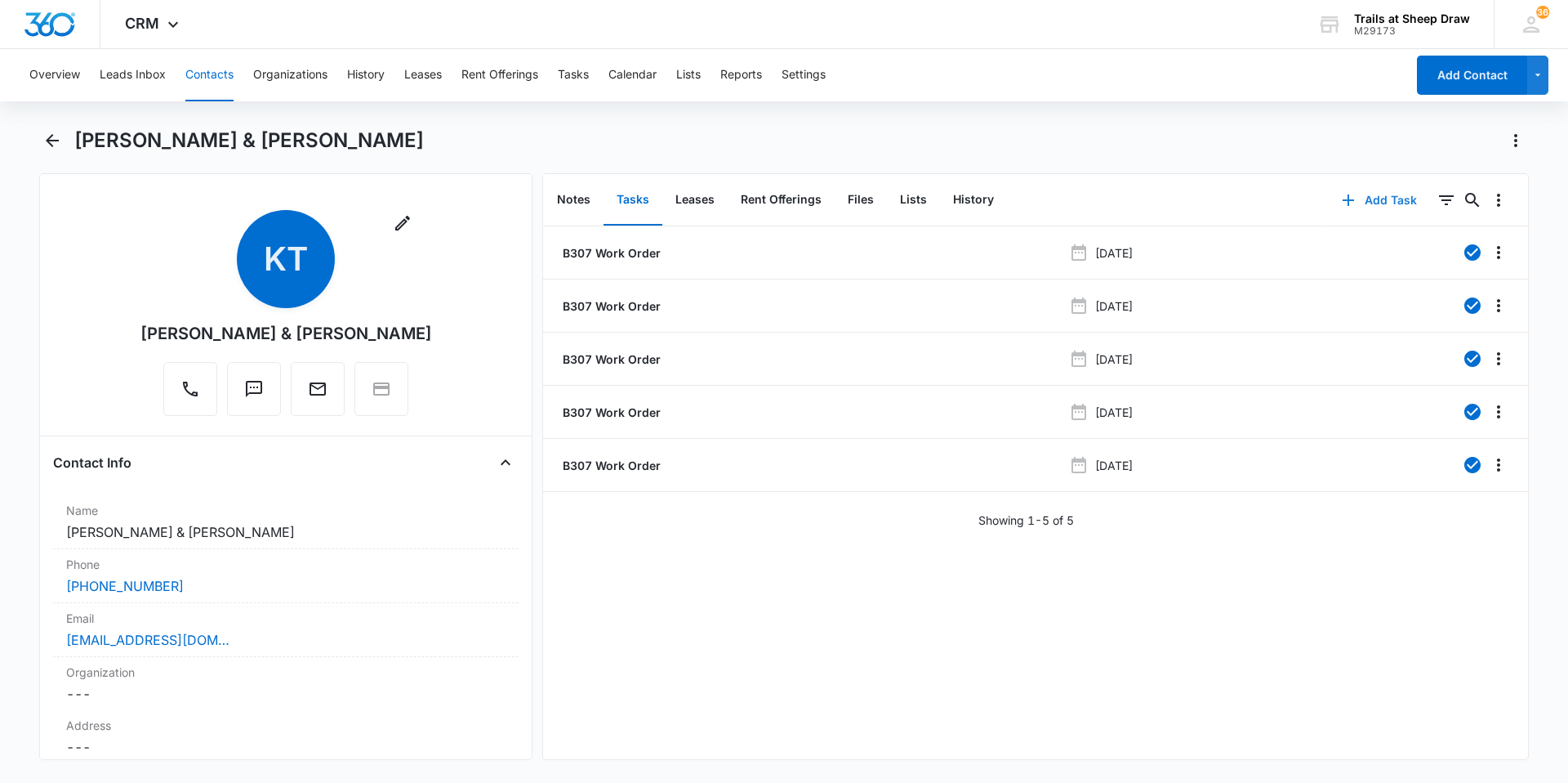
click at [1367, 192] on button "Add Task" at bounding box center [1379, 200] width 108 height 40
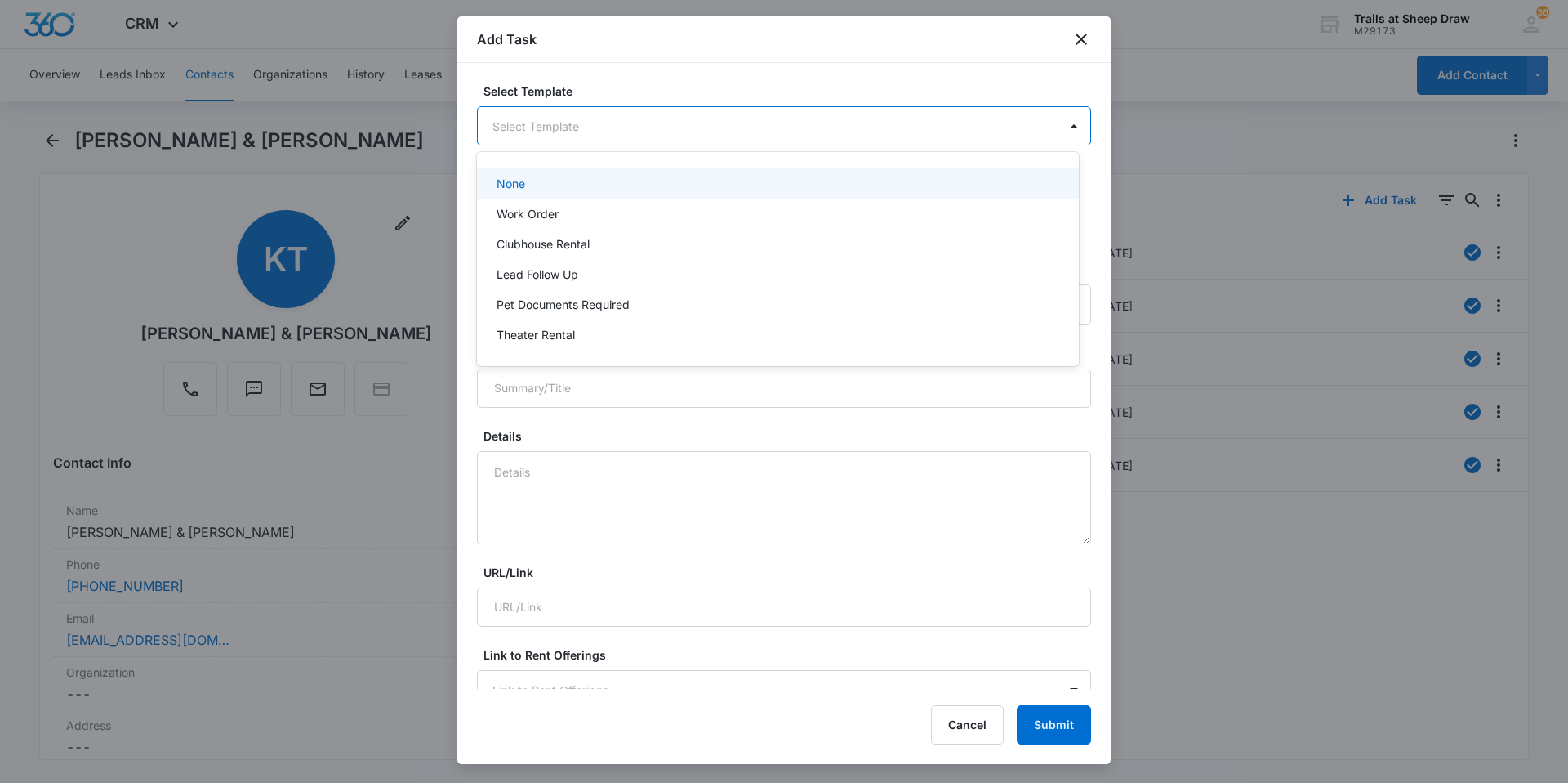
click at [650, 123] on body "CRM Apps Reputation Websites Forms CRM Email Social Content Ads Intelligence Fi…" at bounding box center [784, 391] width 1568 height 783
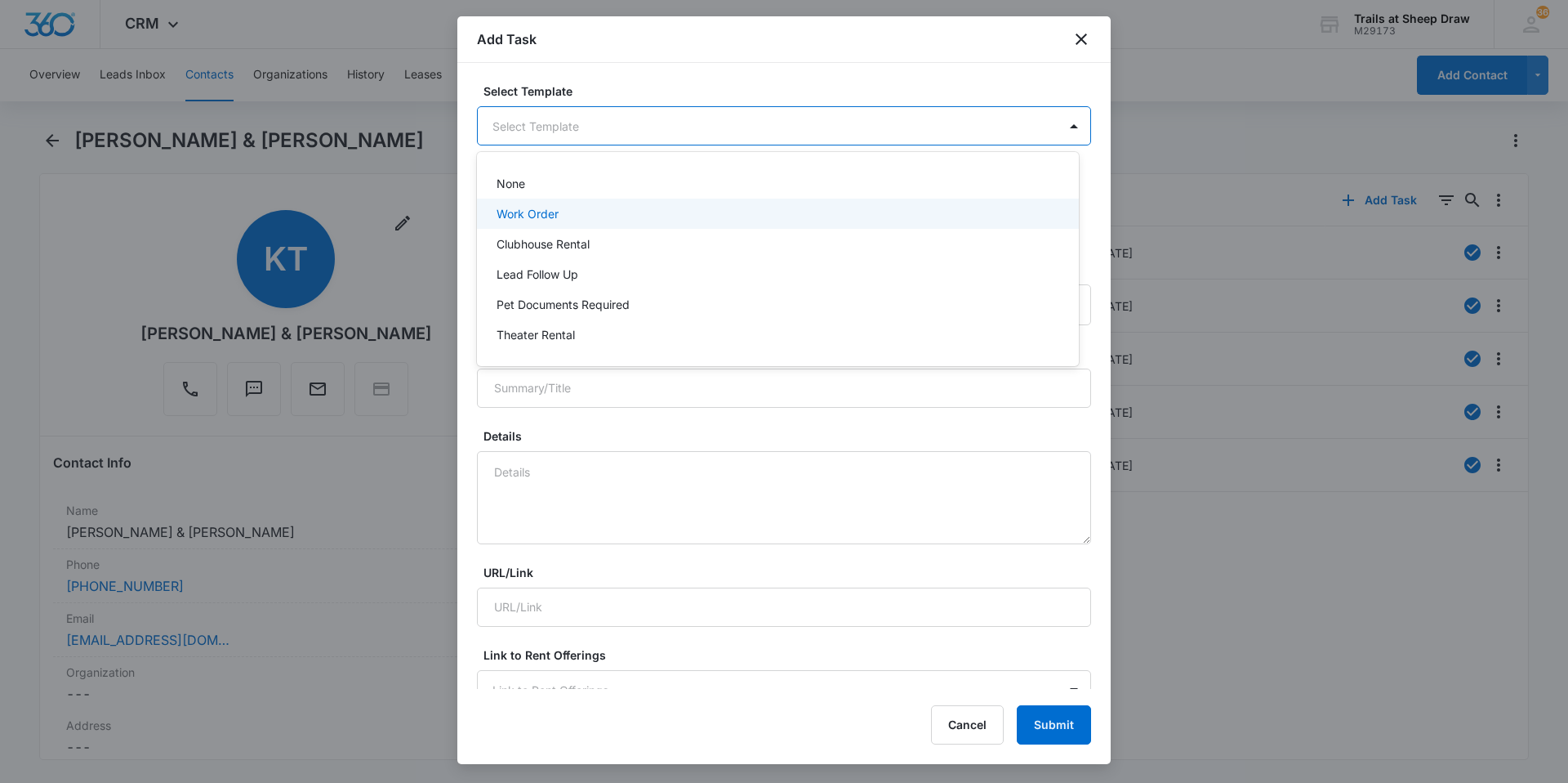
click at [581, 216] on div "Work Order" at bounding box center [776, 213] width 560 height 17
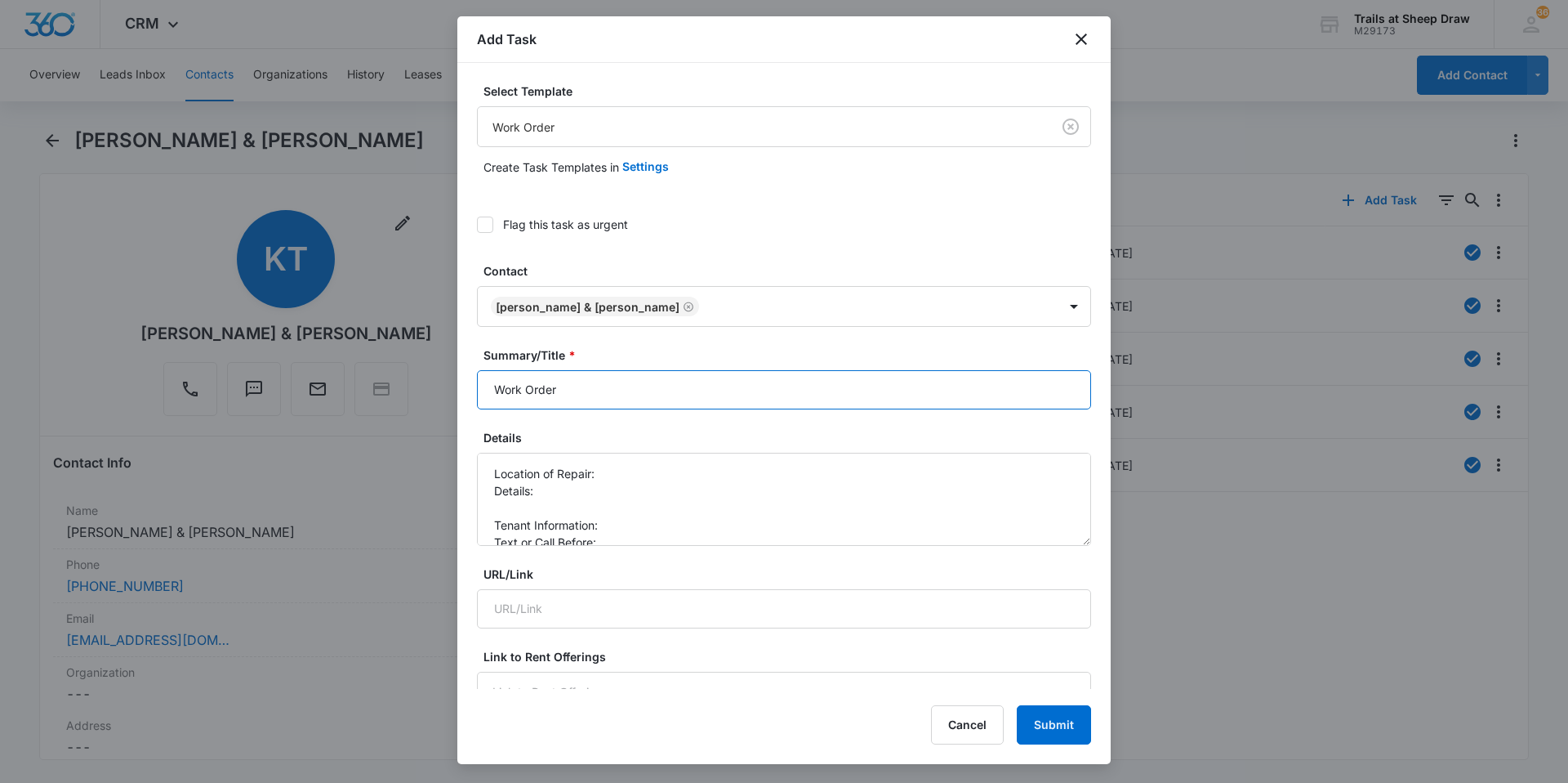
click at [478, 388] on input "Work Order" at bounding box center [784, 390] width 614 height 40
type input "B307 Work Order"
click at [615, 472] on textarea "Location of Repair: Details: Tenant Information: Text or Call Before:" at bounding box center [784, 500] width 614 height 93
click at [520, 503] on textarea "Location of Repair: Kitchen Details: Tenant Information: Text or Call Before:" at bounding box center [784, 500] width 614 height 93
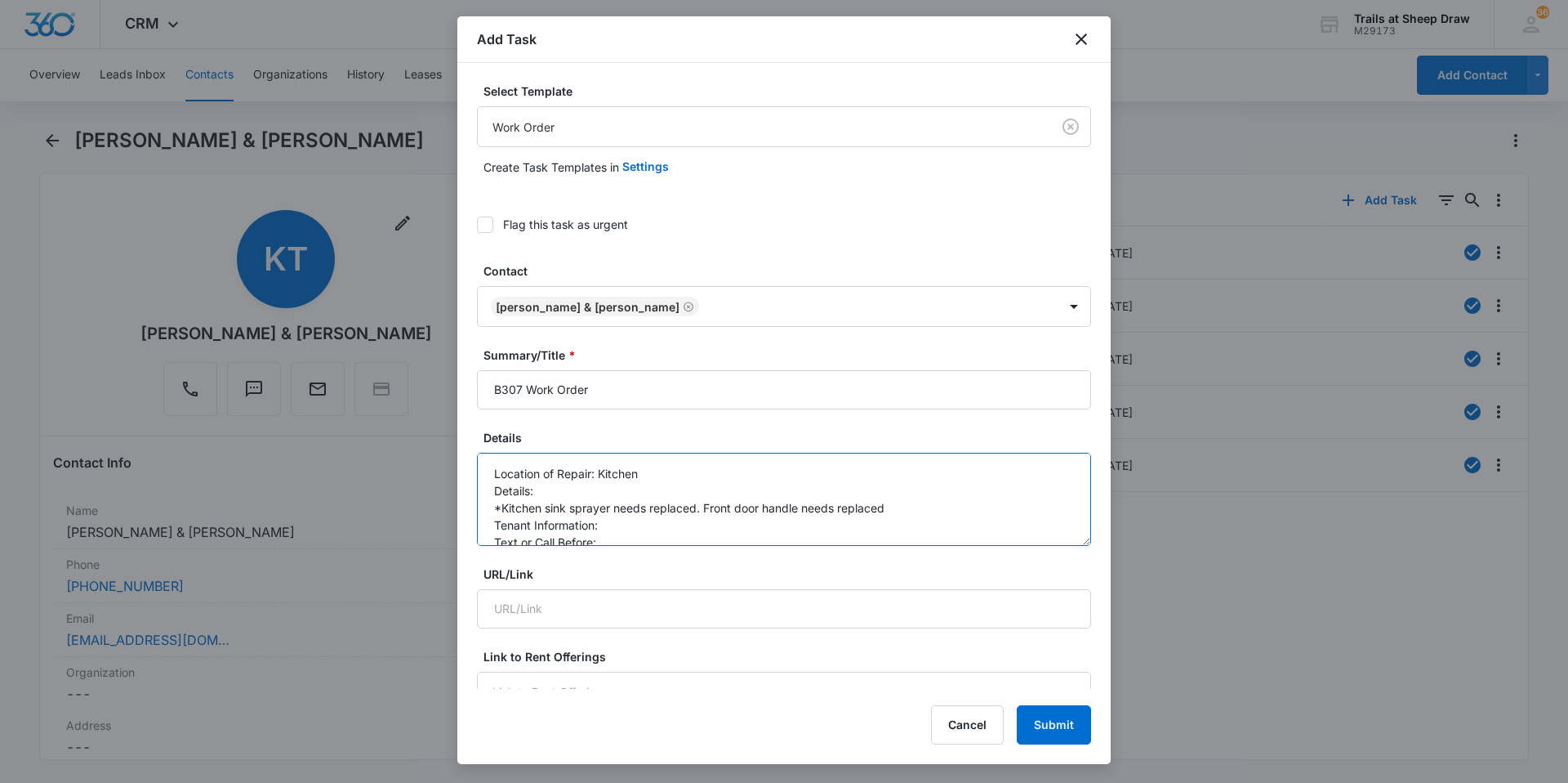
click at [896, 501] on textarea "Location of Repair: Kitchen Details: *Kitchen sink sprayer needs replaced. Fron…" at bounding box center [784, 500] width 614 height 93
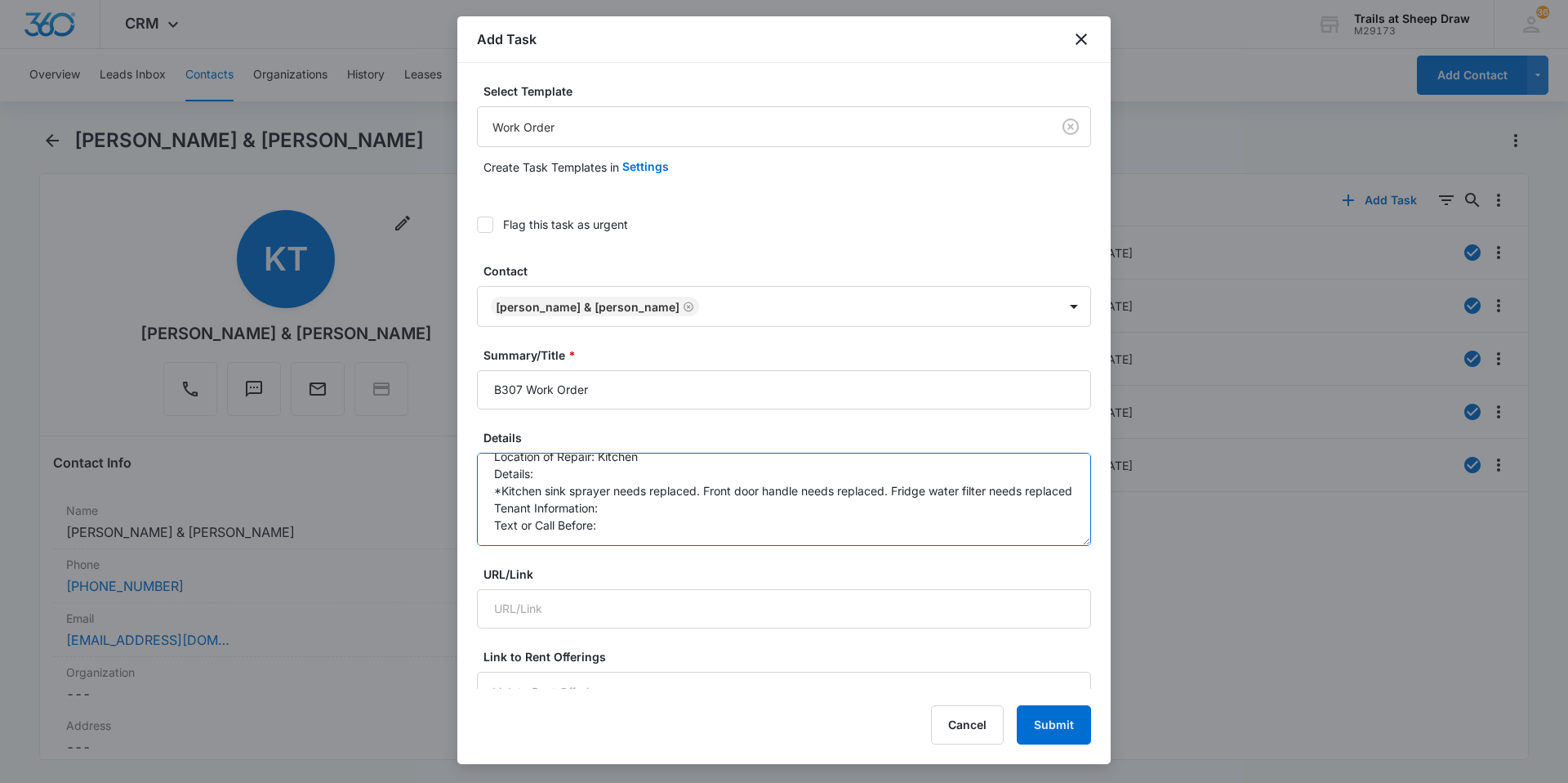
scroll to position [34, 0]
click at [650, 512] on textarea "Location of Repair: Kitchen Details: *Kitchen sink sprayer needs replaced. Fron…" at bounding box center [784, 500] width 614 height 93
click at [663, 529] on textarea "Location of Repair: Kitchen Details: *Kitchen sink sprayer needs replaced. Fron…" at bounding box center [784, 500] width 614 height 93
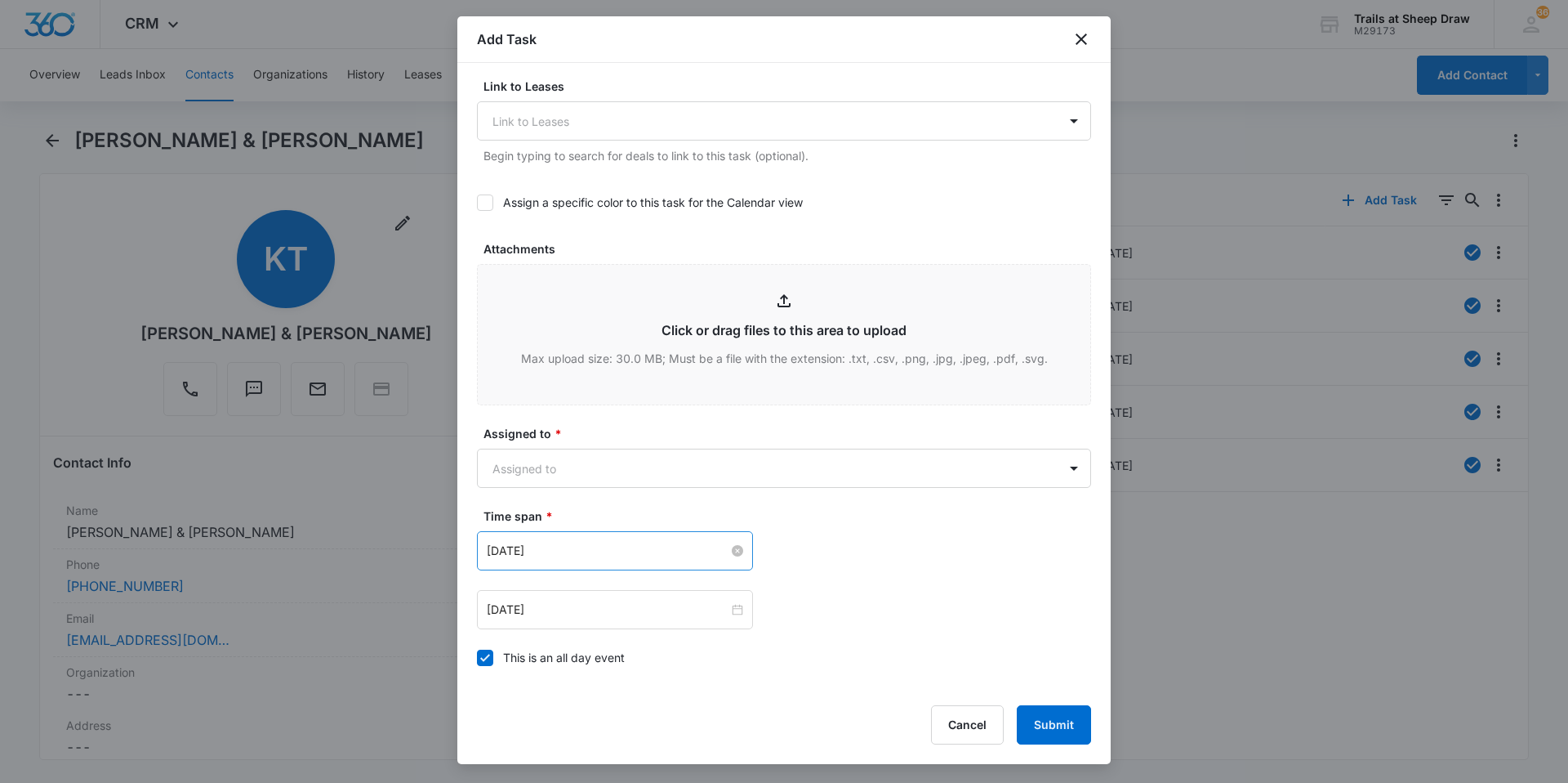
scroll to position [817, 0]
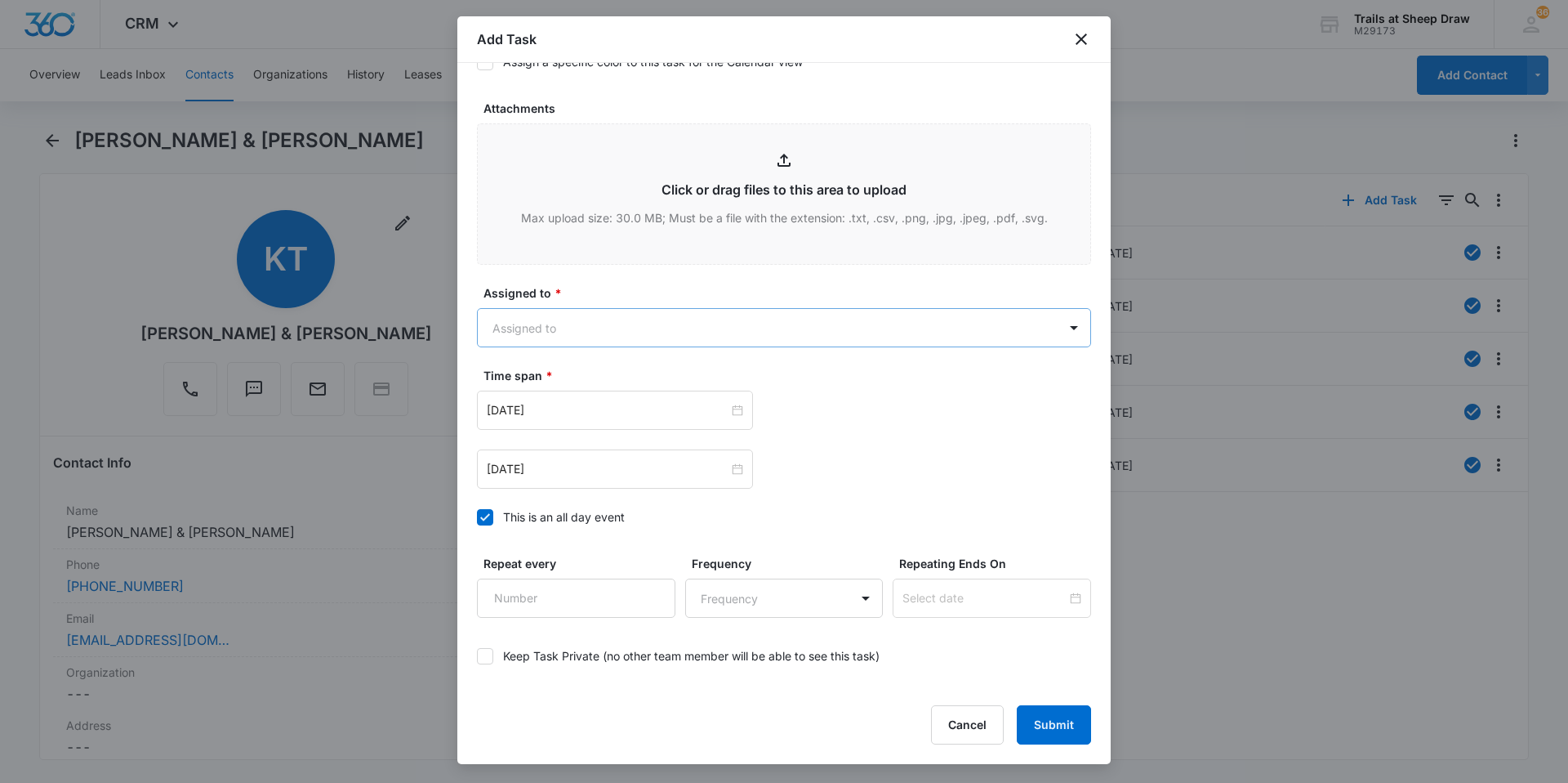
type textarea "Location of Repair: Kitchen Details: *Kitchen sink sprayer needs replaced. Fron…"
click at [592, 313] on body "CRM Apps Reputation Websites Forms CRM Email Social Content Ads Intelligence Fi…" at bounding box center [784, 391] width 1568 height 783
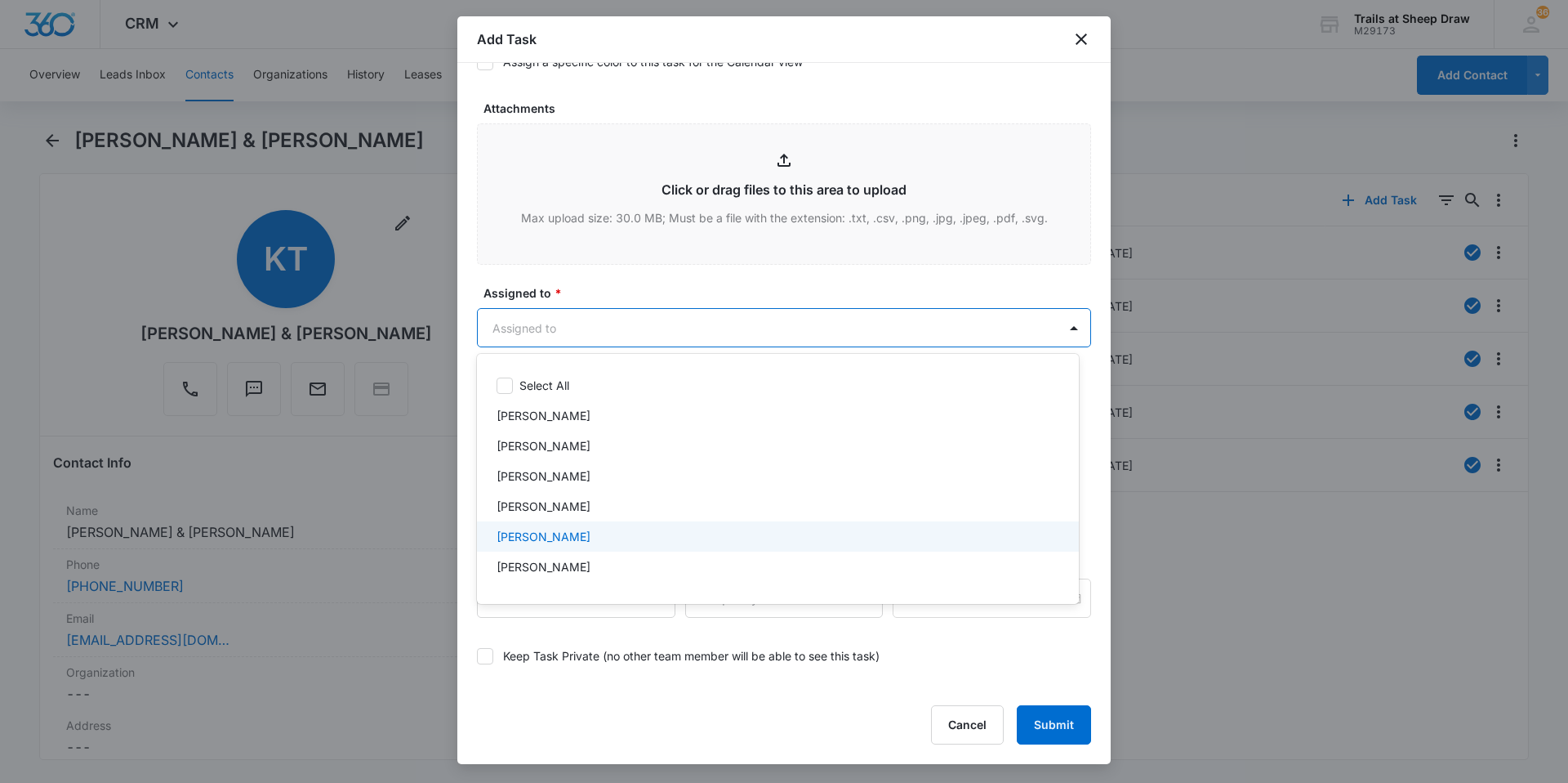
click at [541, 539] on p "[PERSON_NAME]" at bounding box center [544, 536] width 94 height 17
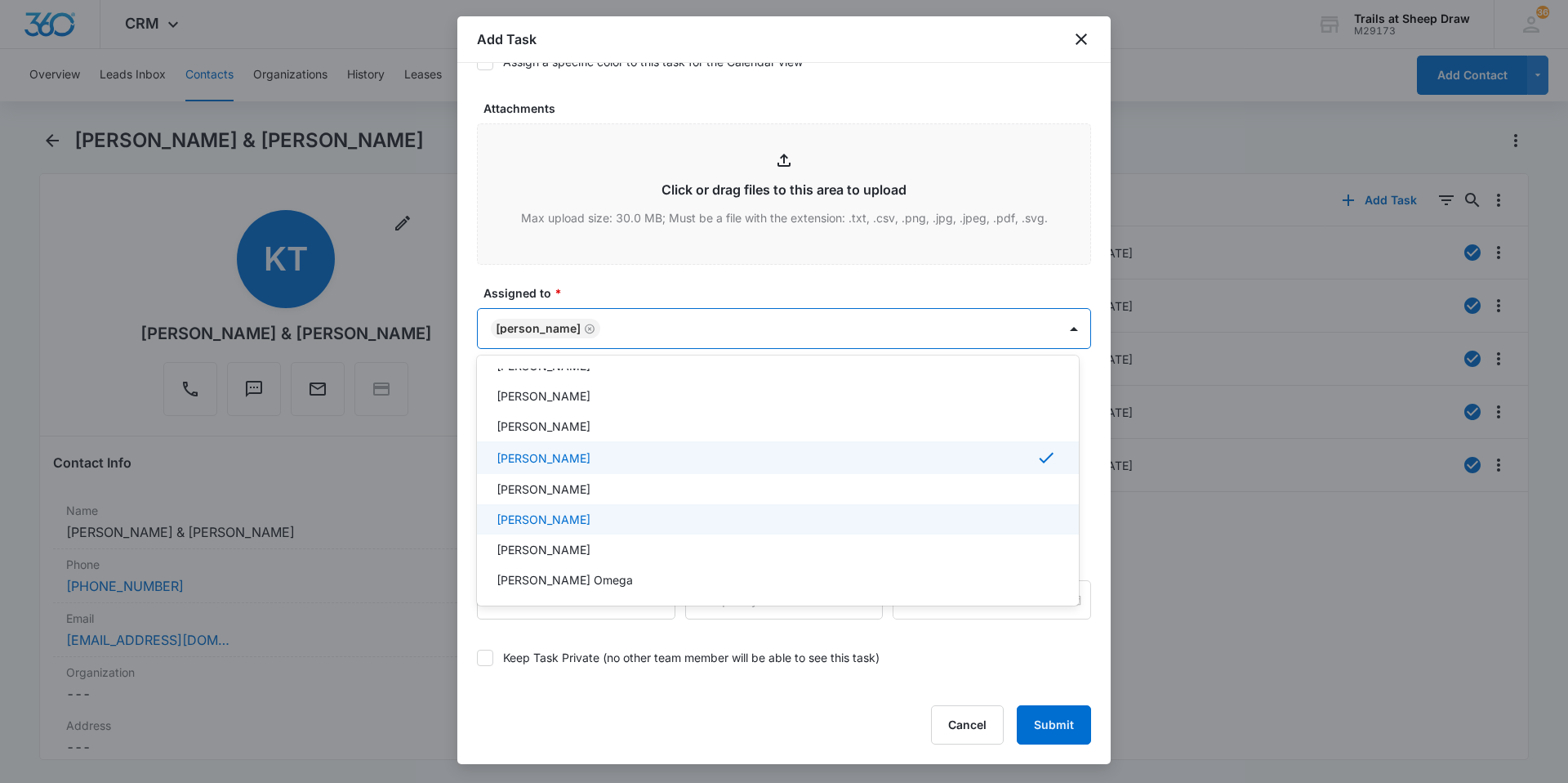
click at [570, 517] on p "[PERSON_NAME]" at bounding box center [544, 519] width 94 height 17
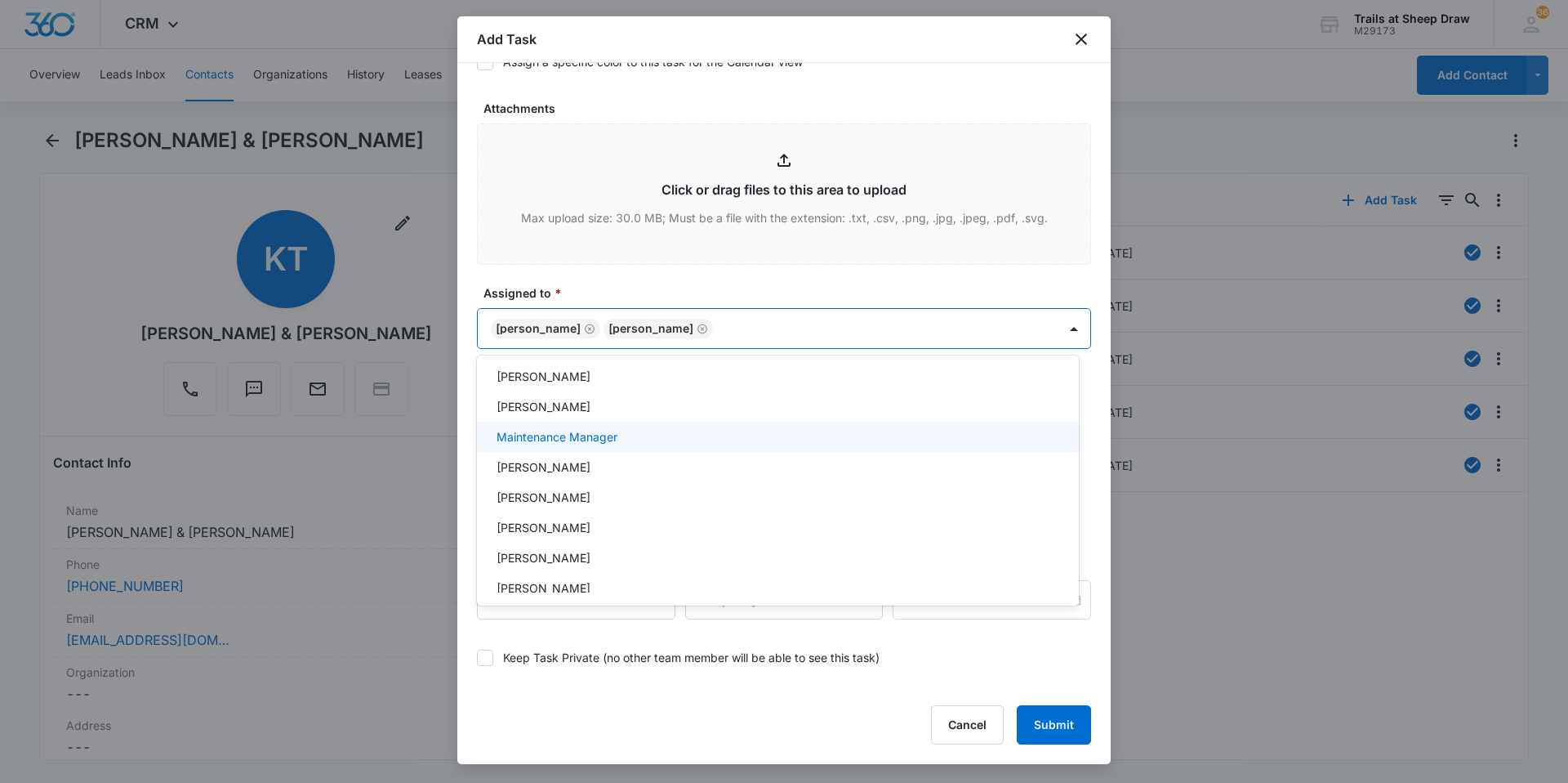
scroll to position [392, 0]
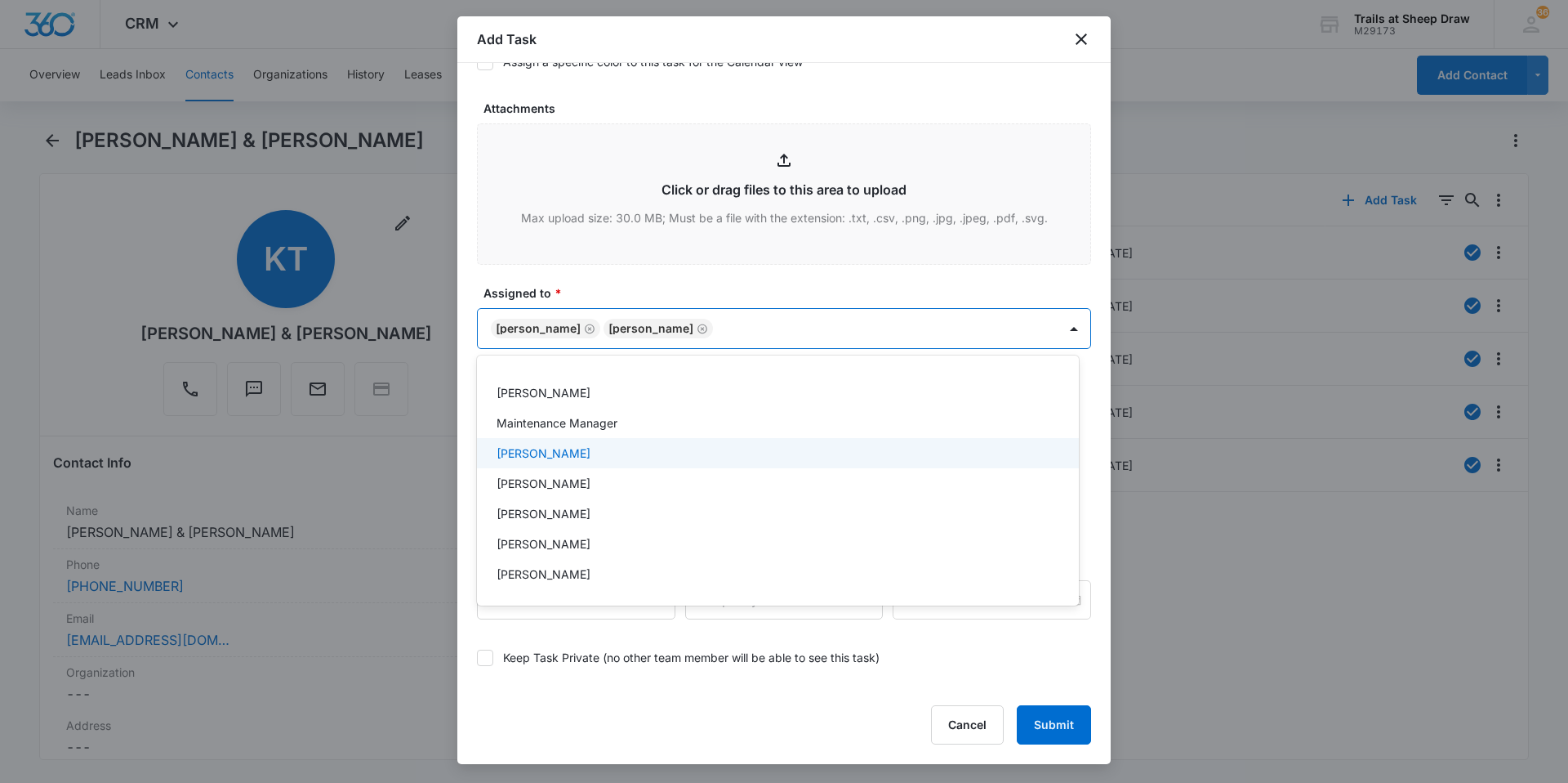
click at [533, 450] on p "[PERSON_NAME]" at bounding box center [544, 452] width 94 height 17
click at [928, 352] on div at bounding box center [784, 391] width 1568 height 783
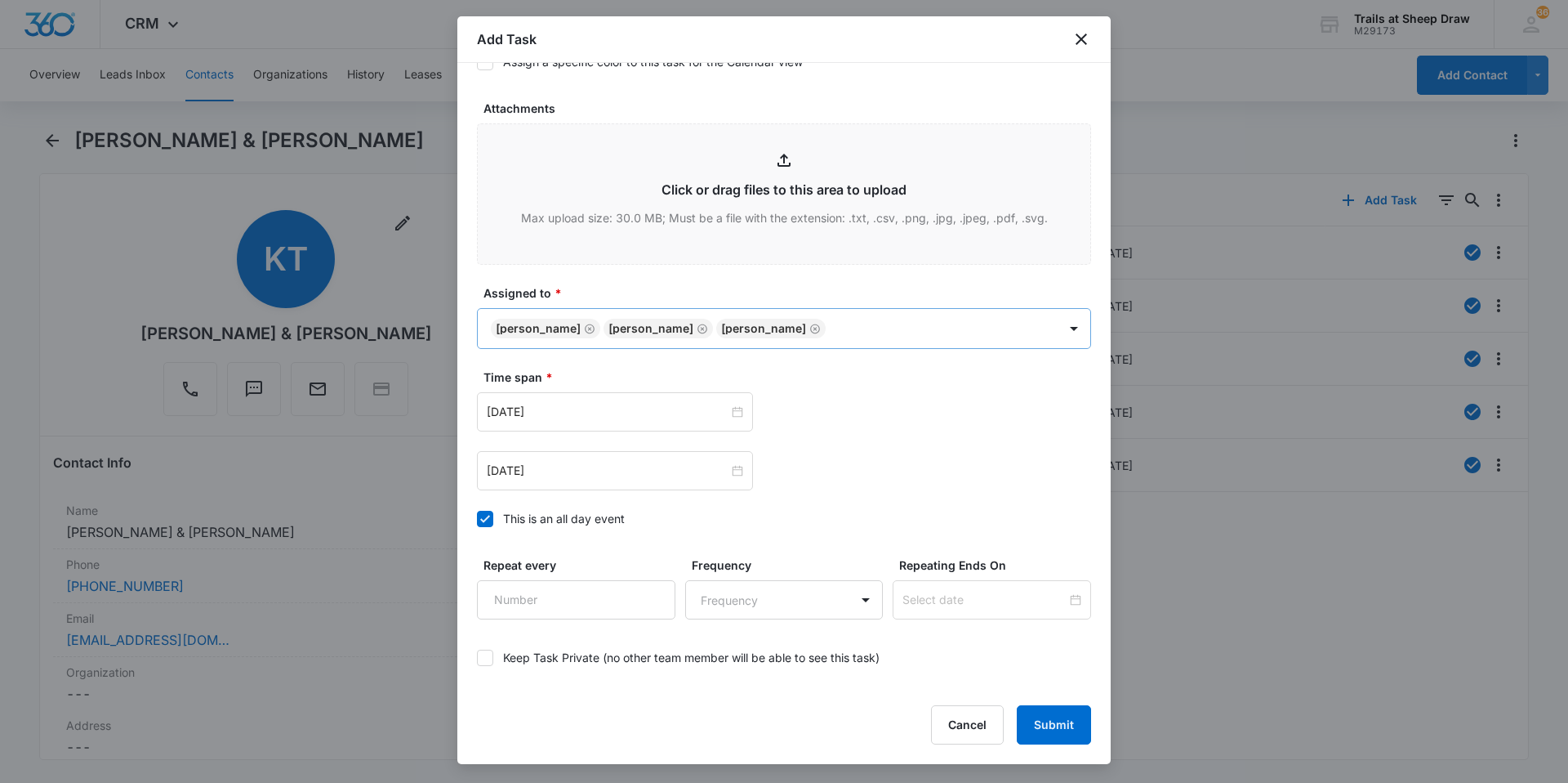
click at [932, 325] on body "CRM Apps Reputation Websites Forms CRM Email Social Content Ads Intelligence Fi…" at bounding box center [784, 391] width 1568 height 783
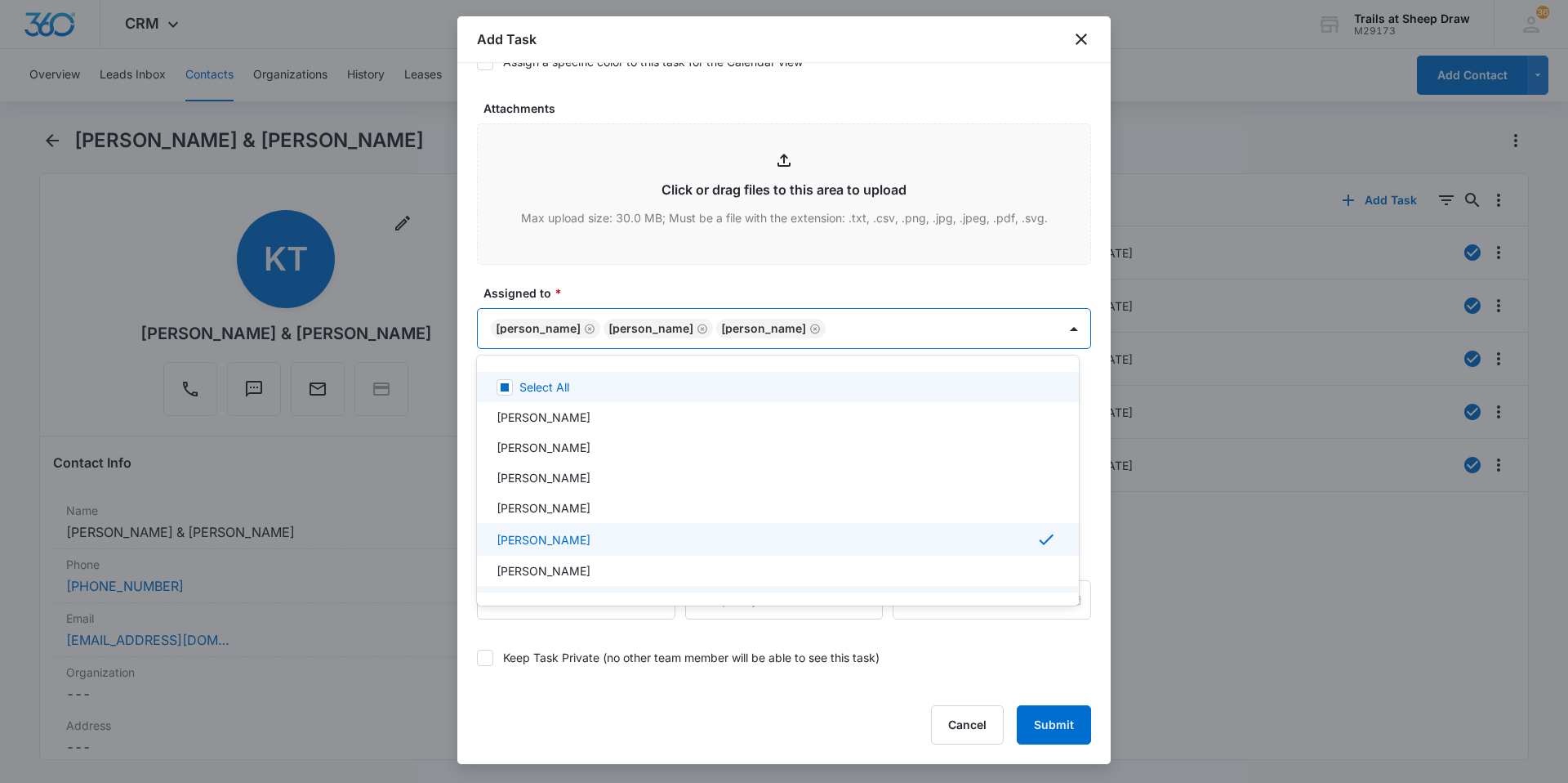
click at [928, 337] on div at bounding box center [784, 391] width 1568 height 783
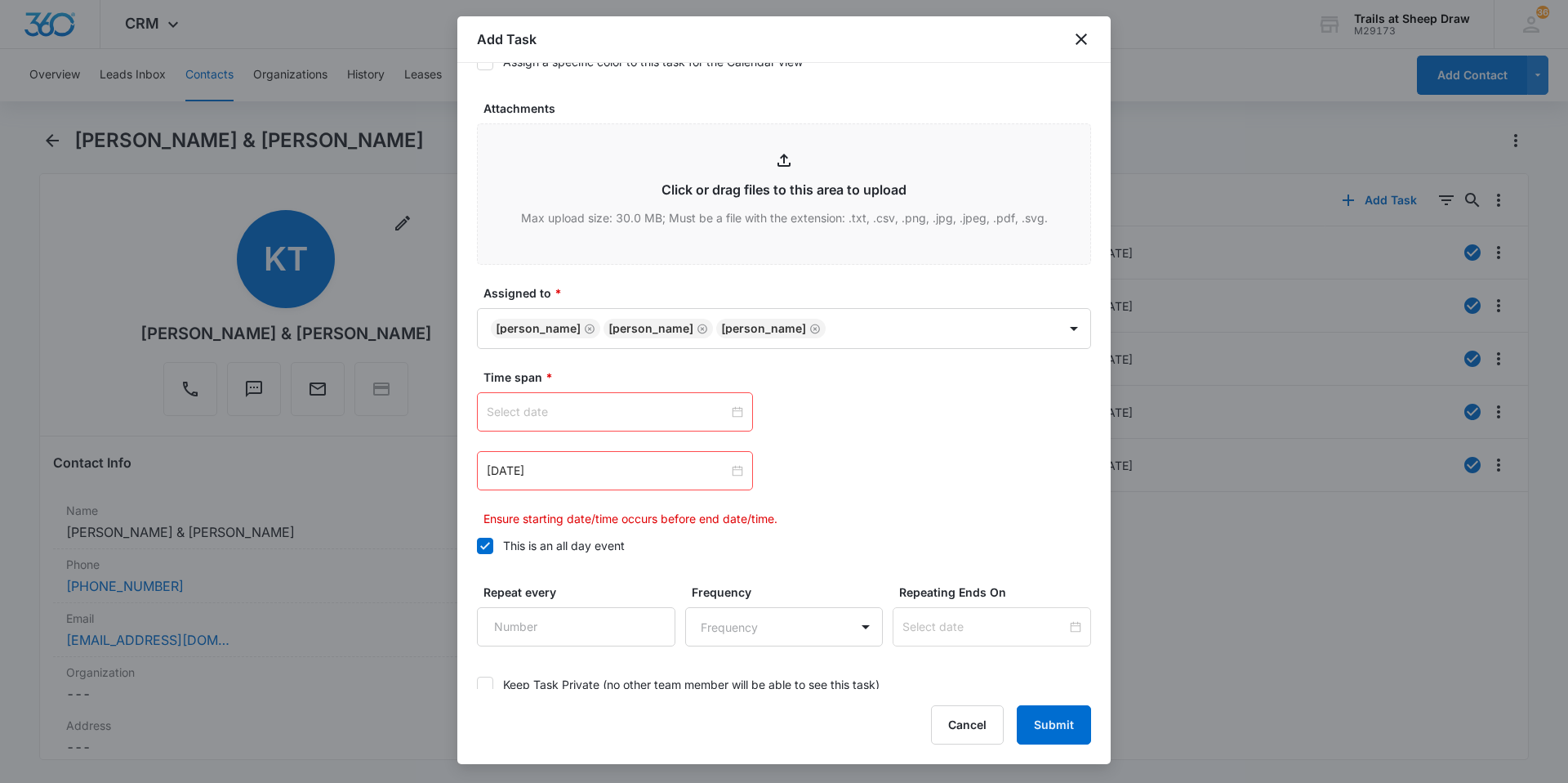
click at [734, 410] on div at bounding box center [615, 412] width 256 height 18
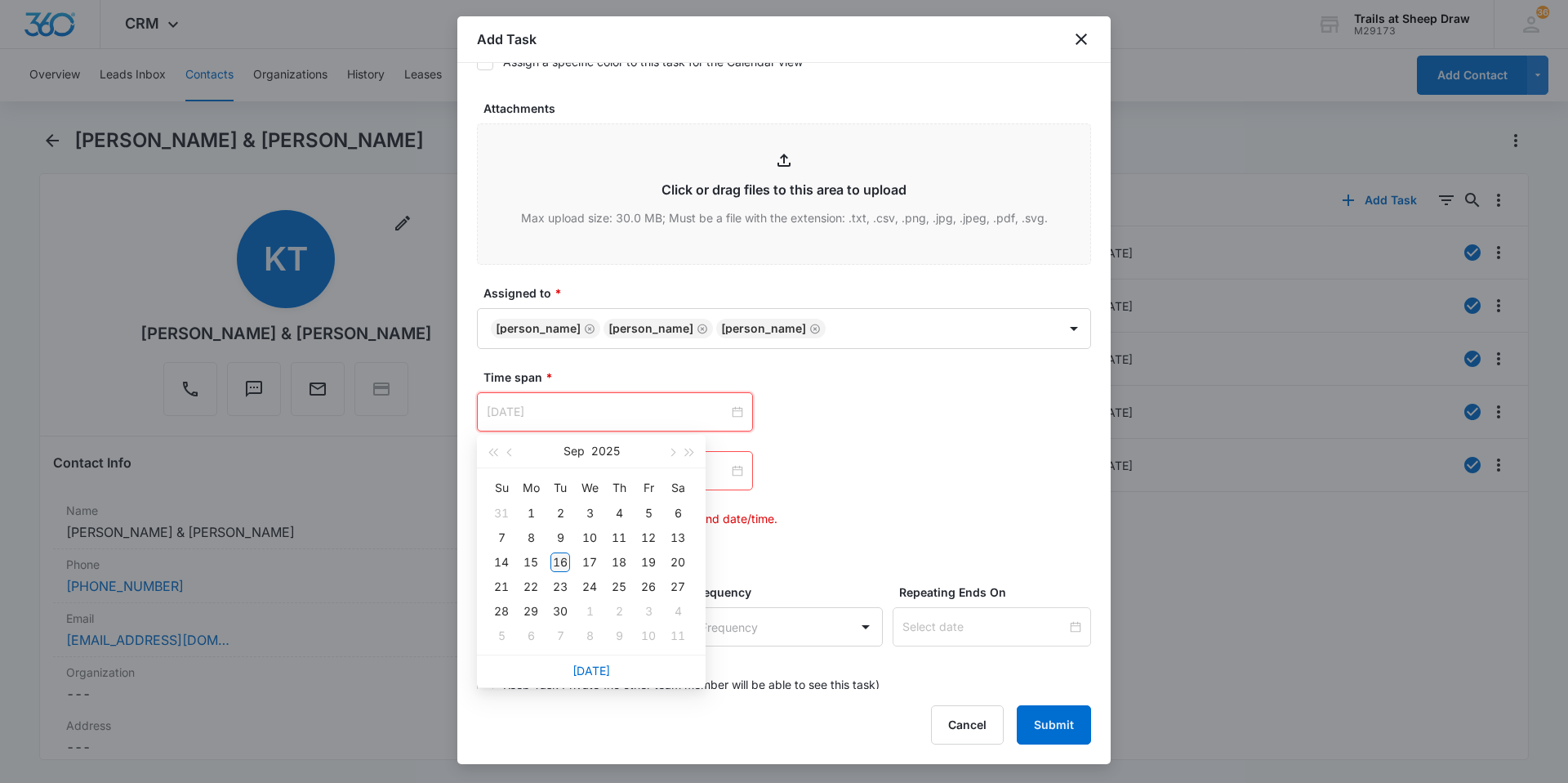
type input "[DATE]"
click at [568, 561] on div "16" at bounding box center [561, 562] width 20 height 20
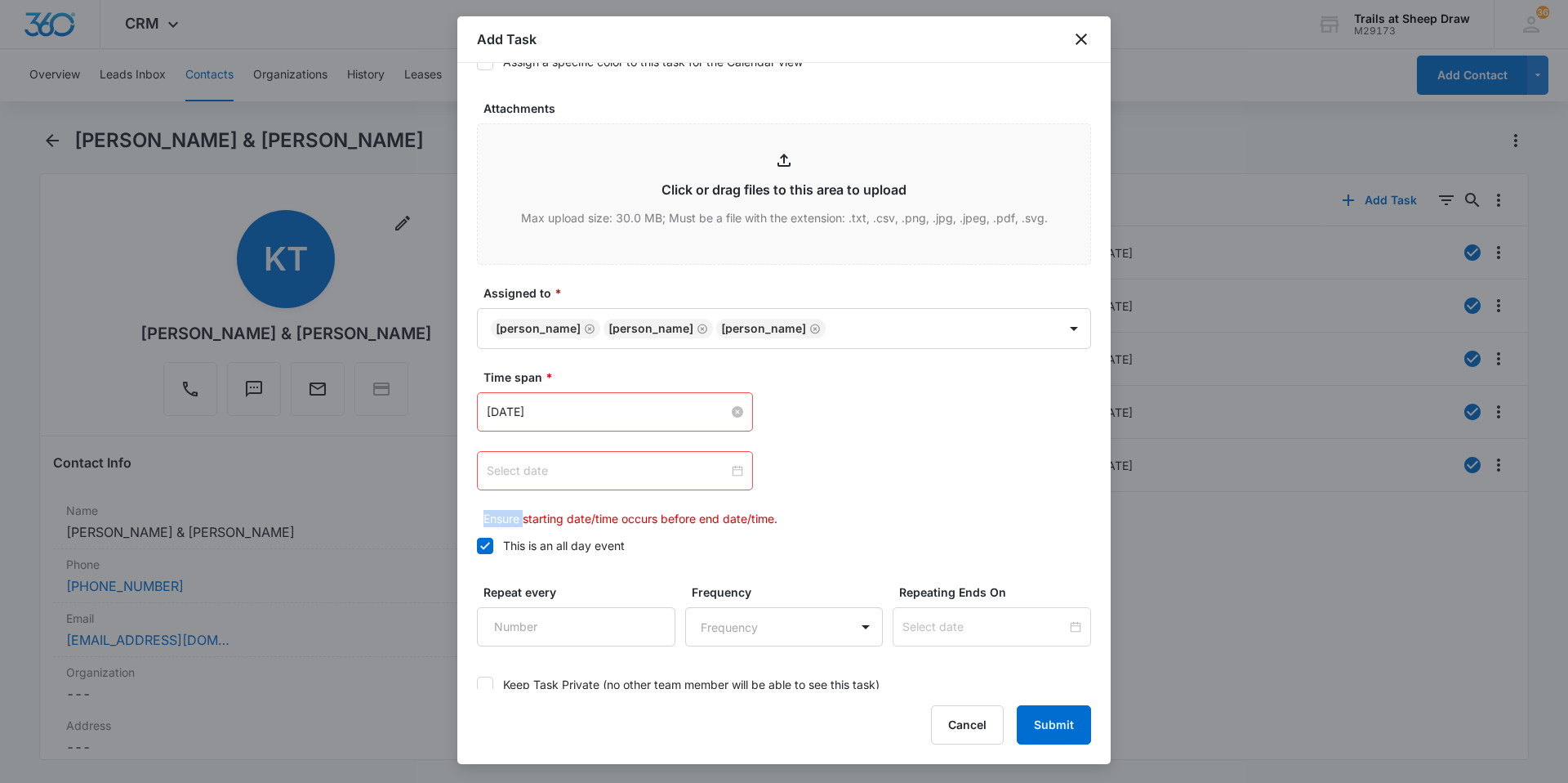
click at [730, 468] on div at bounding box center [615, 471] width 256 height 18
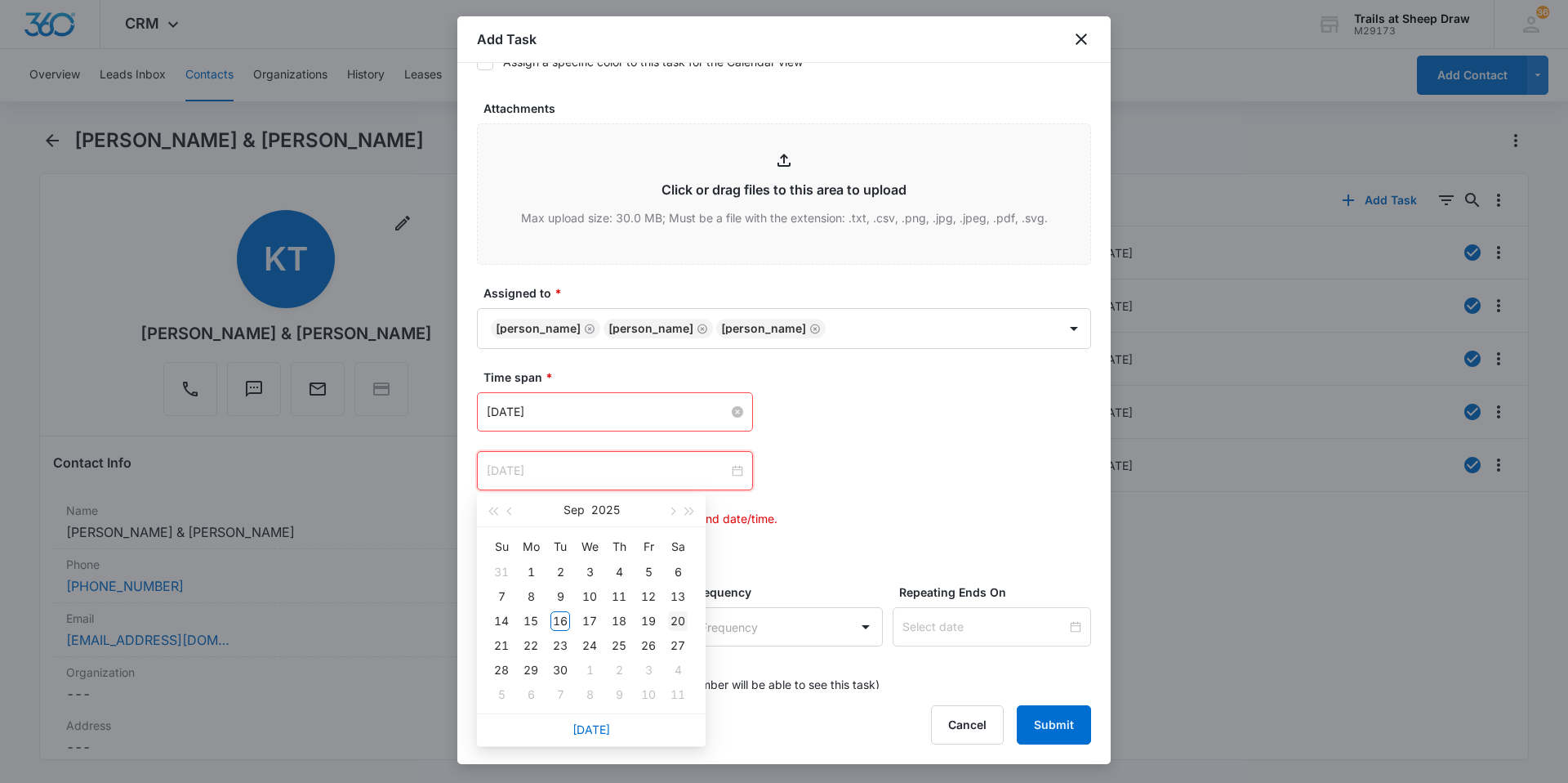
click at [663, 627] on tr "14 15 16 17 18 19 20" at bounding box center [589, 620] width 206 height 24
type input "[DATE]"
click at [653, 623] on div "19" at bounding box center [649, 621] width 20 height 20
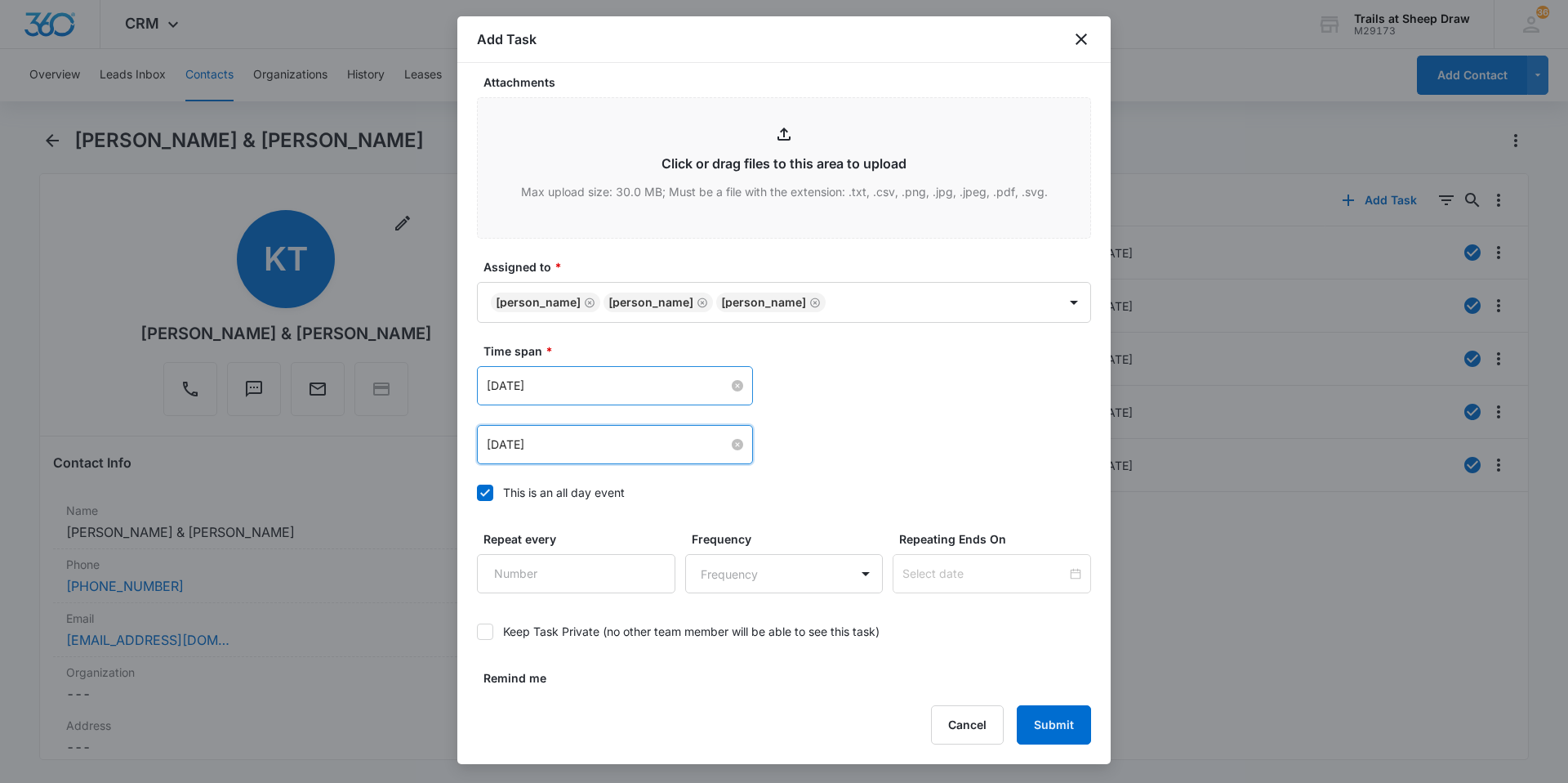
scroll to position [886, 0]
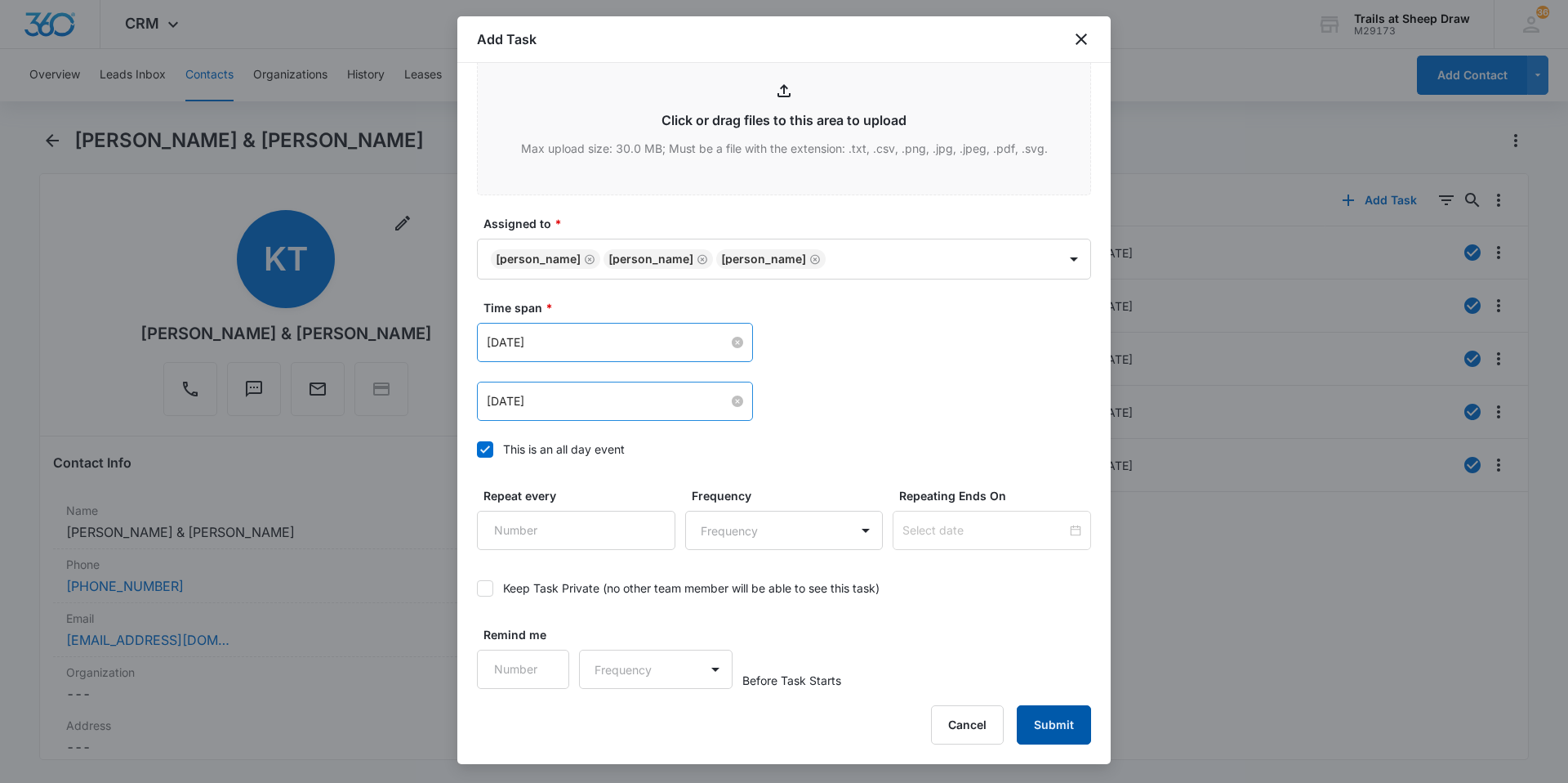
click at [1073, 733] on button "Submit" at bounding box center [1054, 725] width 75 height 40
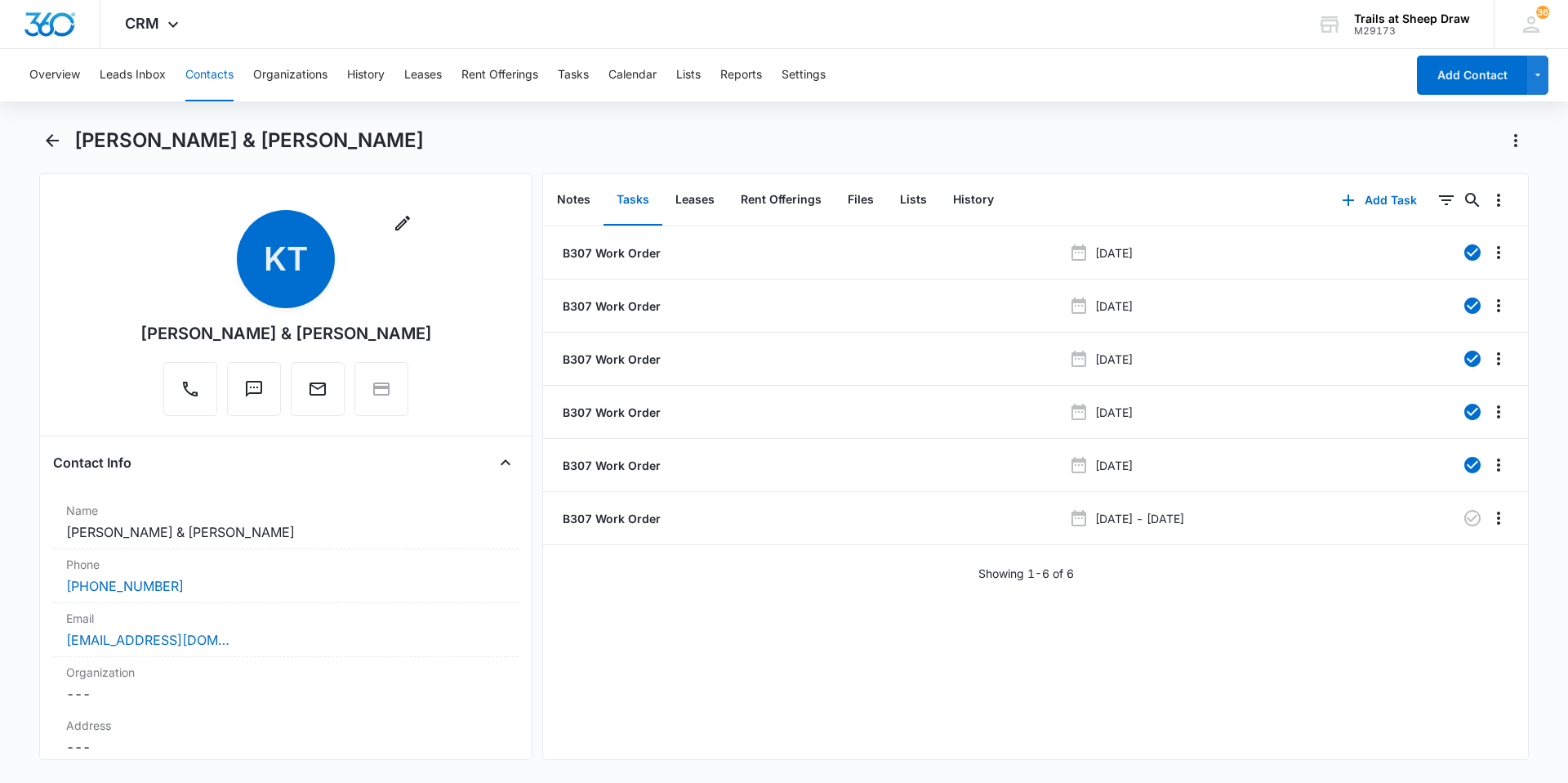
click at [180, 73] on div "Overview Leads Inbox Contacts Organizations History Leases Rent Offerings Tasks…" at bounding box center [713, 76] width 1386 height 52
click at [168, 76] on div "Overview Leads Inbox Contacts Organizations History Leases Rent Offerings Tasks…" at bounding box center [713, 76] width 1386 height 52
click at [198, 76] on button "Contacts" at bounding box center [209, 76] width 49 height 52
